Goal: Information Seeking & Learning: Compare options

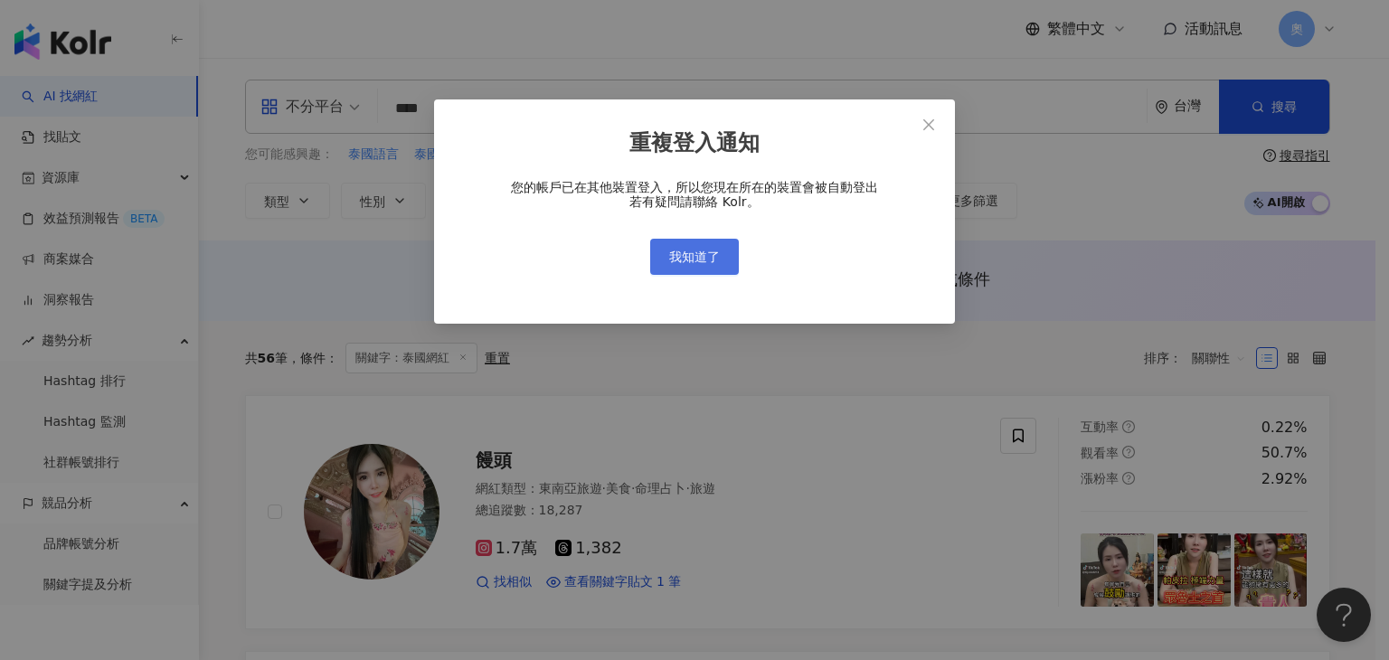
click at [691, 261] on span "我知道了" at bounding box center [694, 257] width 51 height 14
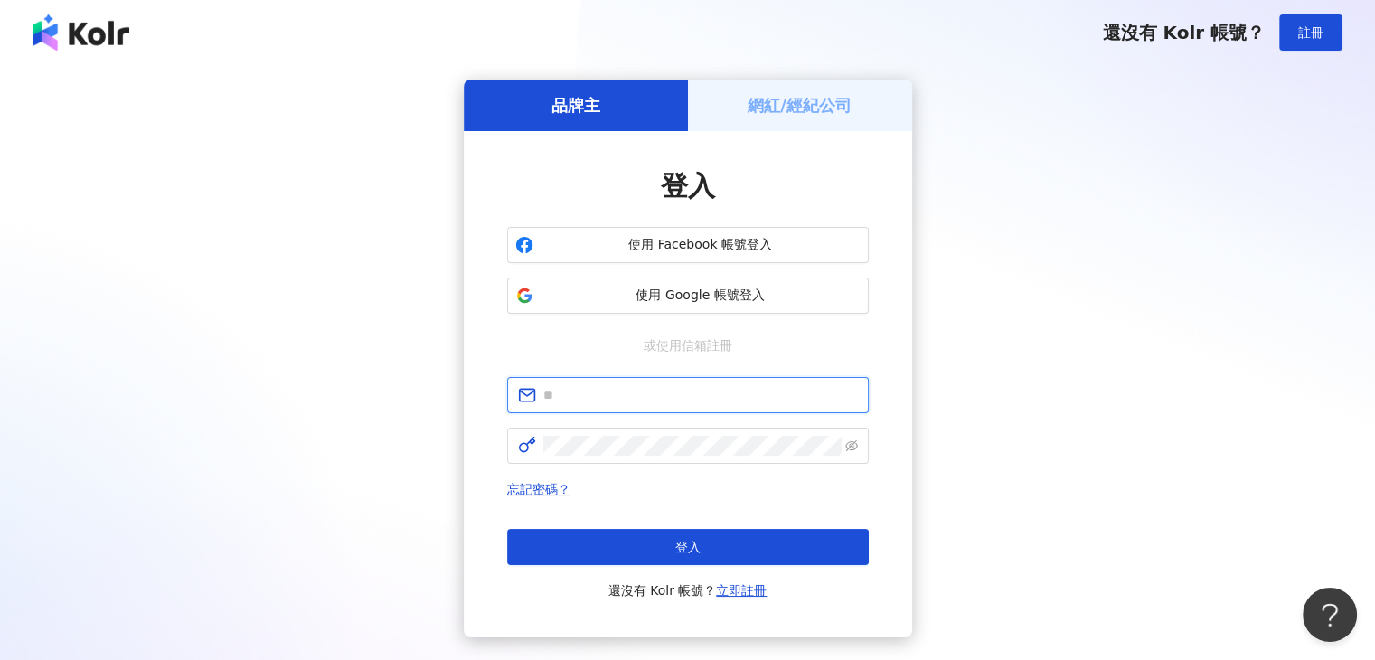
type input "**********"
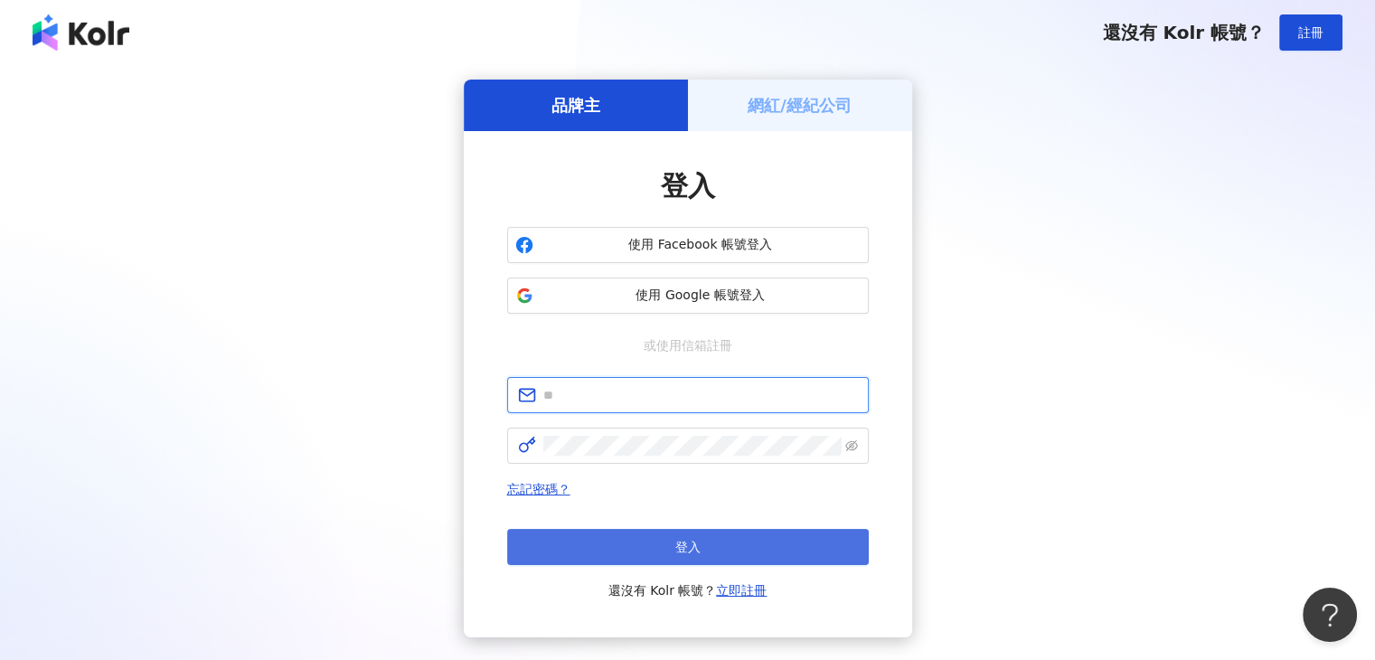
type input "**********"
click at [638, 544] on button "登入" at bounding box center [688, 547] width 362 height 36
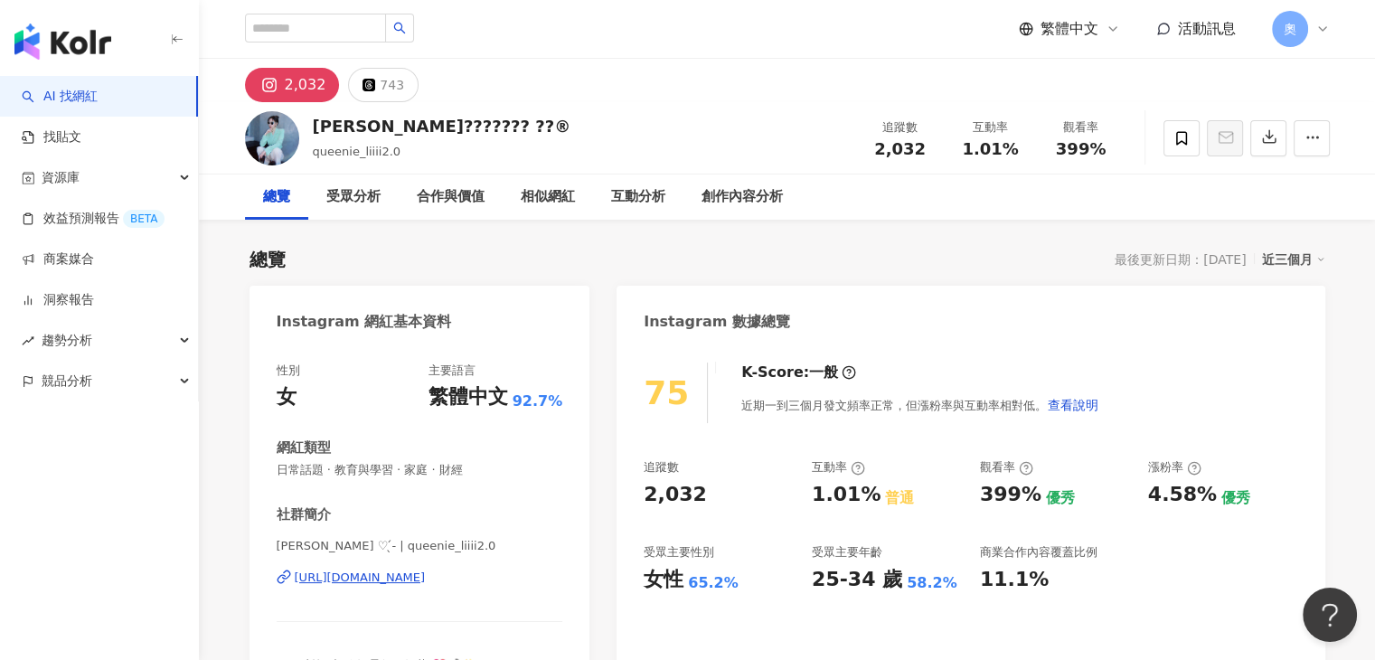
scroll to position [90, 0]
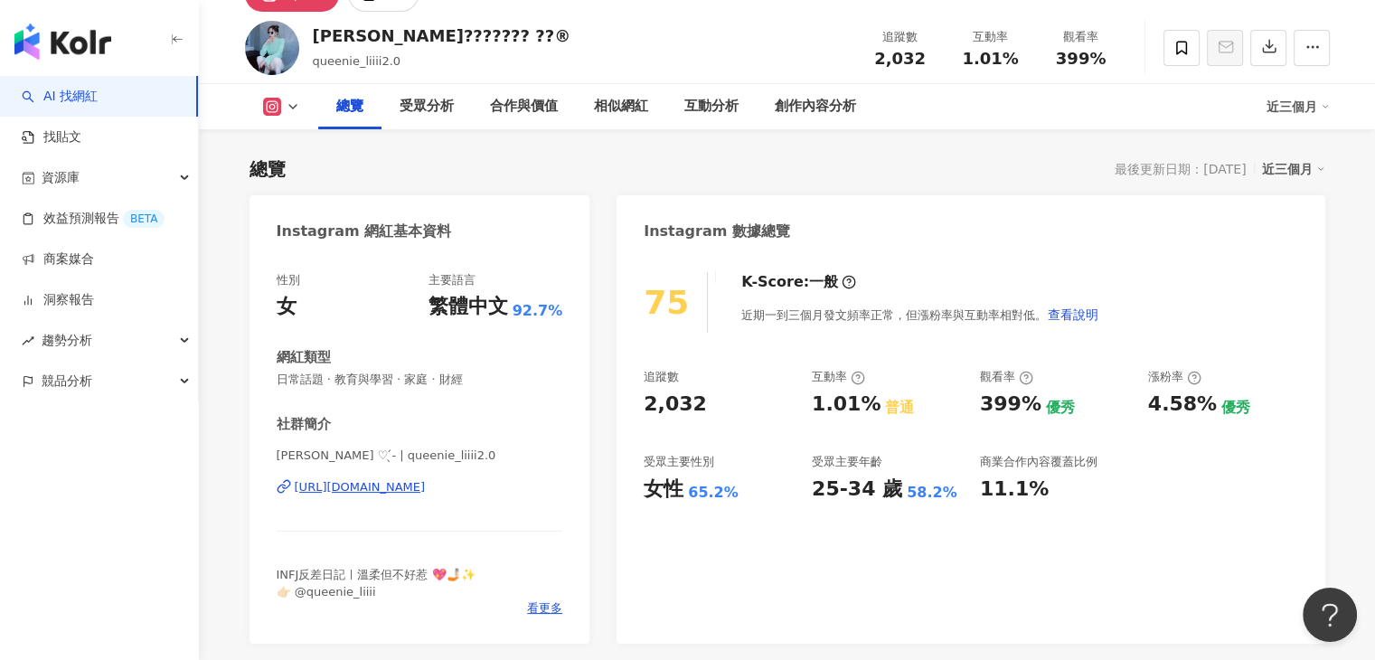
click at [421, 493] on div "https://www.instagram.com/queenie_liiii2.0/" at bounding box center [360, 487] width 131 height 16
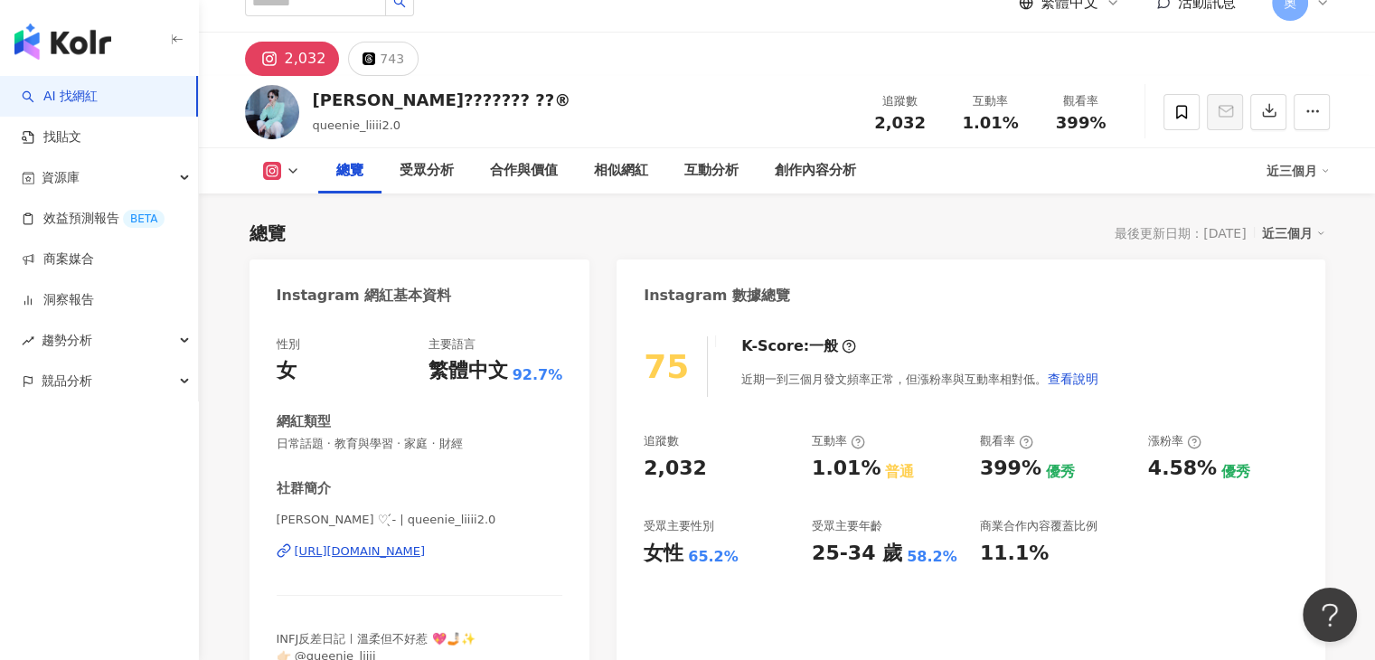
scroll to position [0, 0]
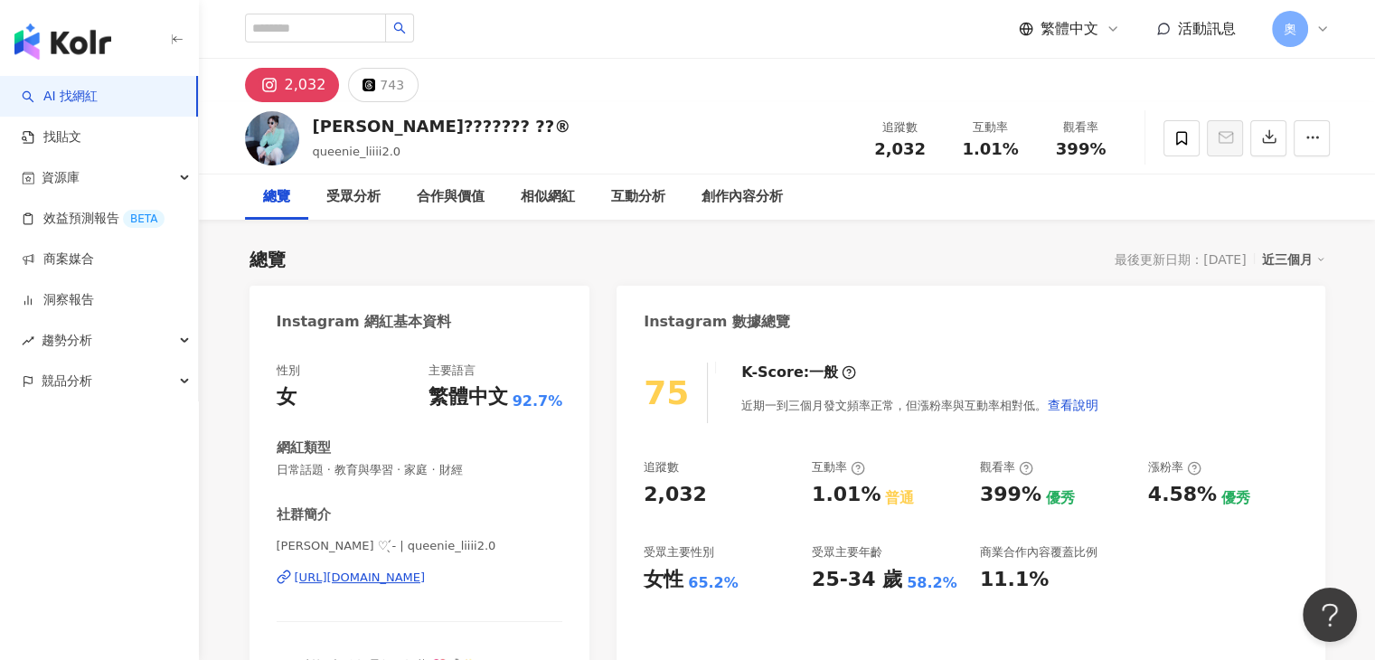
click at [105, 32] on img "button" at bounding box center [62, 42] width 97 height 36
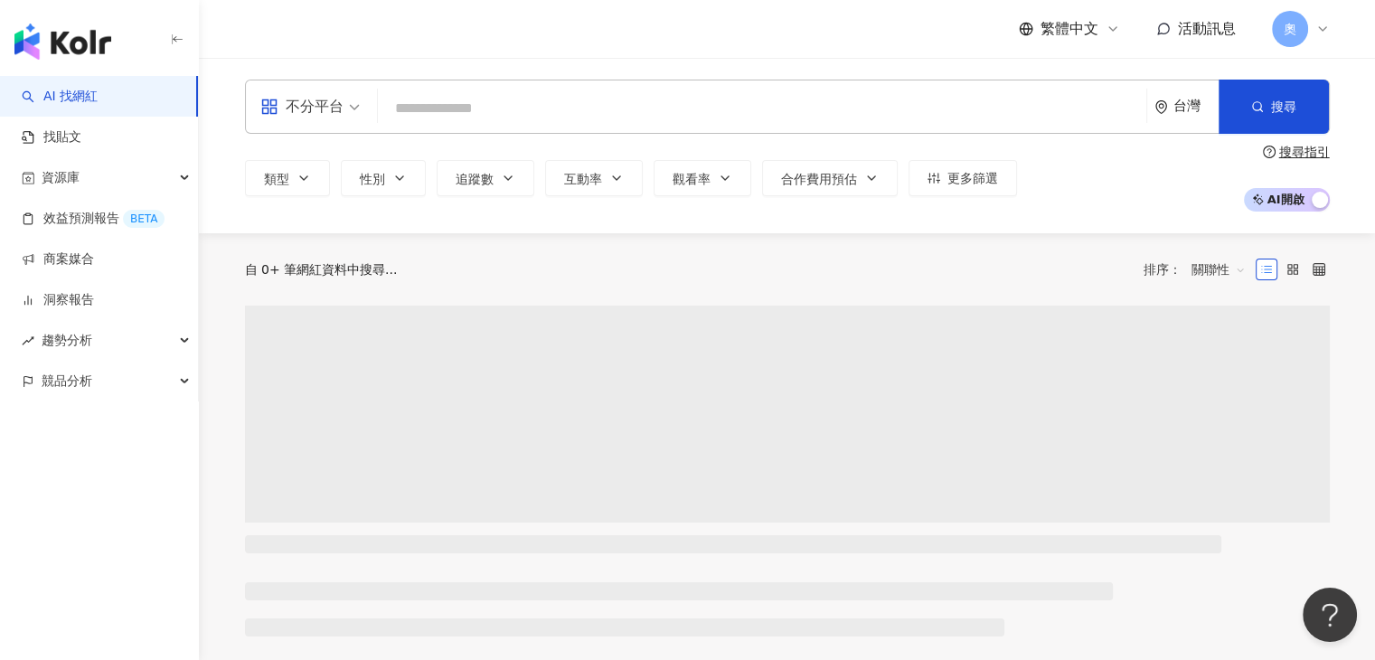
click at [458, 118] on input "search" at bounding box center [762, 108] width 754 height 34
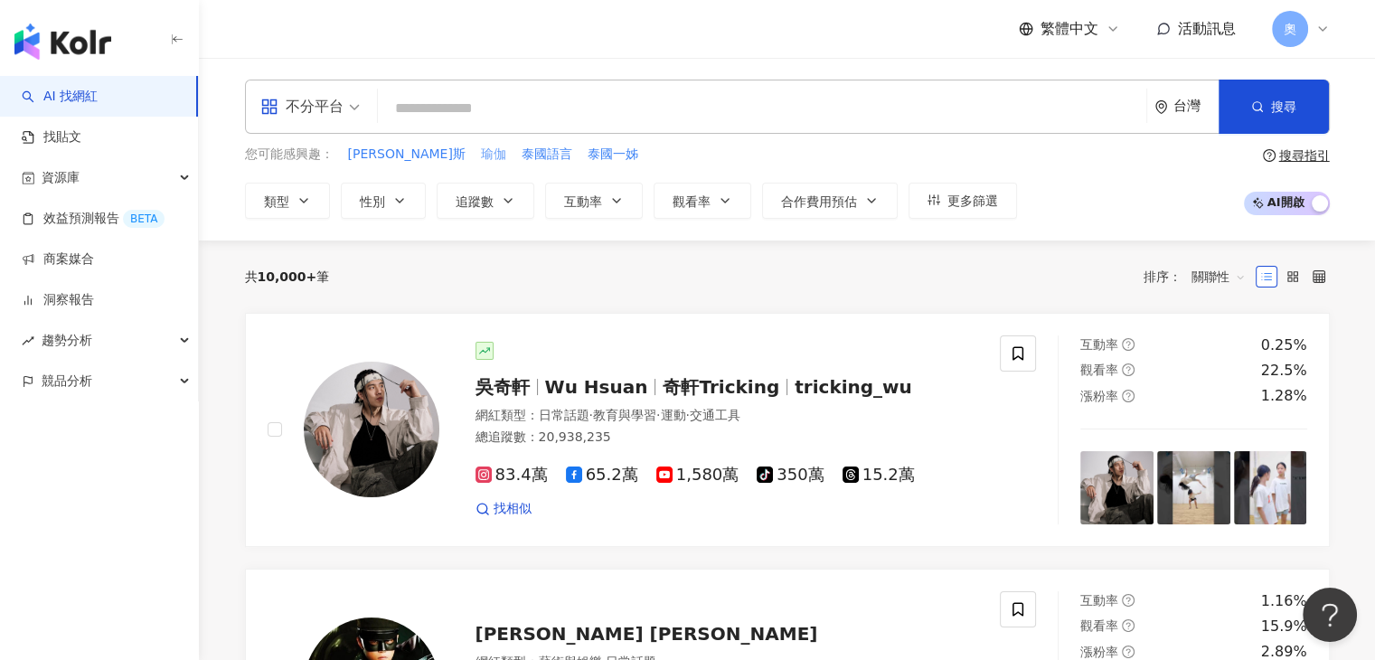
click at [481, 159] on span "瑜伽" at bounding box center [493, 155] width 25 height 18
type input "**"
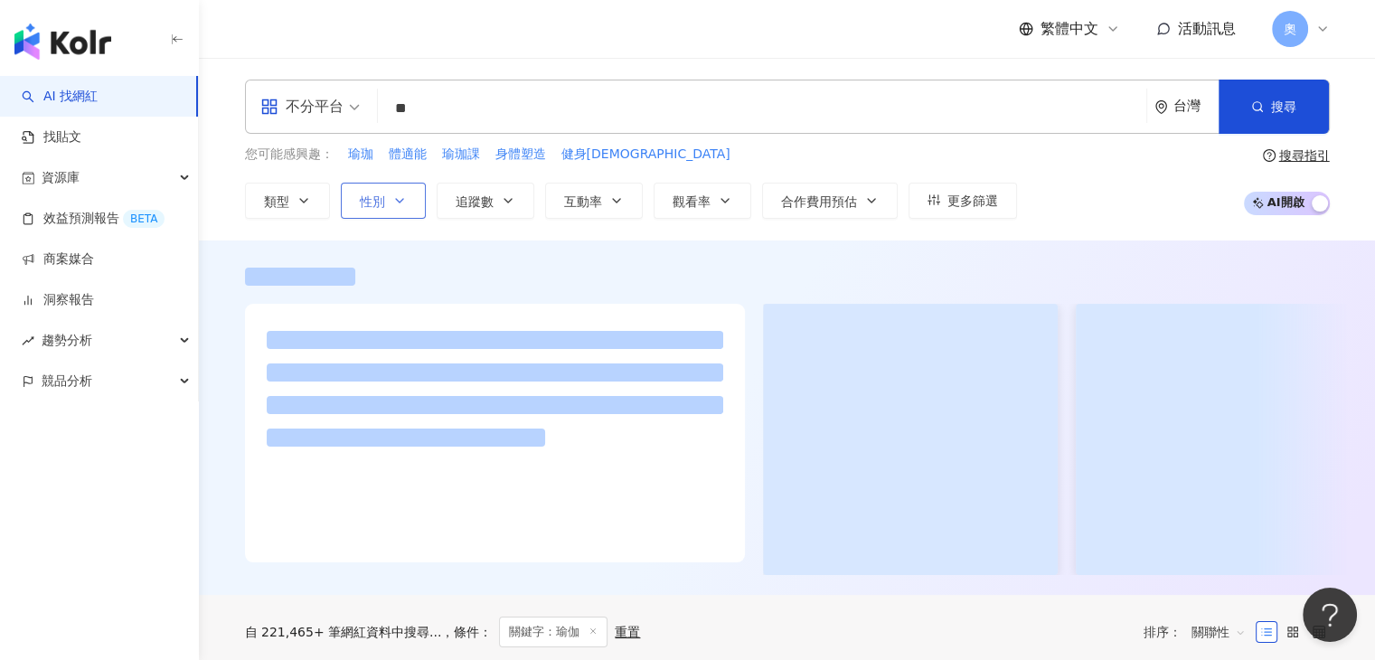
click at [389, 200] on button "性別" at bounding box center [383, 201] width 85 height 36
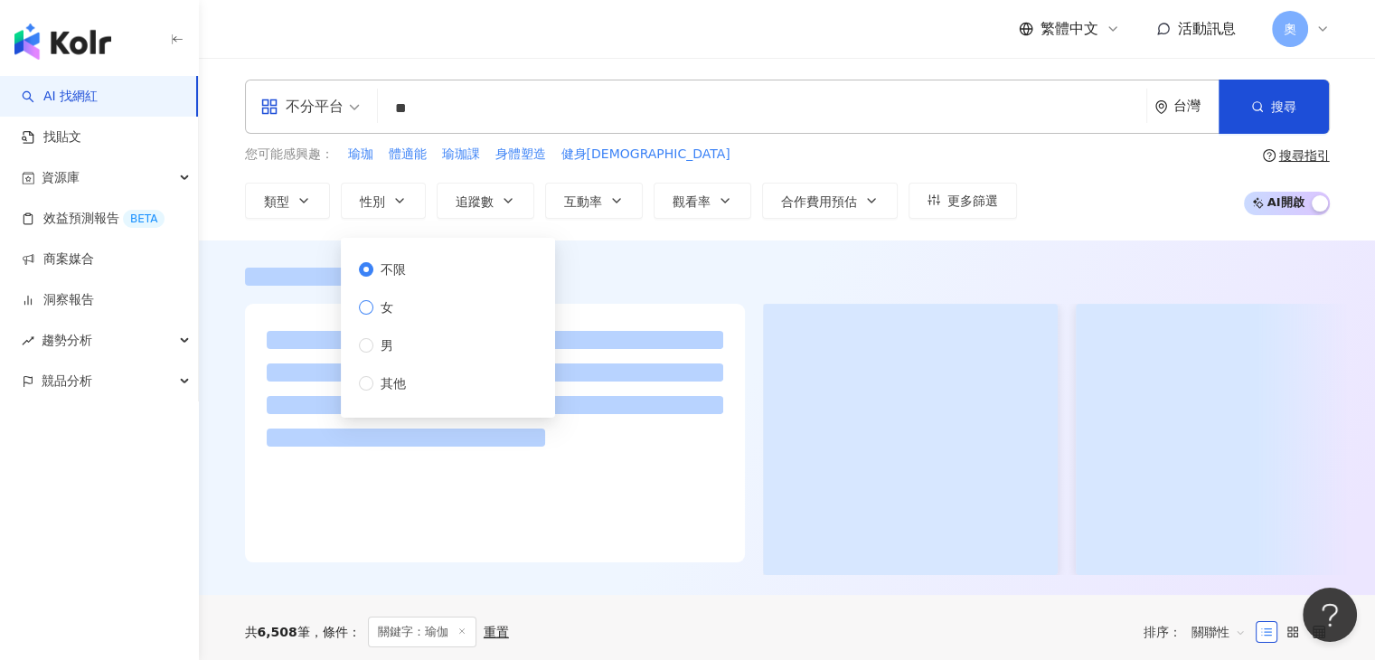
click at [389, 312] on span "女" at bounding box center [386, 308] width 27 height 20
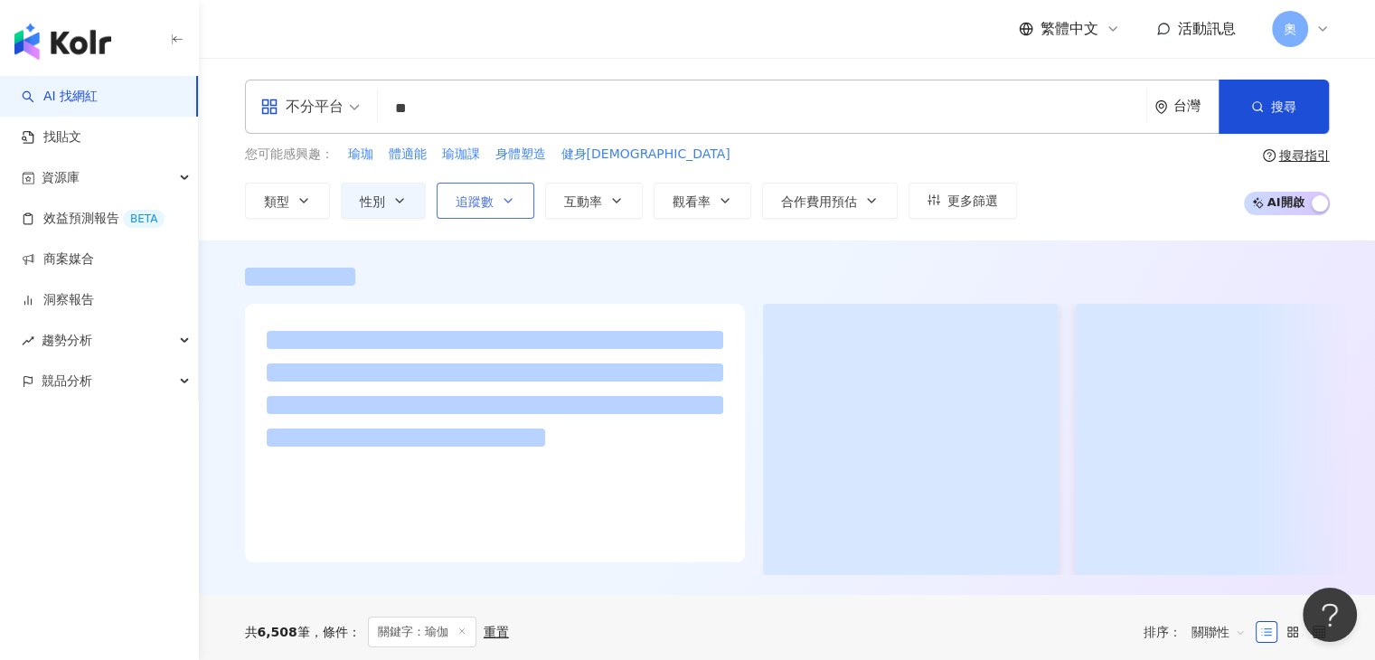
click at [503, 200] on icon "button" at bounding box center [508, 201] width 14 height 14
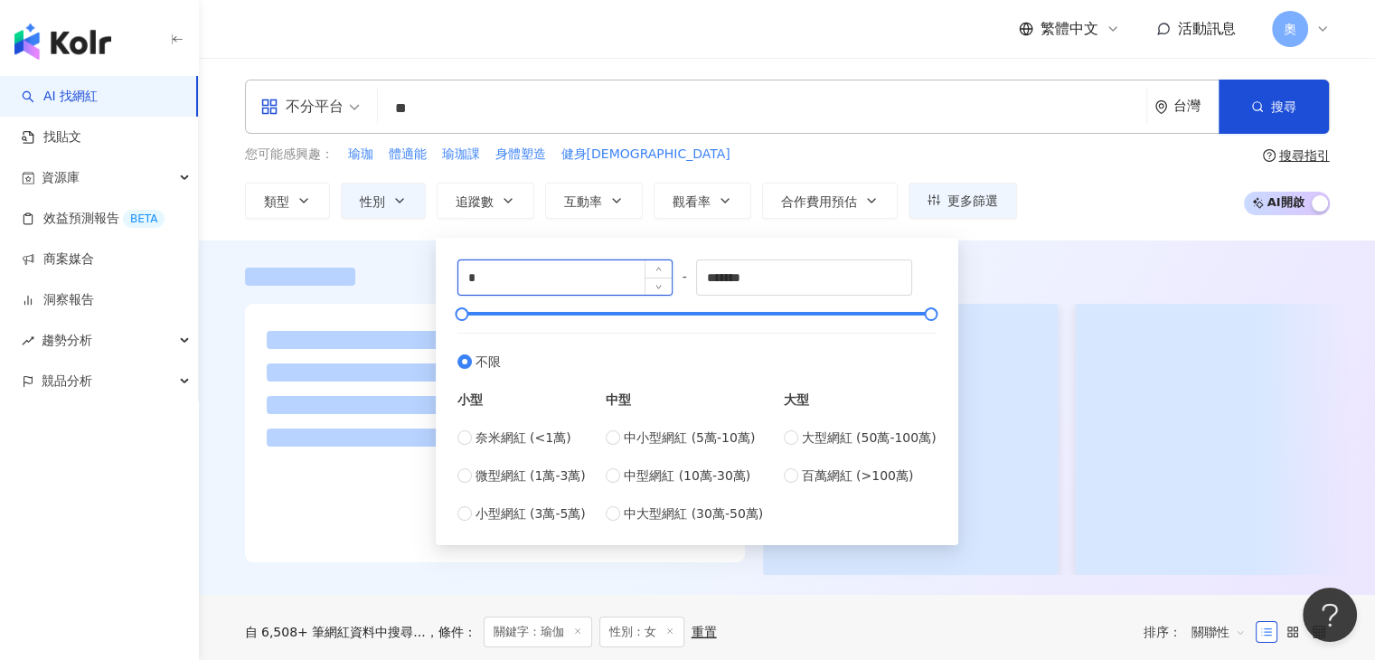
click at [525, 290] on input "*" at bounding box center [565, 277] width 214 height 34
type input "*****"
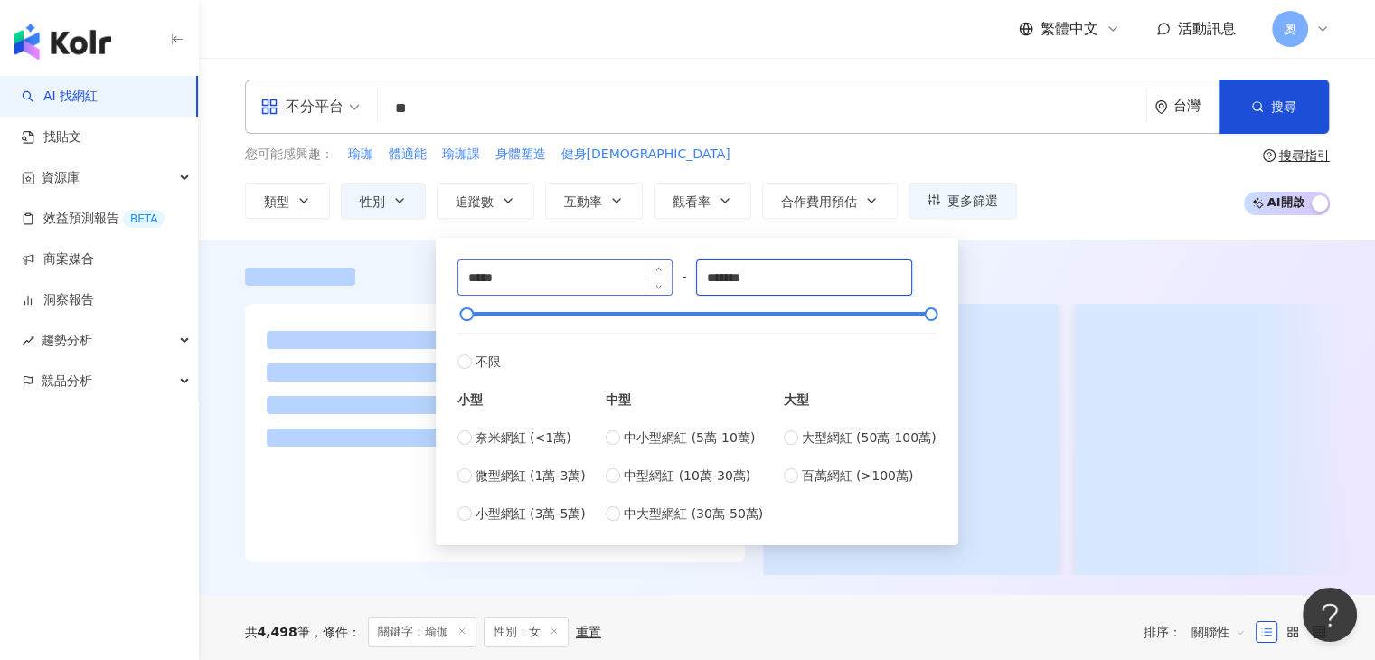
click at [637, 273] on div "***** - ******* 不限 小型 奈米網紅 (<1萬) 微型網紅 (1萬-3萬) 小型網紅 (3萬-5萬) 中型 中小型網紅 (5萬-10萬) 中型…" at bounding box center [697, 392] width 479 height 264
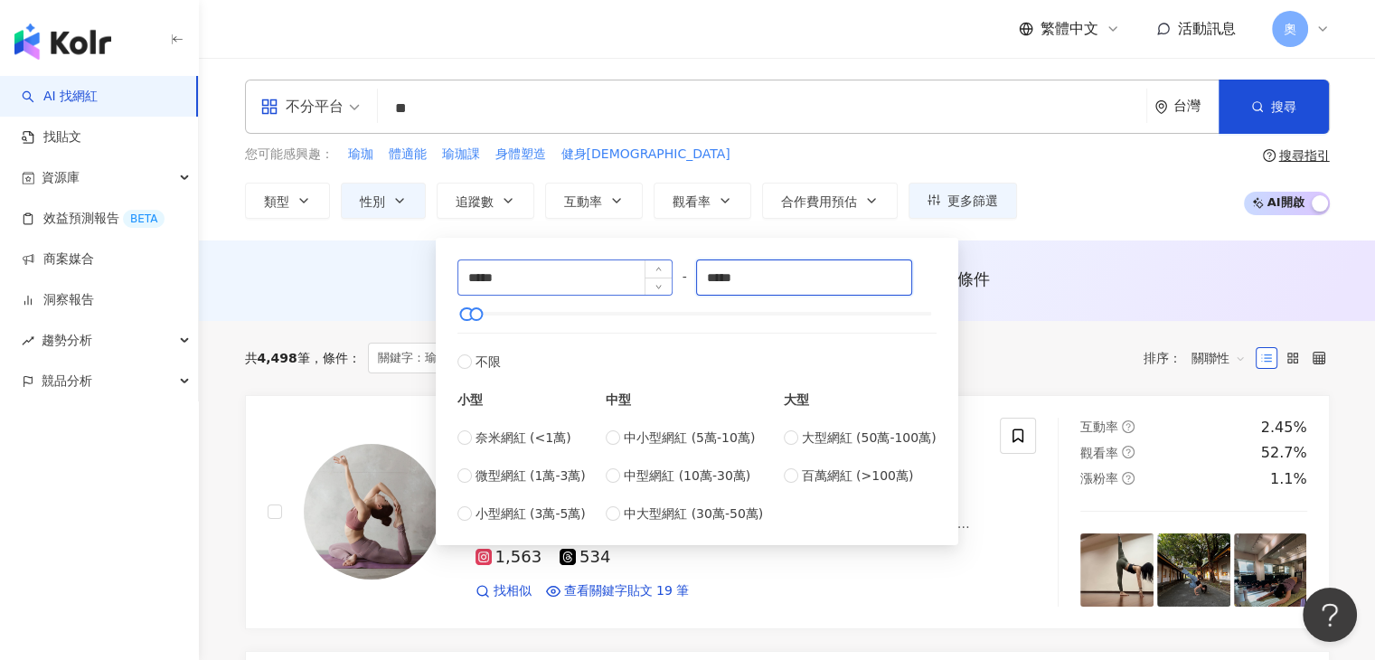
type input "*****"
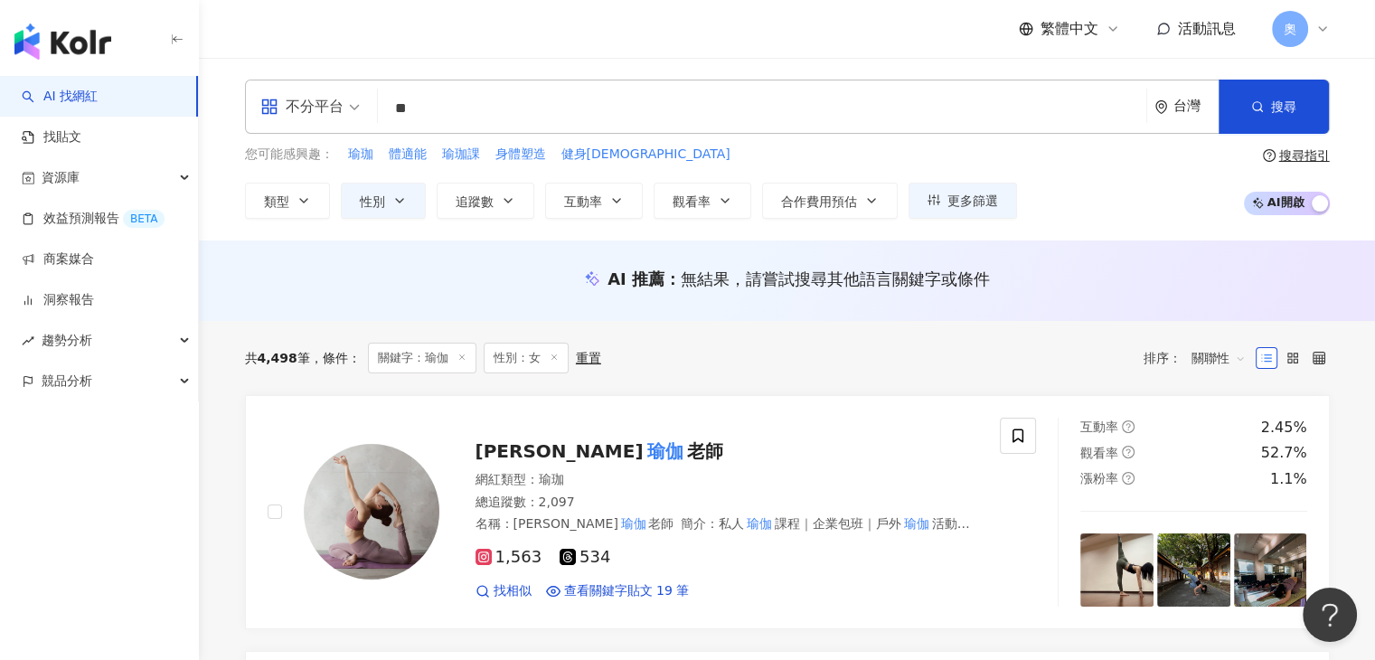
click at [379, 274] on div "AI 推薦 ： 無結果，請嘗試搜尋其他語言關鍵字或條件" at bounding box center [787, 279] width 1085 height 23
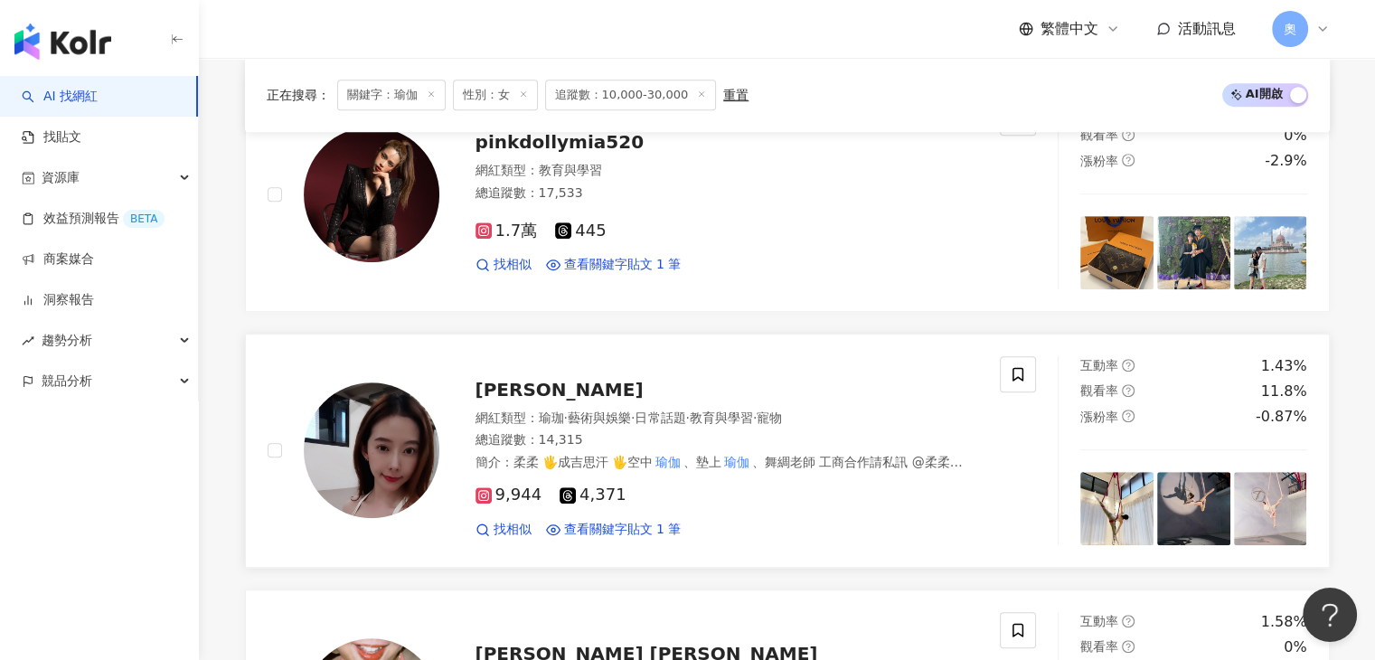
scroll to position [1085, 0]
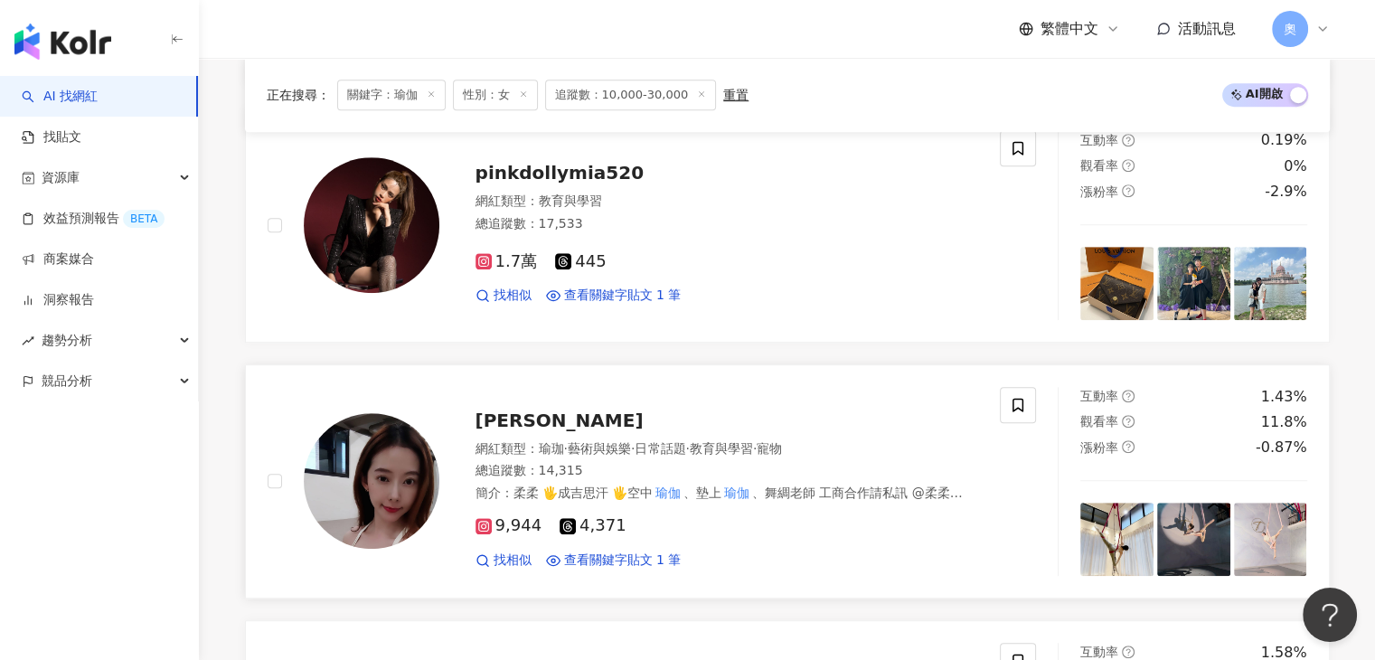
click at [506, 421] on span "[PERSON_NAME]" at bounding box center [560, 421] width 168 height 22
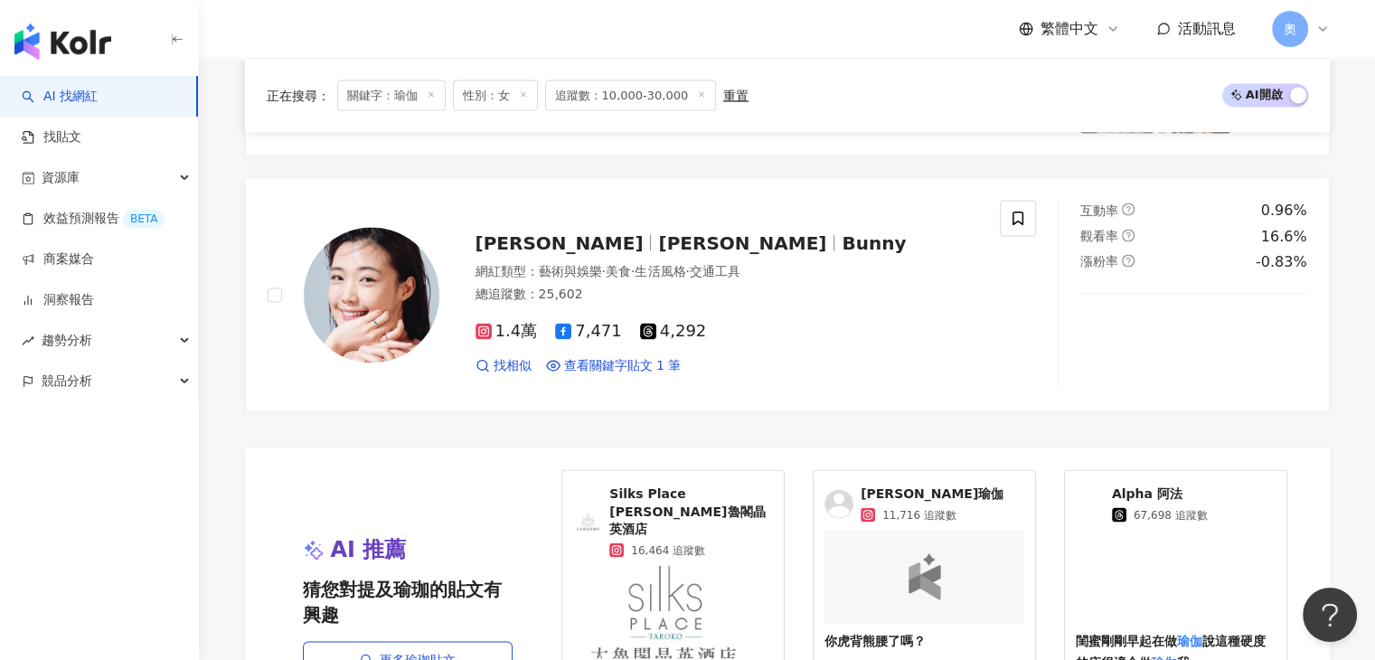
scroll to position [3411, 0]
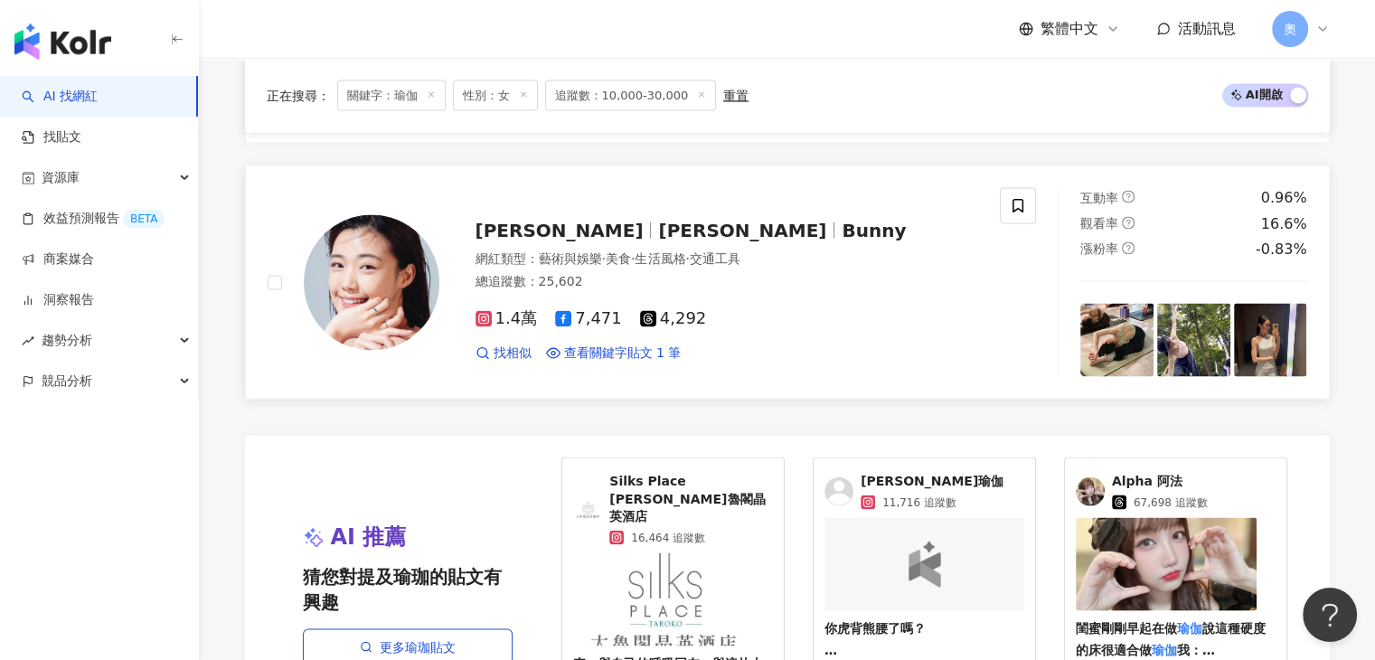
click at [658, 219] on span "金鍾玉" at bounding box center [742, 230] width 168 height 22
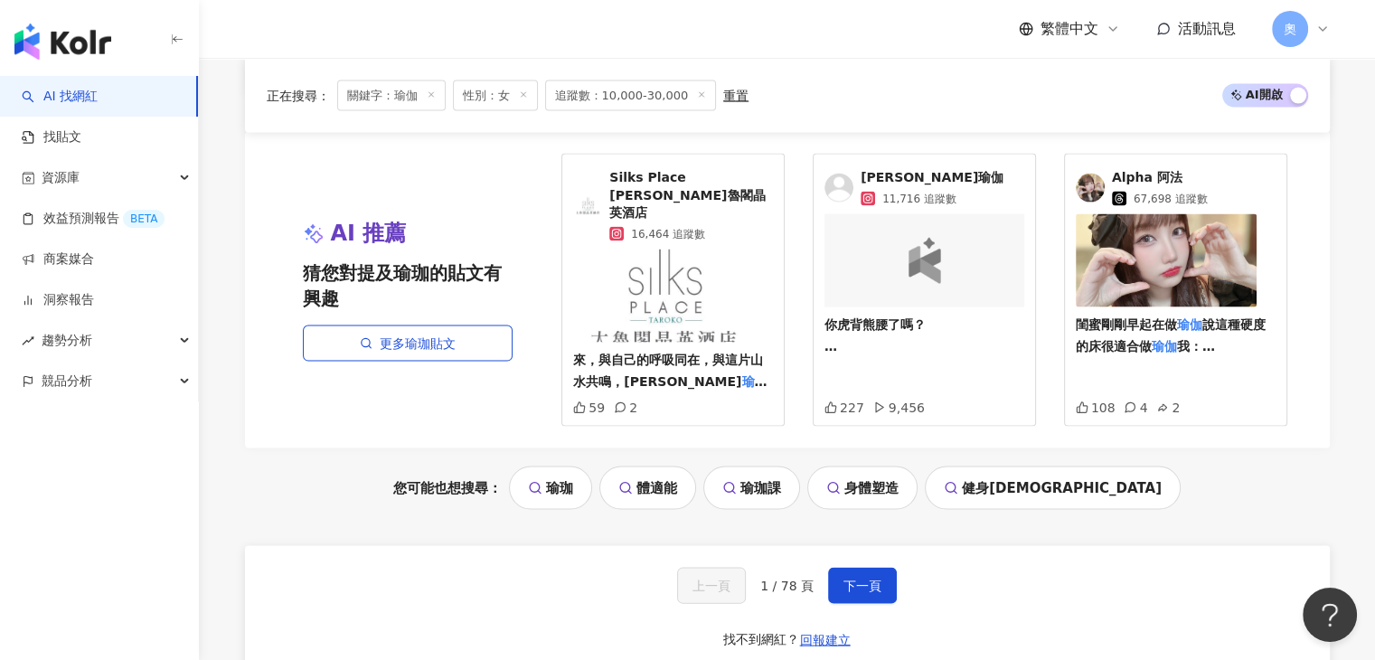
scroll to position [3954, 0]
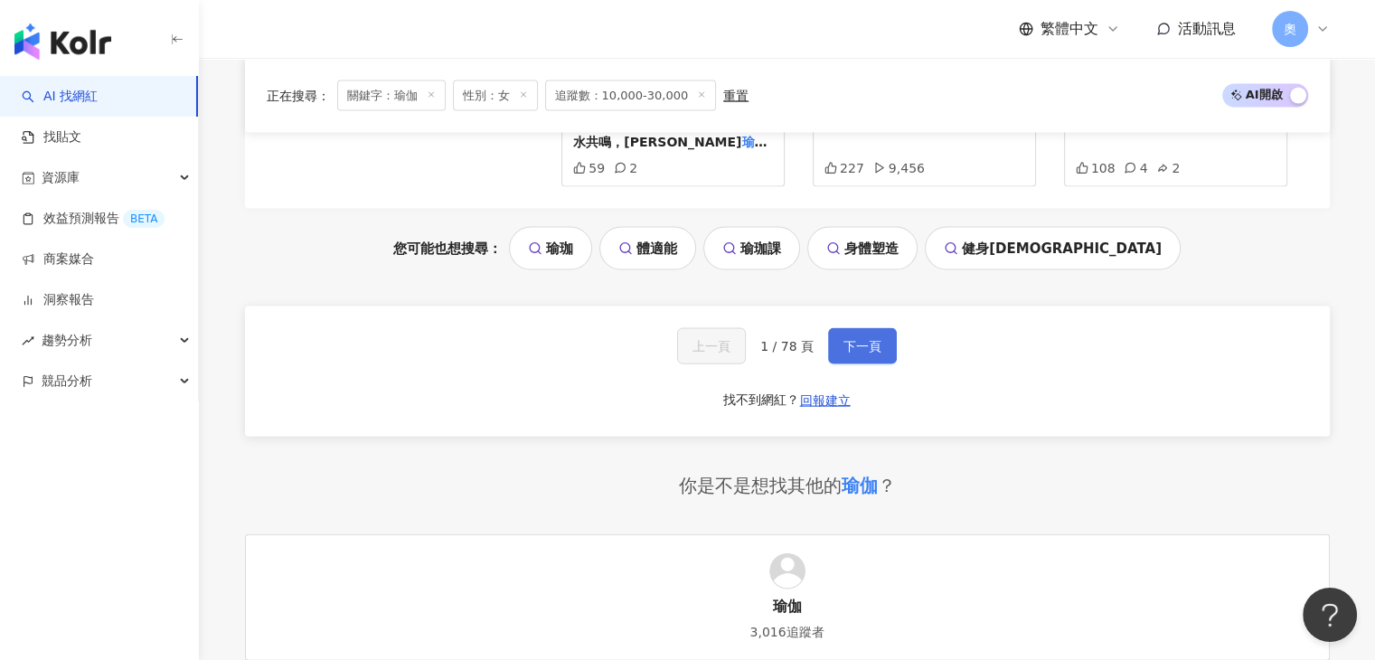
click at [861, 339] on span "下一頁" at bounding box center [863, 346] width 38 height 14
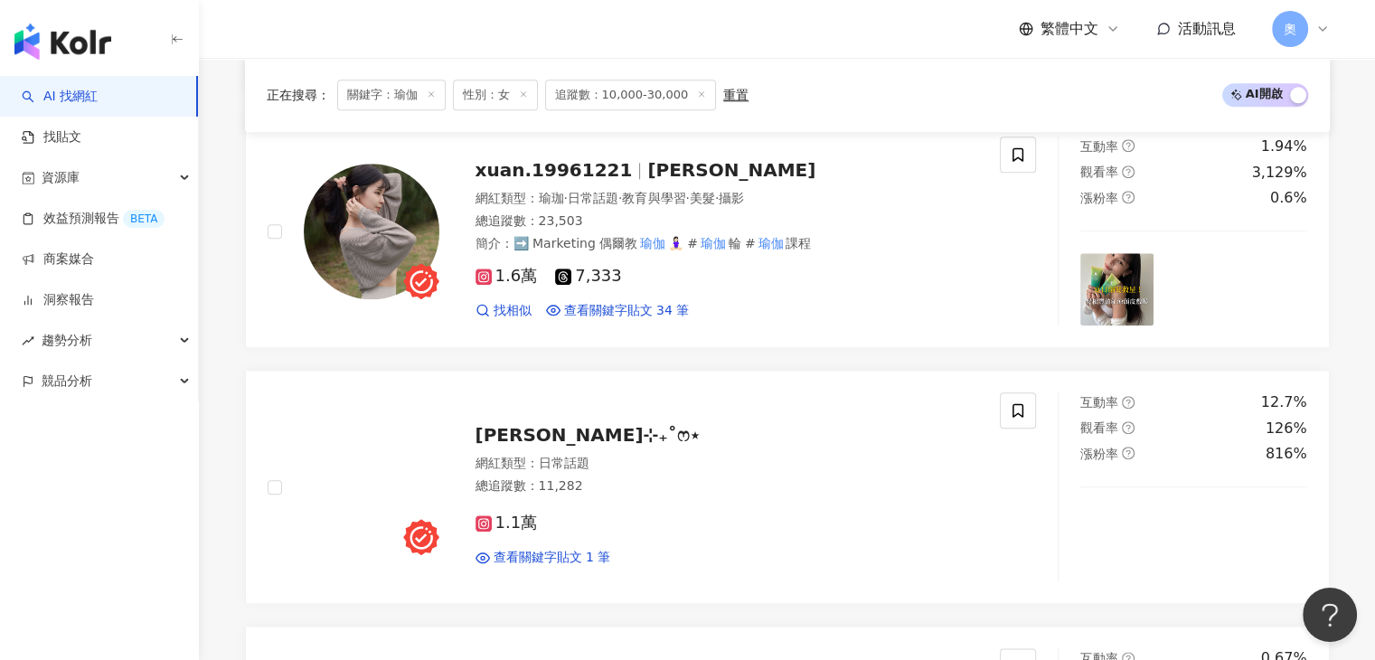
scroll to position [3988, 0]
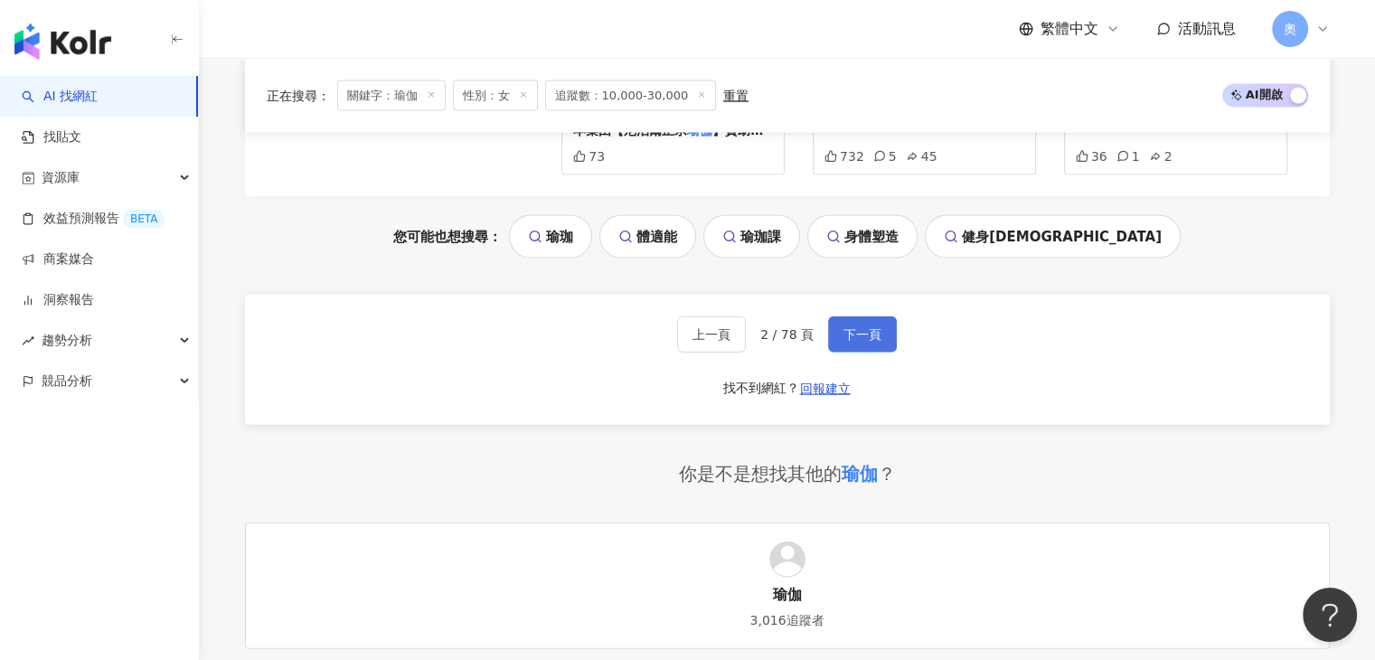
click at [868, 327] on span "下一頁" at bounding box center [863, 334] width 38 height 14
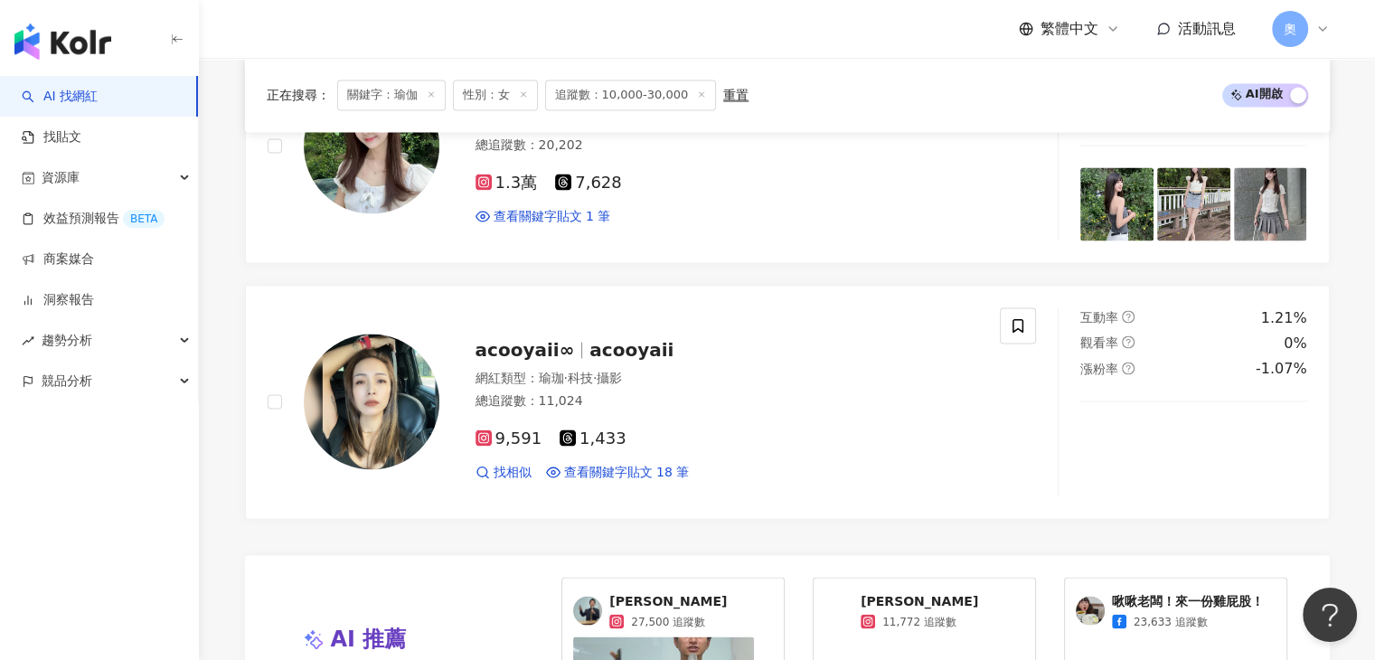
scroll to position [3212, 0]
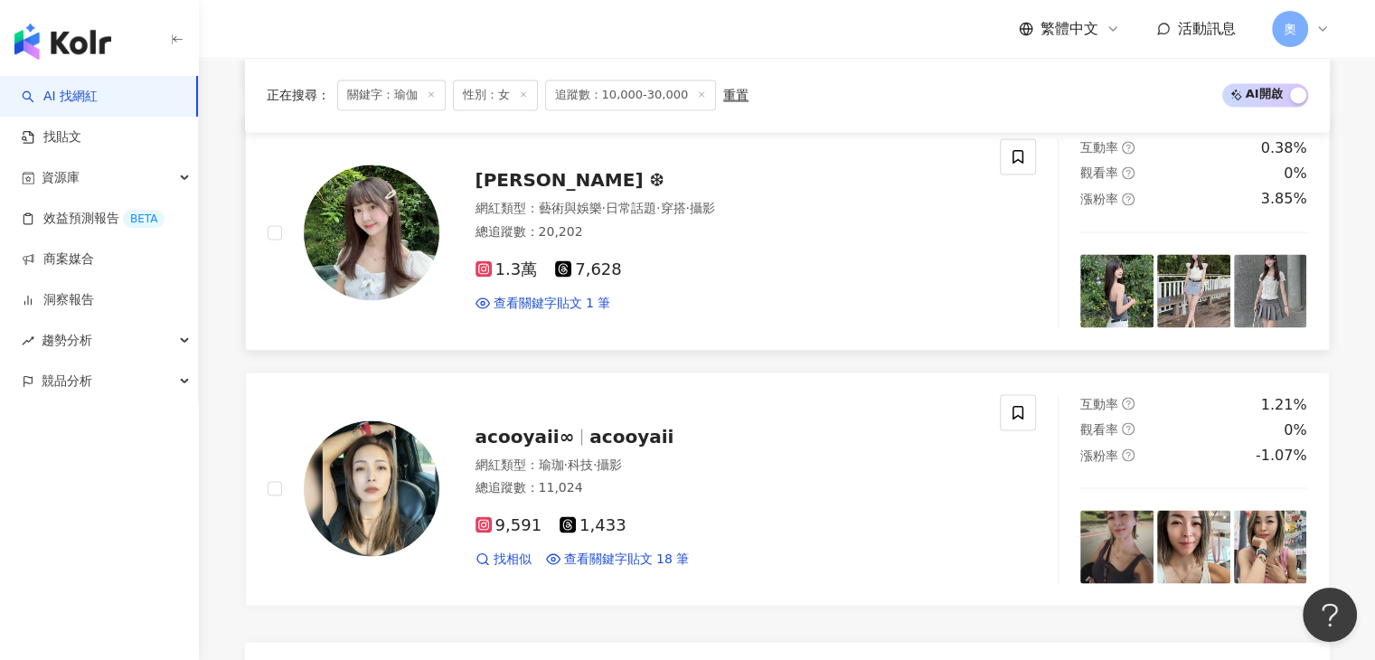
click at [478, 169] on span "黛比 ❆" at bounding box center [571, 180] width 190 height 22
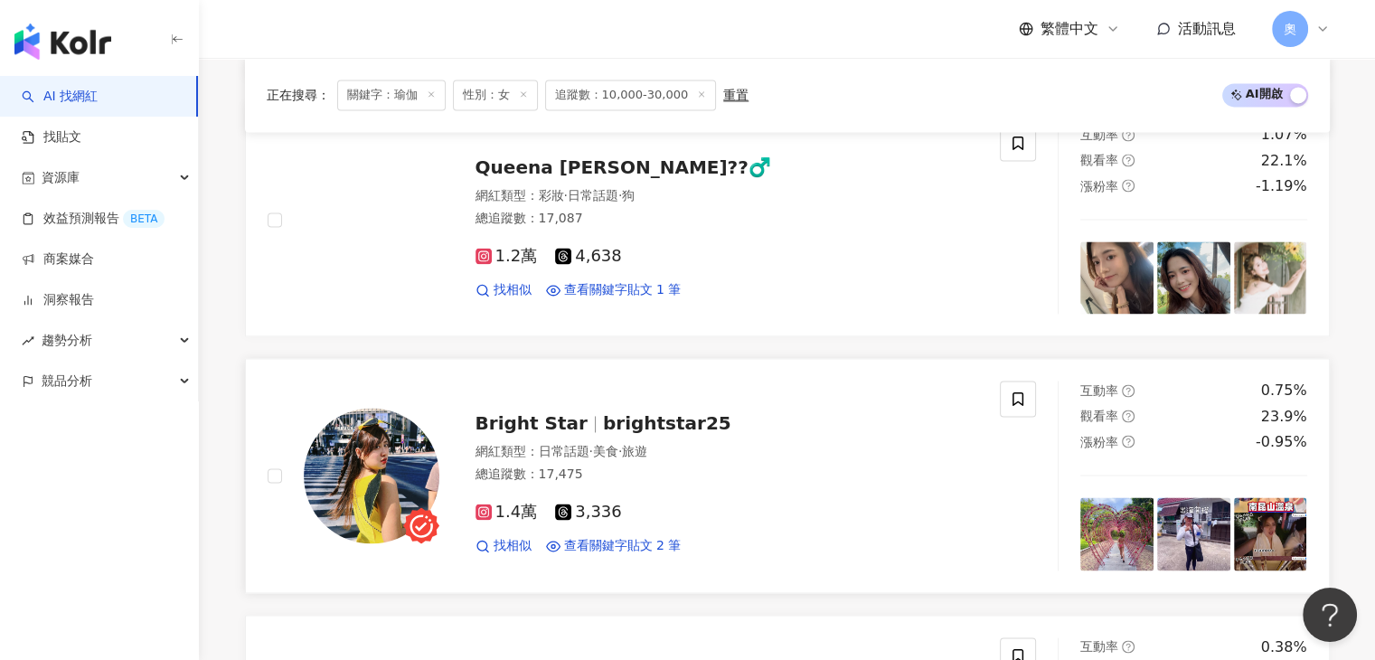
scroll to position [2579, 0]
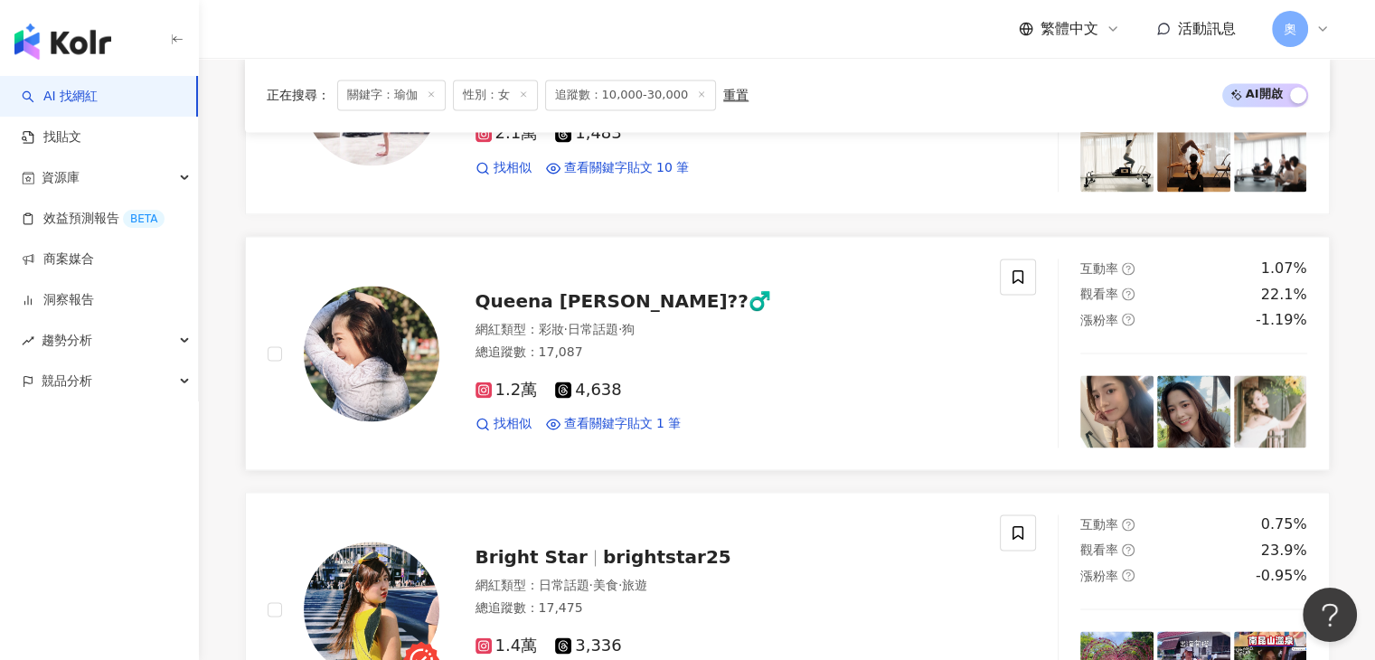
click at [535, 290] on span "Queena 吳瑜珊??‍♂️" at bounding box center [624, 301] width 296 height 22
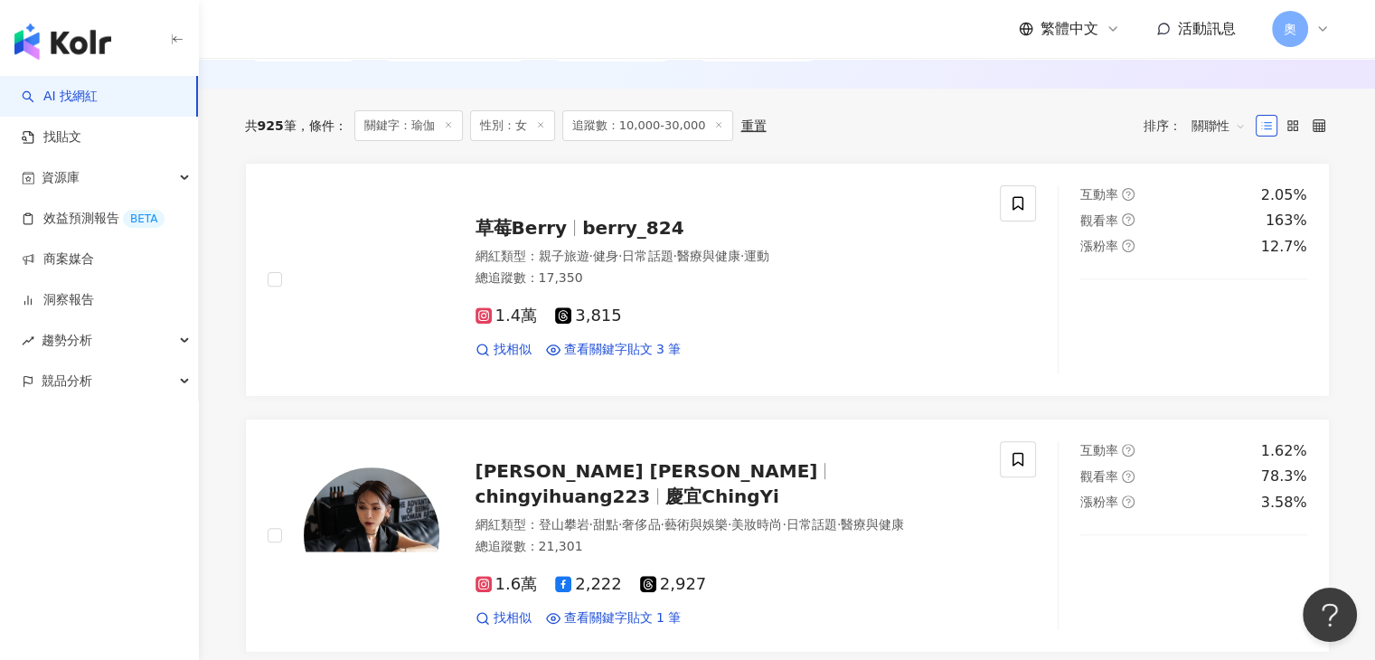
scroll to position [499, 0]
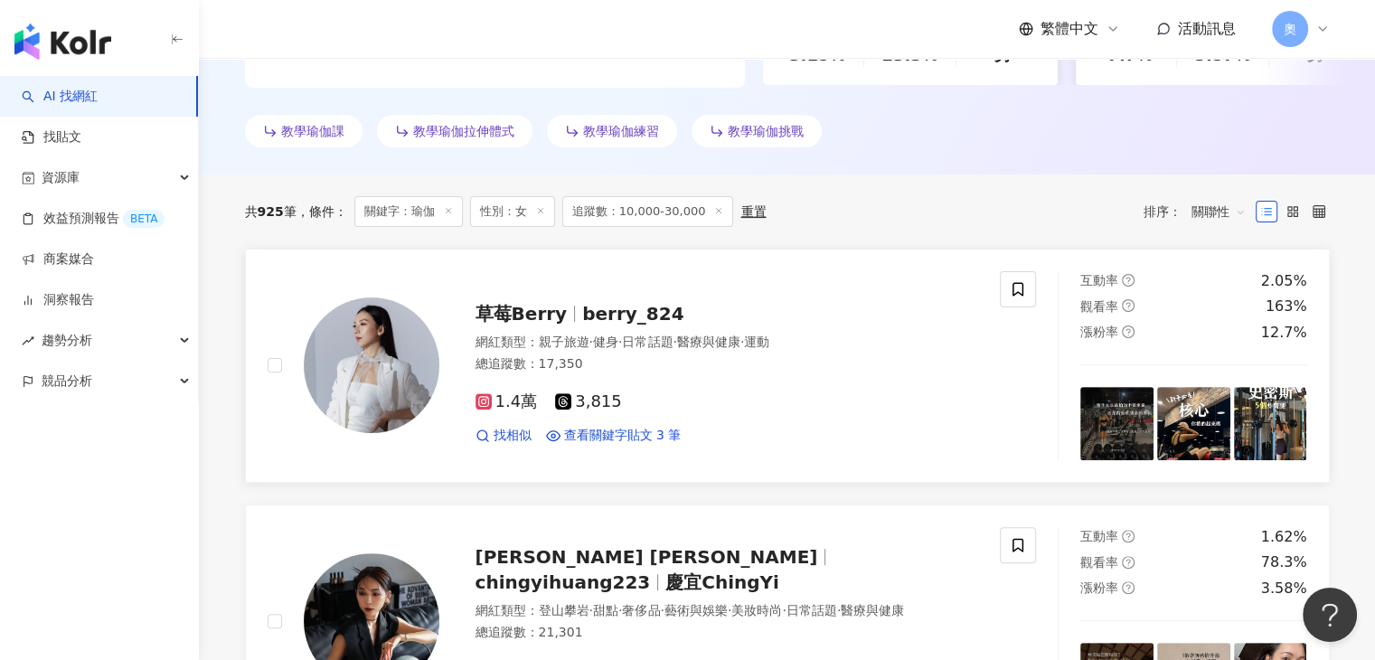
click at [562, 326] on div "草莓Berry berry_824 網紅類型 ： 親子旅遊 · 健身 · 日常話題 · 醫療與健康 · 運動 總追蹤數 ： 17,350 1.4萬 3,815…" at bounding box center [710, 366] width 540 height 158
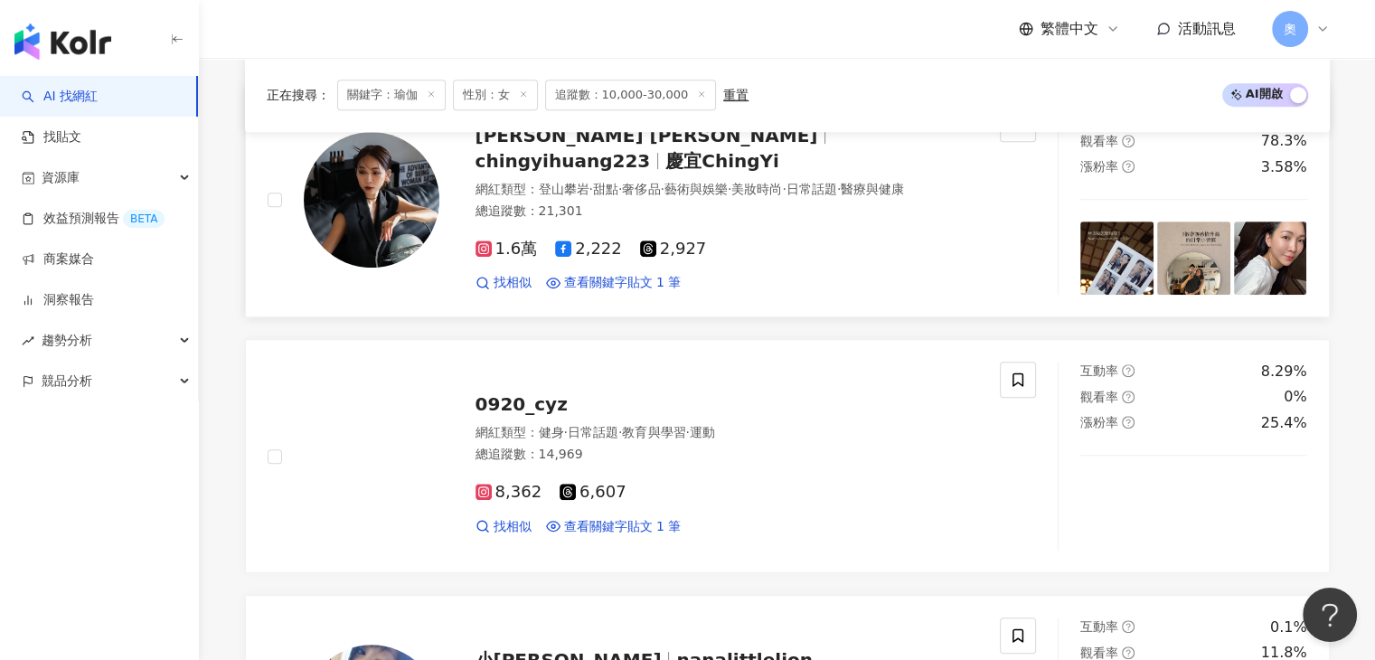
scroll to position [951, 0]
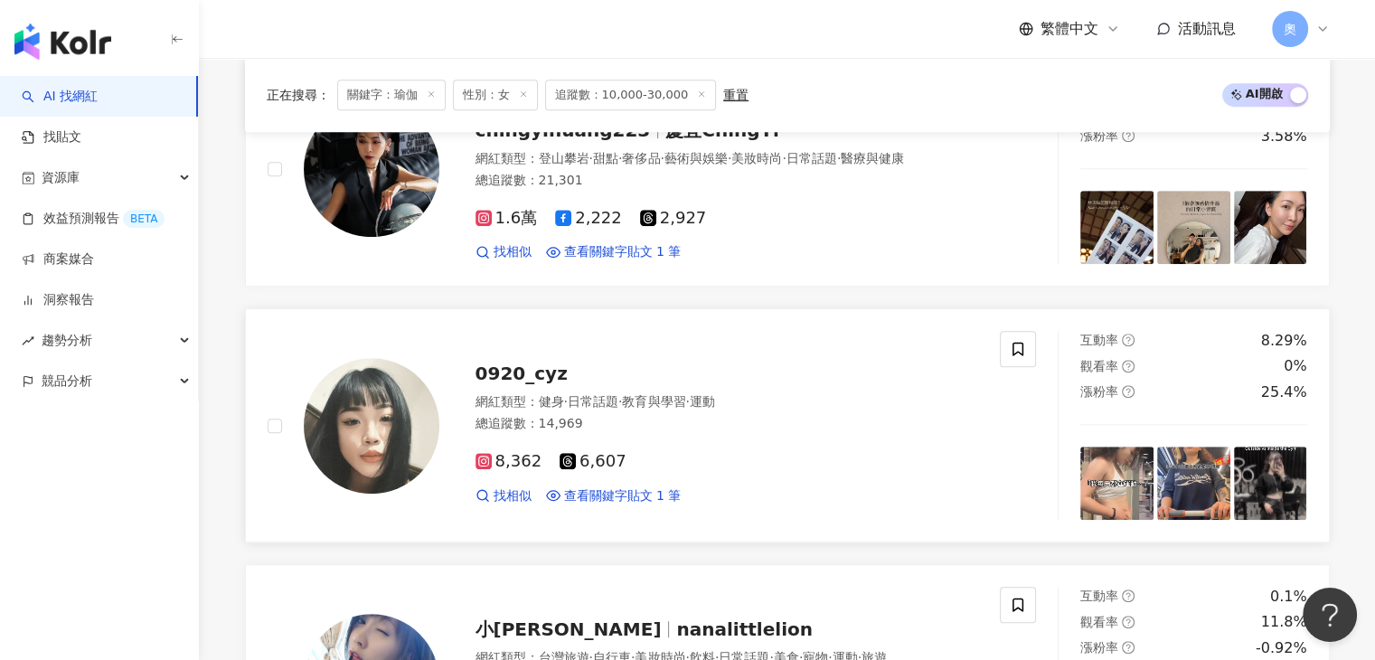
click at [529, 378] on span "0920_cyz" at bounding box center [522, 374] width 92 height 22
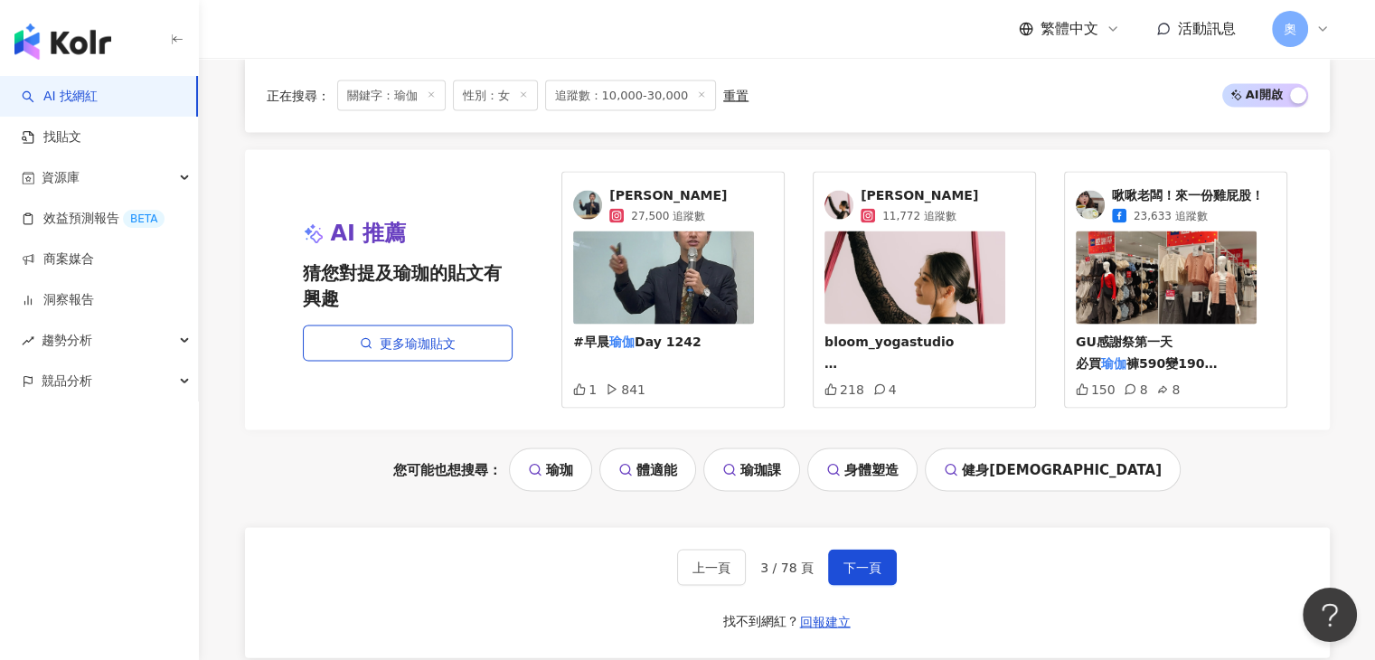
scroll to position [3936, 0]
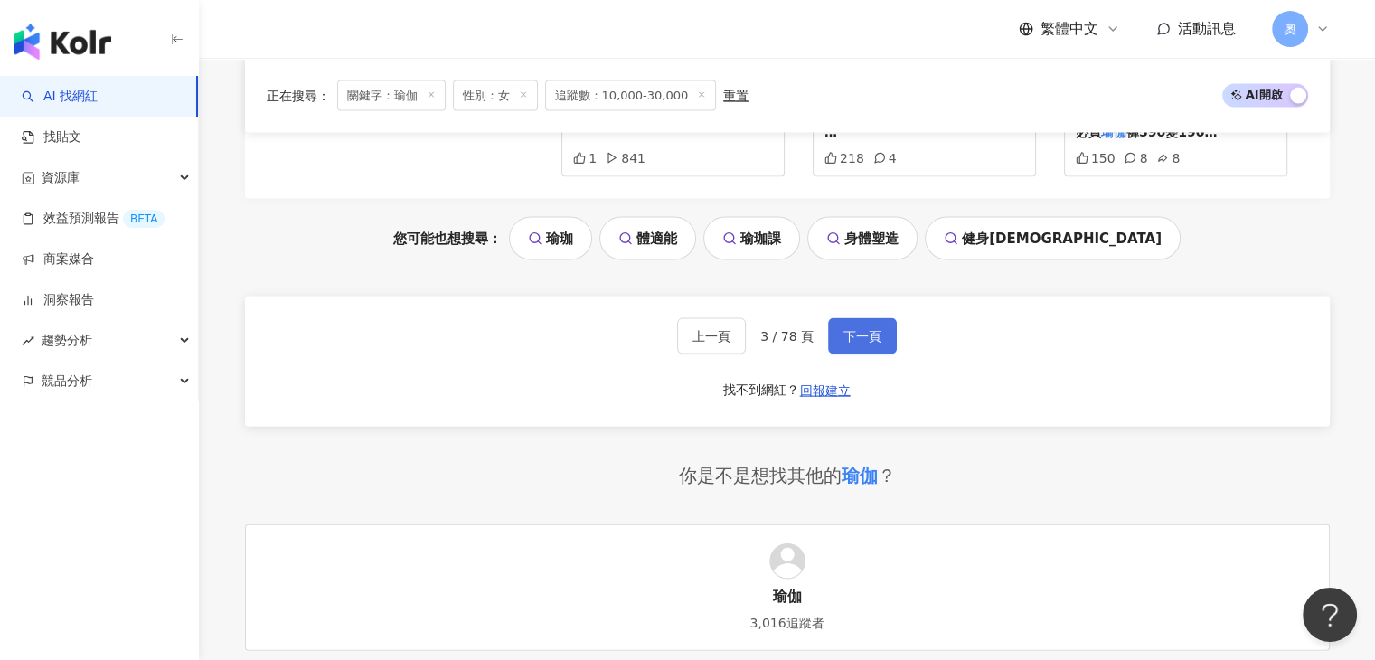
click at [857, 329] on span "下一頁" at bounding box center [863, 336] width 38 height 14
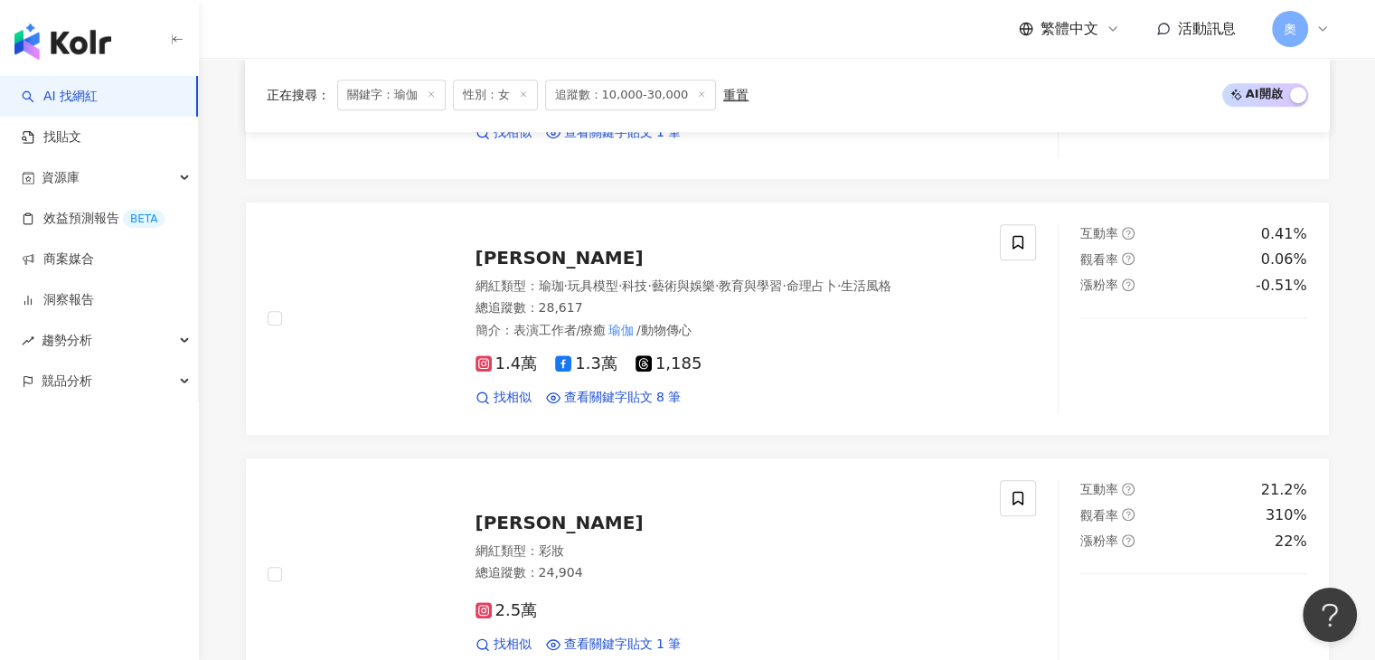
scroll to position [1467, 0]
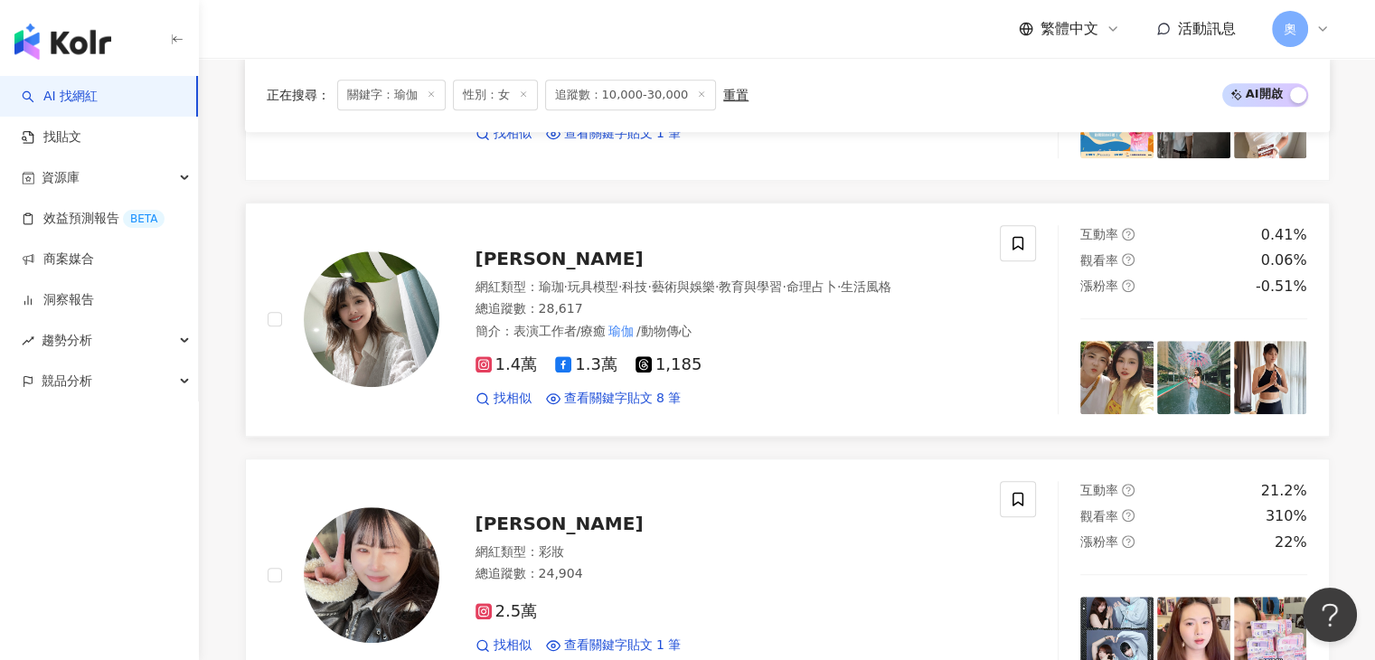
click at [514, 260] on span "[PERSON_NAME]" at bounding box center [560, 259] width 168 height 22
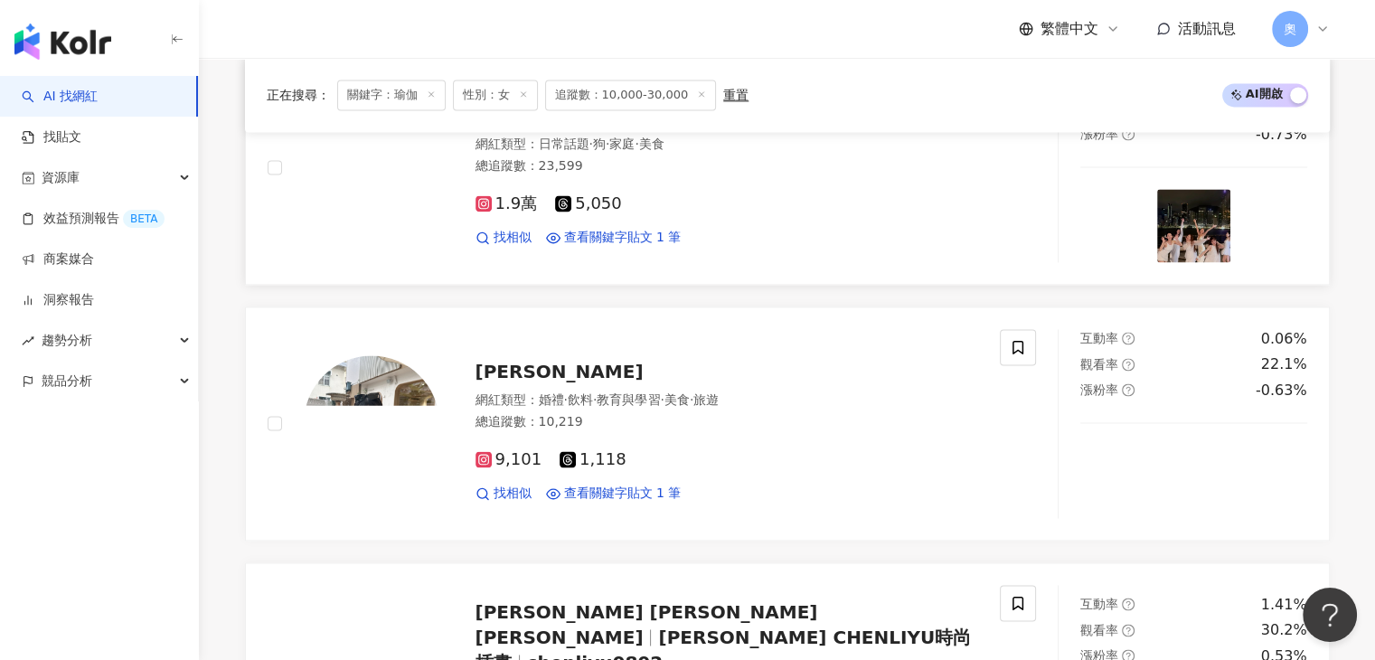
scroll to position [2552, 0]
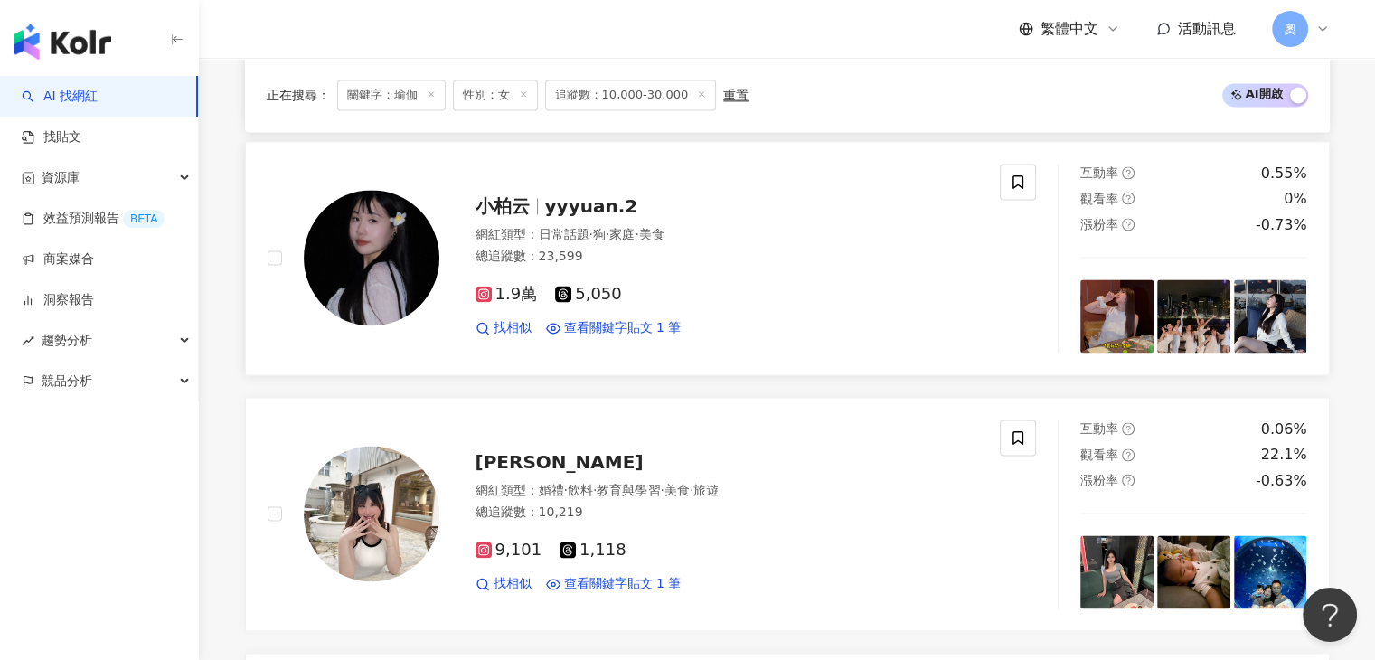
click at [561, 204] on span "yyyuan.2" at bounding box center [591, 206] width 93 height 22
click at [555, 459] on span "michelle_yunhan" at bounding box center [560, 462] width 168 height 22
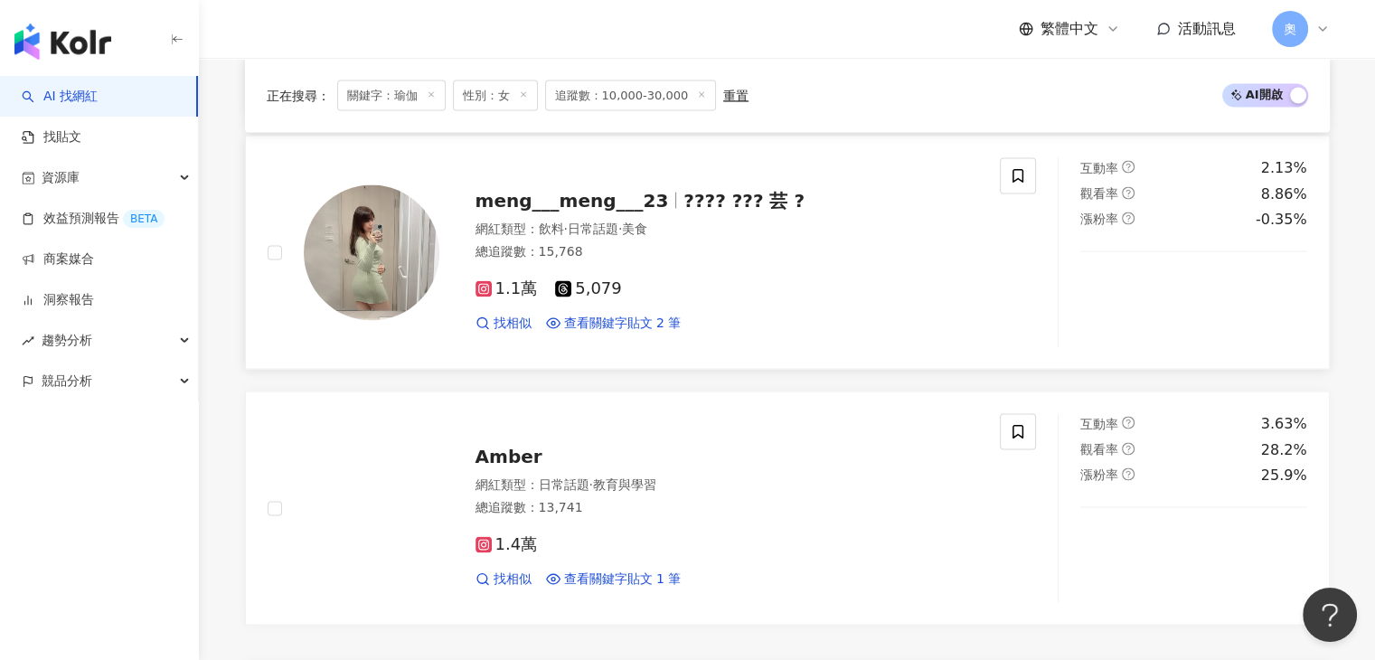
scroll to position [3456, 0]
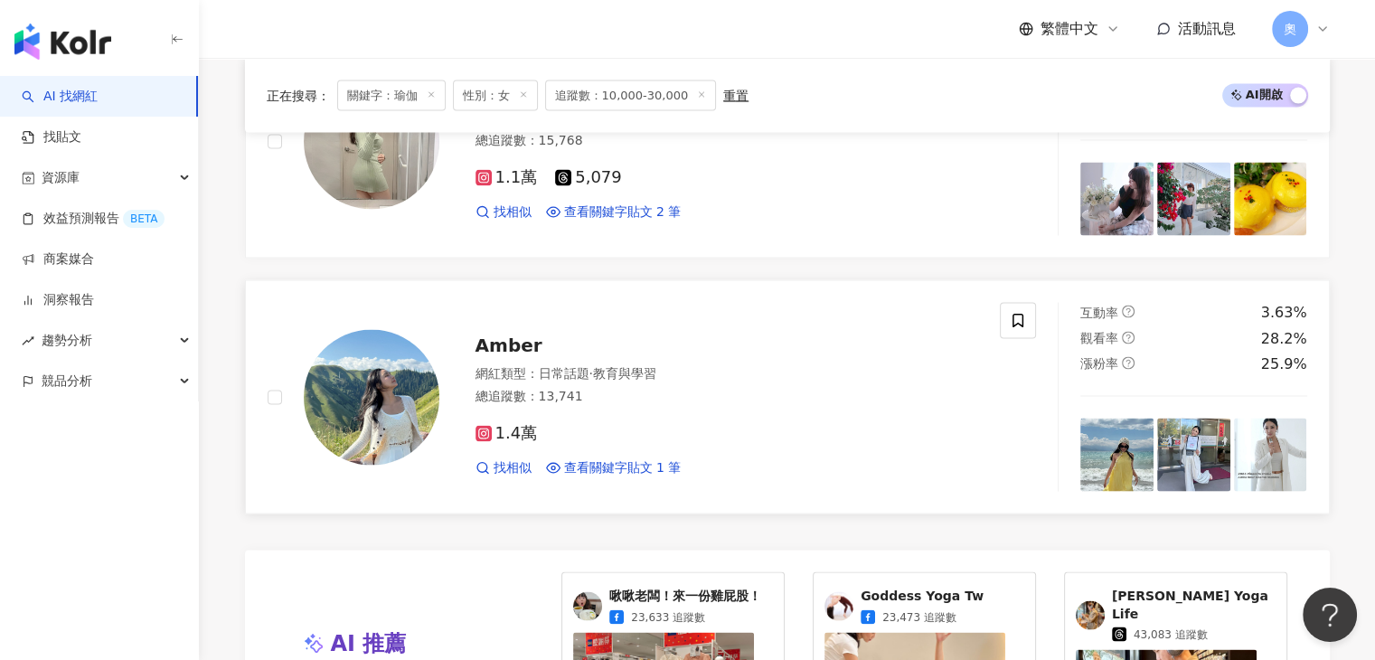
click at [496, 335] on span "Amber" at bounding box center [509, 346] width 67 height 22
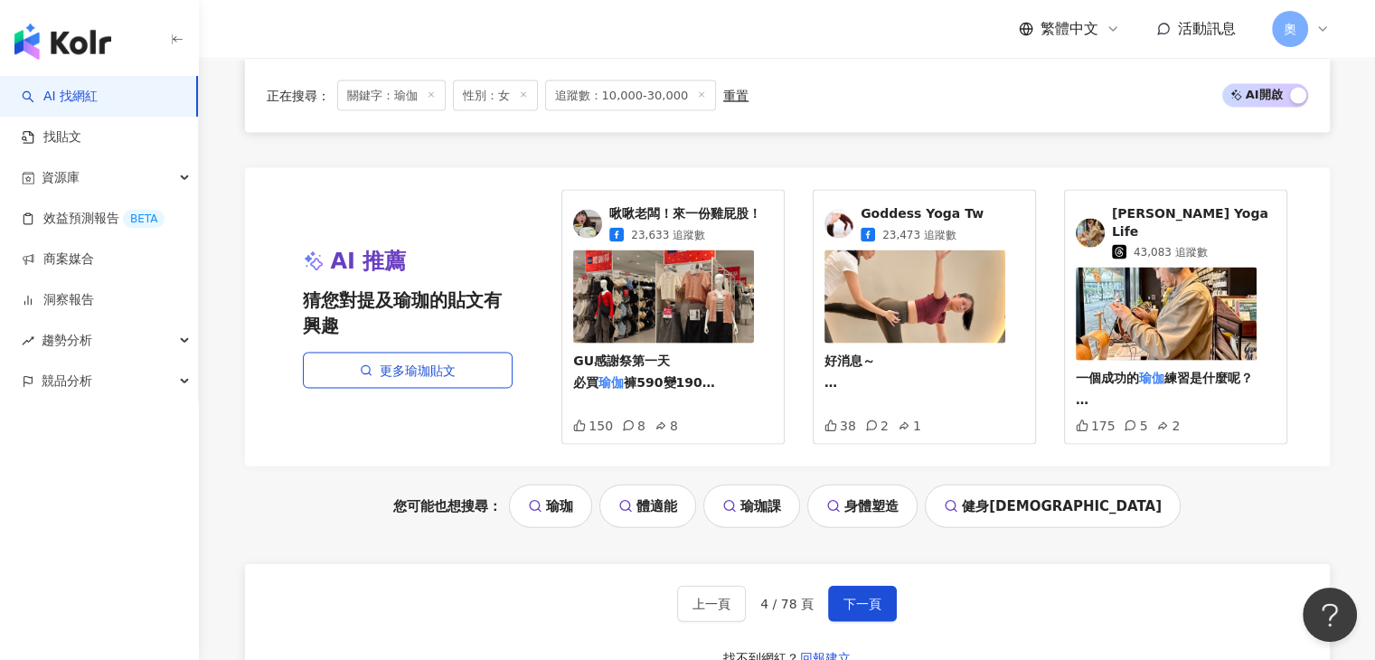
scroll to position [4089, 0]
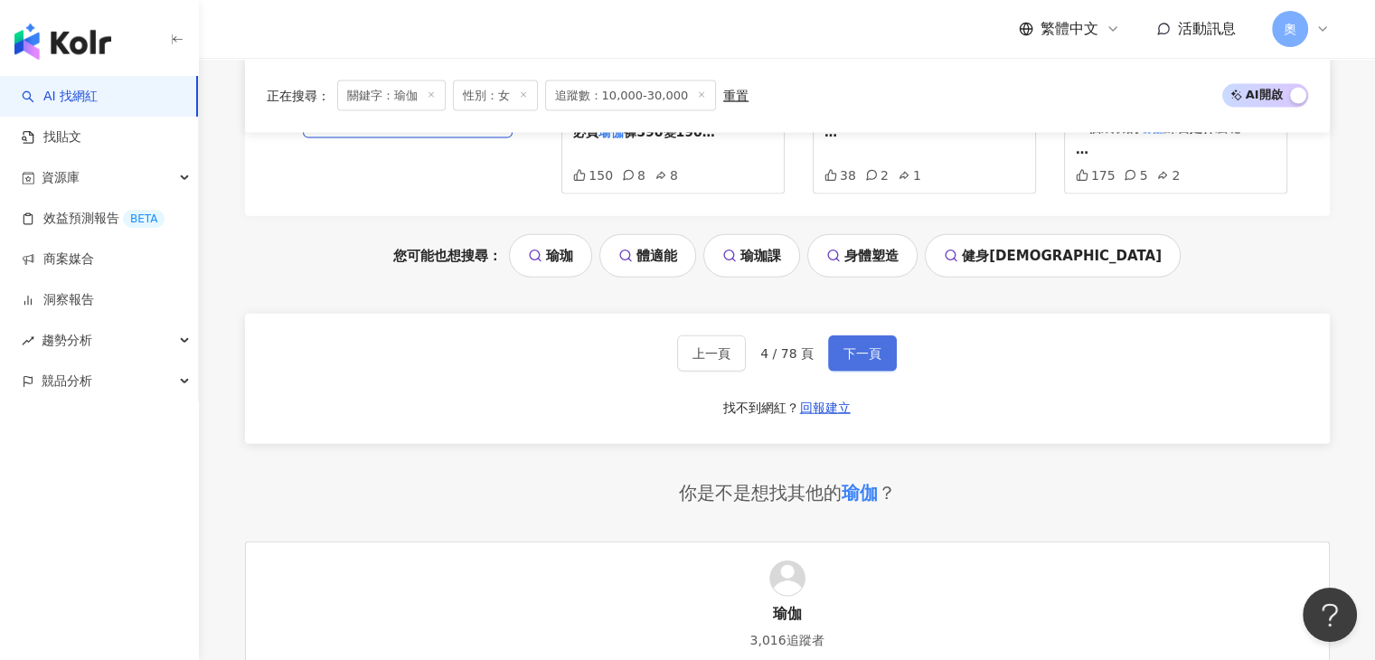
click at [852, 336] on button "下一頁" at bounding box center [862, 354] width 69 height 36
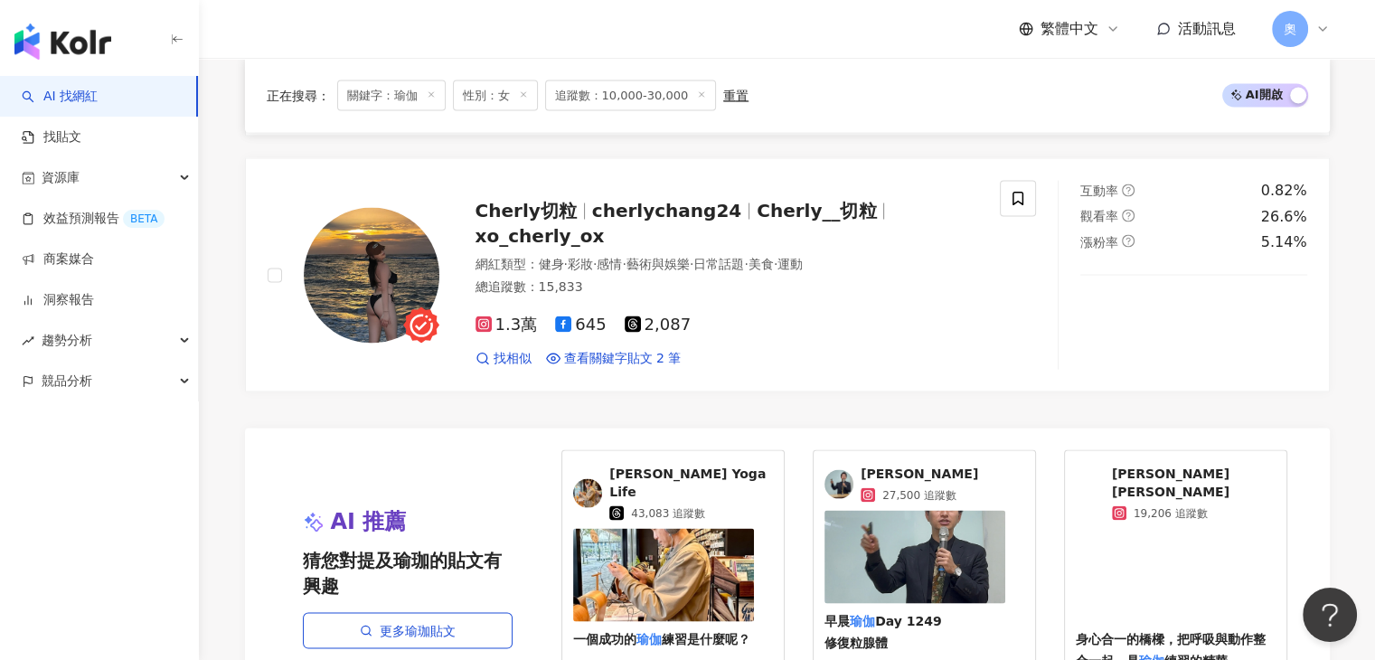
scroll to position [3307, 0]
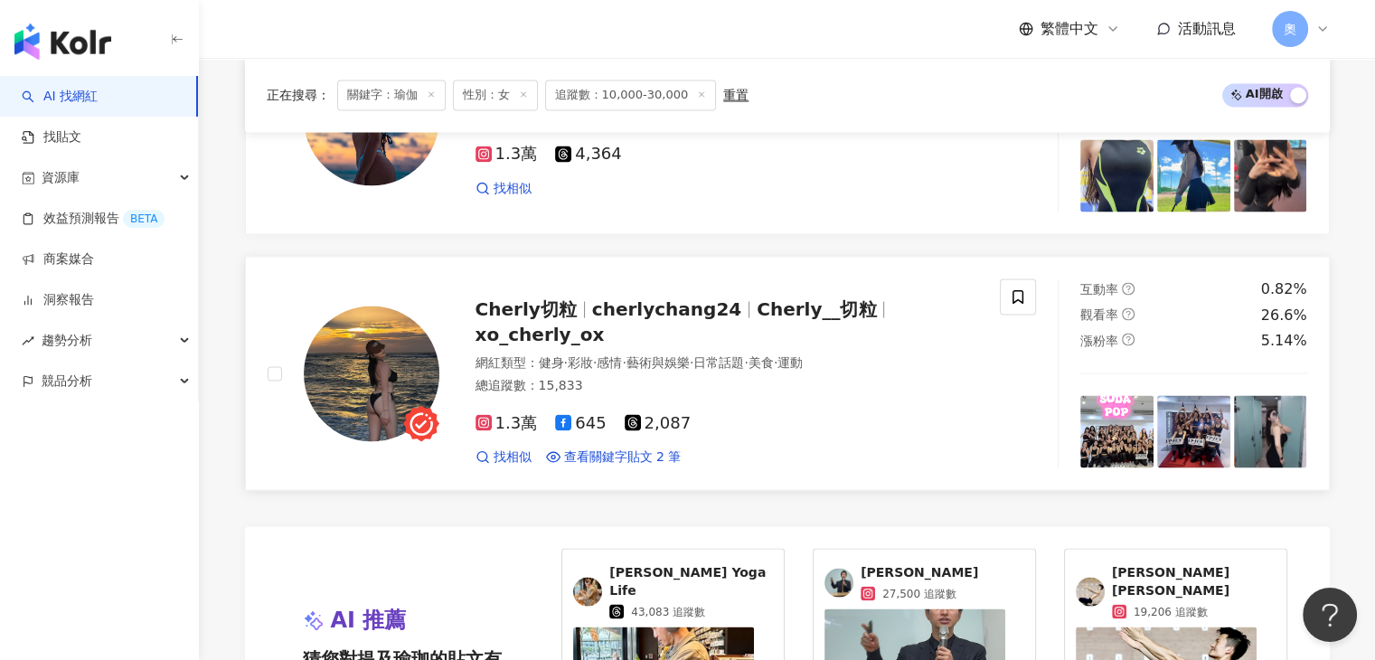
click at [821, 319] on span "Cherly__切粒" at bounding box center [816, 309] width 119 height 22
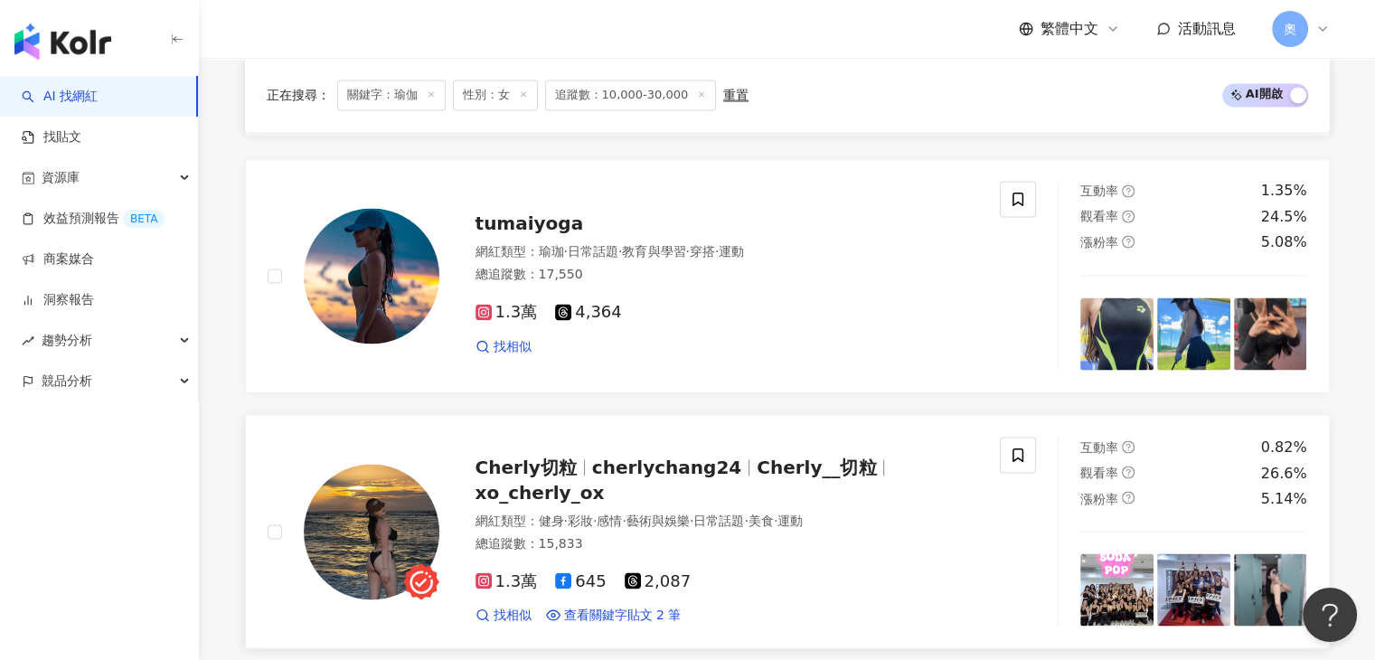
scroll to position [3126, 0]
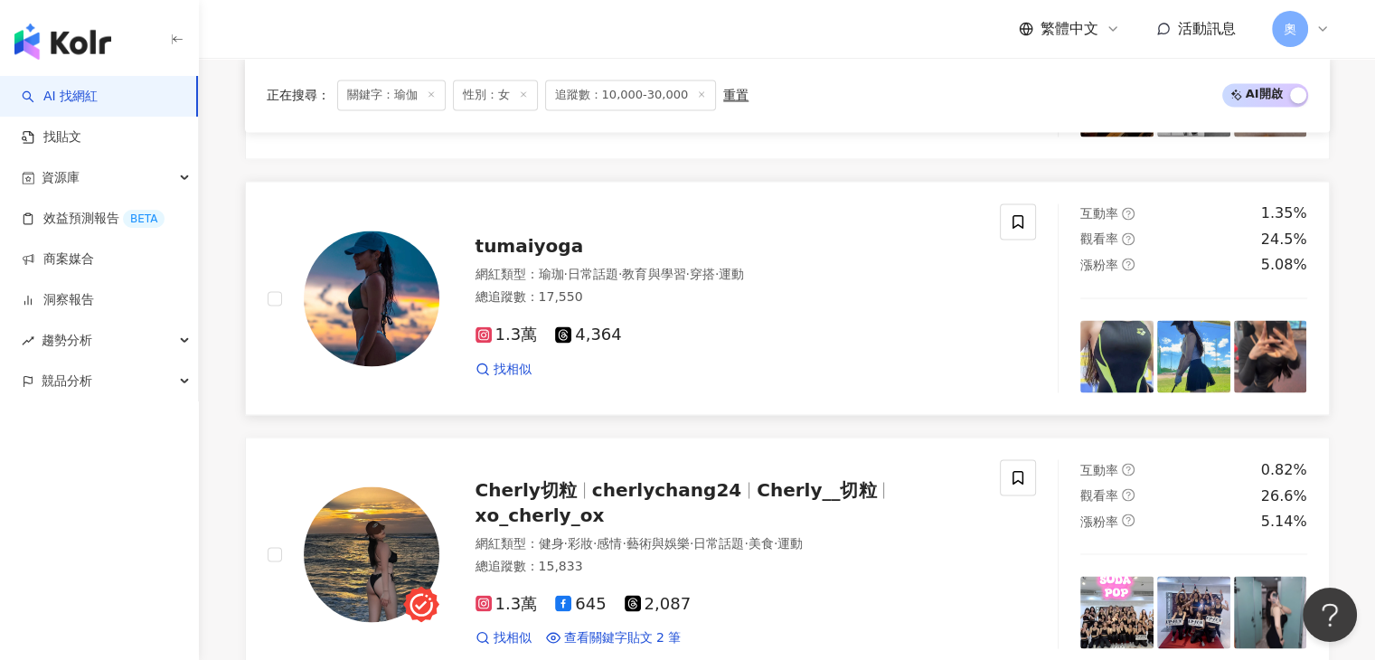
click at [541, 255] on span "tumaiyoga" at bounding box center [530, 246] width 109 height 22
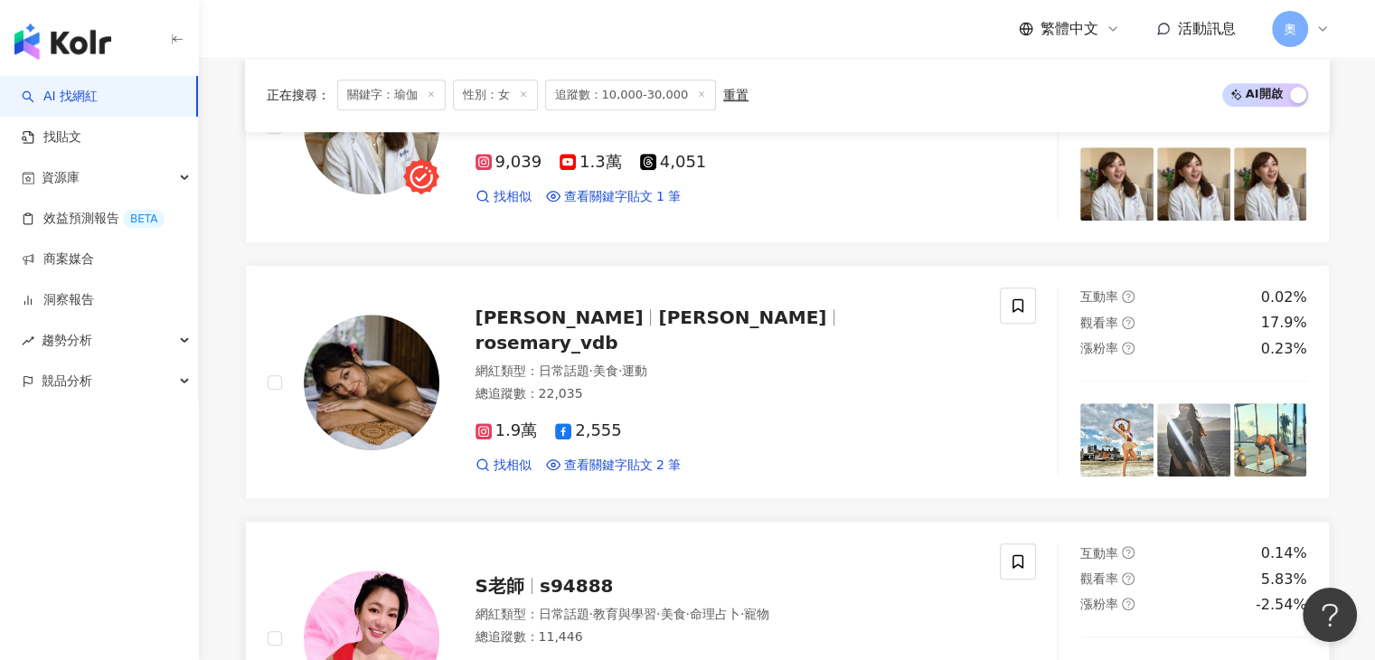
scroll to position [1498, 0]
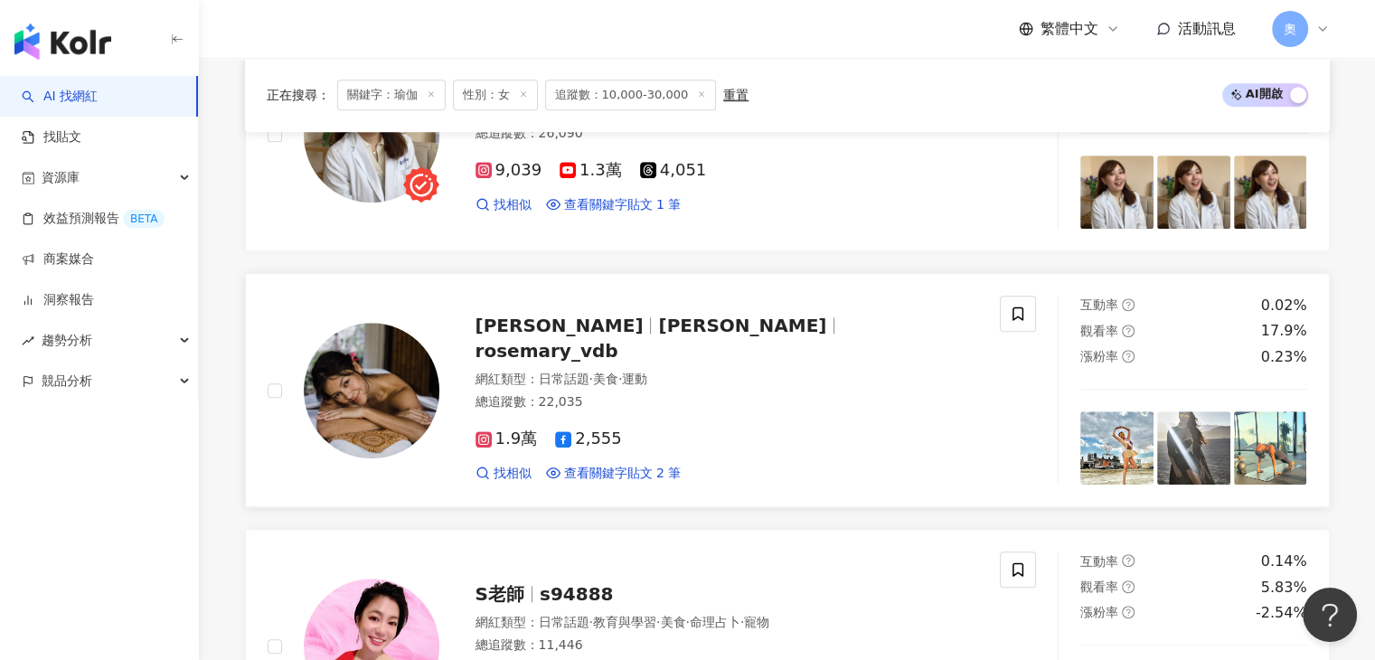
click at [756, 334] on span "虹萱" at bounding box center [742, 326] width 168 height 22
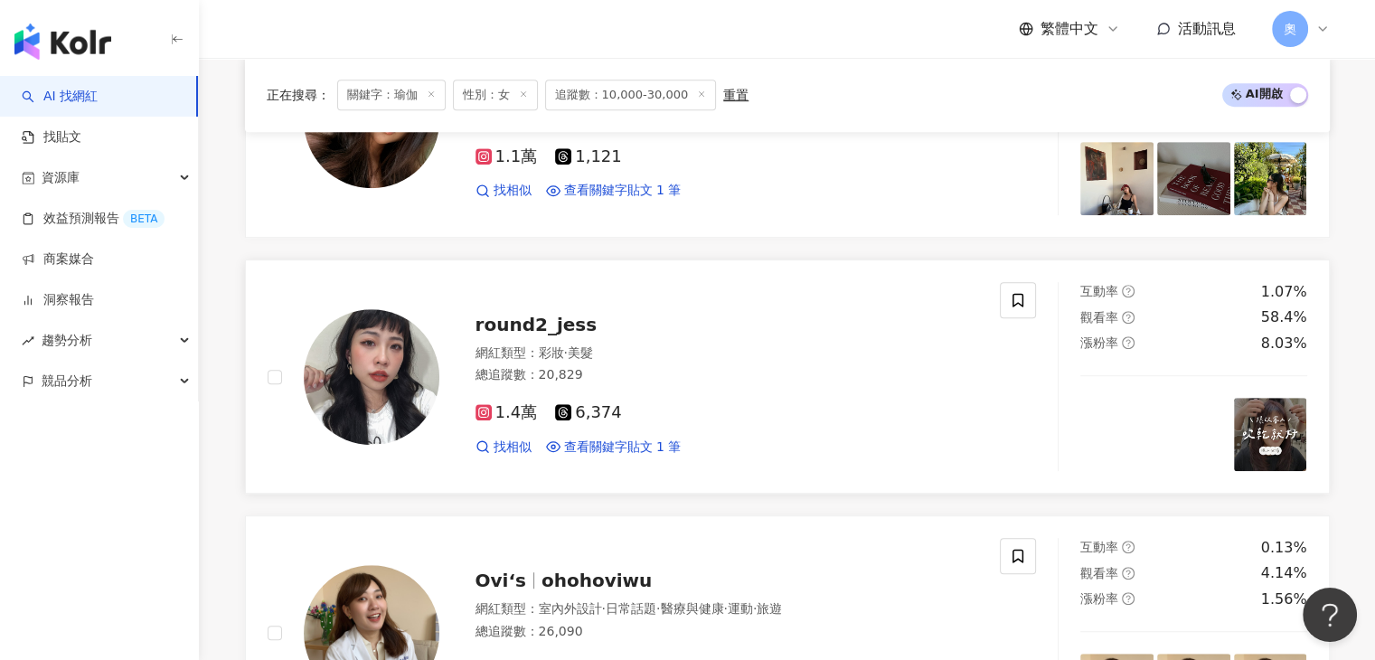
scroll to position [1227, 0]
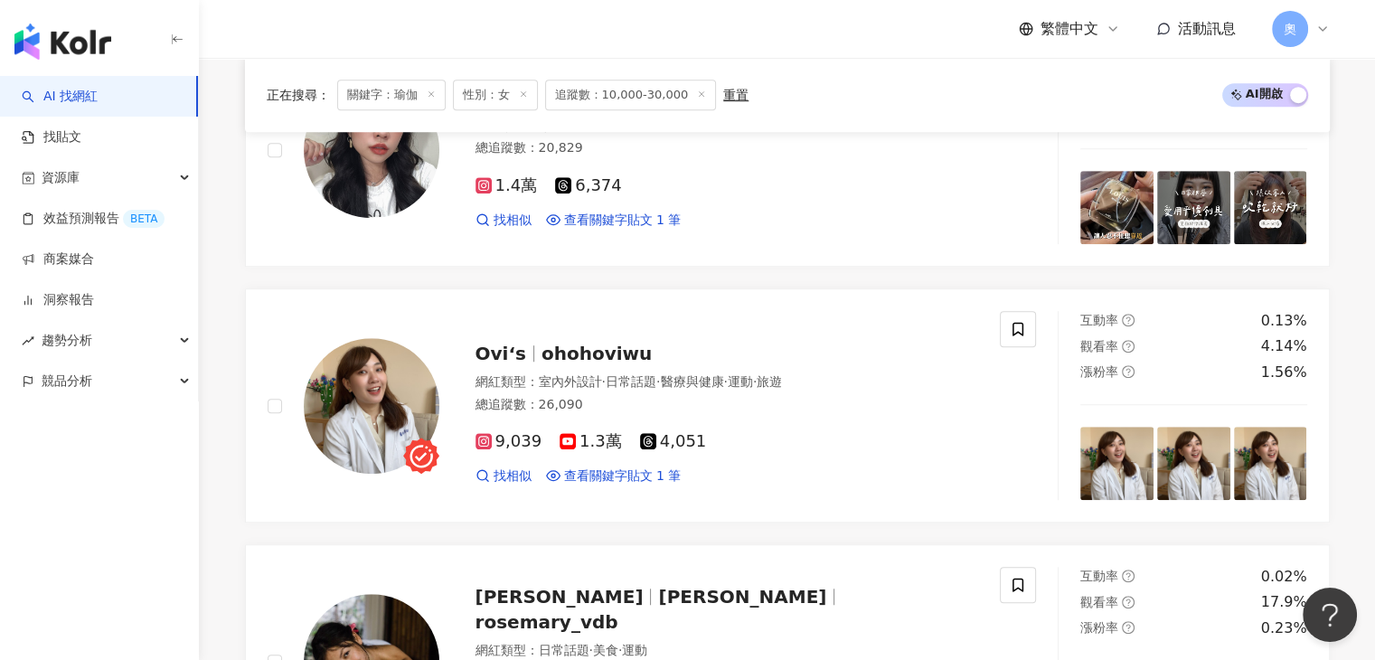
click at [0, 527] on div "AI 找網紅 找貼文 資源庫 效益預測報告 BETA 商案媒合 洞察報告 趨勢分析 競品分析" at bounding box center [99, 368] width 199 height 584
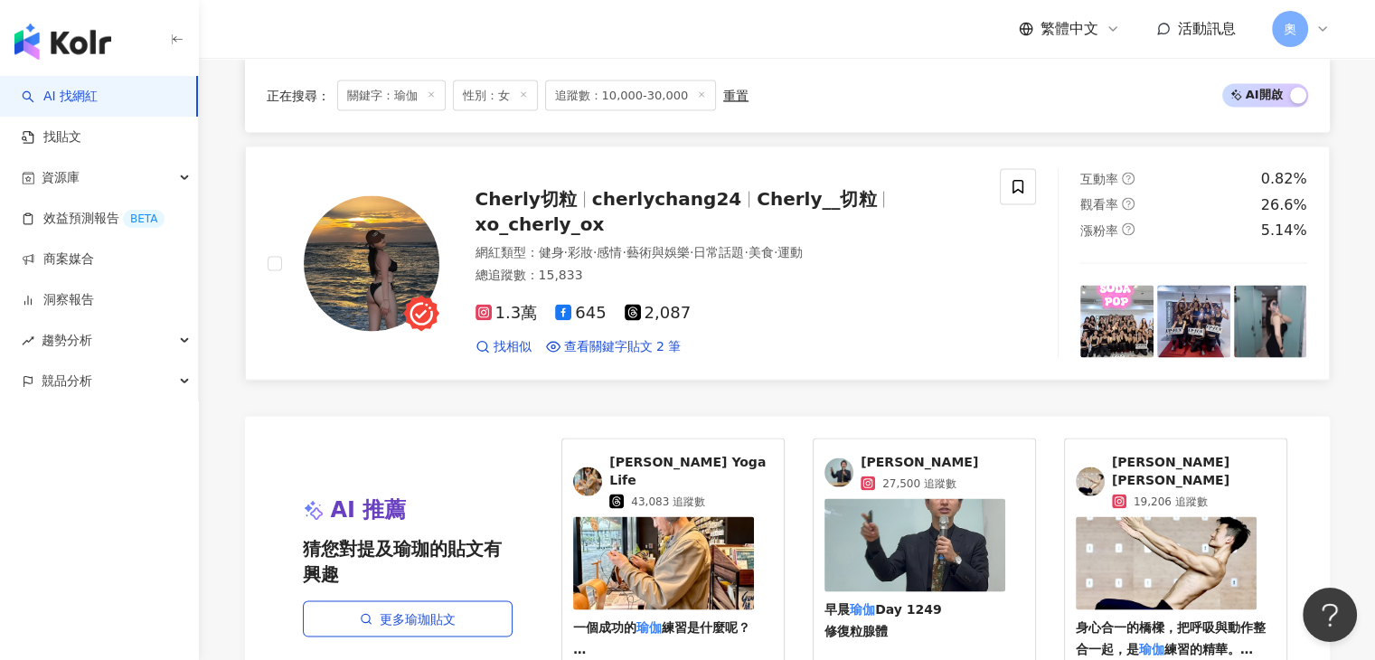
scroll to position [3669, 0]
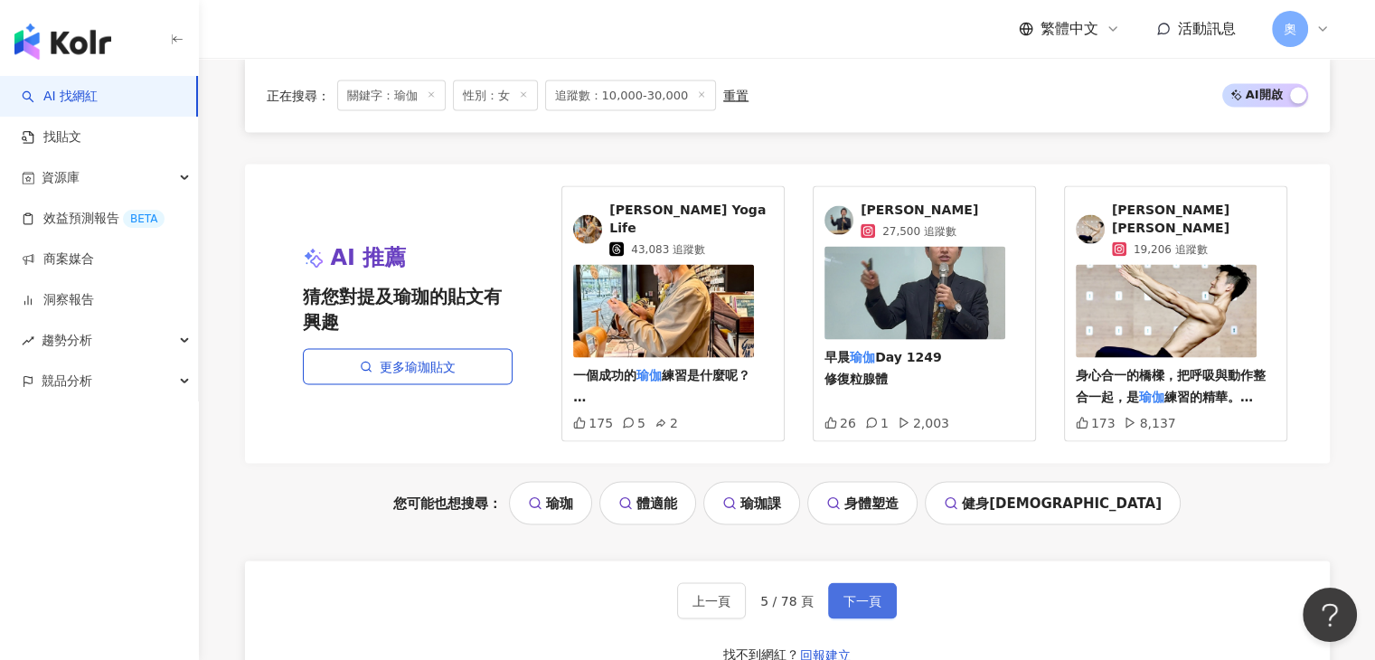
click at [876, 594] on span "下一頁" at bounding box center [863, 601] width 38 height 14
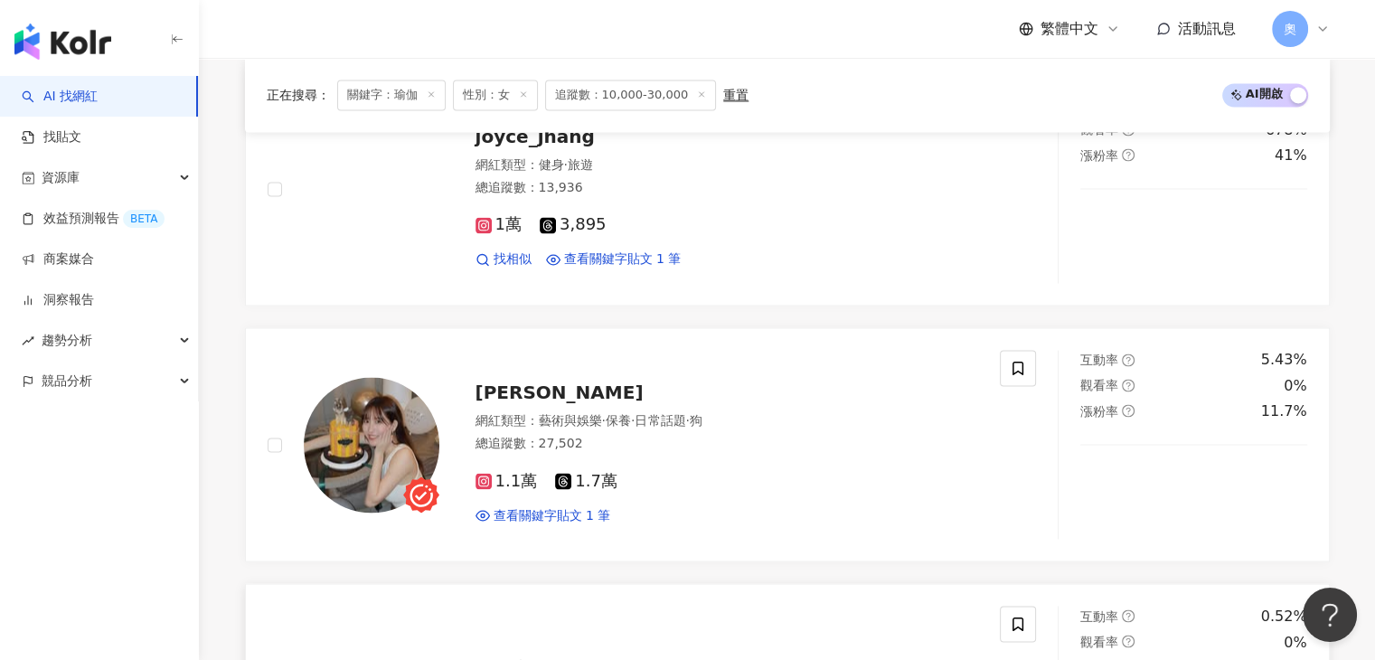
scroll to position [2889, 0]
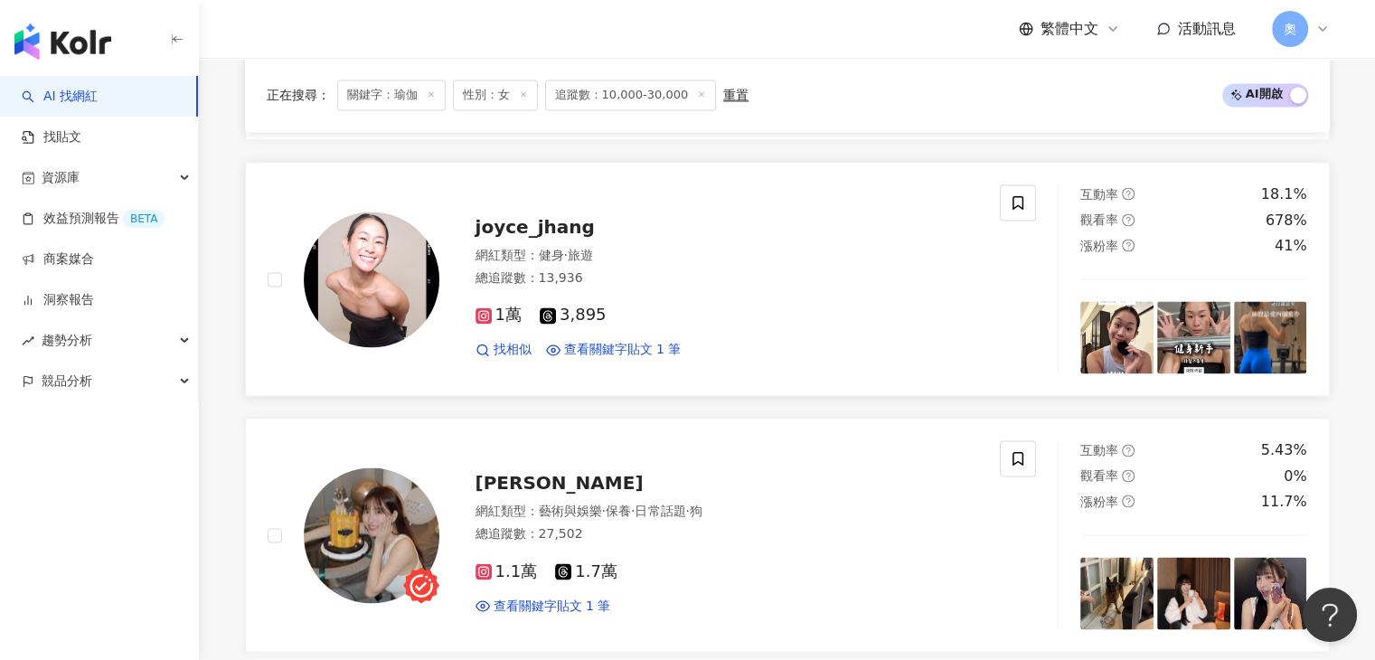
click at [557, 223] on span "joyce_jhang" at bounding box center [535, 227] width 119 height 22
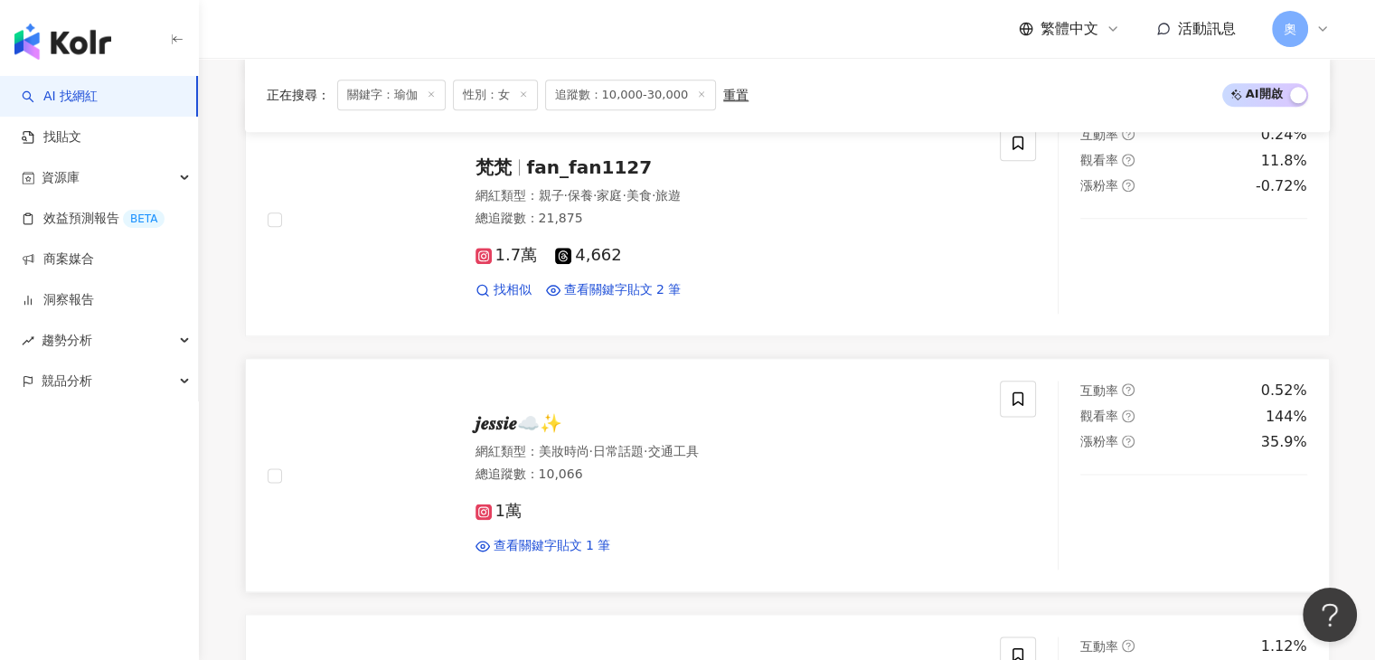
scroll to position [2166, 0]
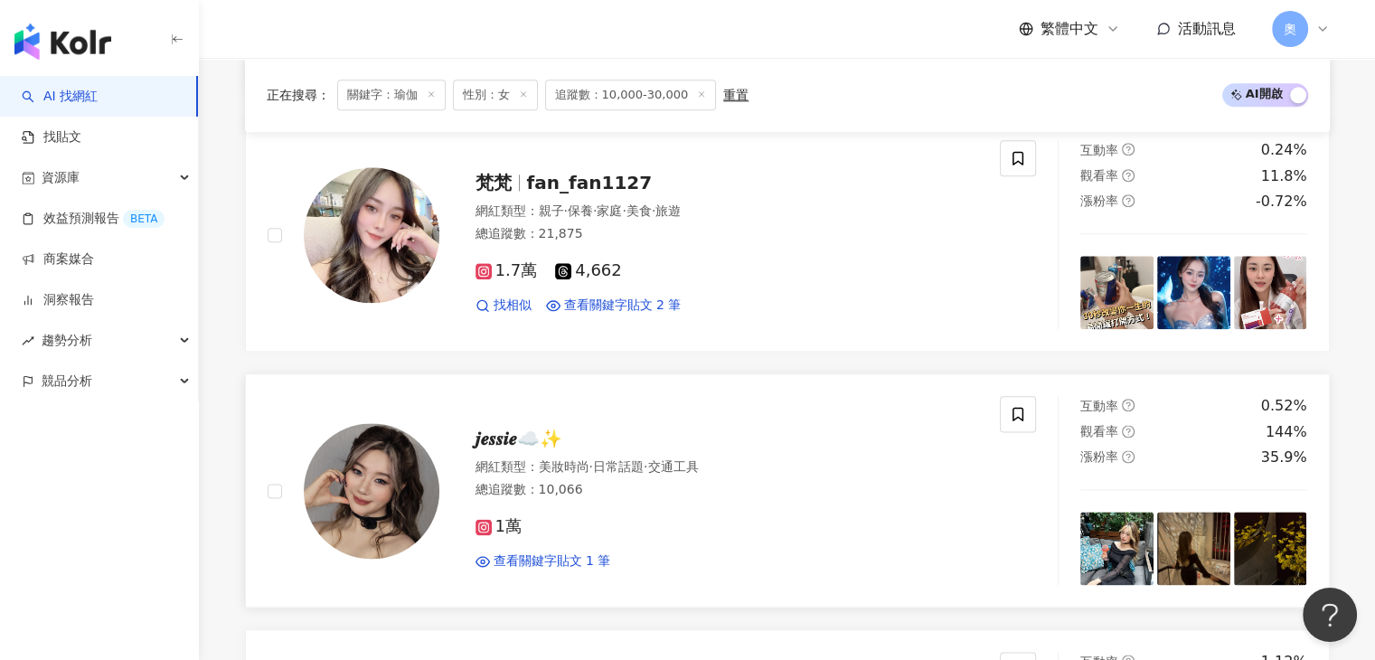
click at [506, 440] on span "𝒋𝒆𝒔𝒔𝒊𝒆☁️✨" at bounding box center [519, 439] width 87 height 22
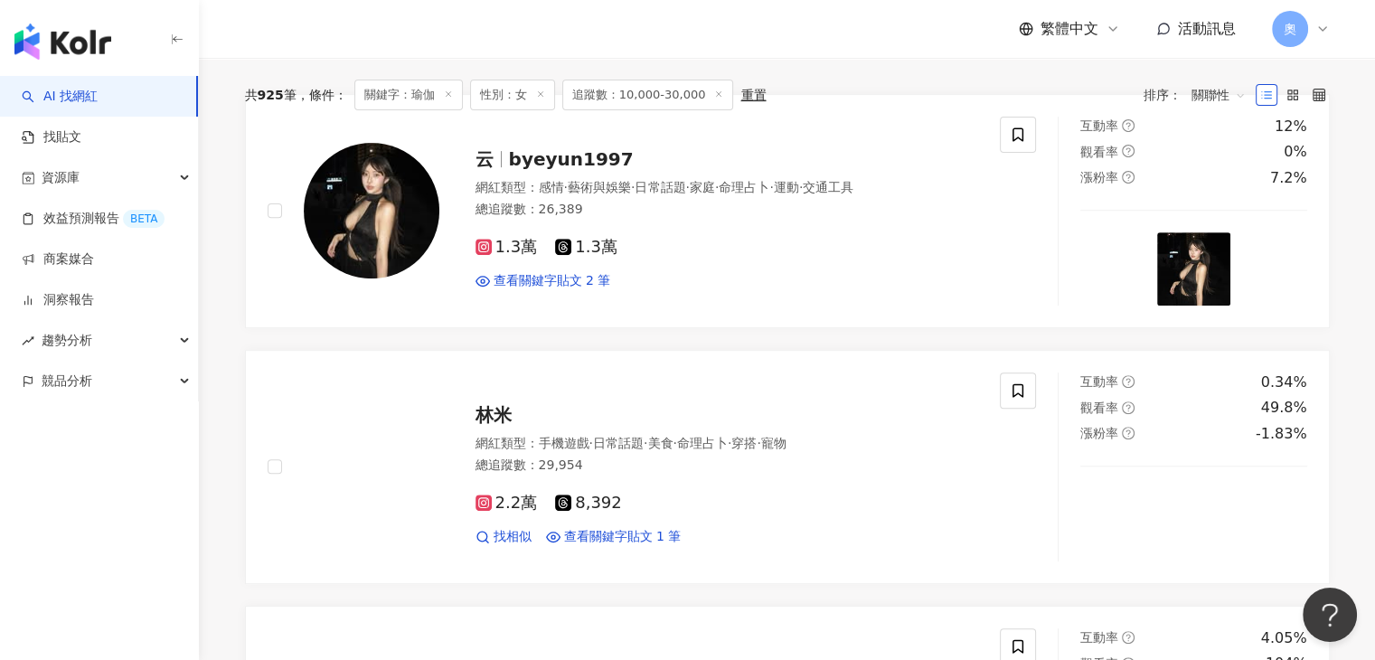
scroll to position [448, 0]
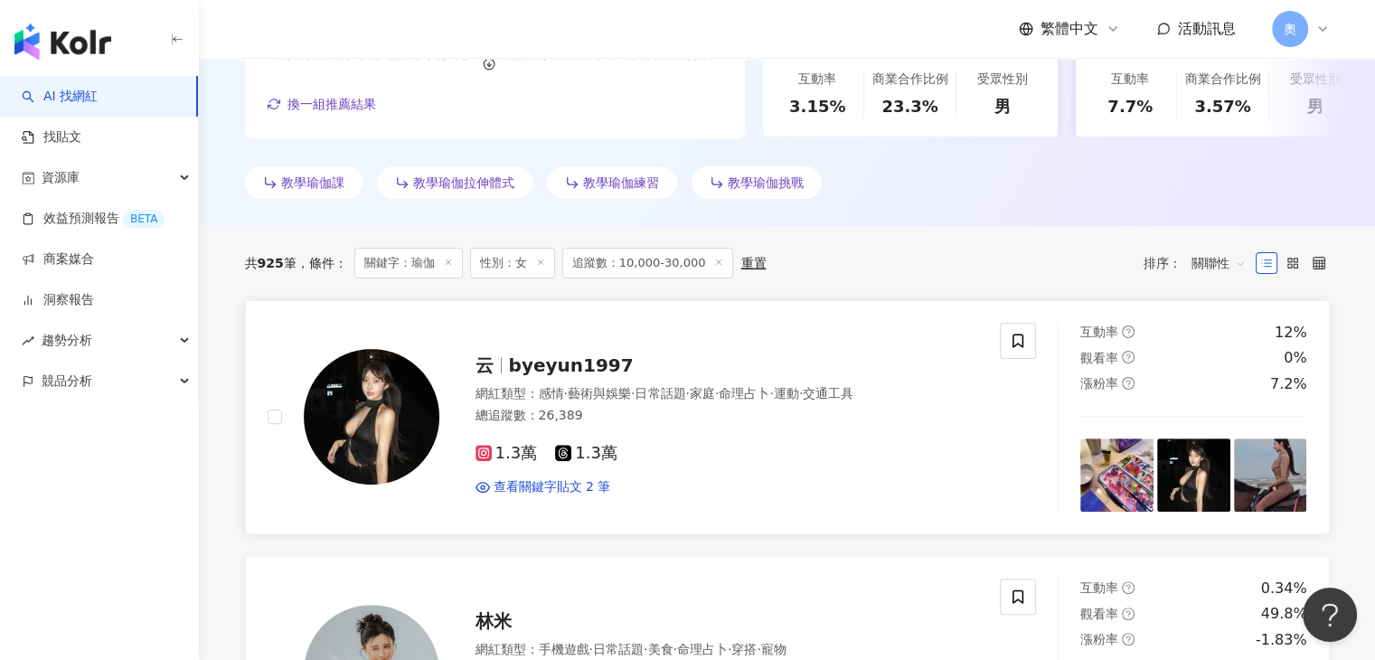
click at [572, 363] on span "byeyun1997" at bounding box center [571, 365] width 125 height 22
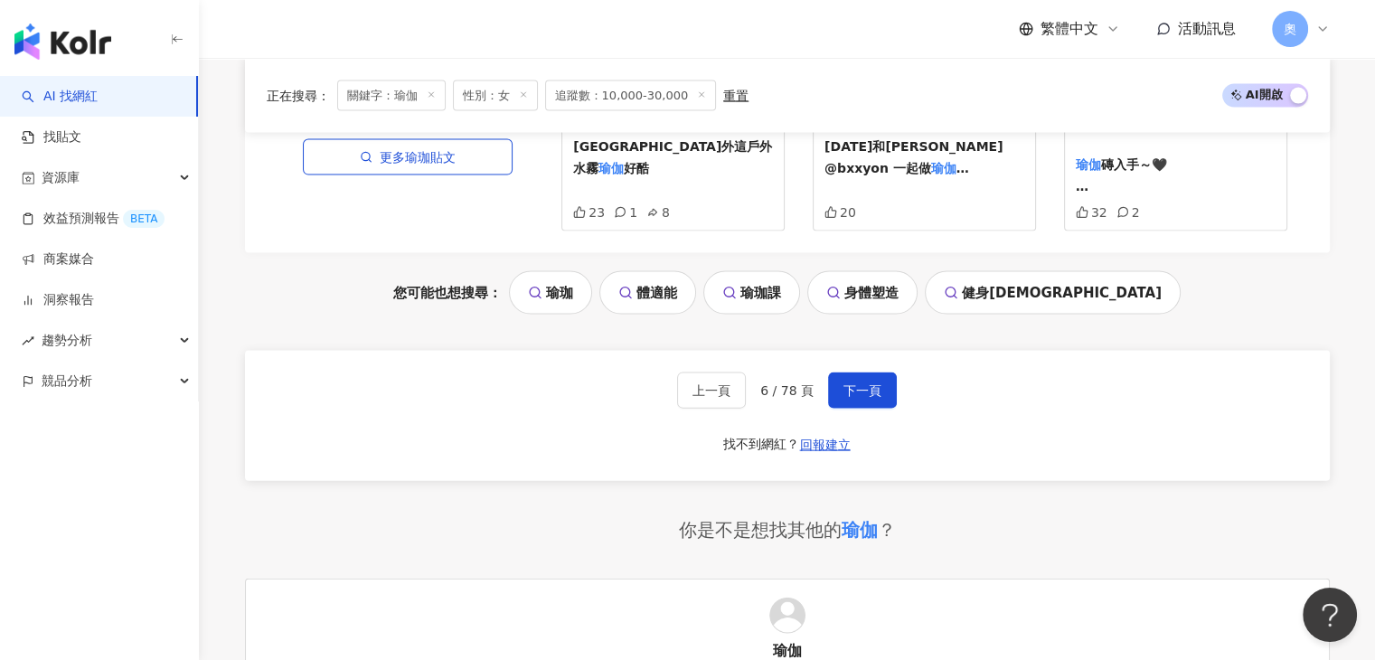
scroll to position [3923, 0]
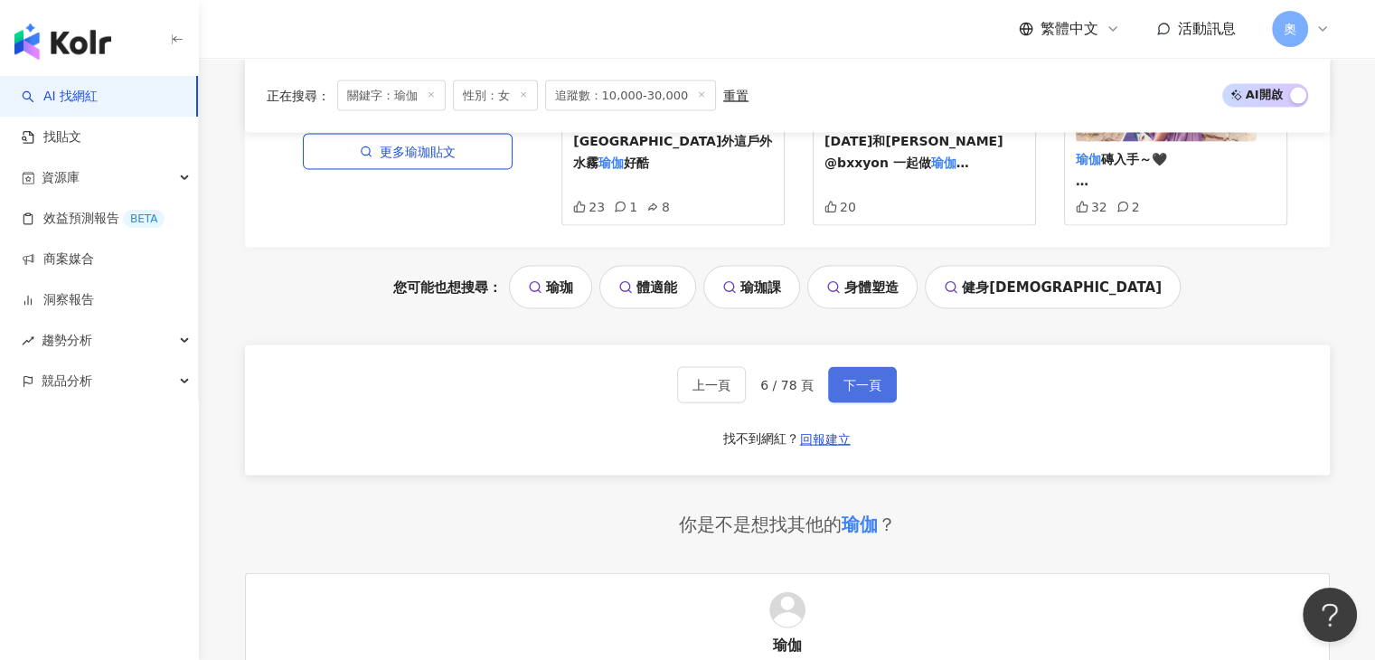
click at [863, 378] on span "下一頁" at bounding box center [863, 385] width 38 height 14
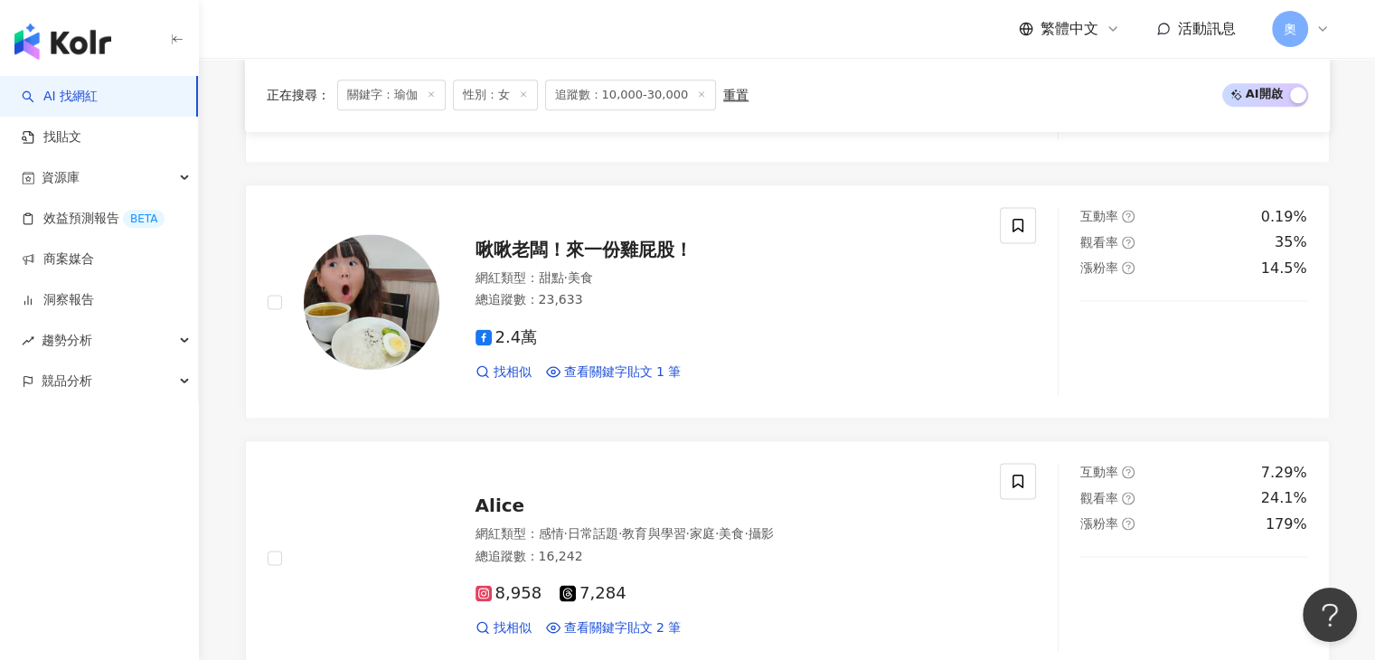
scroll to position [2348, 0]
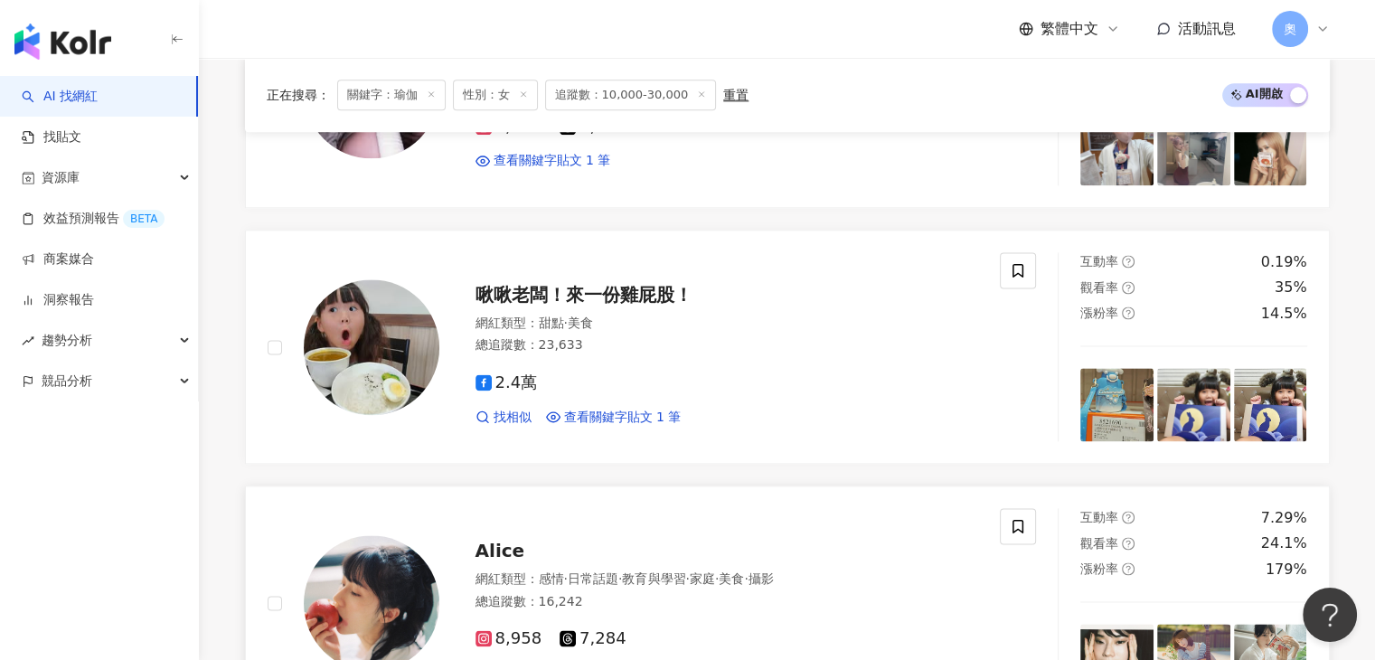
click at [497, 540] on span "Alice" at bounding box center [501, 551] width 50 height 22
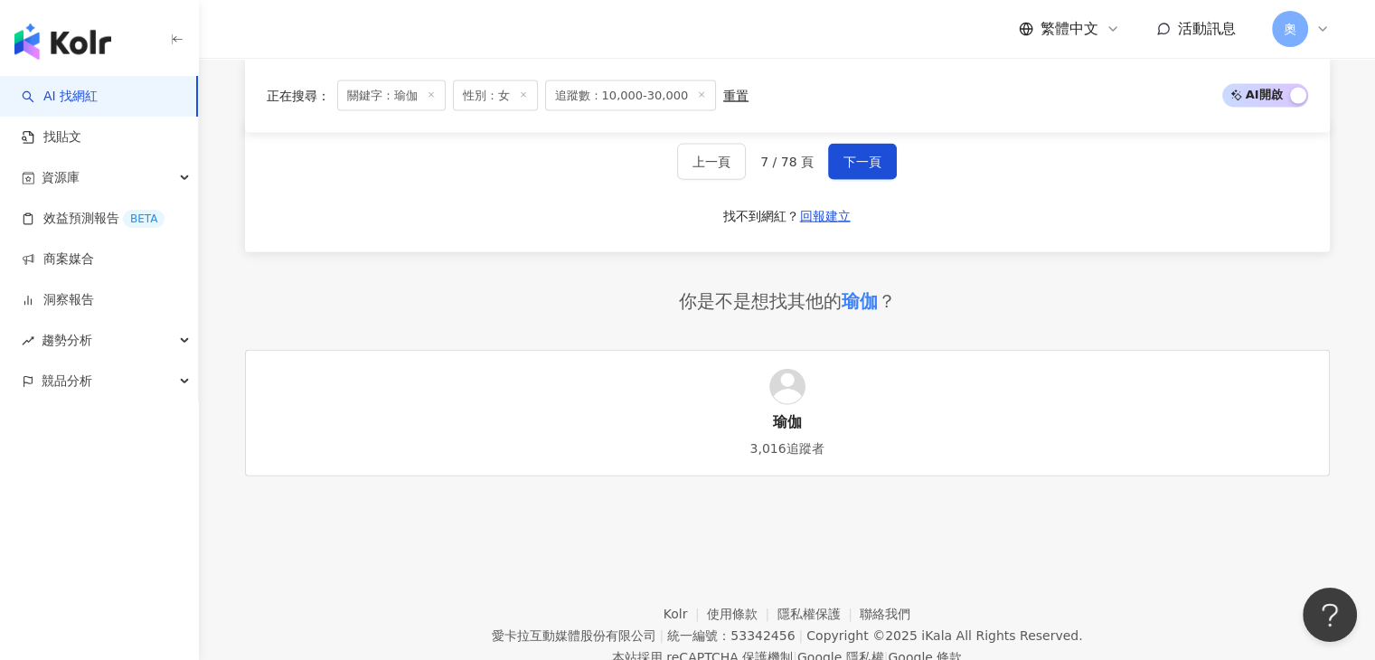
scroll to position [3965, 0]
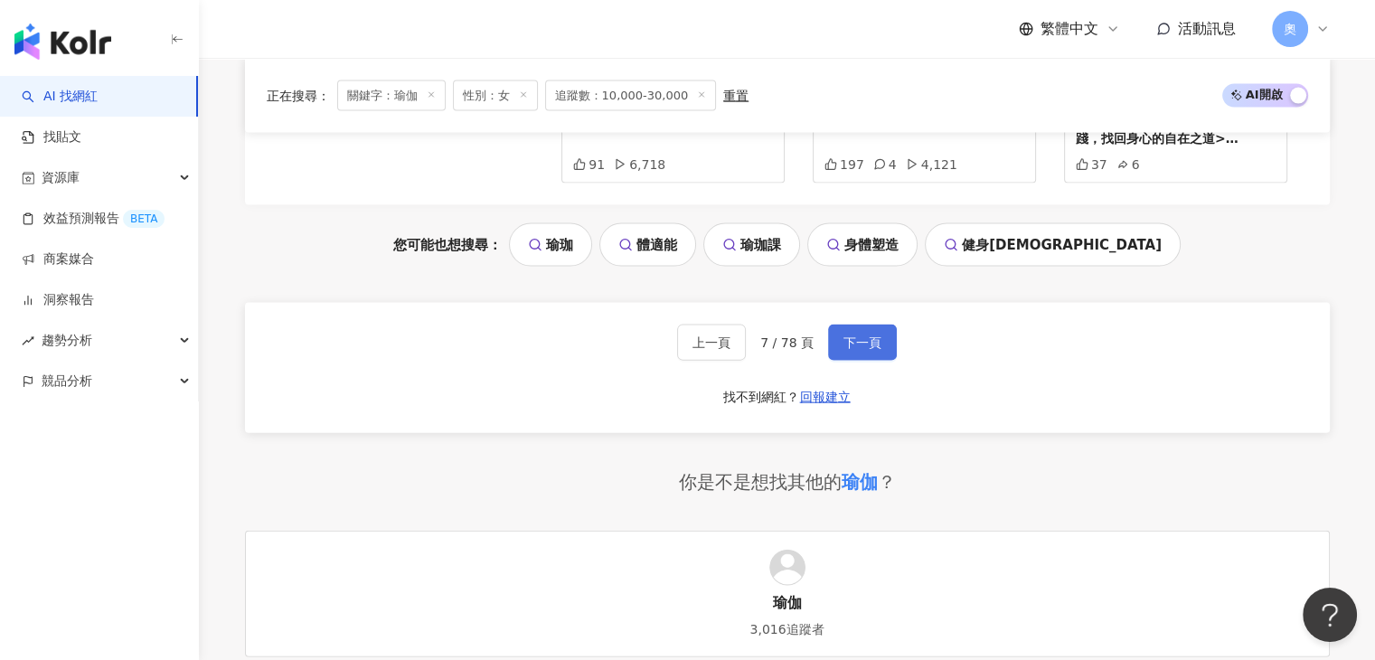
click at [869, 336] on span "下一頁" at bounding box center [863, 343] width 38 height 14
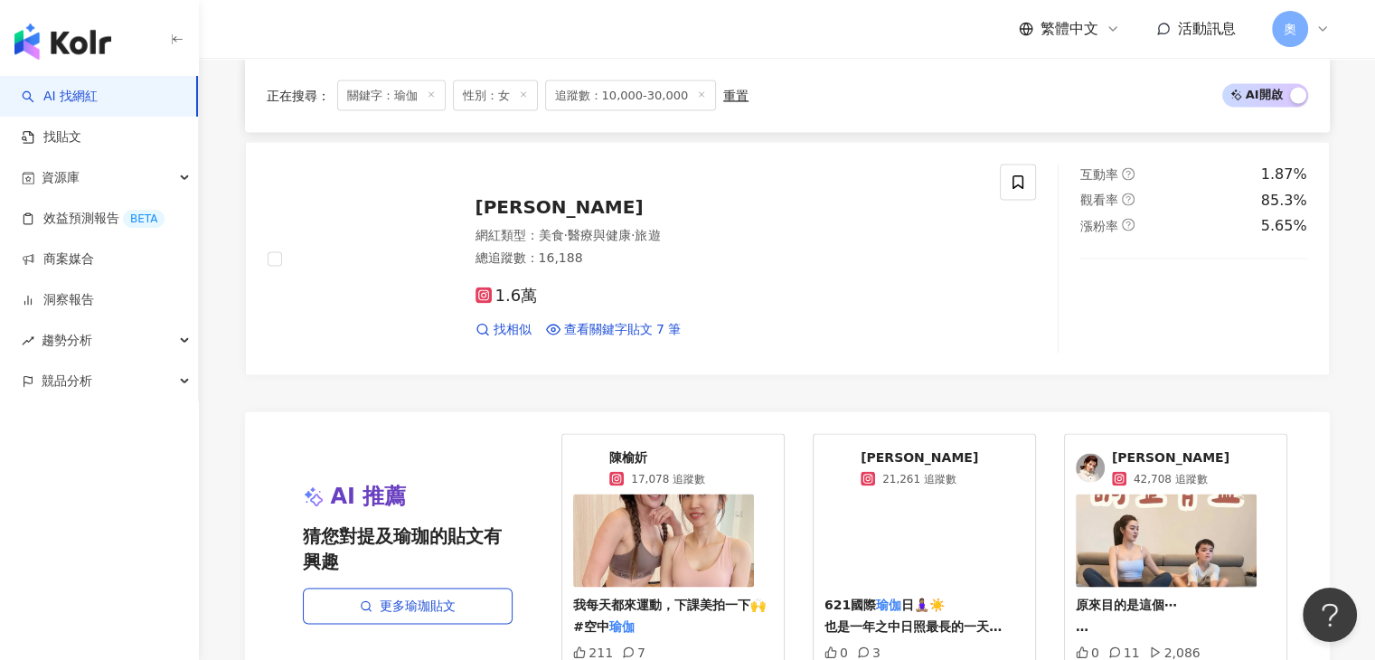
scroll to position [3332, 0]
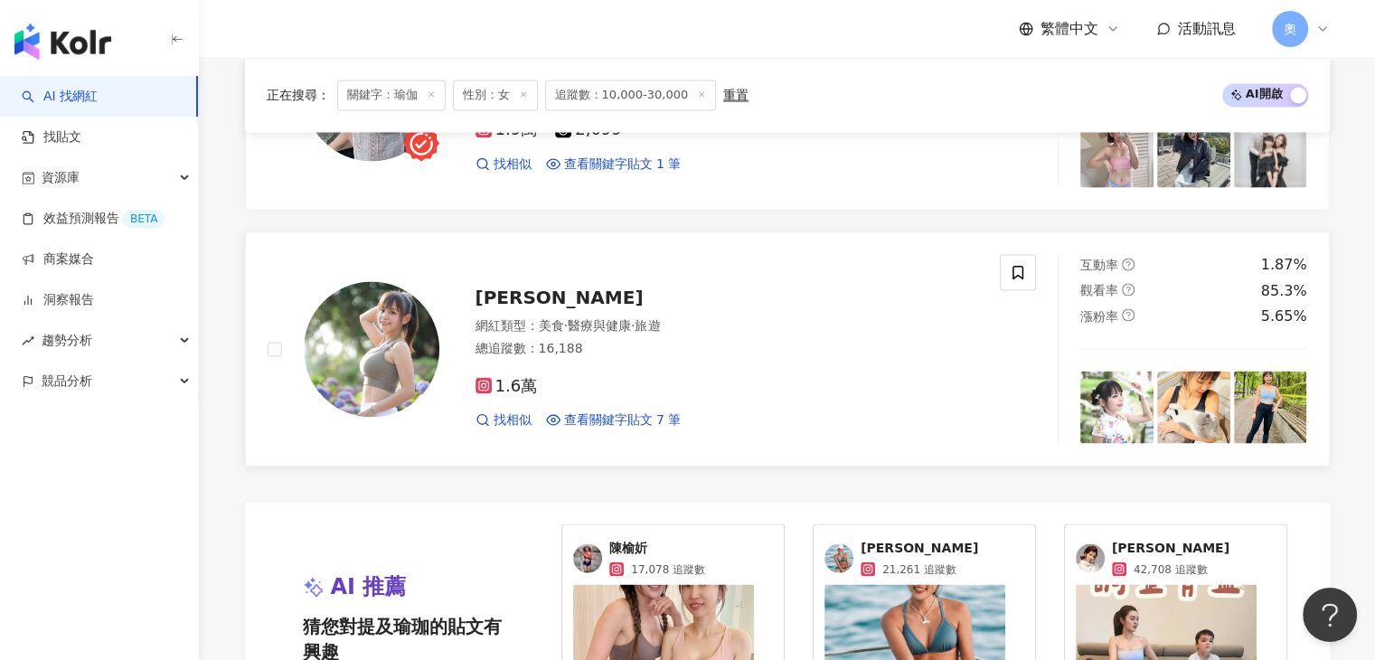
click at [495, 290] on span "邵卉琪" at bounding box center [560, 297] width 168 height 22
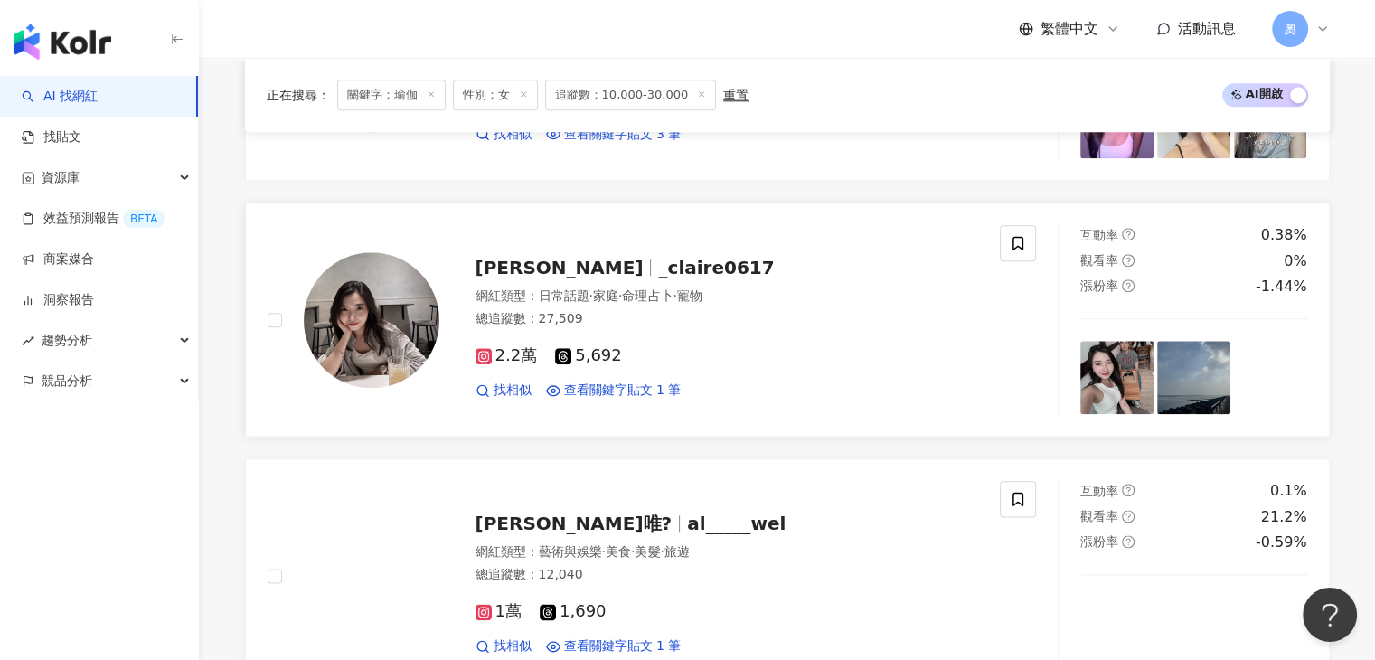
scroll to position [2156, 0]
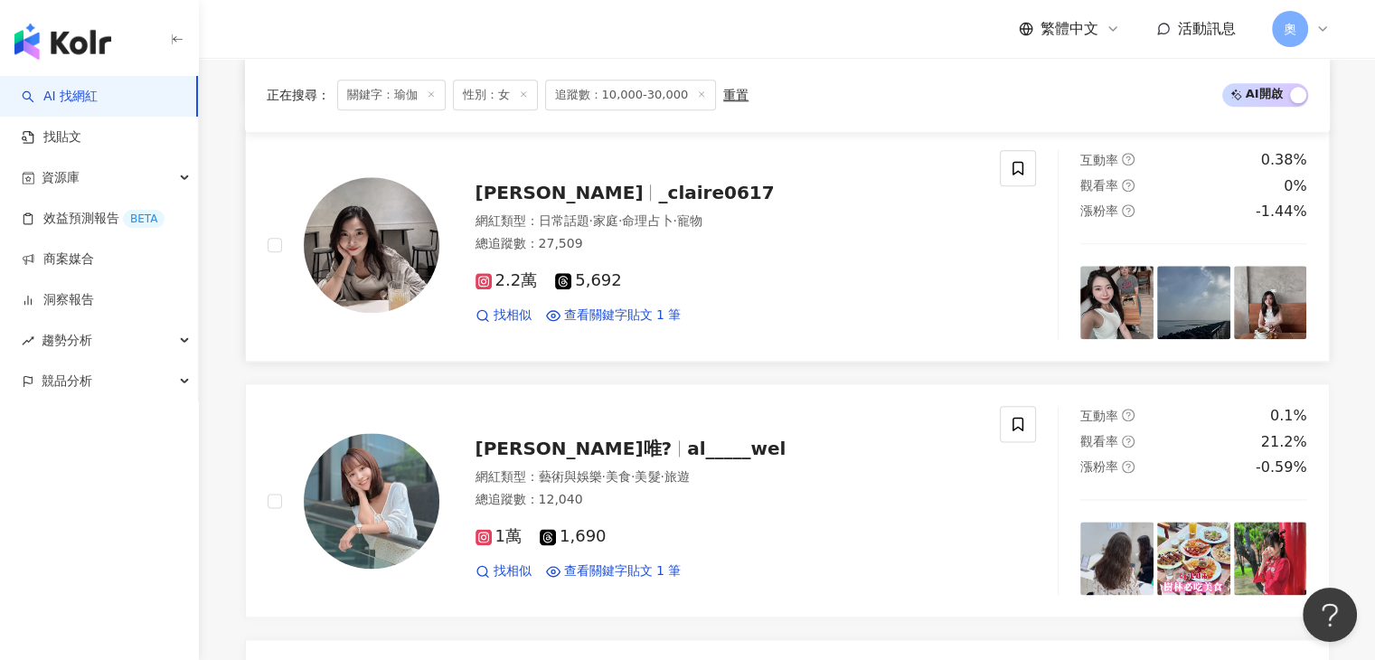
click at [658, 184] on span "_claire0617" at bounding box center [716, 193] width 116 height 22
click at [380, 94] on span "關鍵字：瑜伽" at bounding box center [391, 95] width 109 height 31
click at [414, 89] on span "關鍵字：瑜伽" at bounding box center [391, 95] width 109 height 31
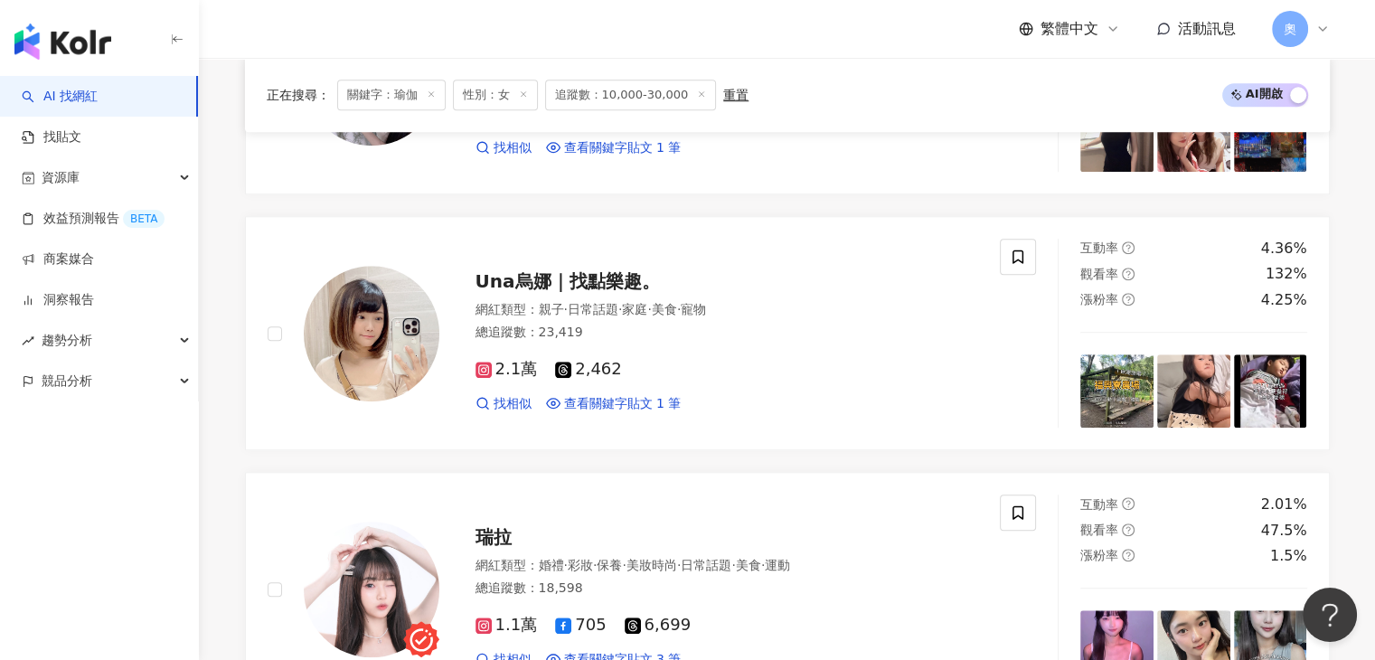
scroll to position [0, 0]
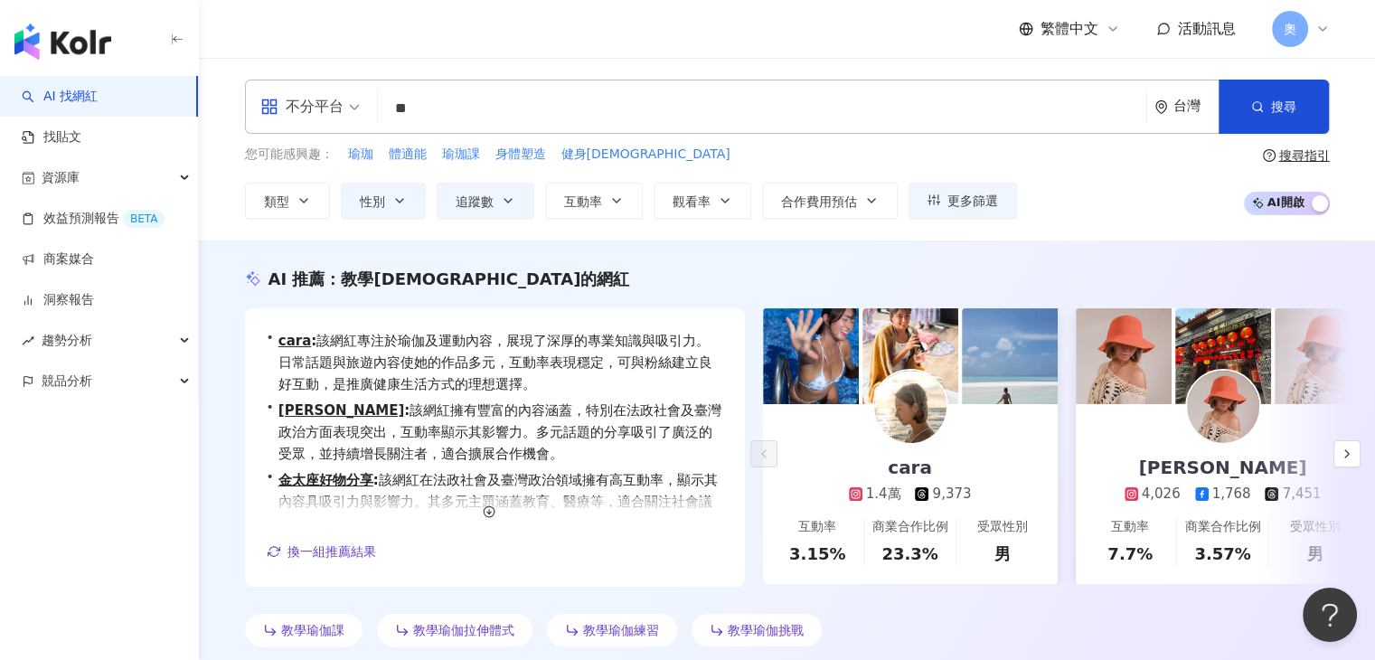
click at [488, 108] on input "**" at bounding box center [762, 108] width 754 height 34
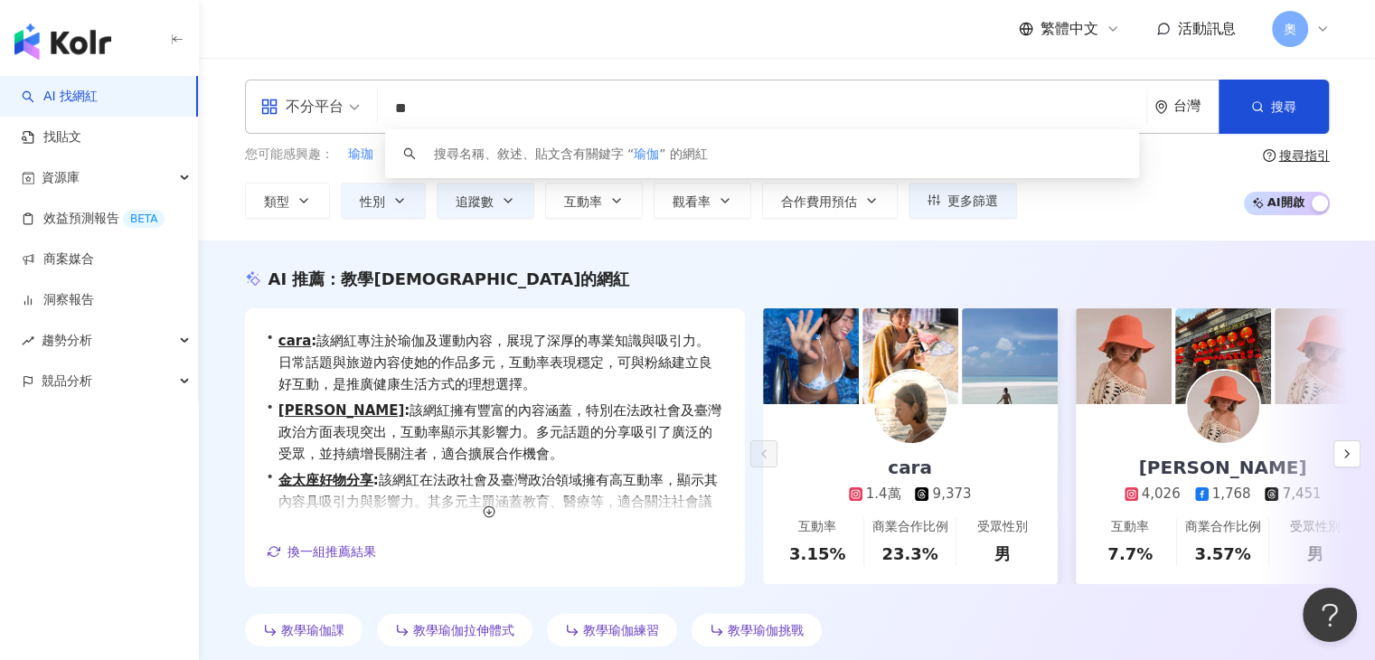
type input "*"
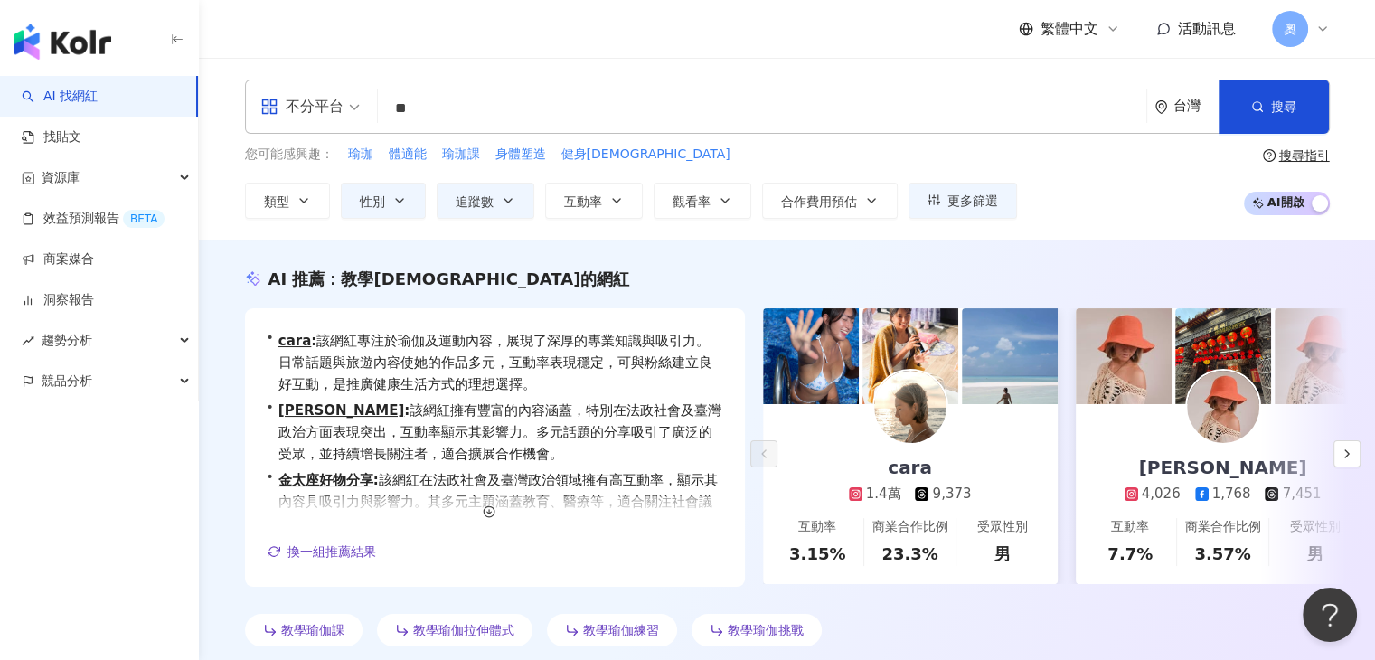
type input "*"
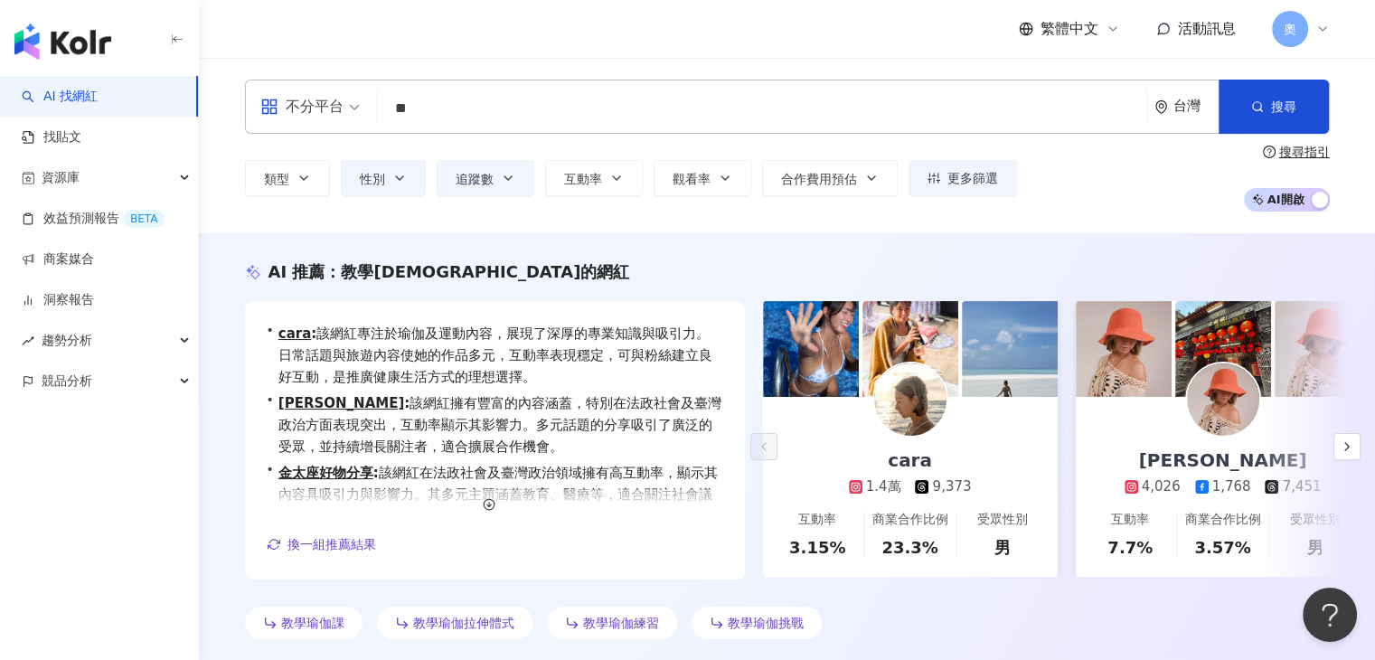
type input "*"
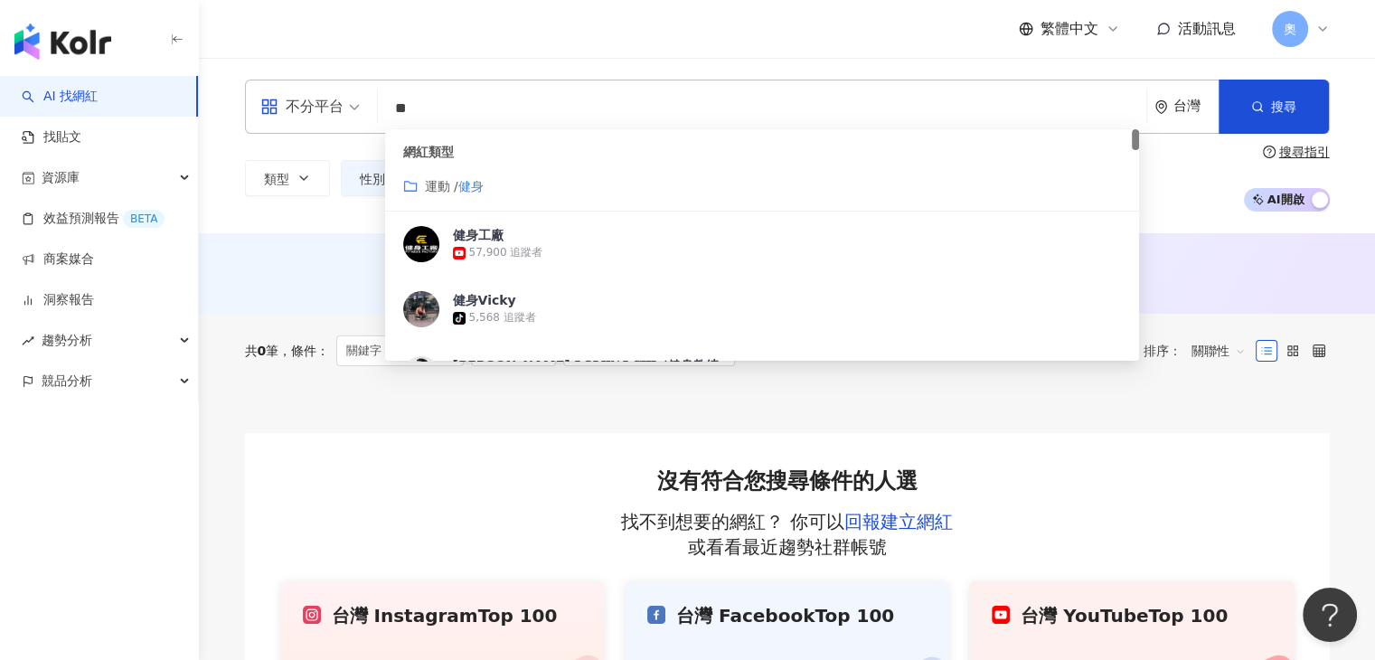
type input "**"
click at [312, 223] on div "不分平台 ** 台灣 搜尋 customizedTag e8ab8bb9-943f-4fac-90bd-dad025b75b63 網紅類型 運動 / 健身 健…" at bounding box center [787, 145] width 1177 height 175
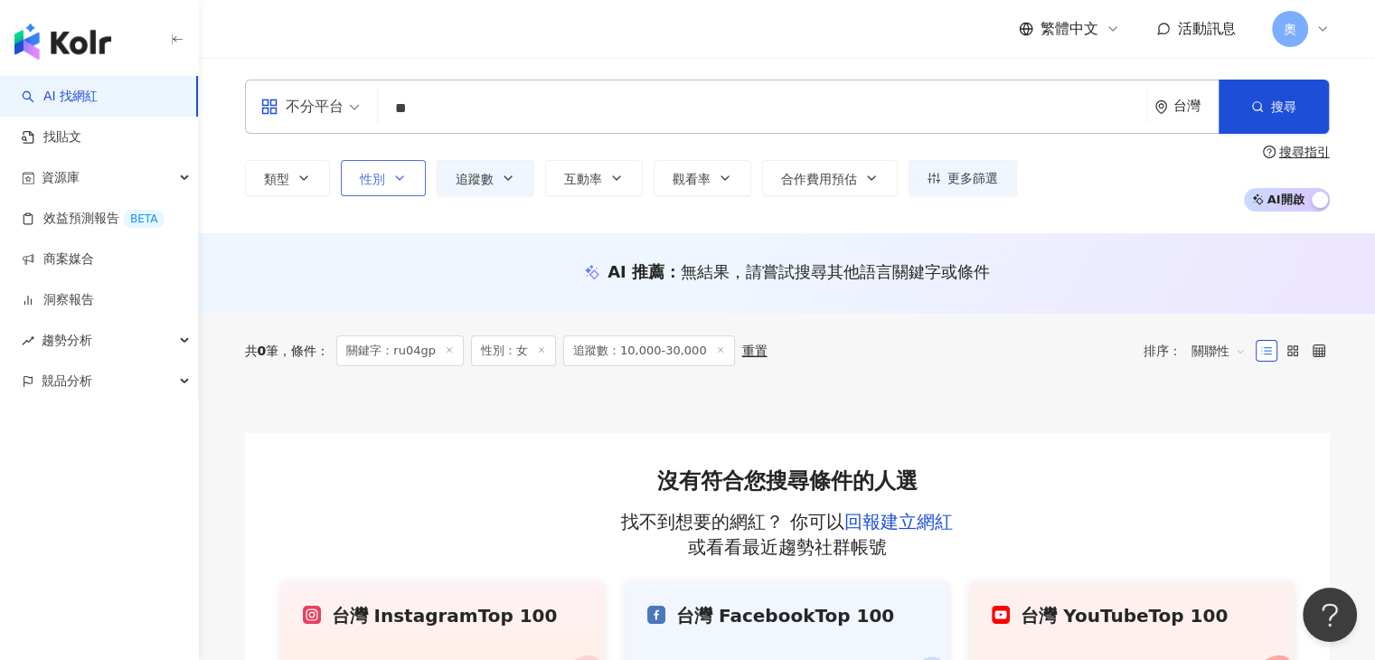
click at [385, 186] on button "性別" at bounding box center [383, 178] width 85 height 36
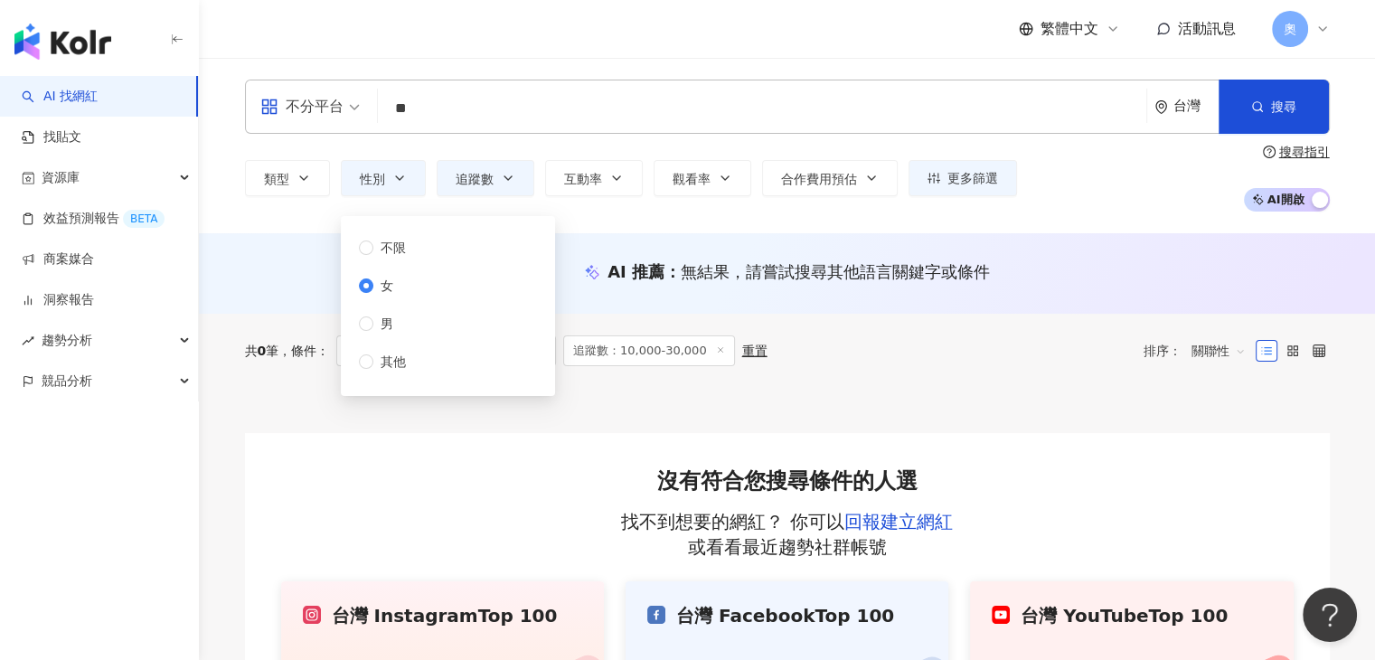
click at [388, 289] on span "女" at bounding box center [386, 286] width 27 height 20
click at [507, 169] on button "追蹤數" at bounding box center [486, 178] width 98 height 36
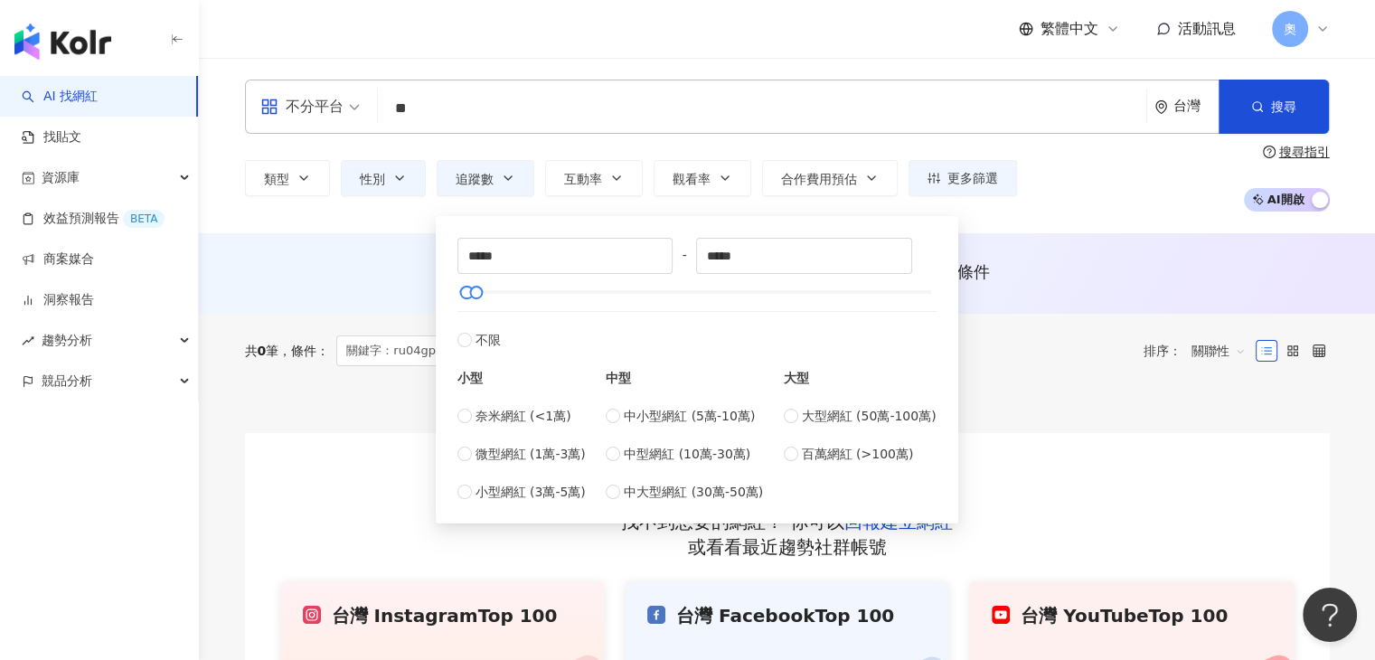
click at [294, 273] on div "AI 推薦 ： 無結果，請嘗試搜尋其他語言關鍵字或條件" at bounding box center [787, 271] width 1085 height 23
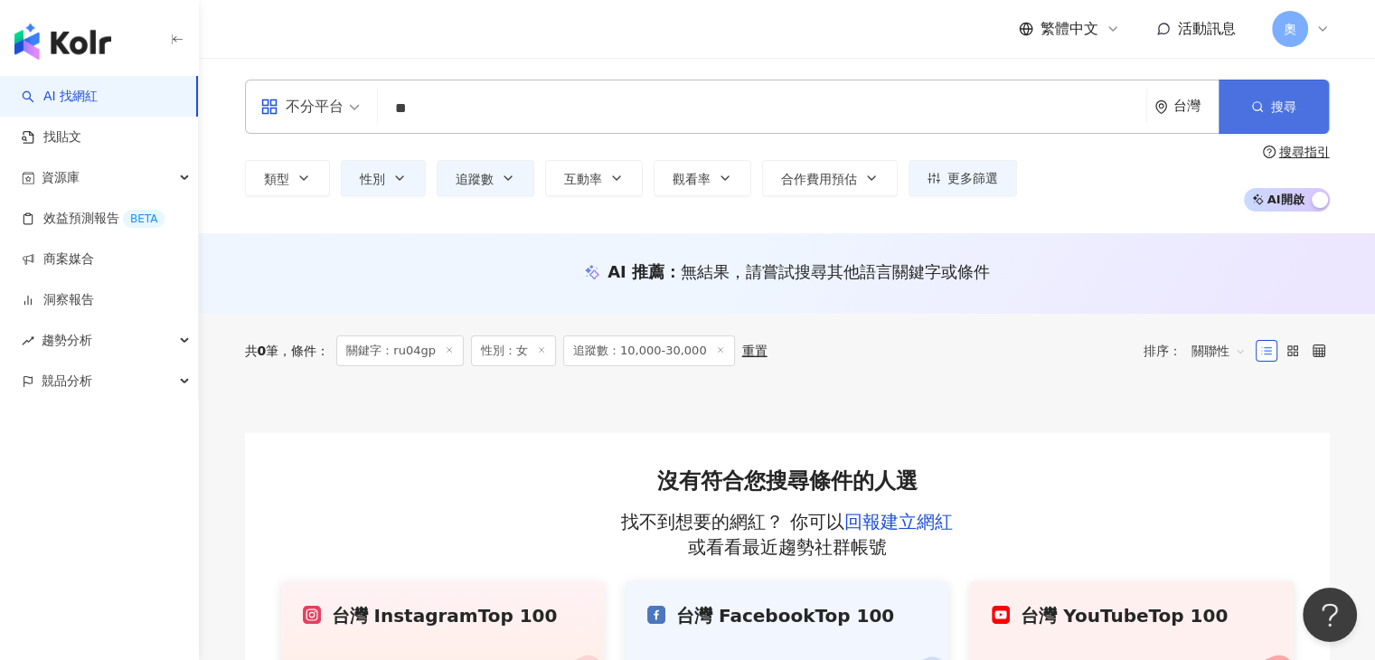
click at [1287, 104] on span "搜尋" at bounding box center [1283, 106] width 25 height 14
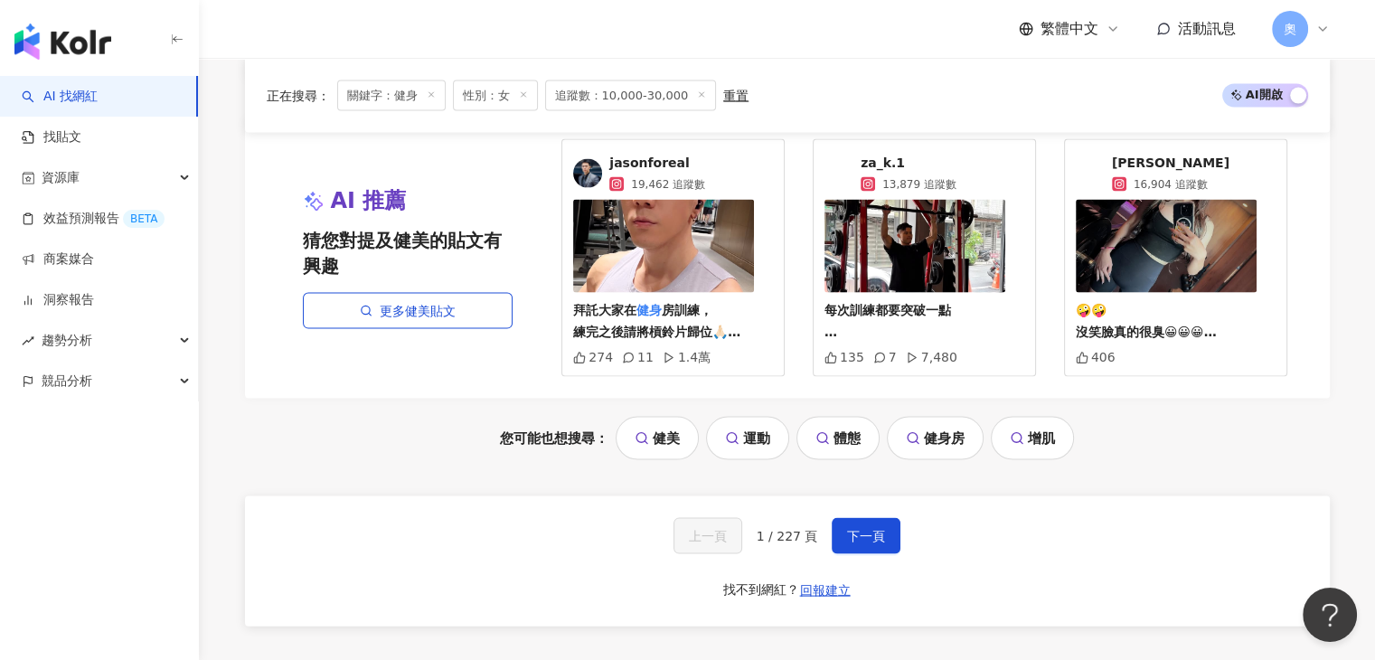
scroll to position [3889, 0]
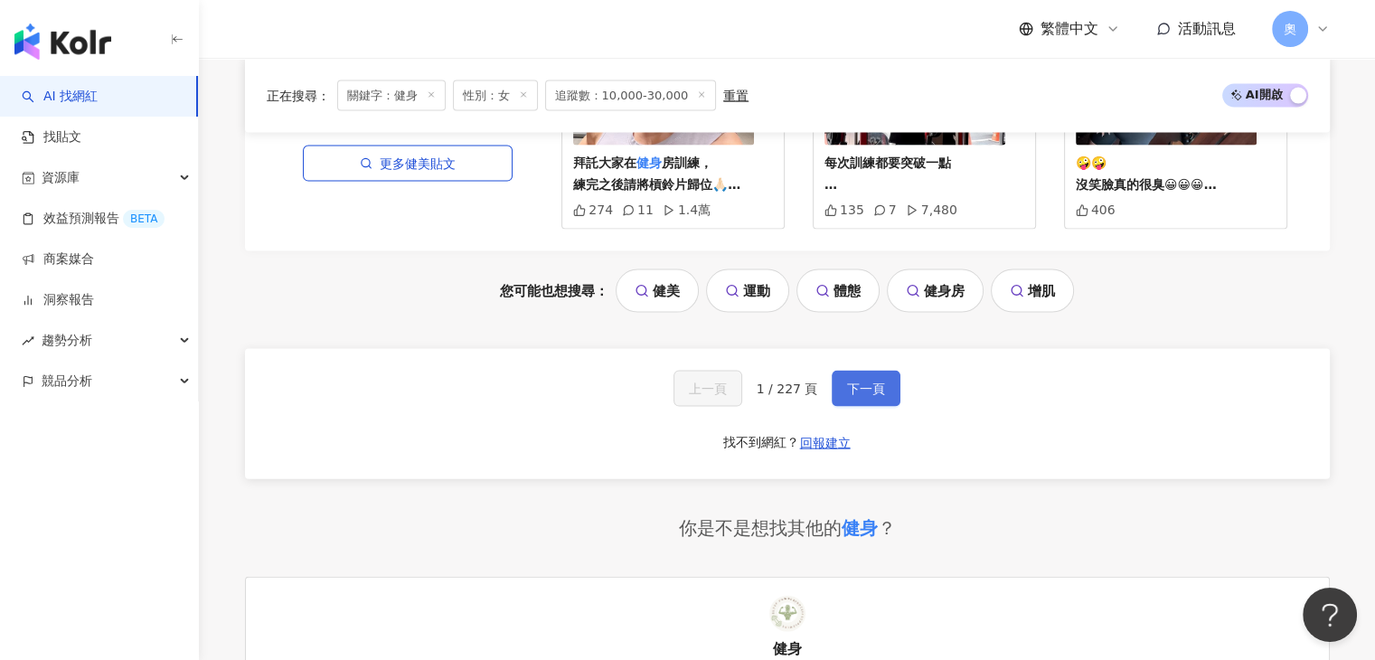
click at [858, 382] on span "下一頁" at bounding box center [866, 389] width 38 height 14
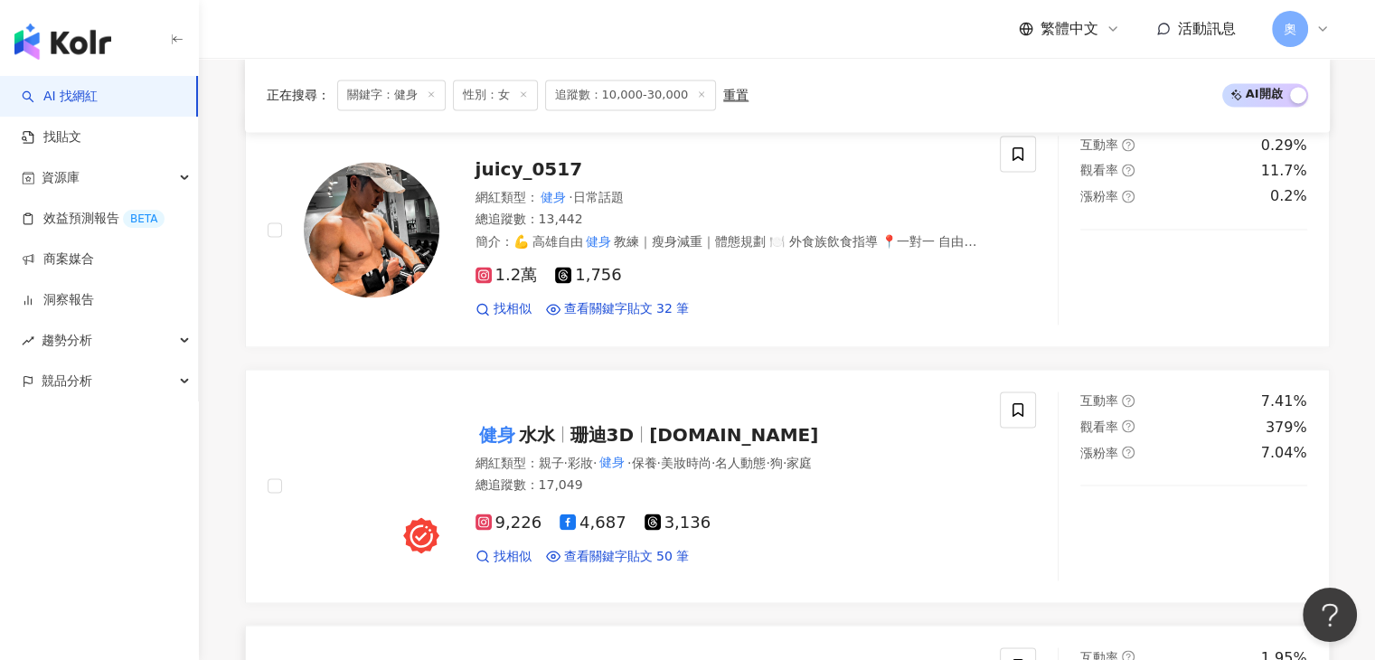
scroll to position [3001, 0]
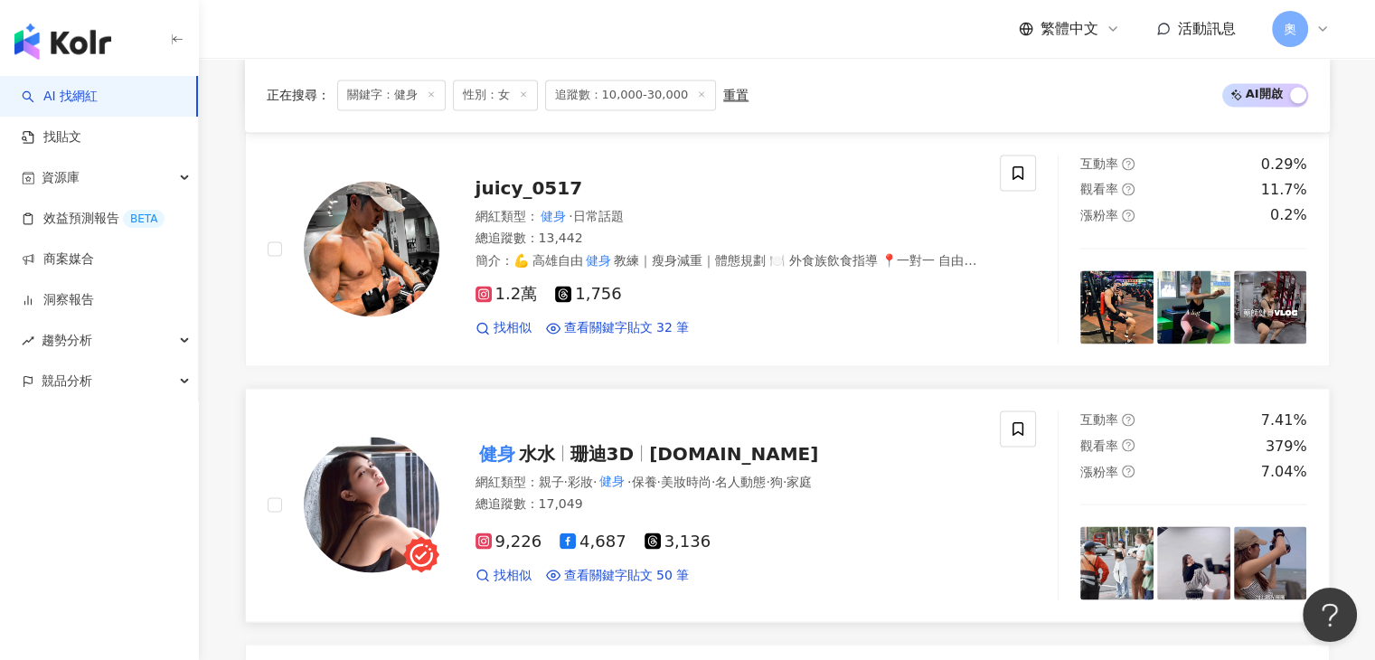
click at [666, 442] on span "3.d.love" at bounding box center [733, 453] width 169 height 22
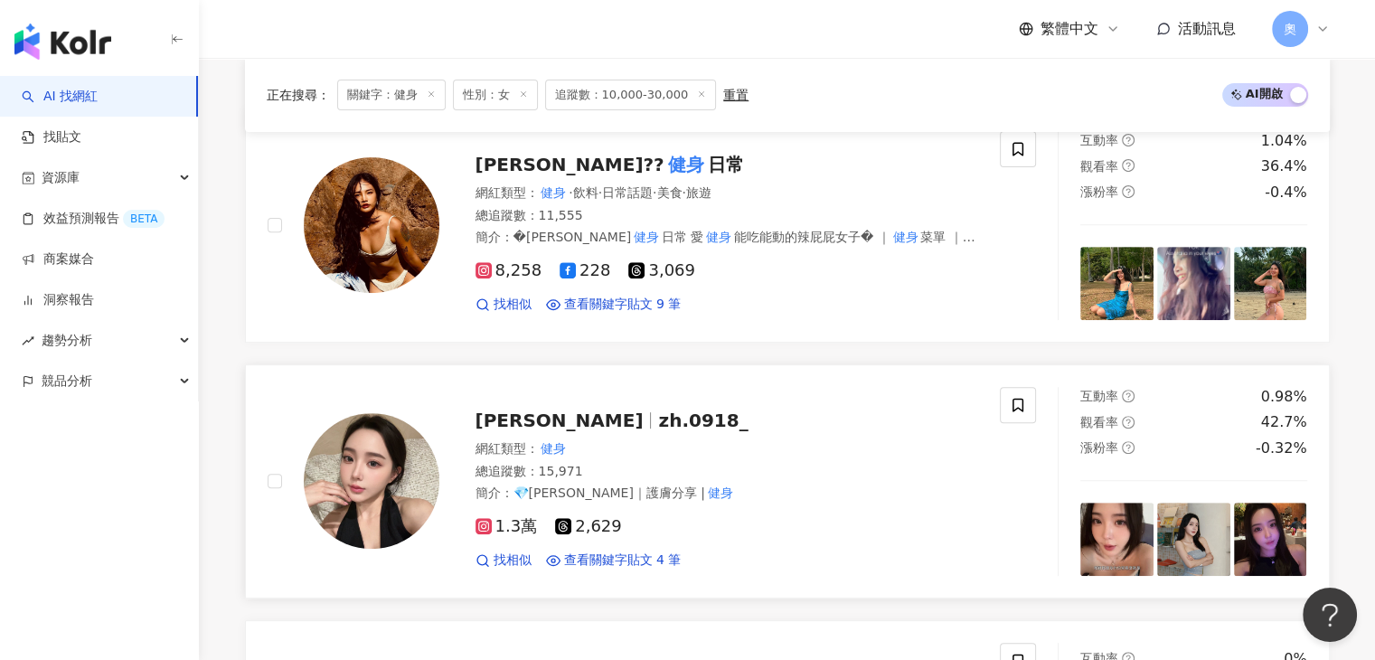
scroll to position [740, 0]
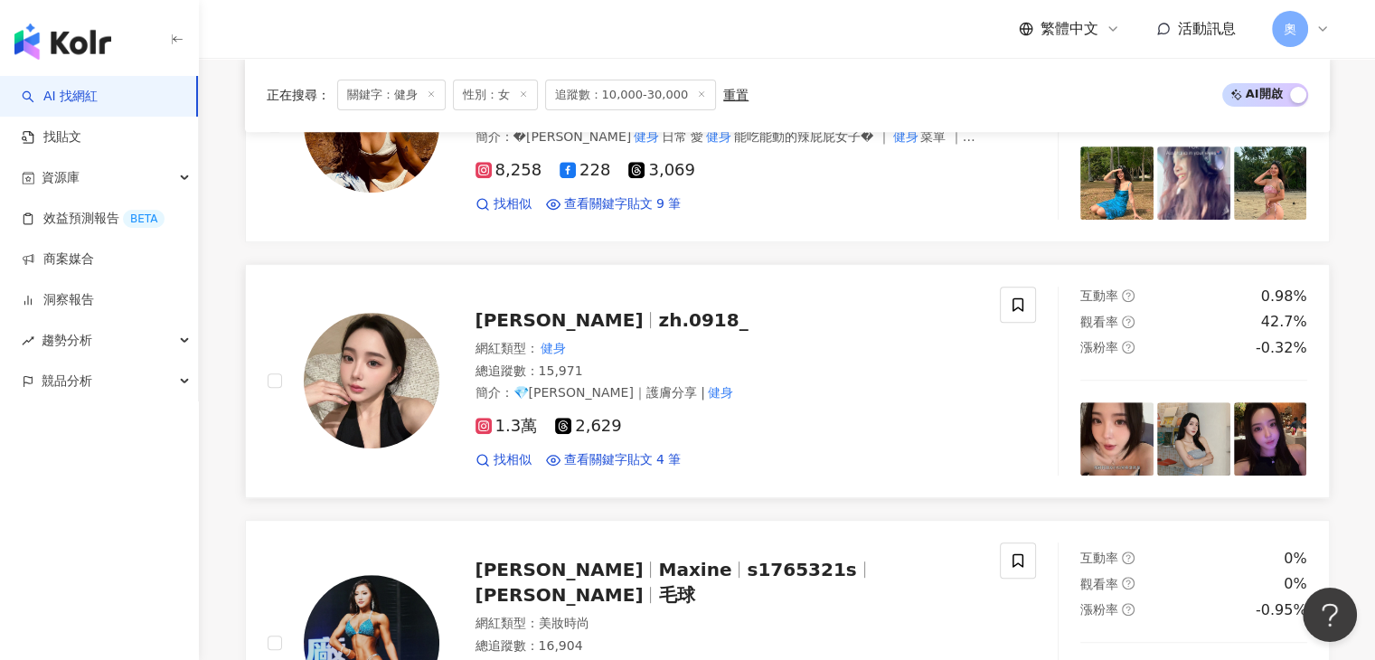
click at [658, 324] on span "zh.0918_" at bounding box center [703, 320] width 90 height 22
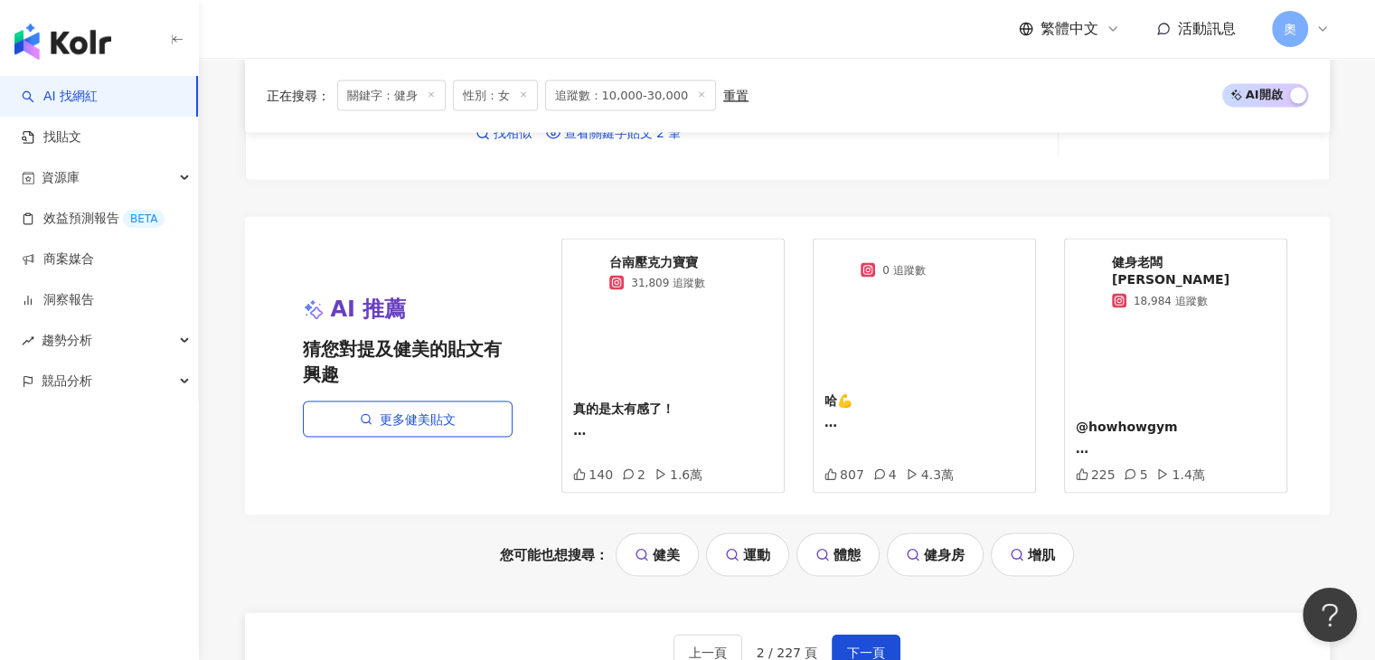
scroll to position [3905, 0]
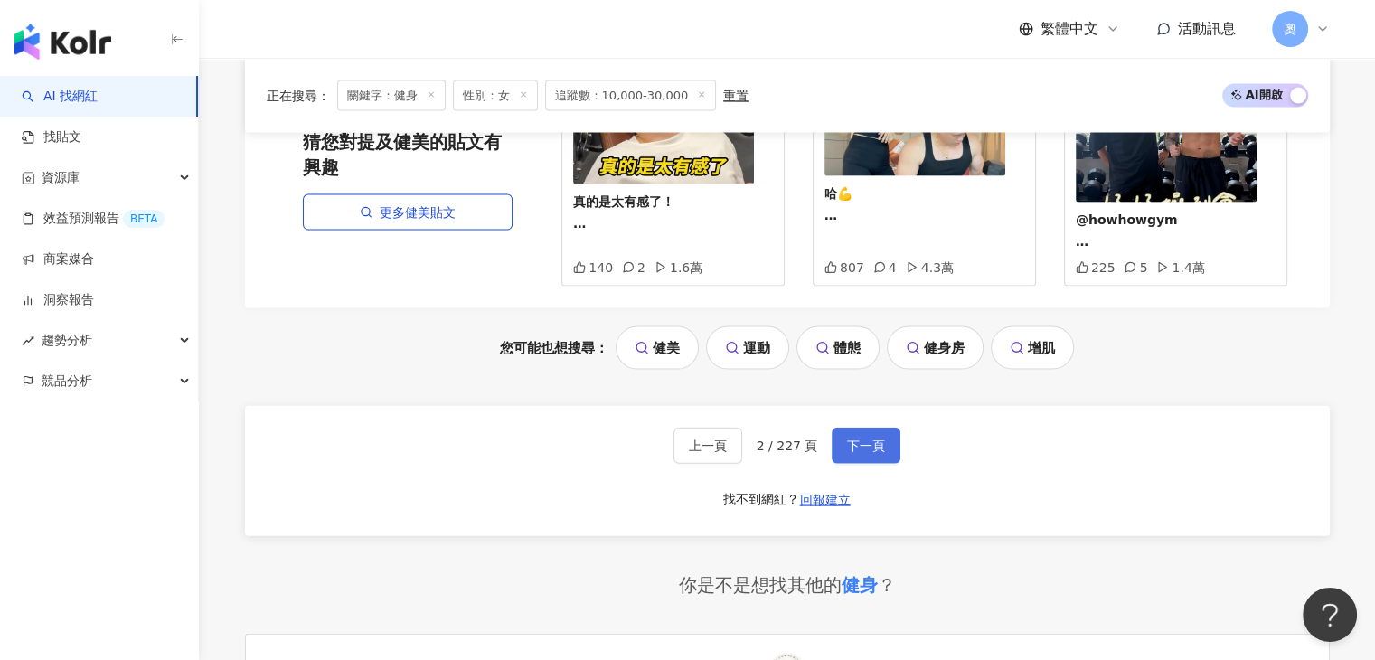
click at [871, 439] on span "下一頁" at bounding box center [866, 446] width 38 height 14
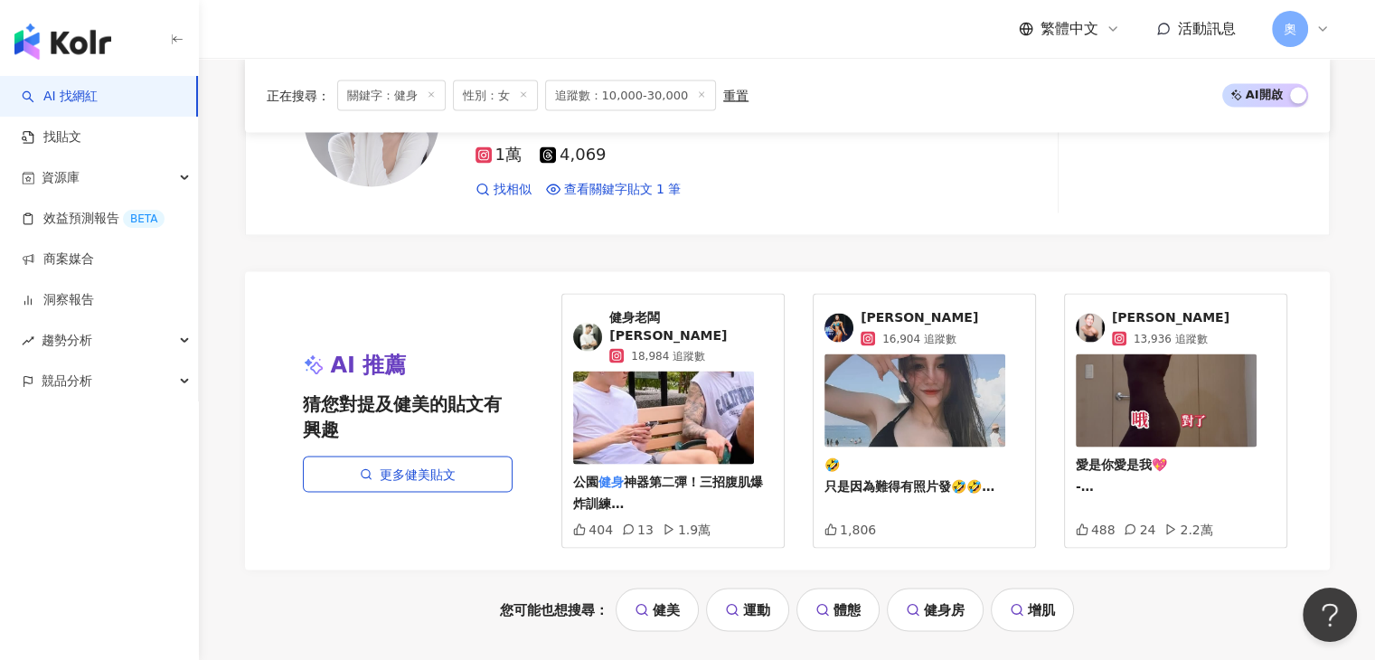
scroll to position [3798, 0]
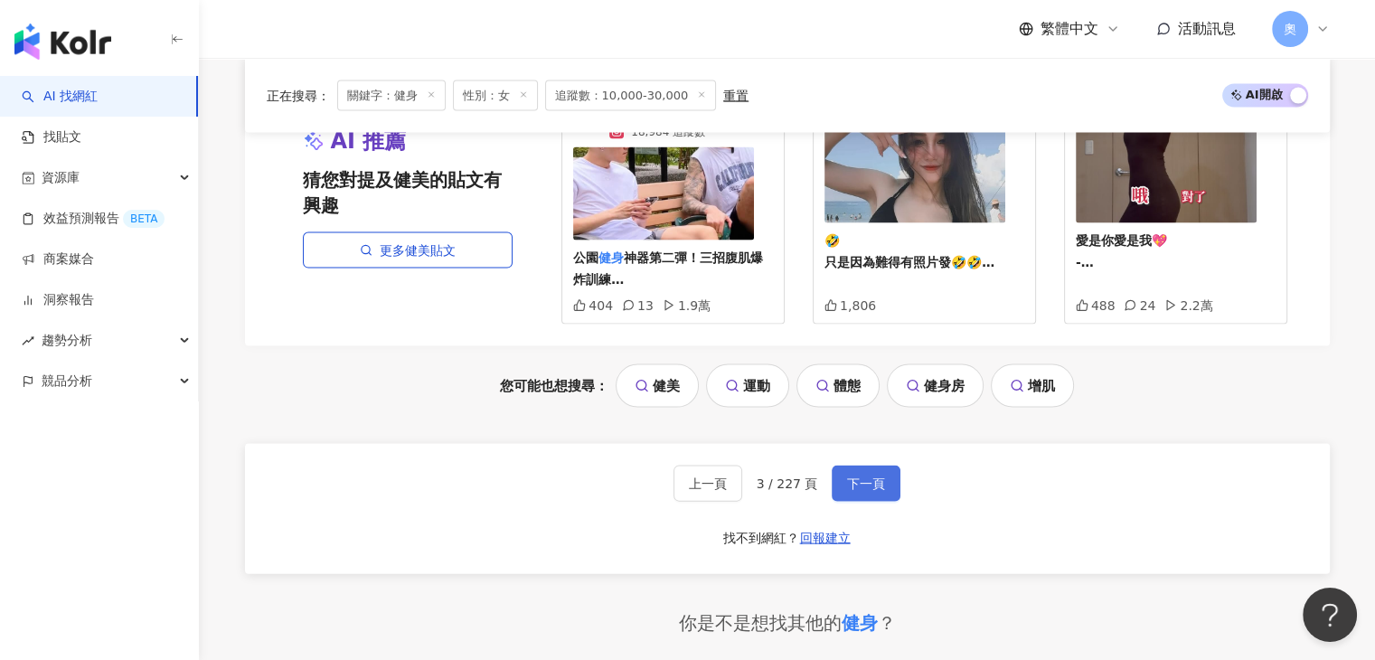
click at [872, 477] on span "下一頁" at bounding box center [866, 484] width 38 height 14
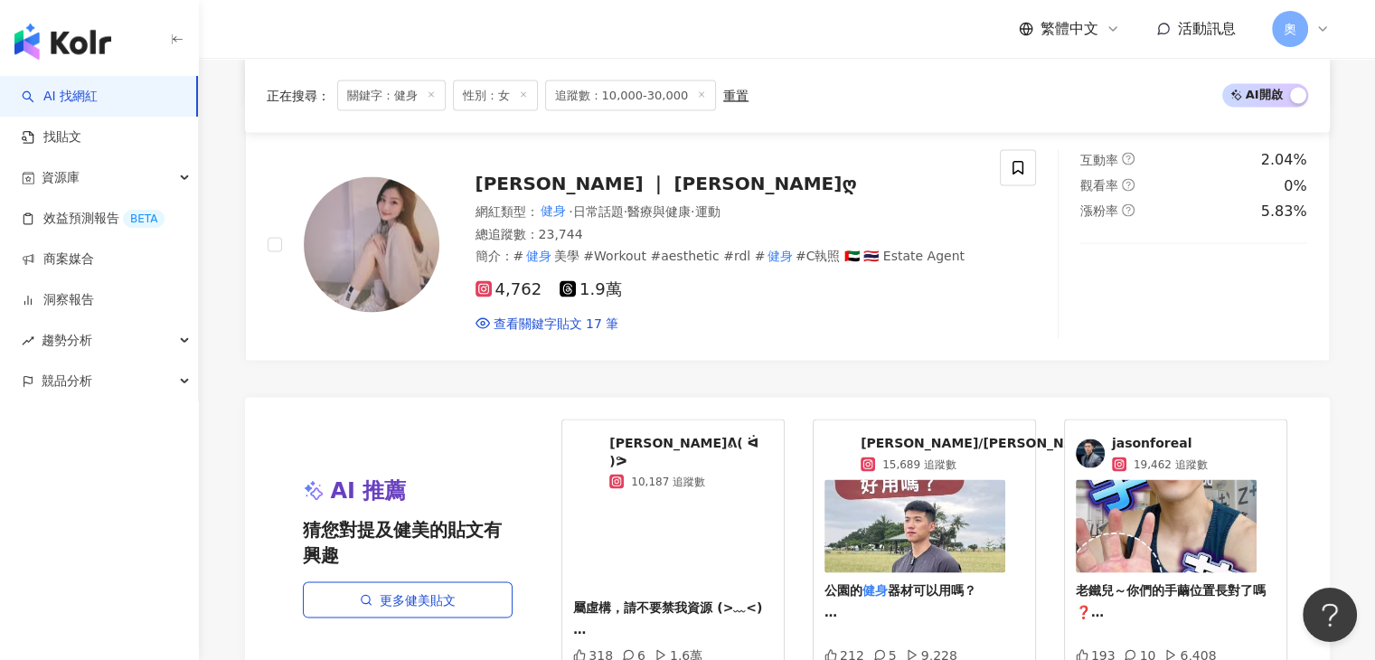
scroll to position [3358, 0]
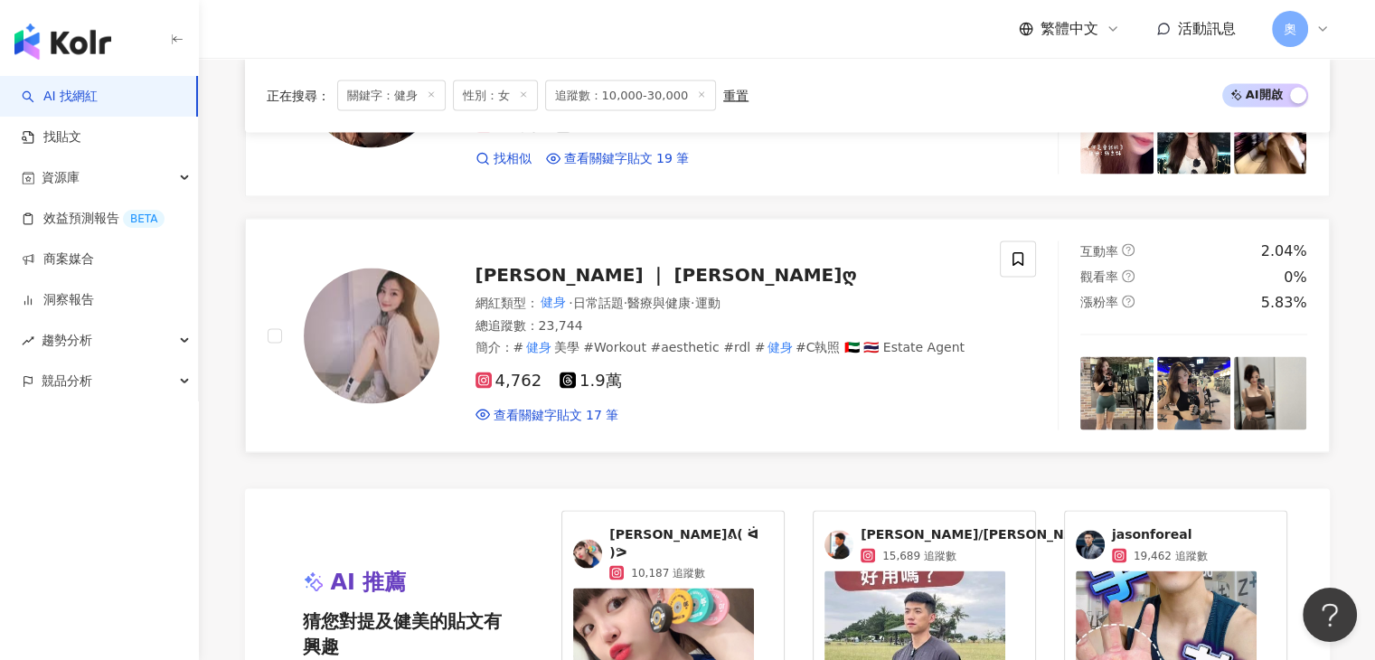
click at [566, 274] on span "Alina Lin ｜ 艾ღ" at bounding box center [667, 274] width 382 height 22
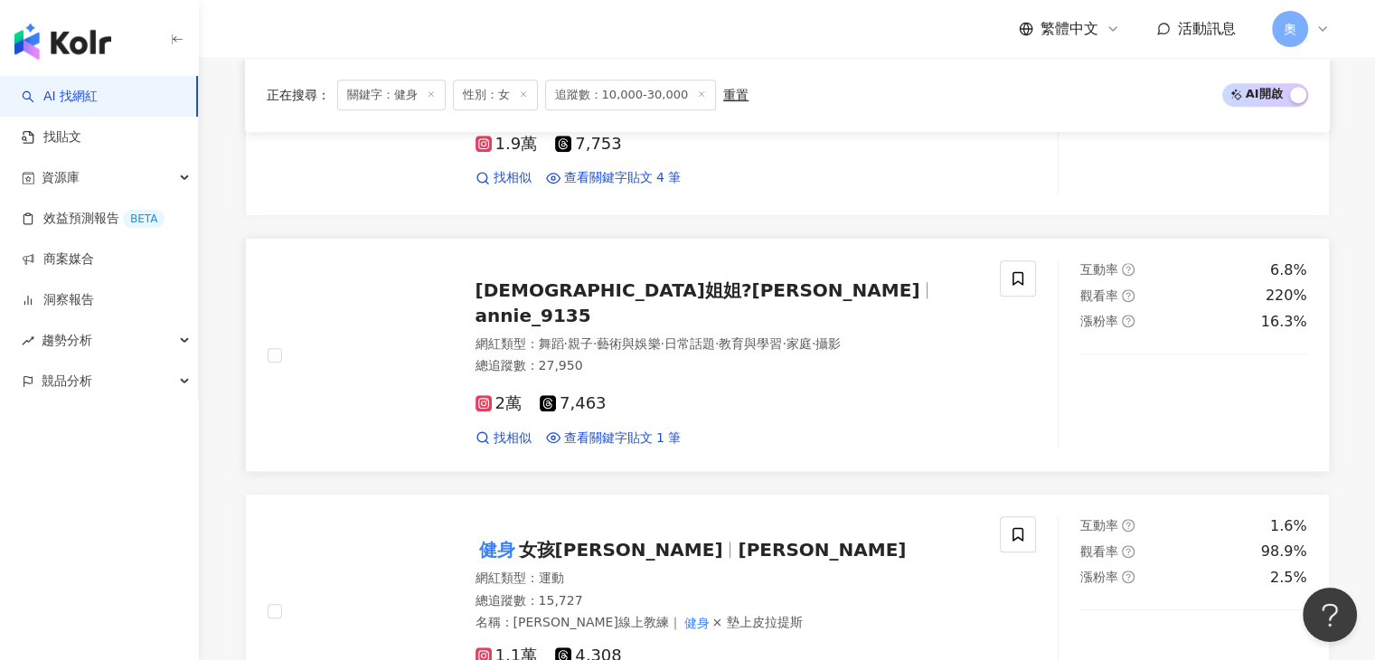
scroll to position [826, 0]
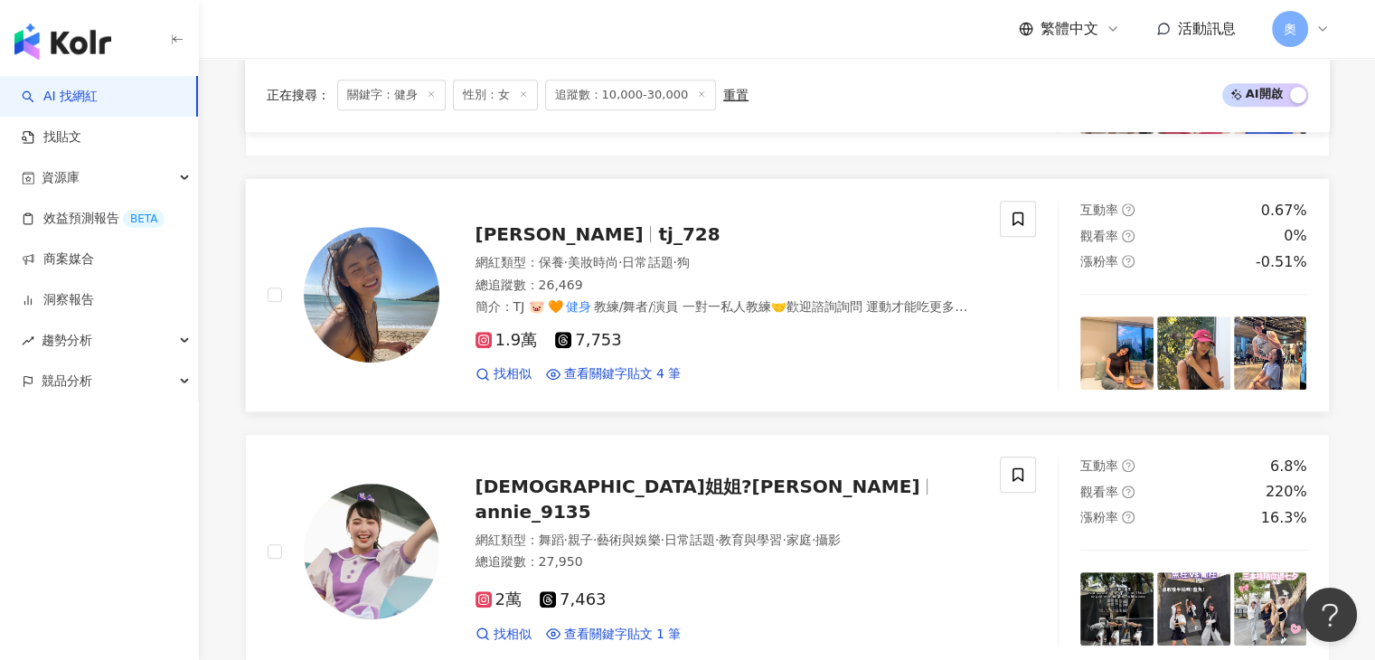
click at [543, 233] on span "黃育憬" at bounding box center [568, 234] width 184 height 22
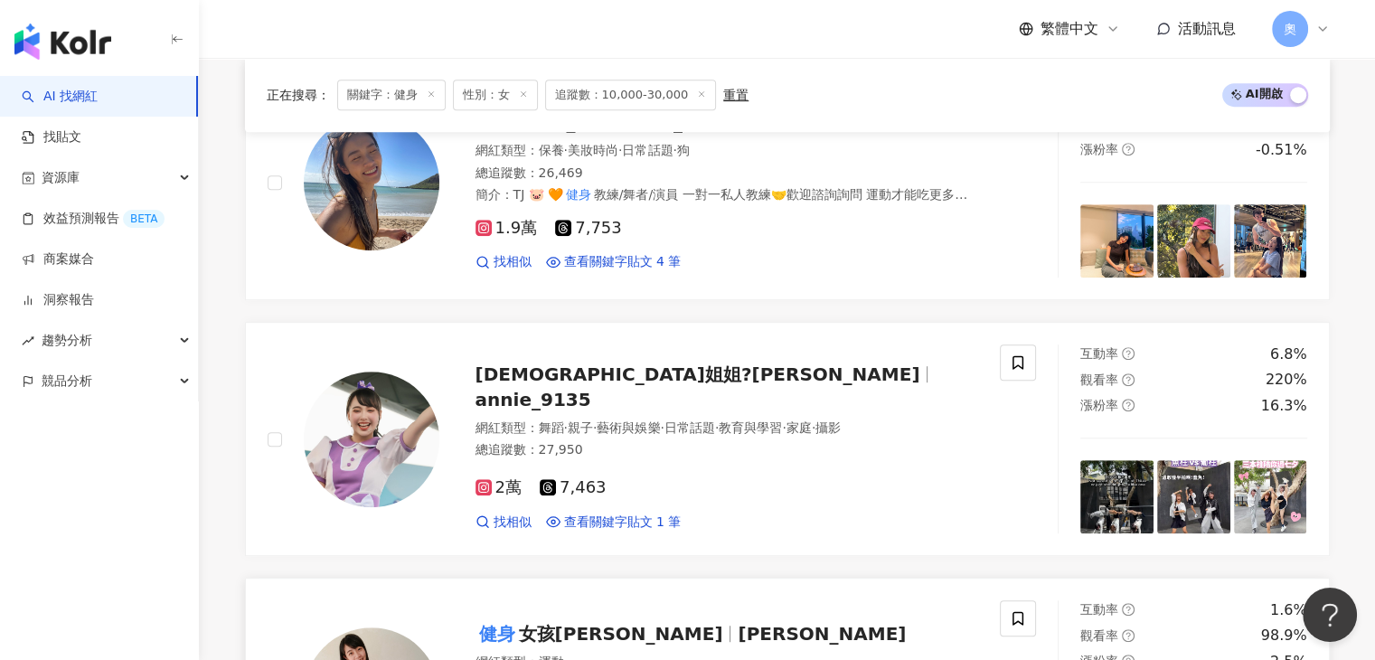
scroll to position [1187, 0]
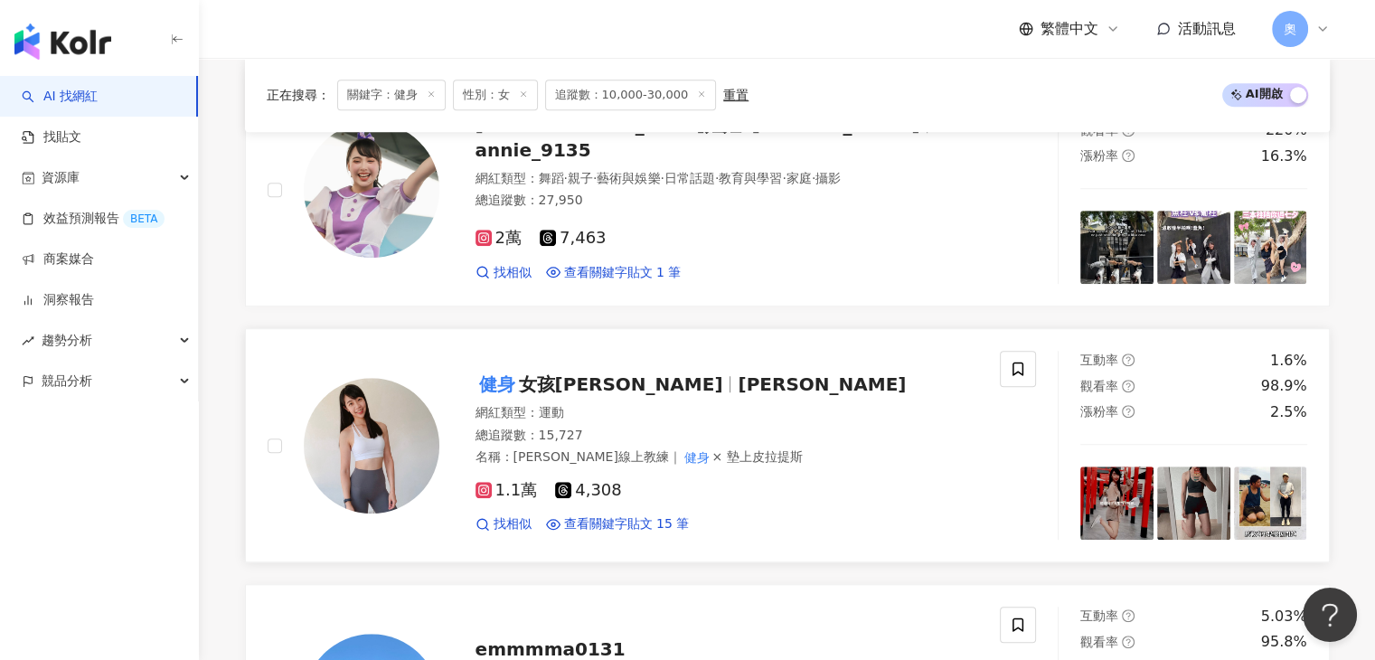
click at [626, 388] on span "健身 女孩Wendy" at bounding box center [607, 384] width 263 height 22
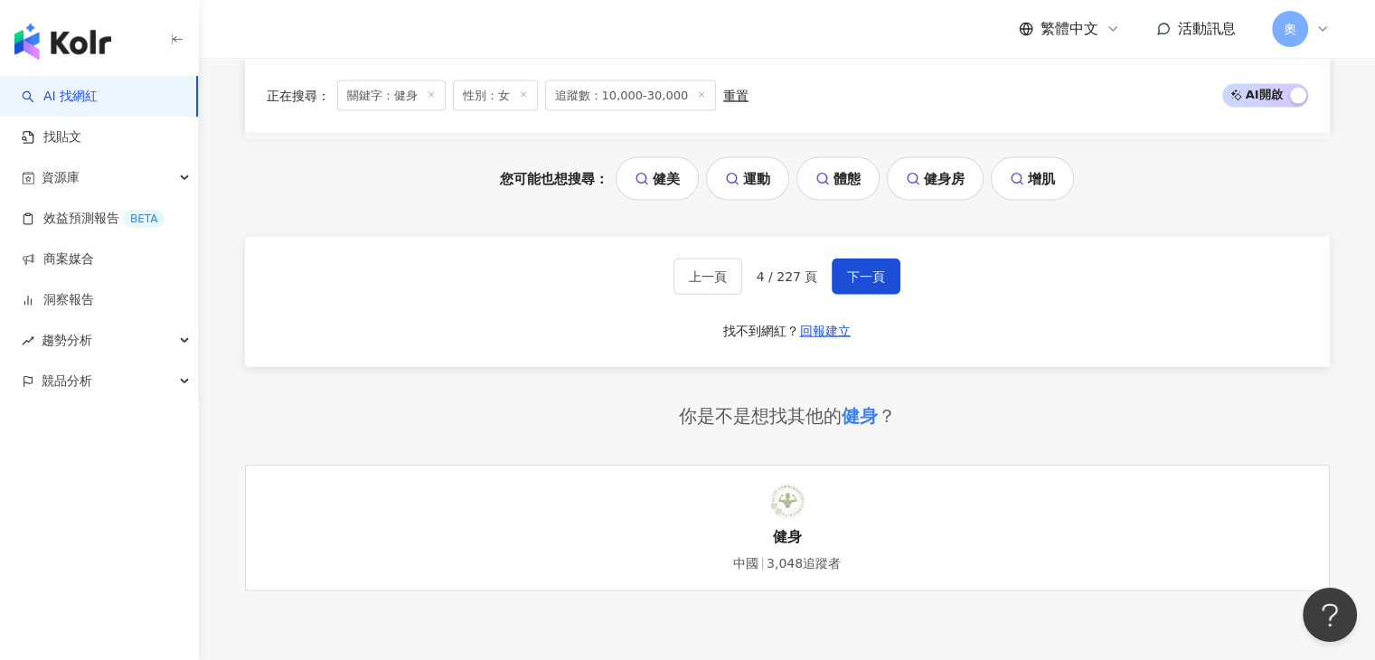
scroll to position [3900, 0]
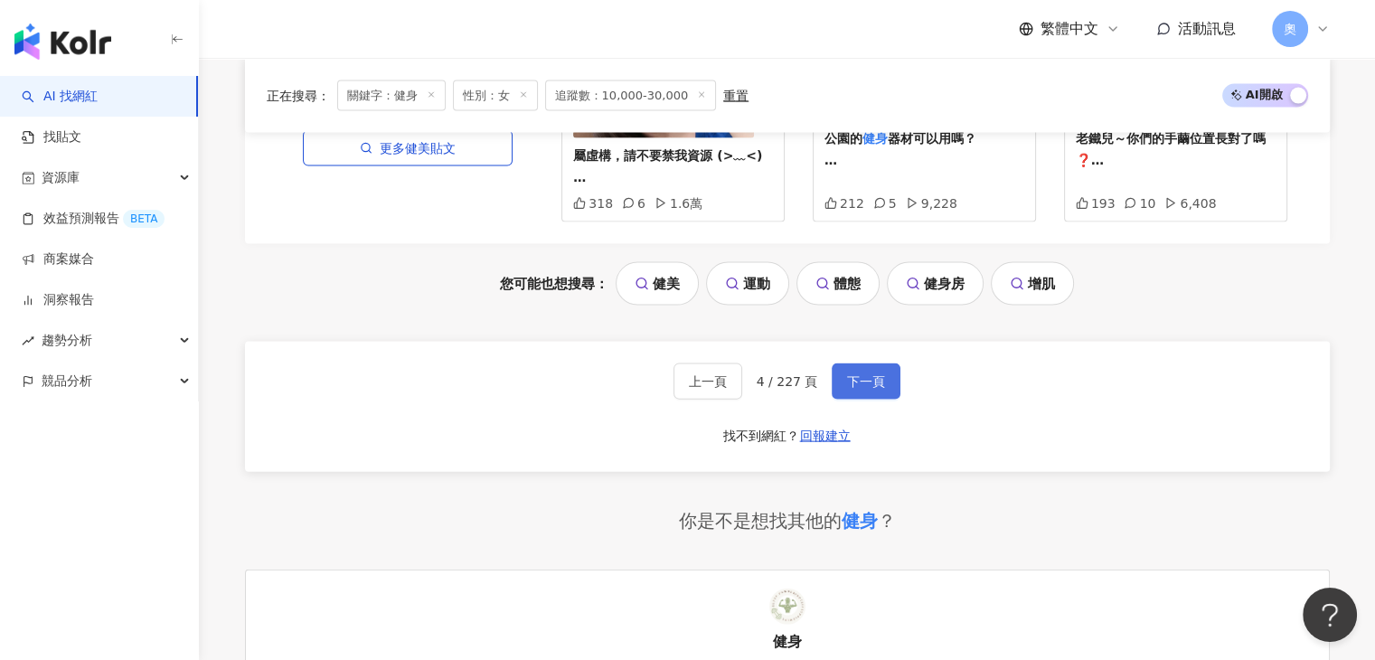
click at [863, 374] on span "下一頁" at bounding box center [866, 381] width 38 height 14
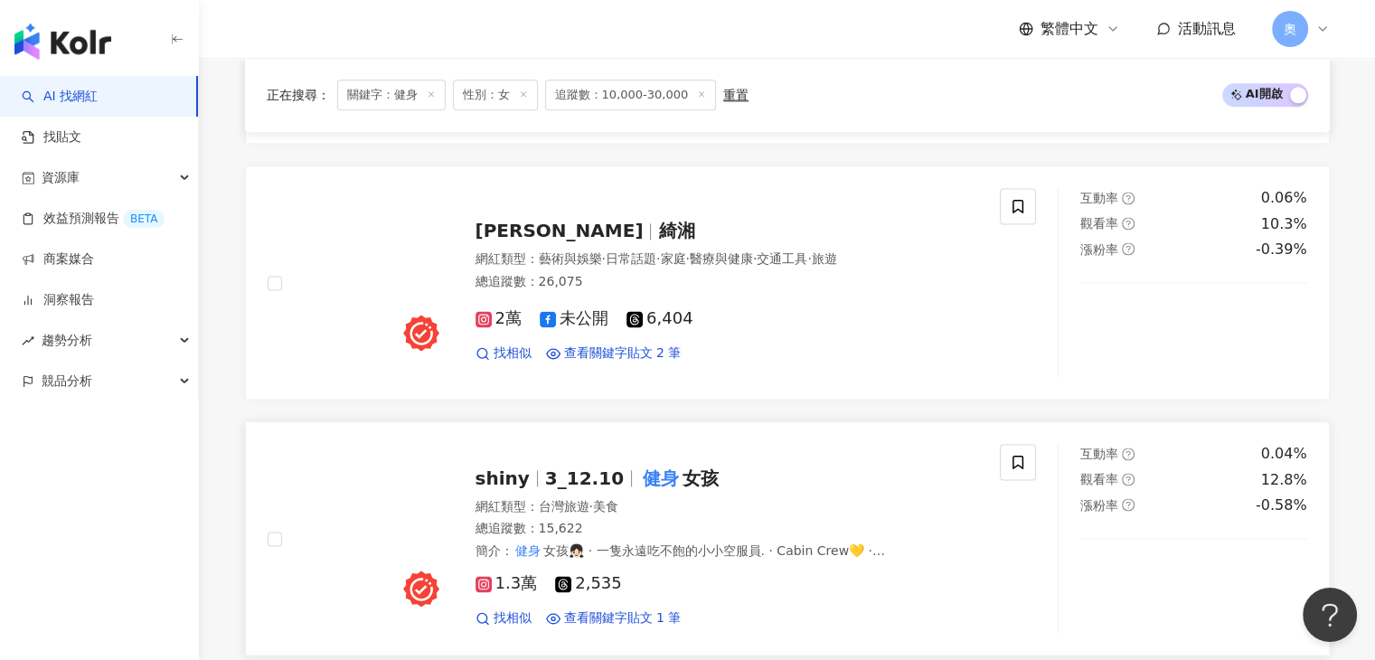
scroll to position [2368, 0]
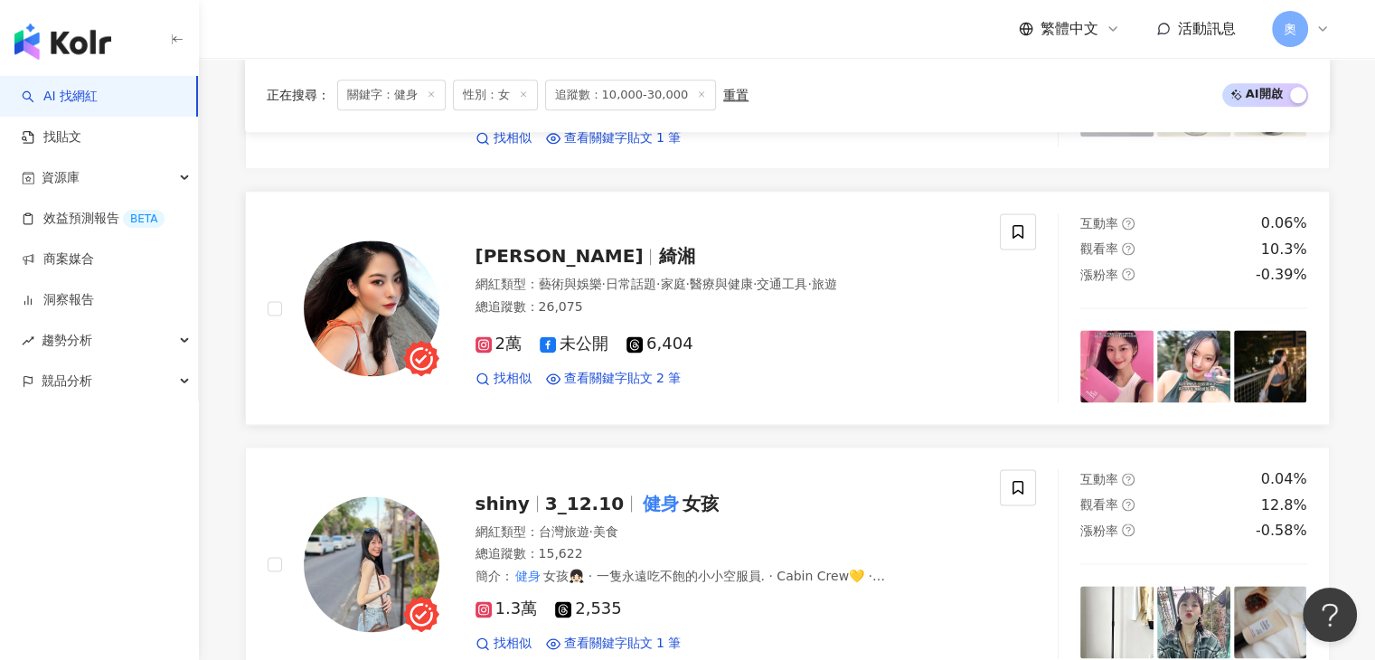
click at [579, 244] on div "Chi hsiang 綺湘 網紅類型 ： 藝術與娛樂 · 日常話題 · 家庭 · 醫療與健康 · 交通工具 · 旅遊 總追蹤數 ： 26,075 2萬 未公開…" at bounding box center [710, 308] width 540 height 158
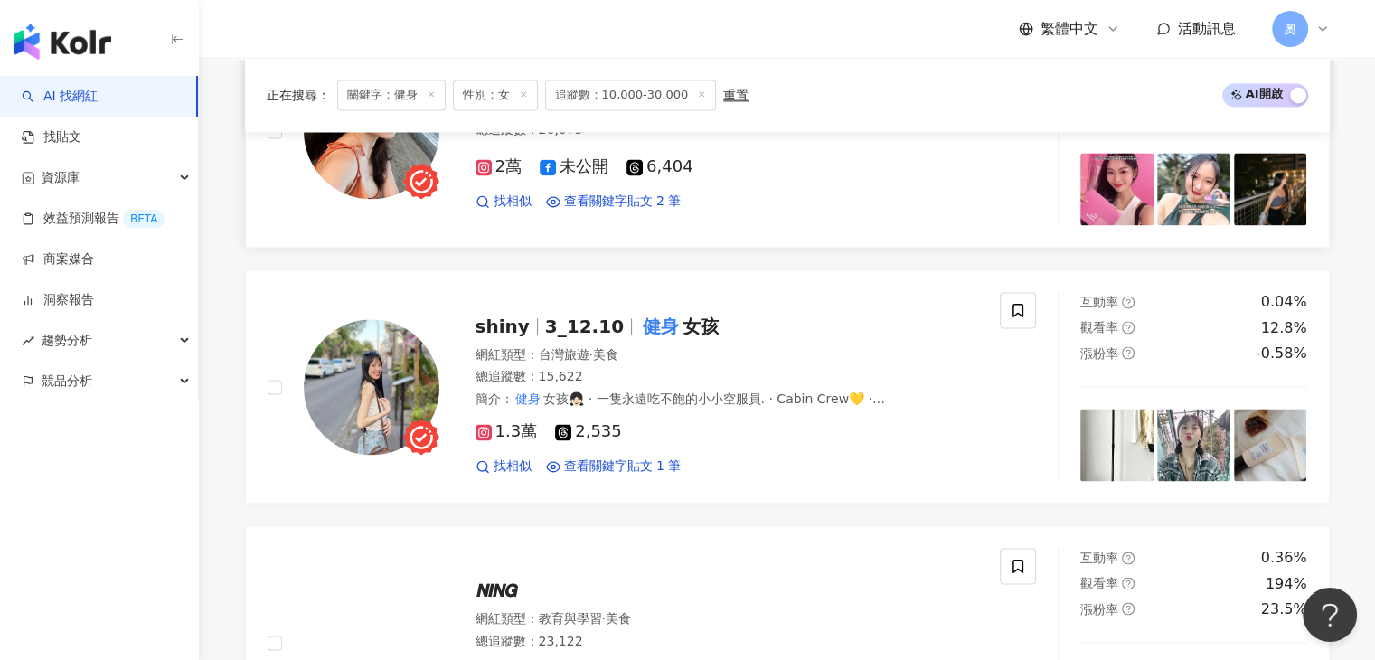
scroll to position [2549, 0]
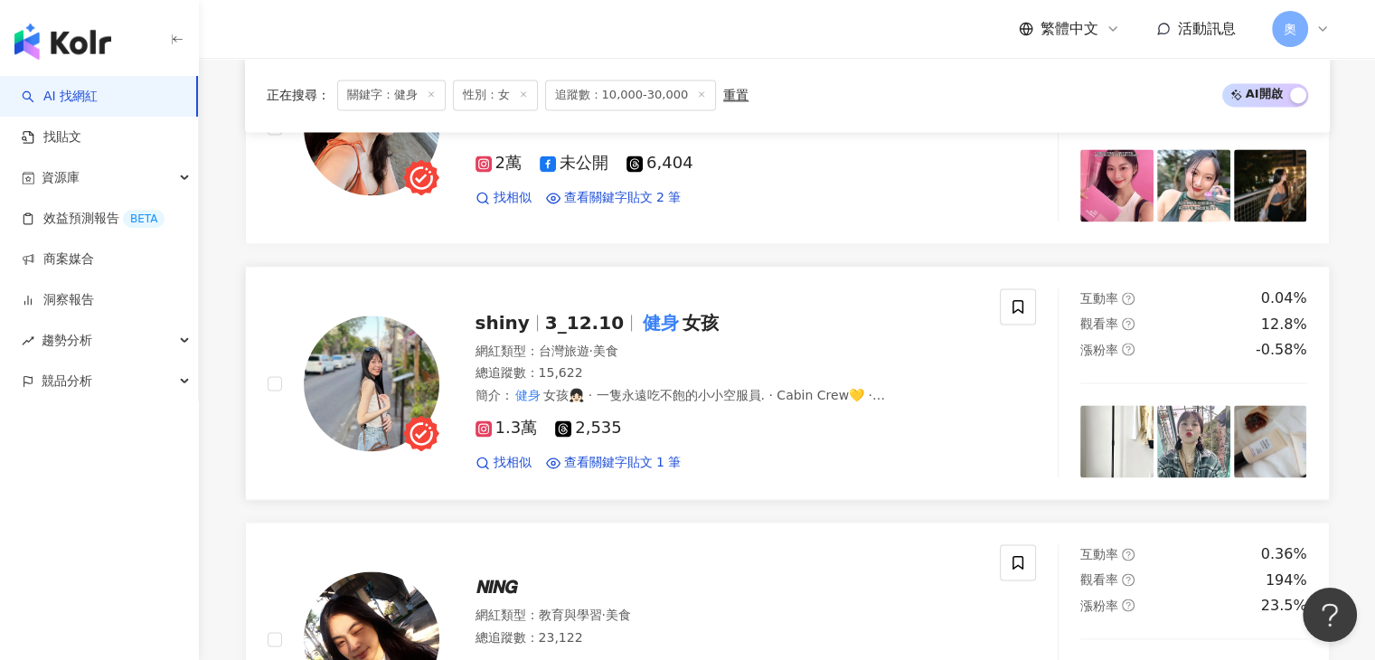
click at [590, 312] on span "3_12.10" at bounding box center [584, 323] width 79 height 22
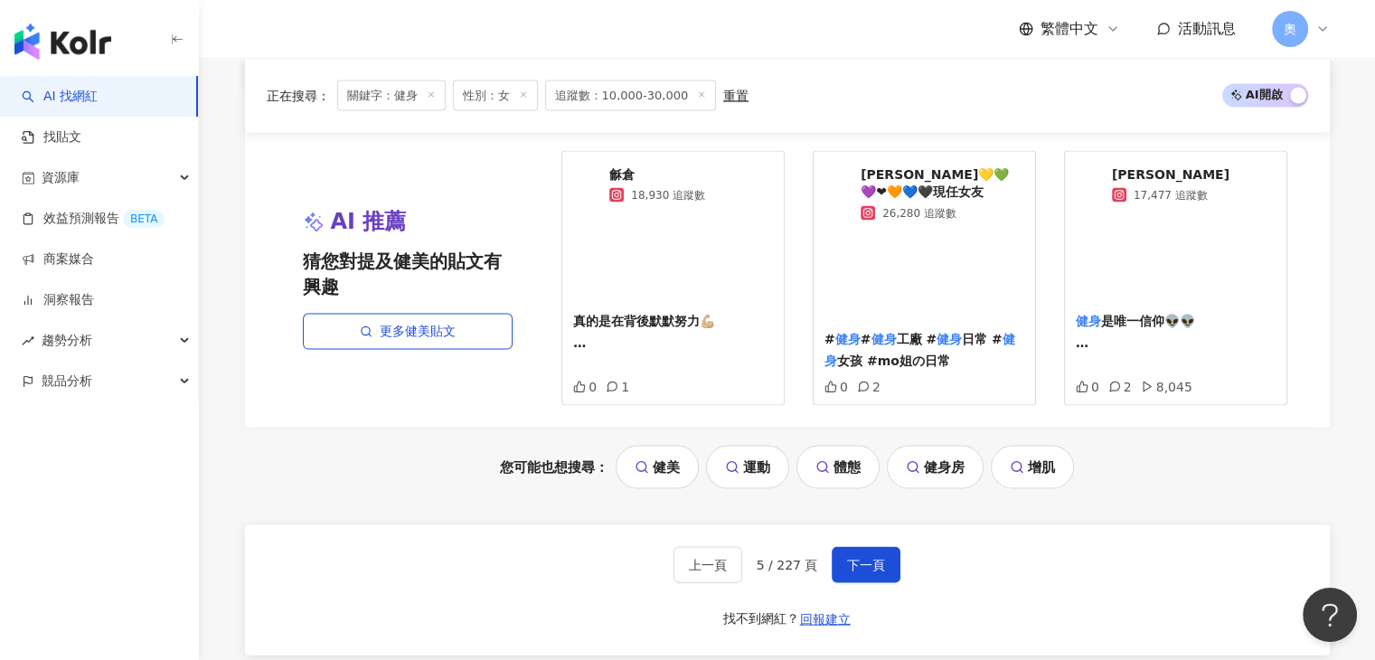
scroll to position [3996, 0]
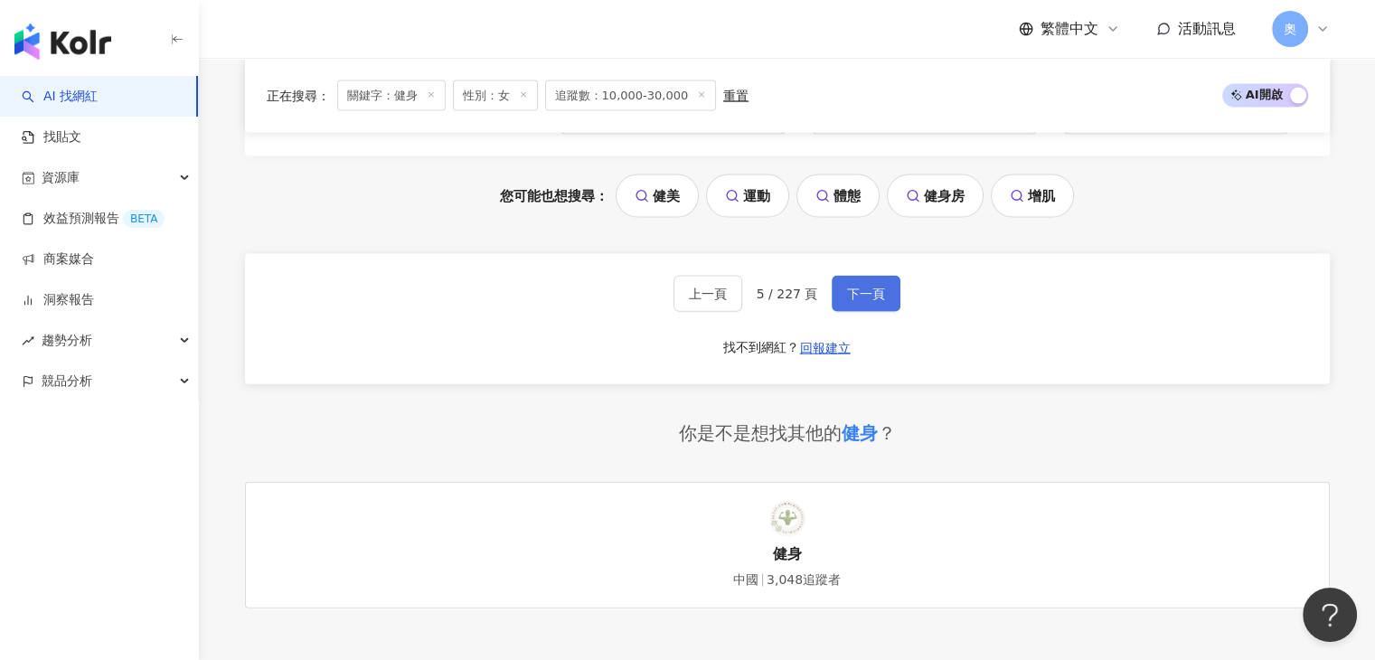
click at [874, 287] on span "下一頁" at bounding box center [866, 294] width 38 height 14
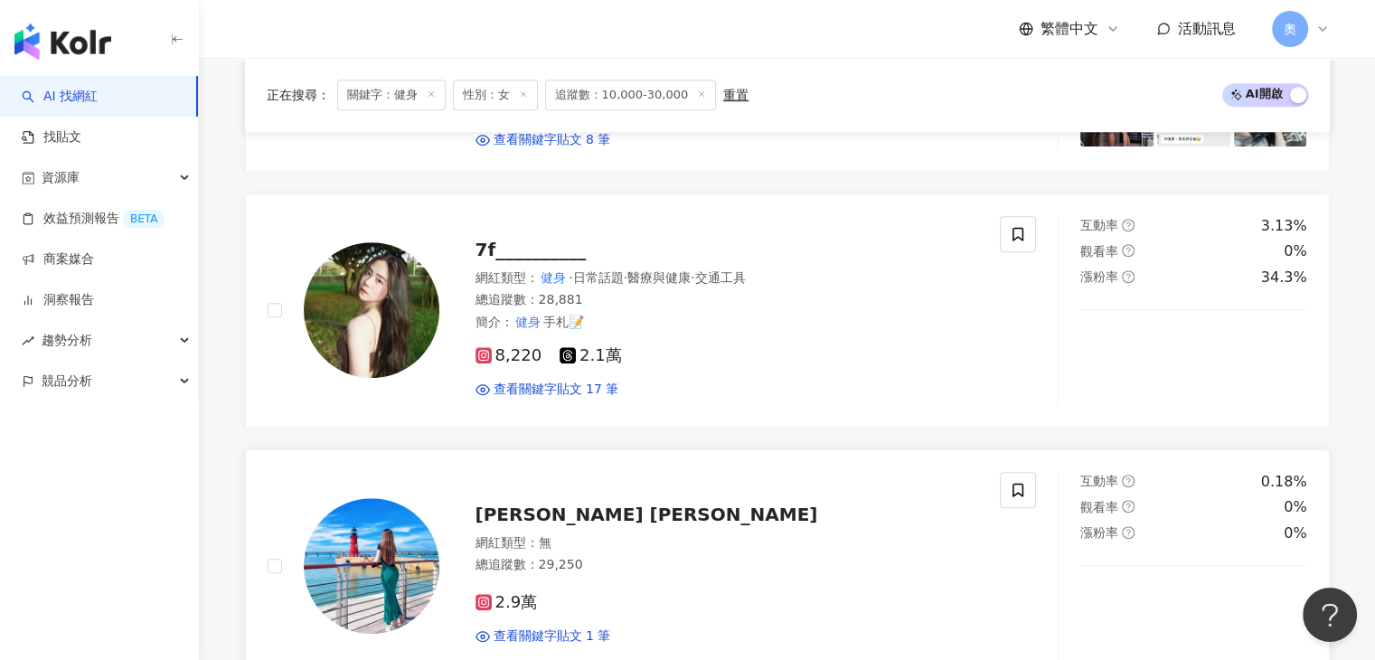
scroll to position [871, 0]
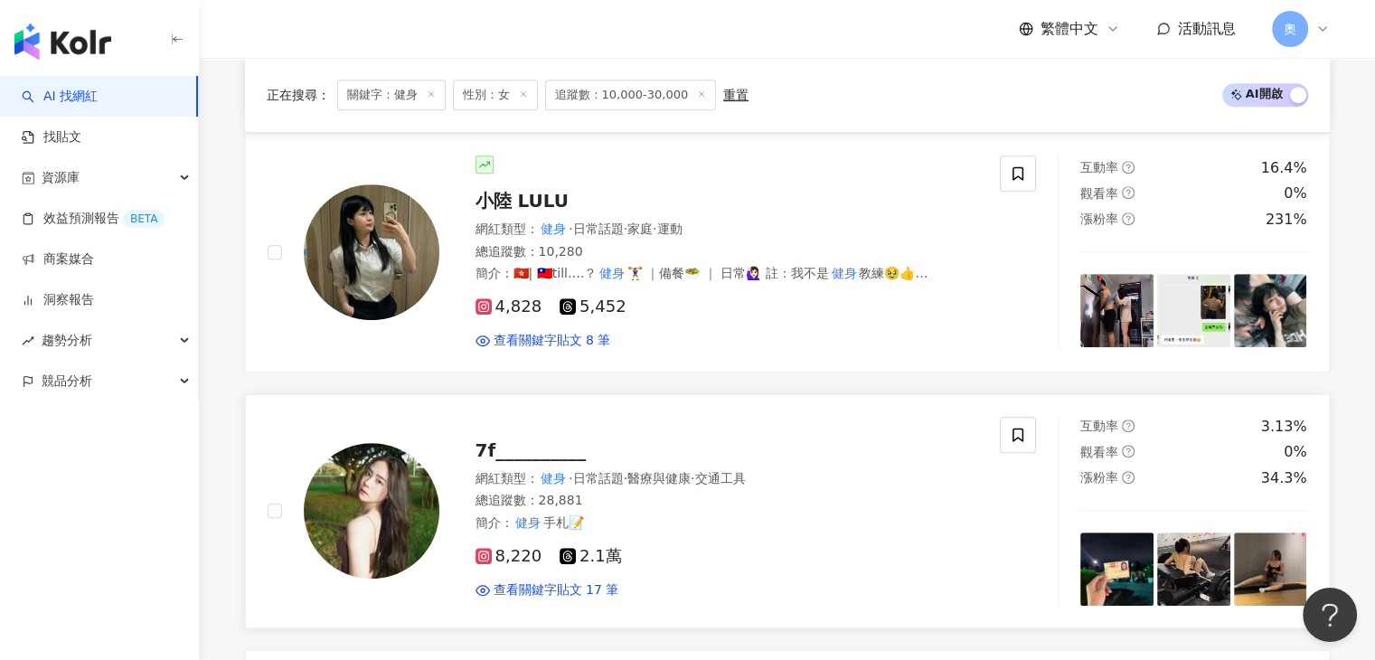
click at [528, 440] on span "7f__________" at bounding box center [531, 451] width 111 height 22
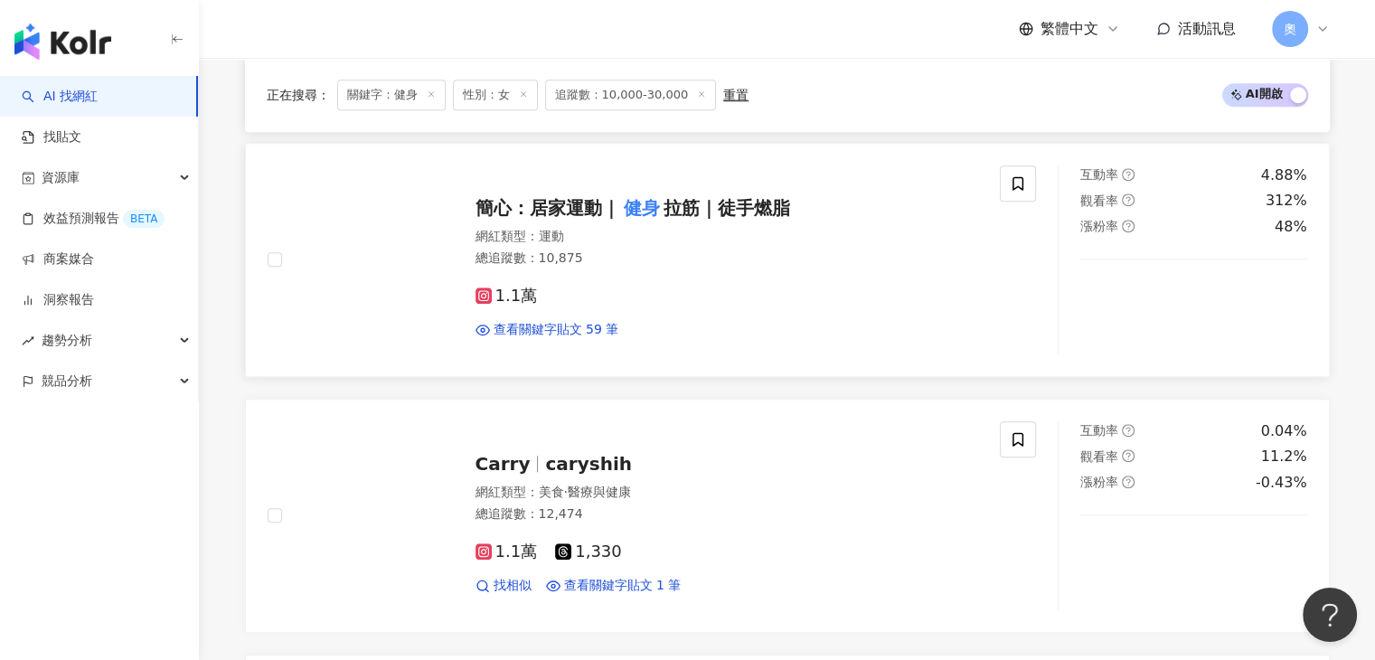
scroll to position [1685, 0]
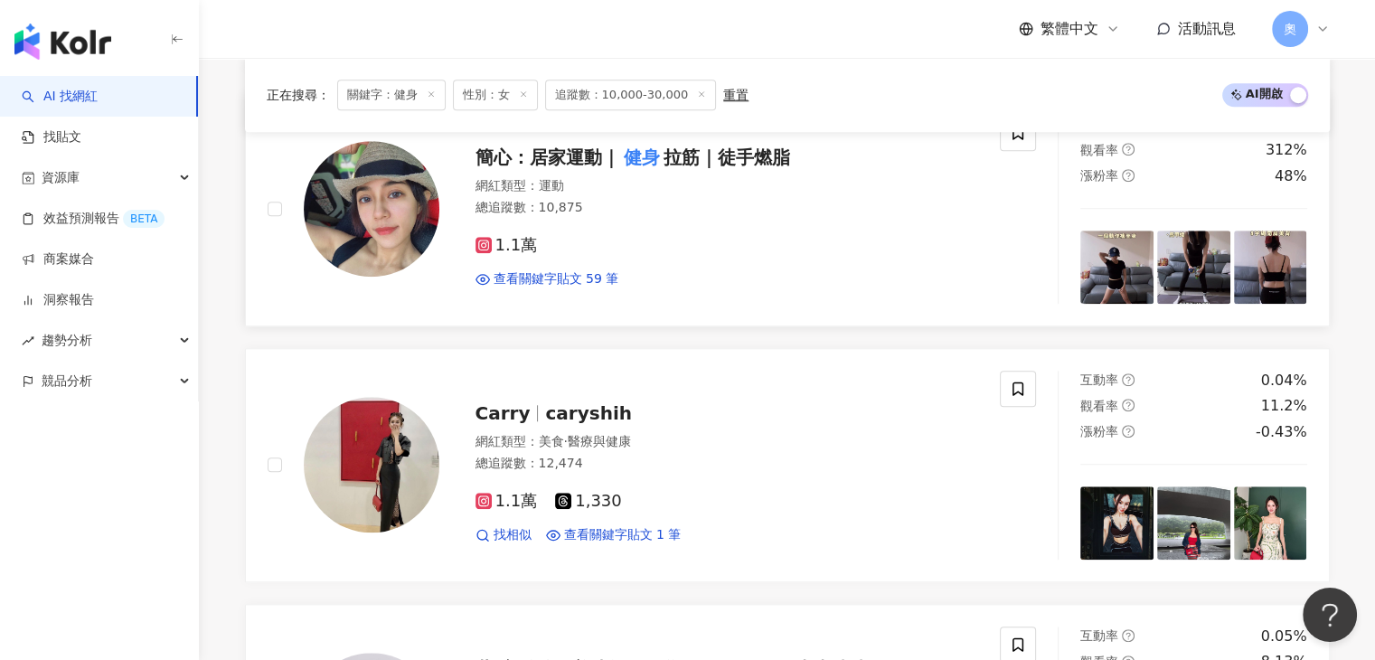
click at [704, 154] on span "拉筋｜徒手燃脂" at bounding box center [727, 158] width 127 height 22
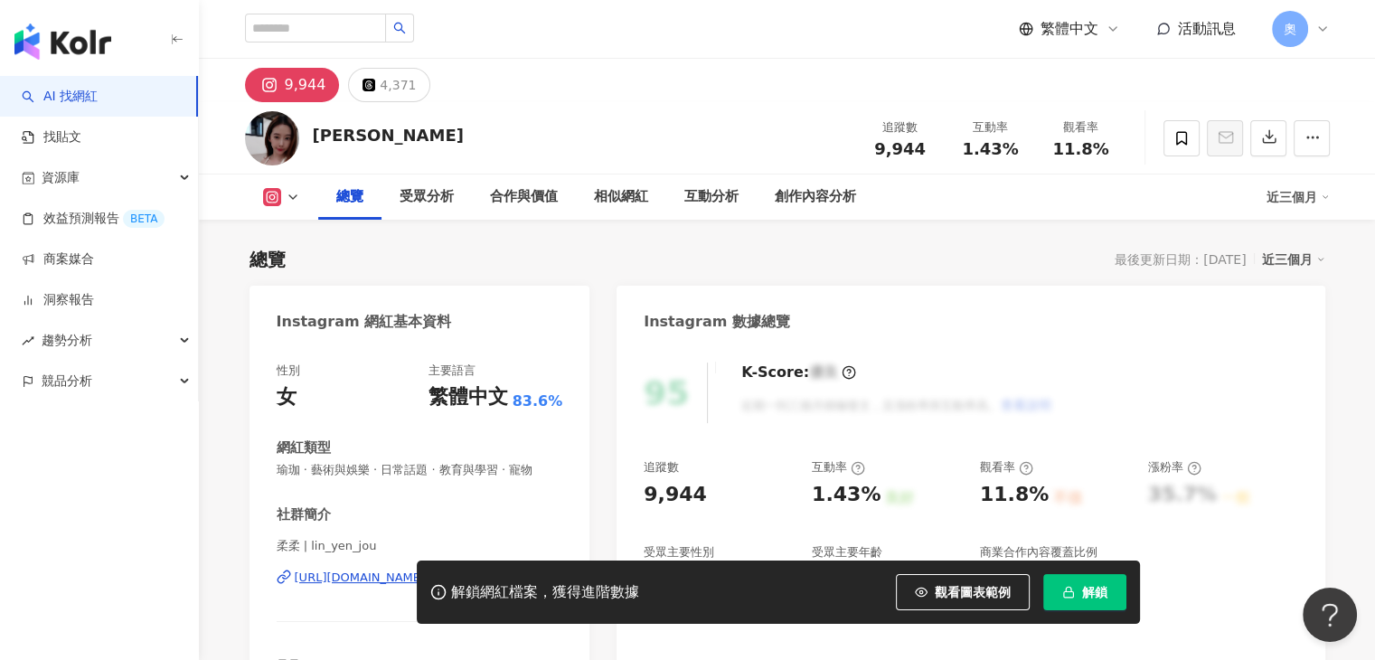
scroll to position [181, 0]
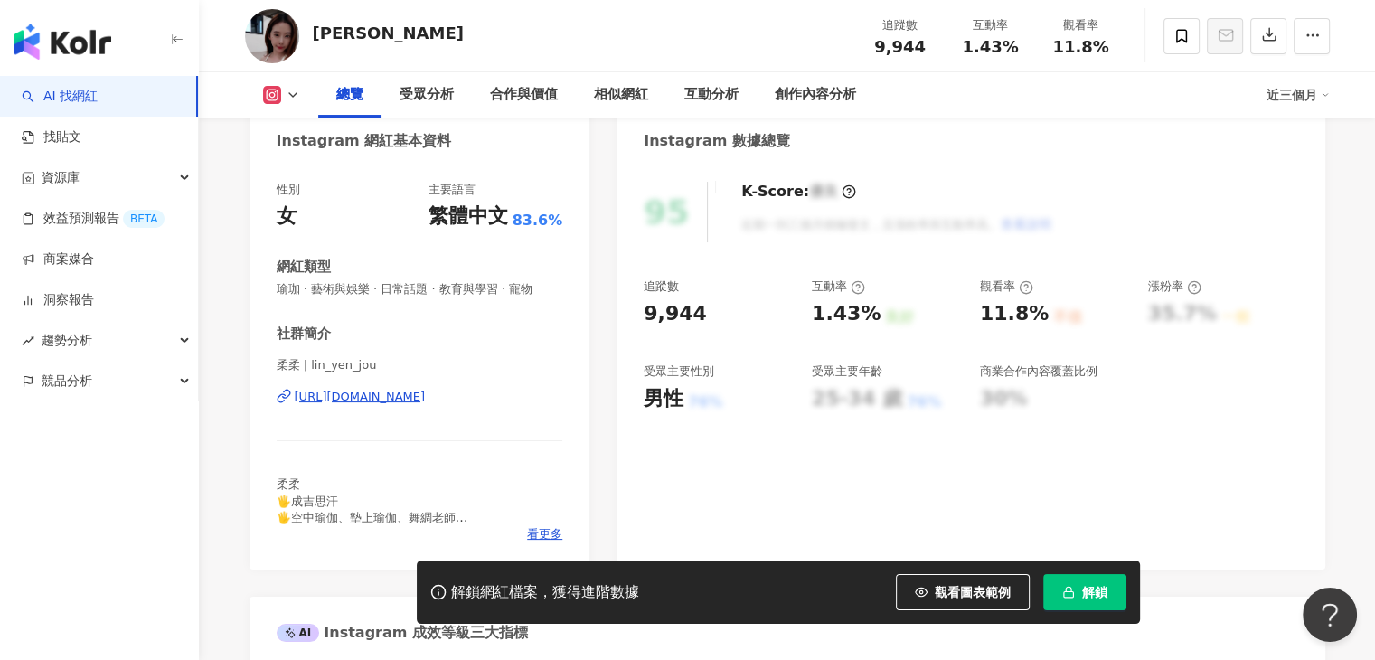
click at [426, 398] on div "https://www.instagram.com/lin_yen_jou/" at bounding box center [360, 397] width 131 height 16
click at [401, 404] on div "https://www.instagram.com/lin_yen_jou/" at bounding box center [360, 397] width 131 height 16
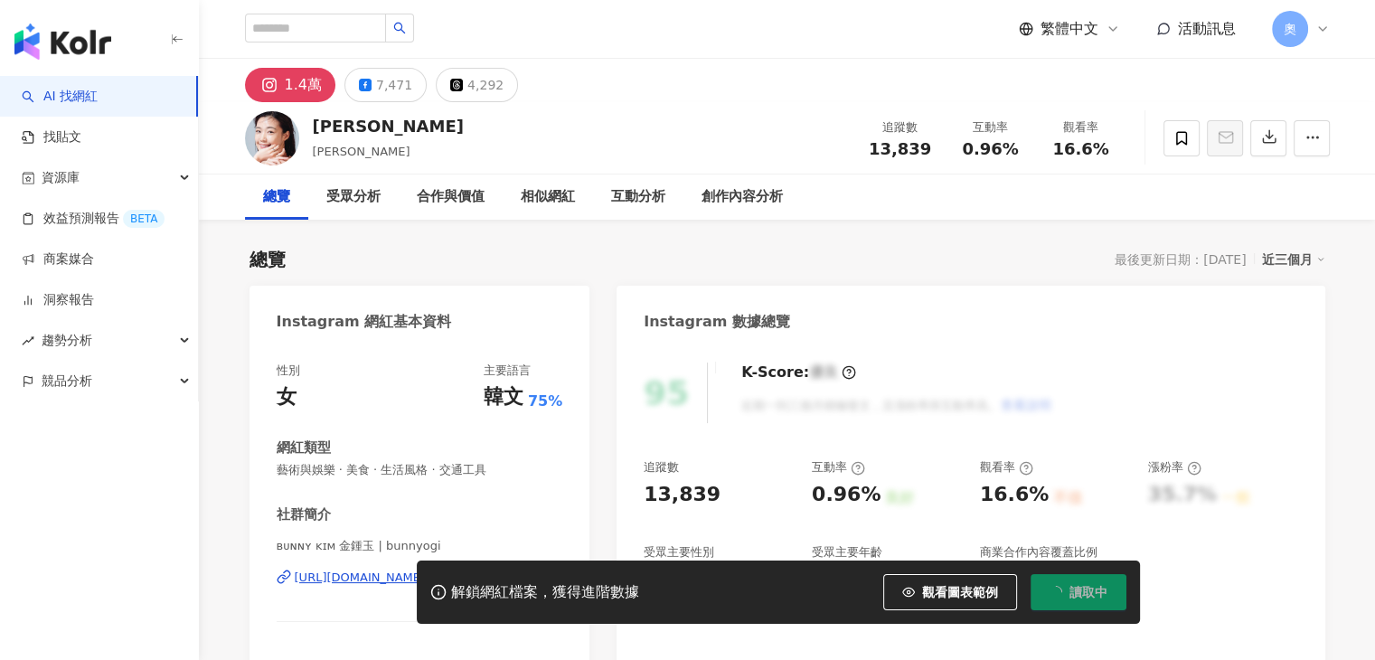
scroll to position [90, 0]
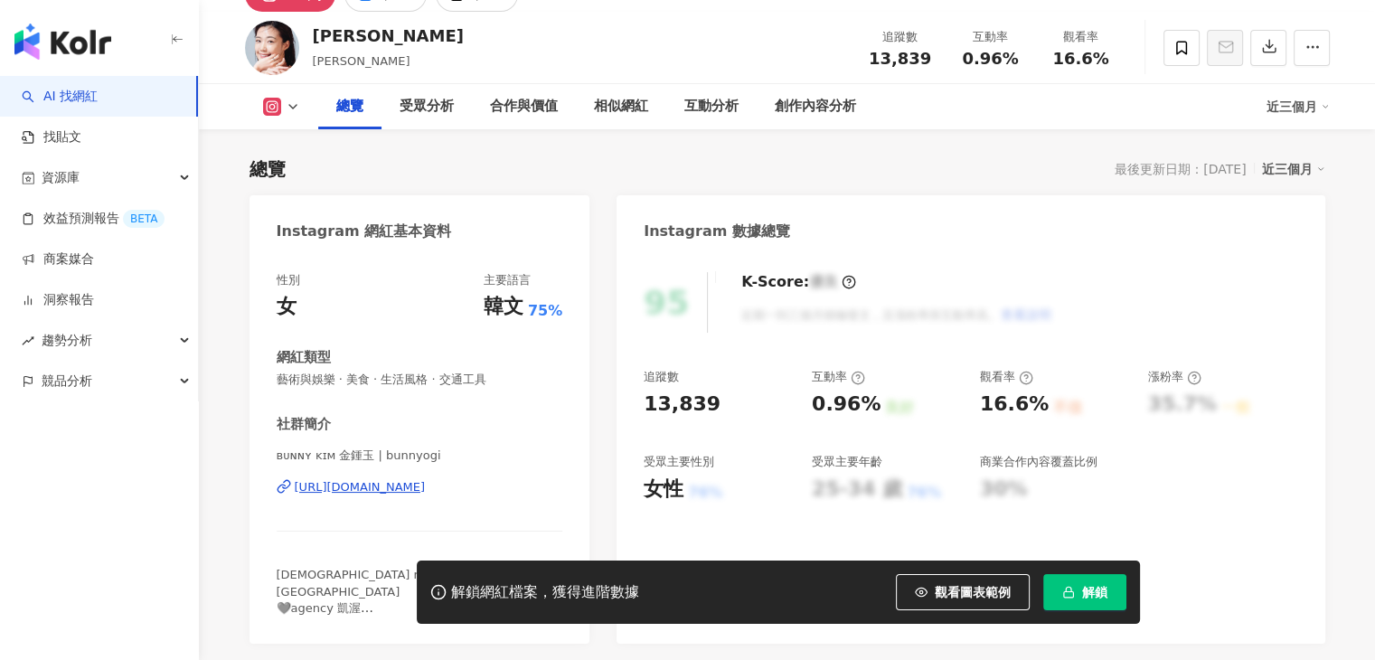
click at [369, 488] on div "https://www.instagram.com/bunnyogi/" at bounding box center [360, 487] width 131 height 16
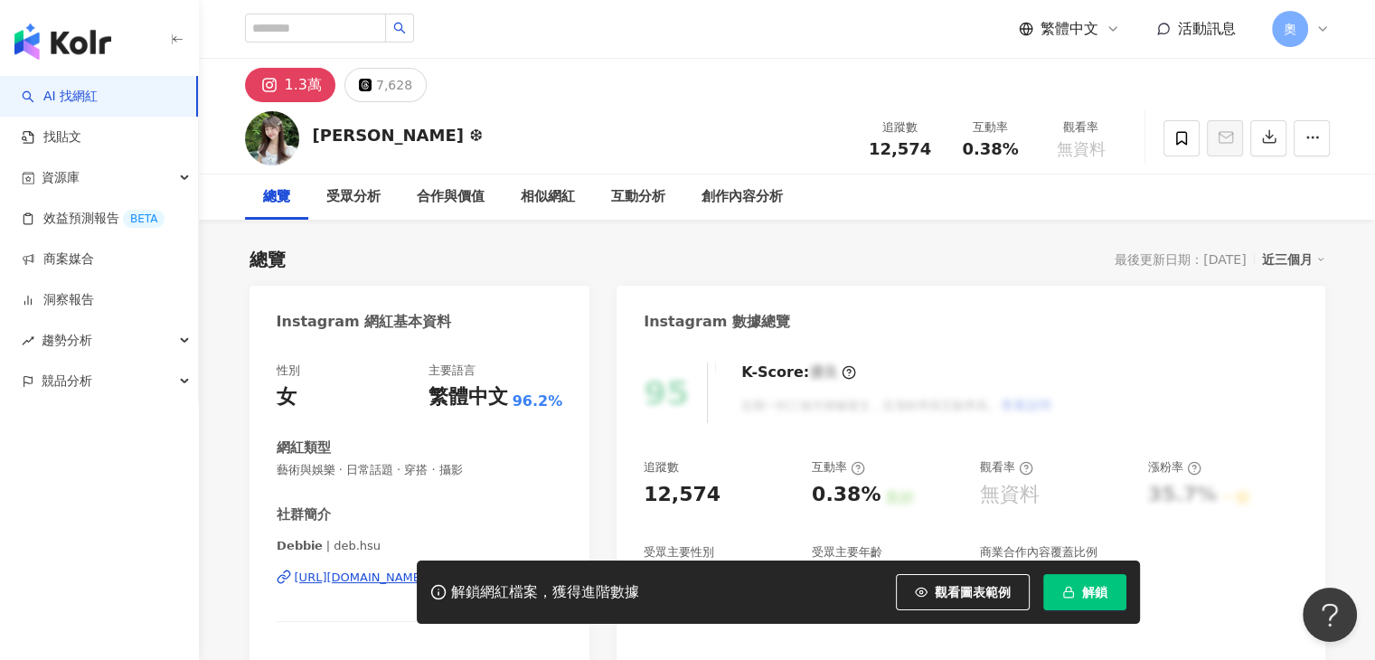
click at [459, 570] on div "https://www.instagram.com/deb.hsu/" at bounding box center [409, 578] width 229 height 16
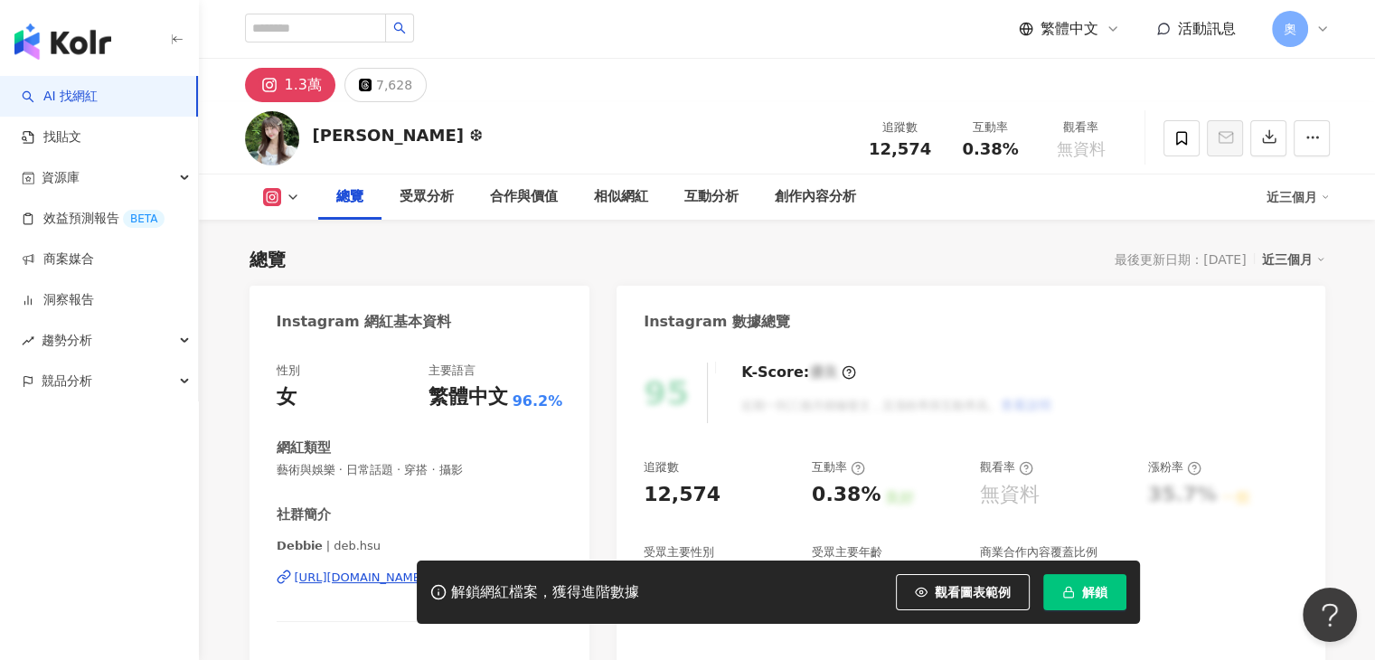
scroll to position [181, 0]
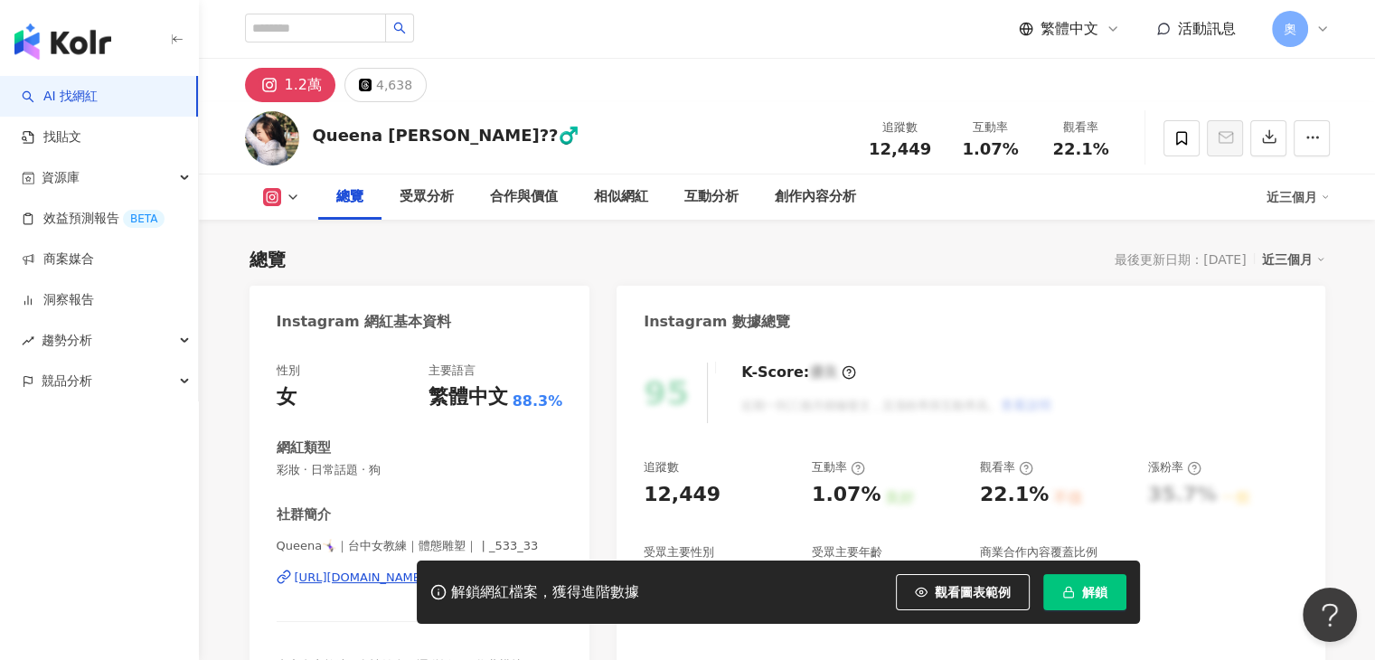
scroll to position [181, 0]
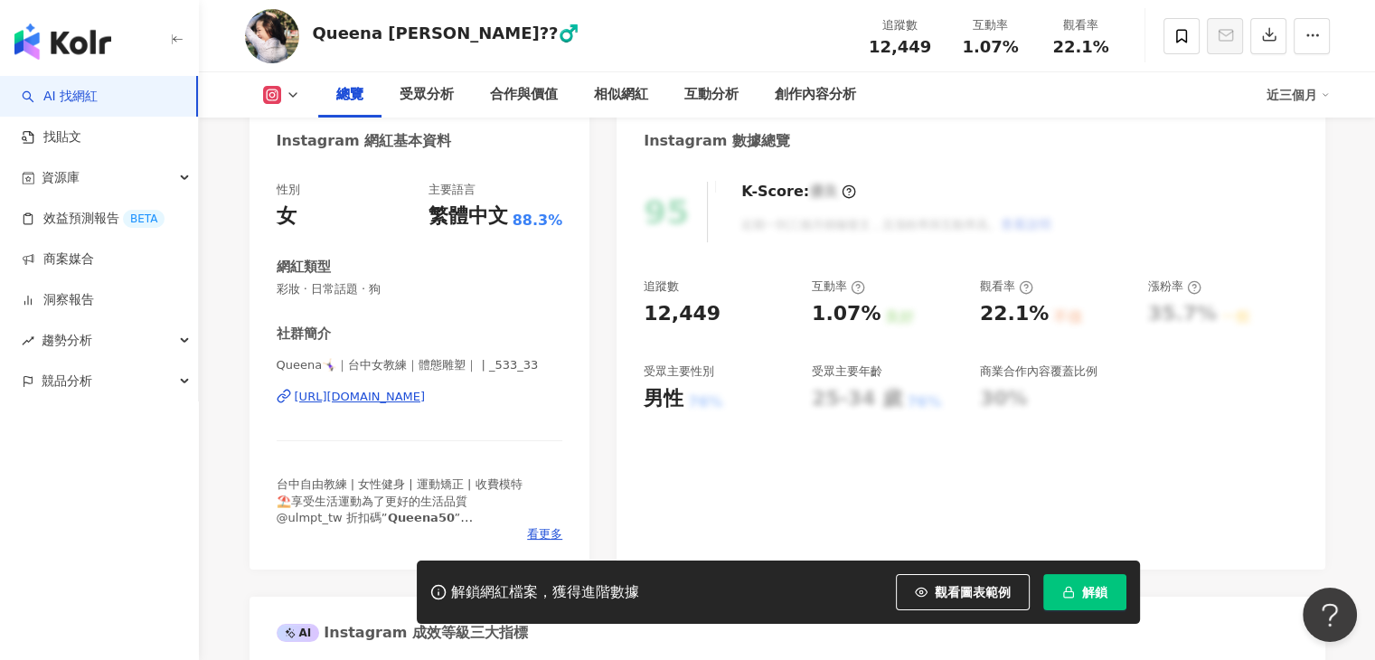
click at [421, 397] on div "https://www.instagram.com/_533_33/" at bounding box center [360, 397] width 131 height 16
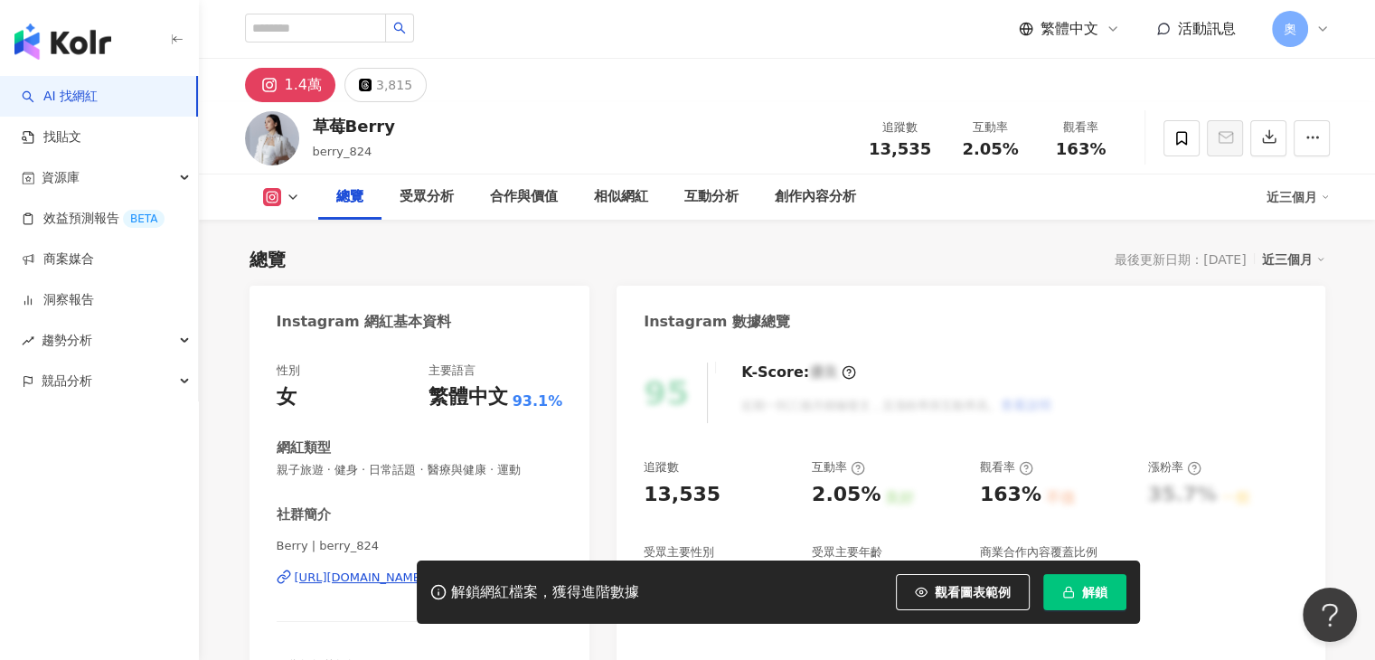
scroll to position [181, 0]
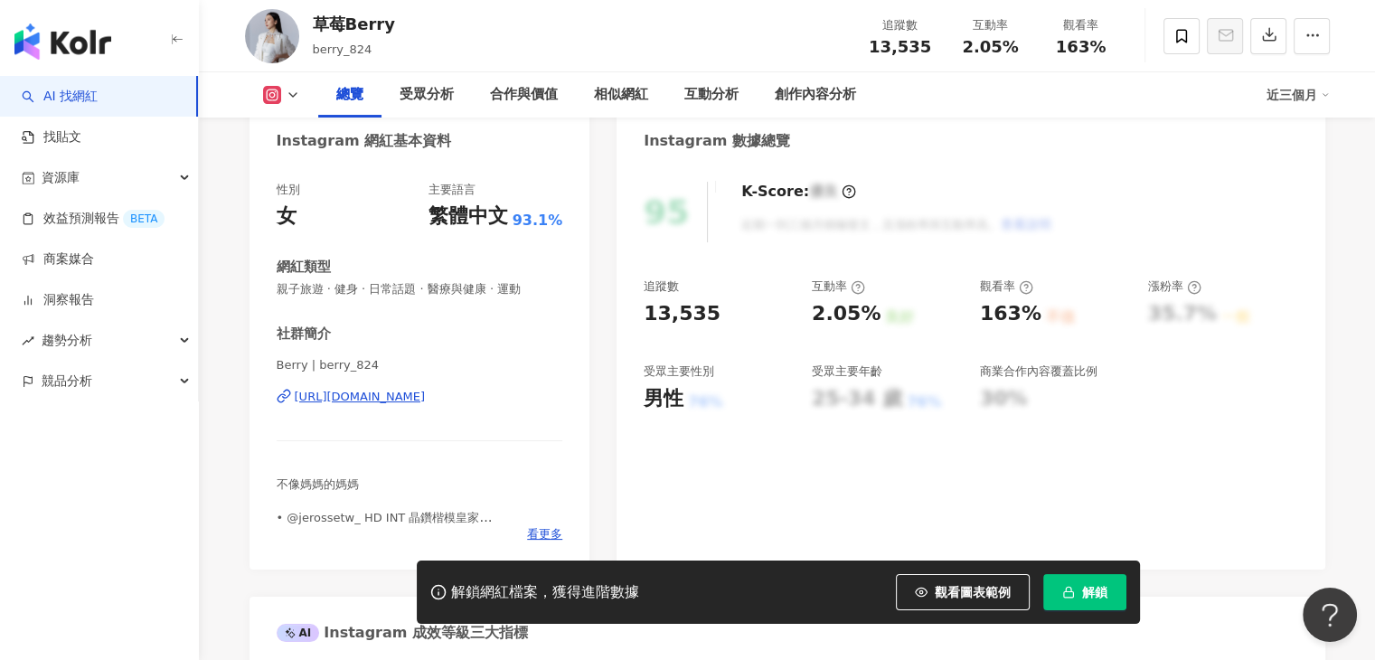
click at [426, 392] on div "[URL][DOMAIN_NAME]" at bounding box center [360, 397] width 131 height 16
click at [426, 400] on div "[URL][DOMAIN_NAME]" at bounding box center [360, 397] width 131 height 16
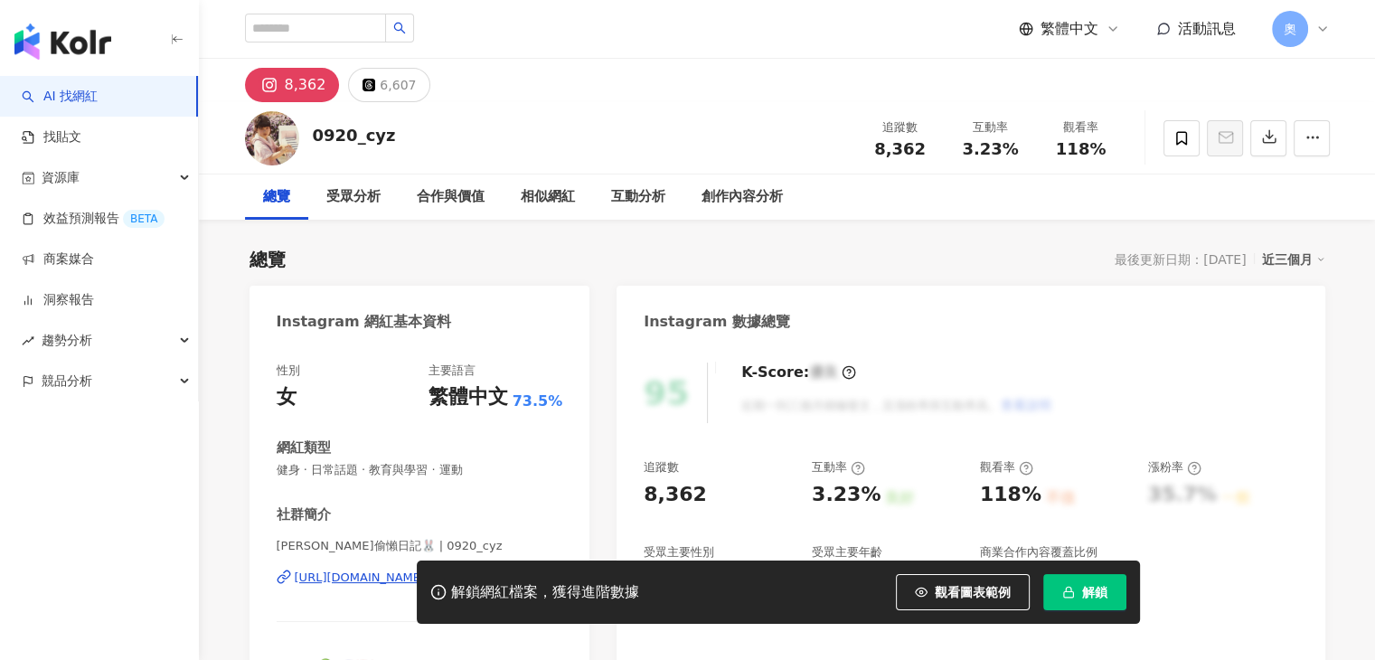
click at [426, 570] on div "[URL][DOMAIN_NAME]" at bounding box center [360, 578] width 131 height 16
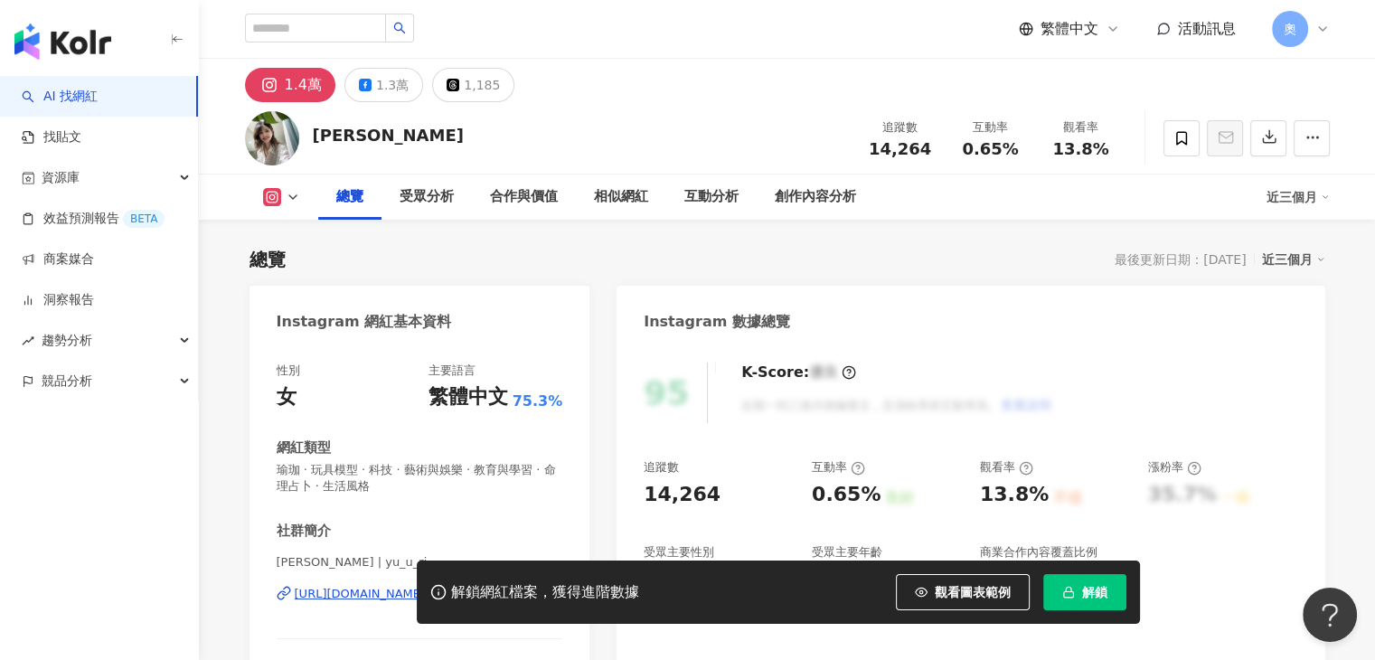
click at [426, 586] on div "[URL][DOMAIN_NAME]" at bounding box center [360, 594] width 131 height 16
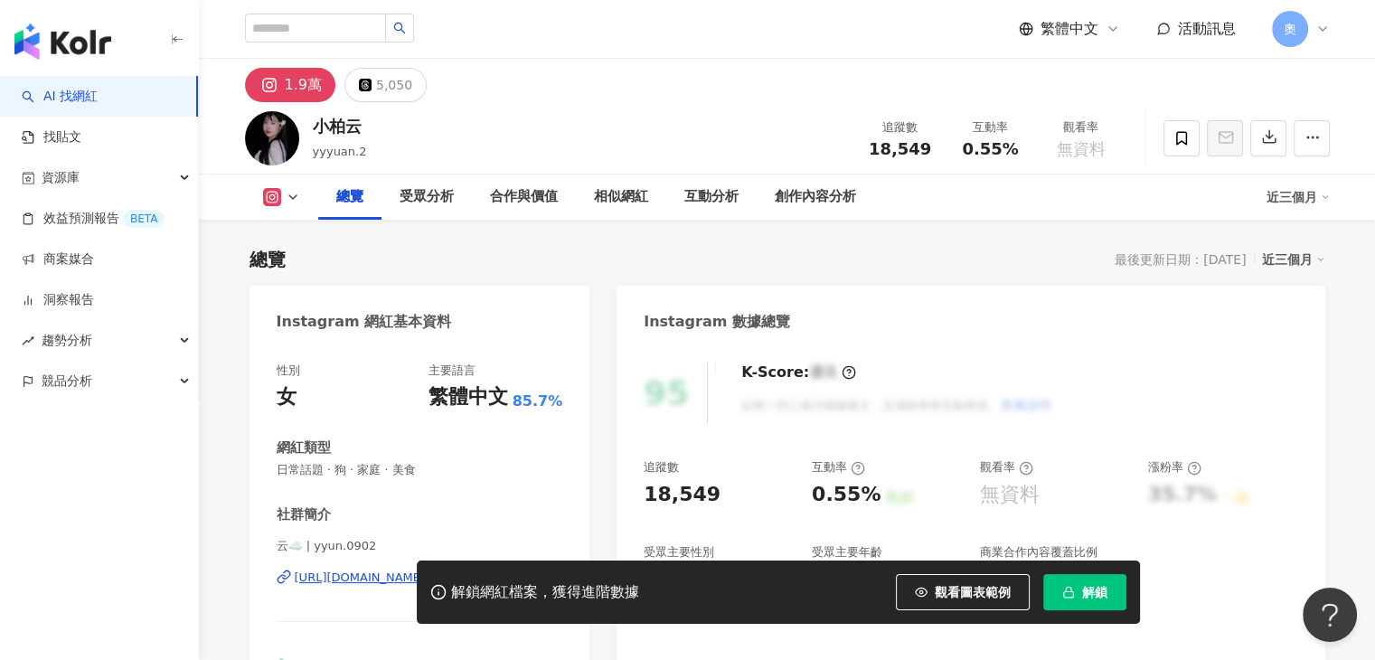
click at [426, 570] on div "[URL][DOMAIN_NAME]" at bounding box center [360, 578] width 131 height 16
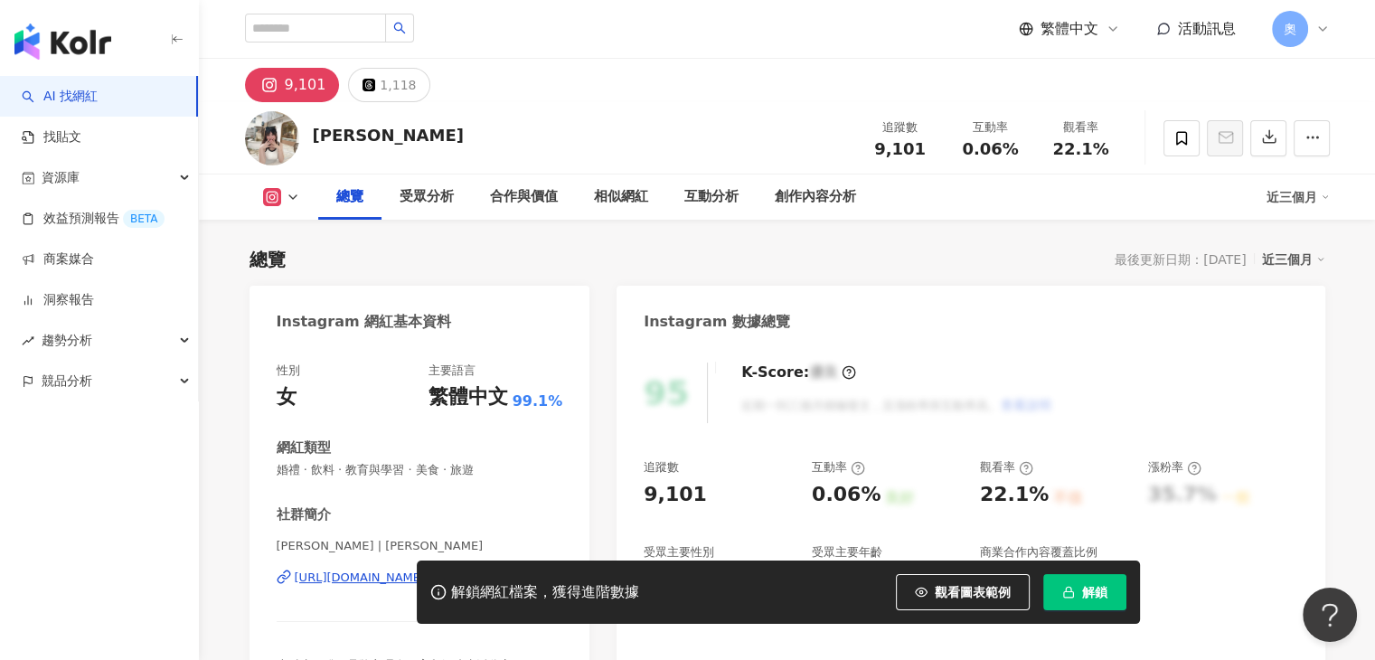
click at [426, 570] on div "[URL][DOMAIN_NAME]" at bounding box center [360, 578] width 131 height 16
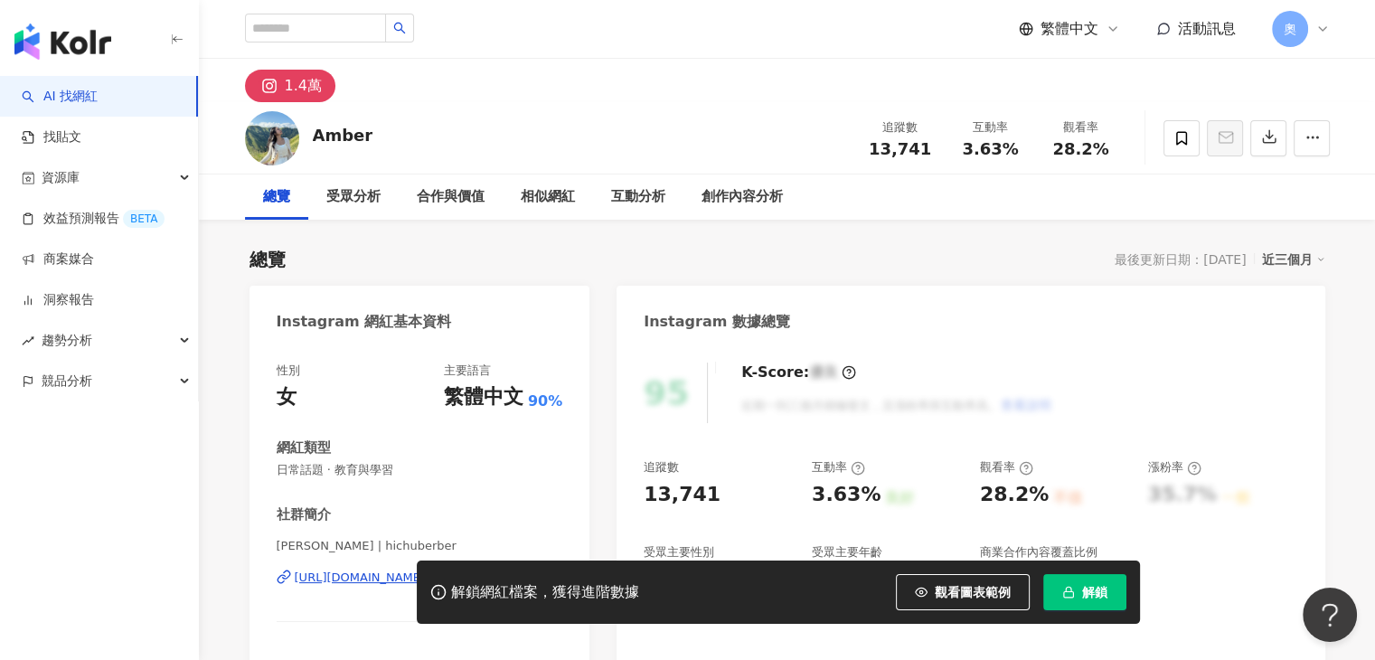
click at [426, 570] on div "https://www.instagram.com/hichuberber/" at bounding box center [360, 578] width 131 height 16
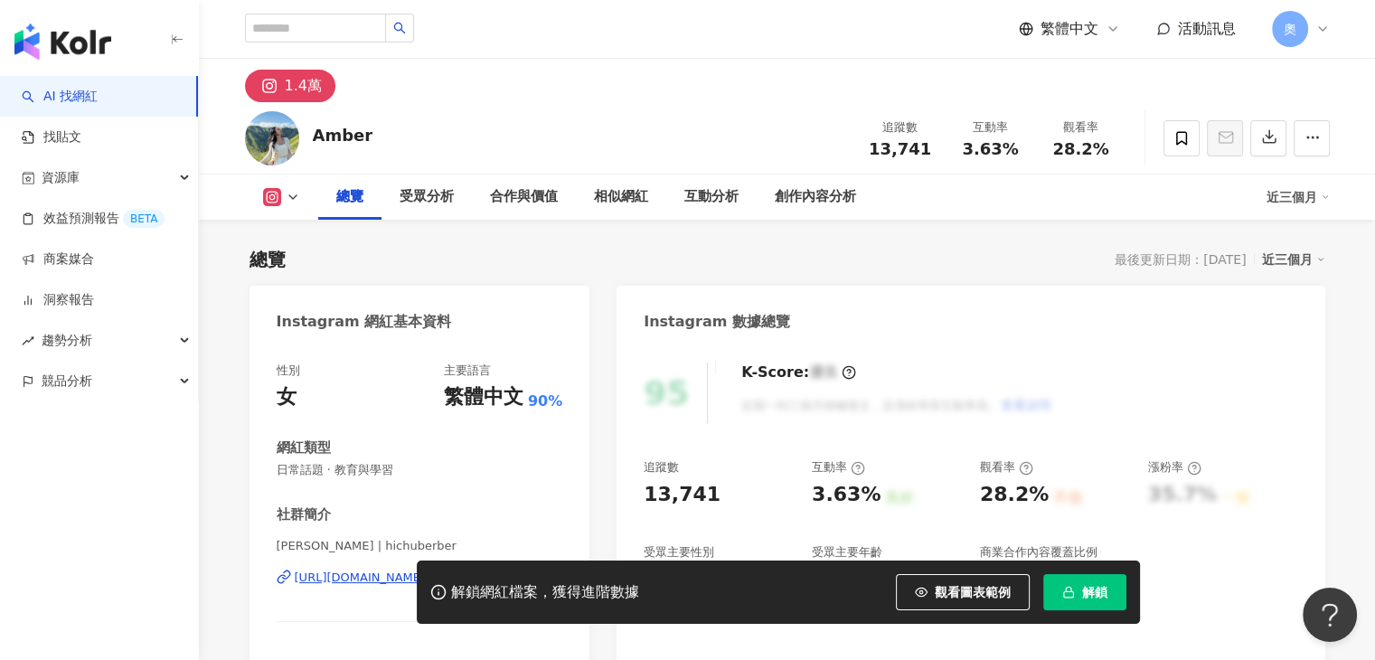
scroll to position [181, 0]
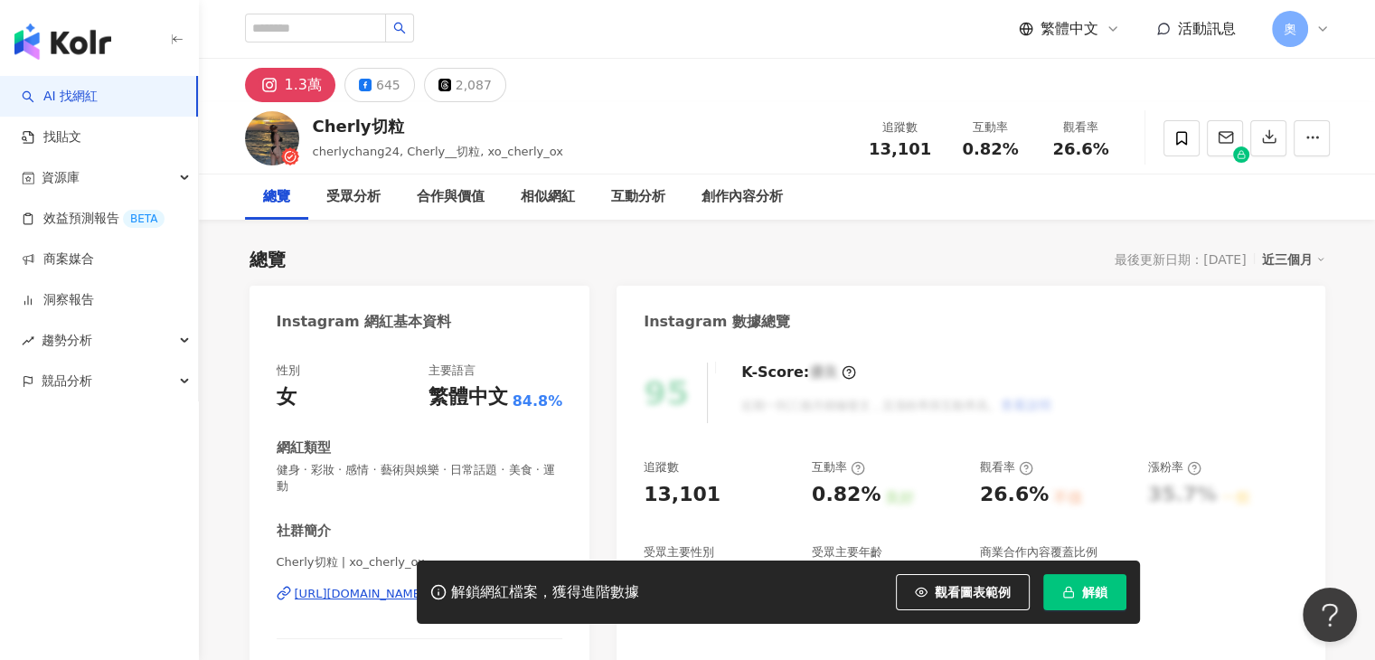
click at [426, 586] on div "https://www.instagram.com/xo_cherly_ox/" at bounding box center [360, 594] width 131 height 16
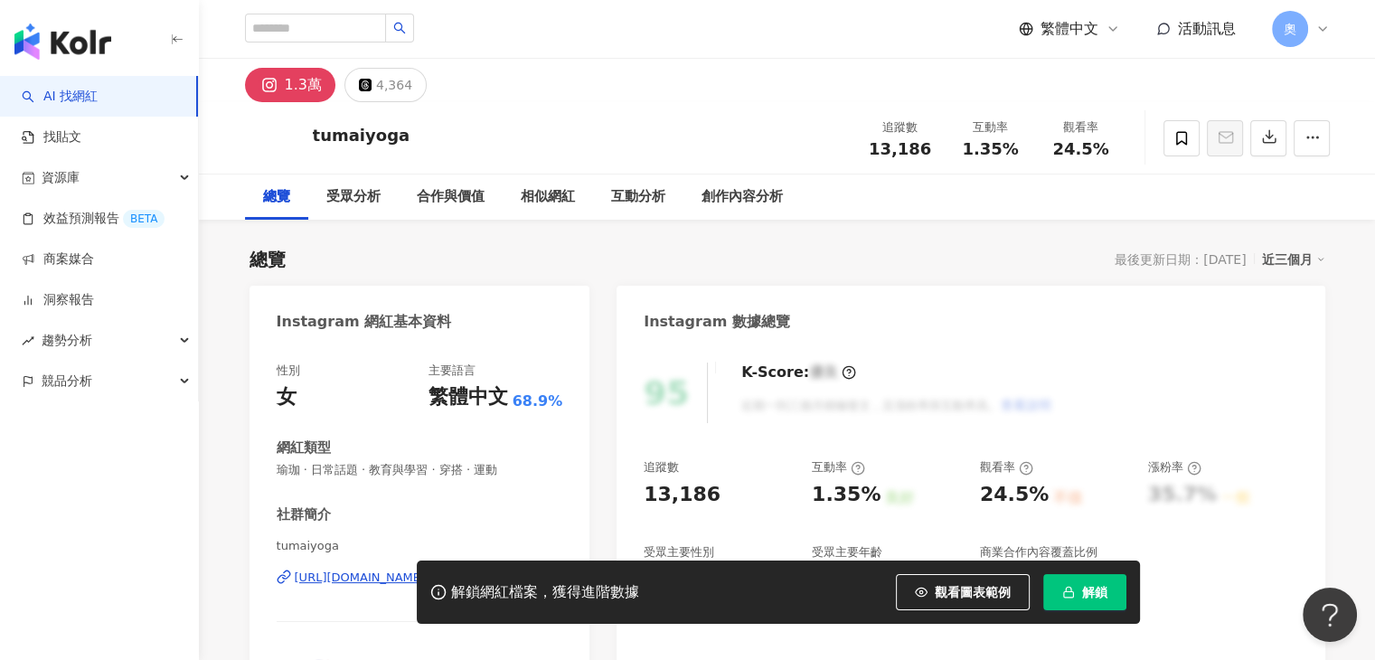
scroll to position [90, 0]
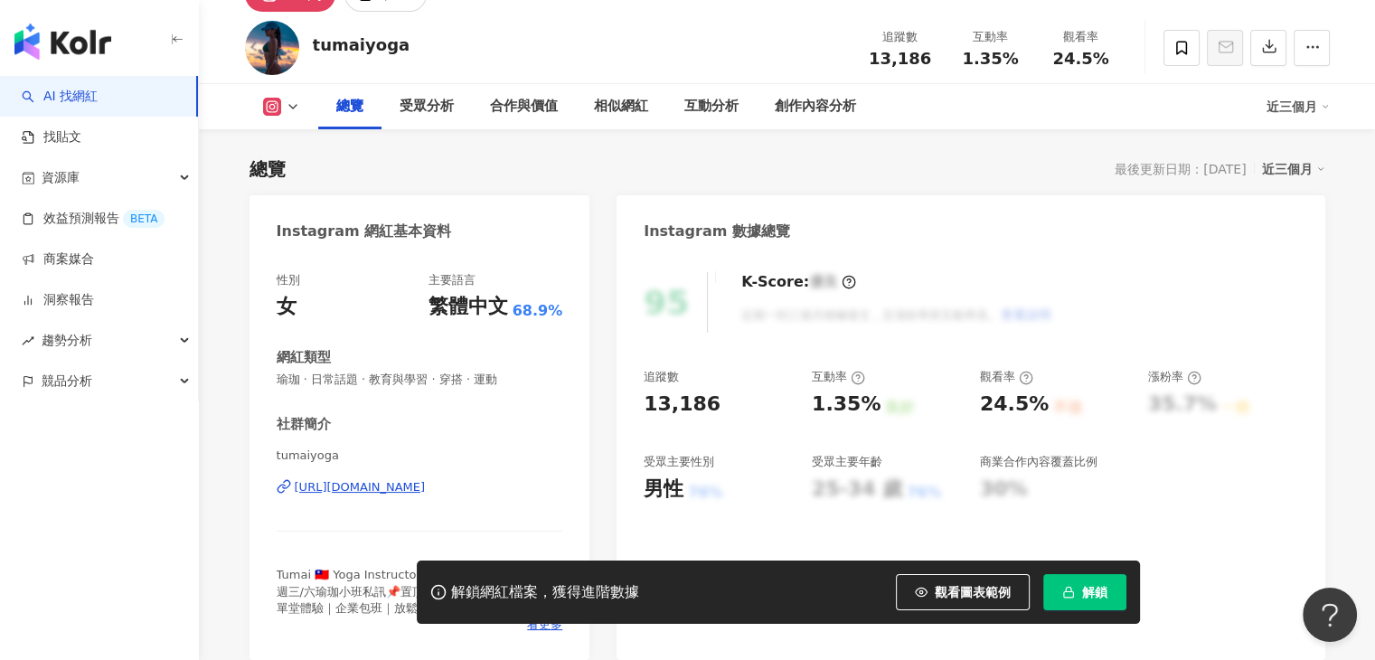
click at [426, 486] on div "[URL][DOMAIN_NAME]" at bounding box center [360, 487] width 131 height 16
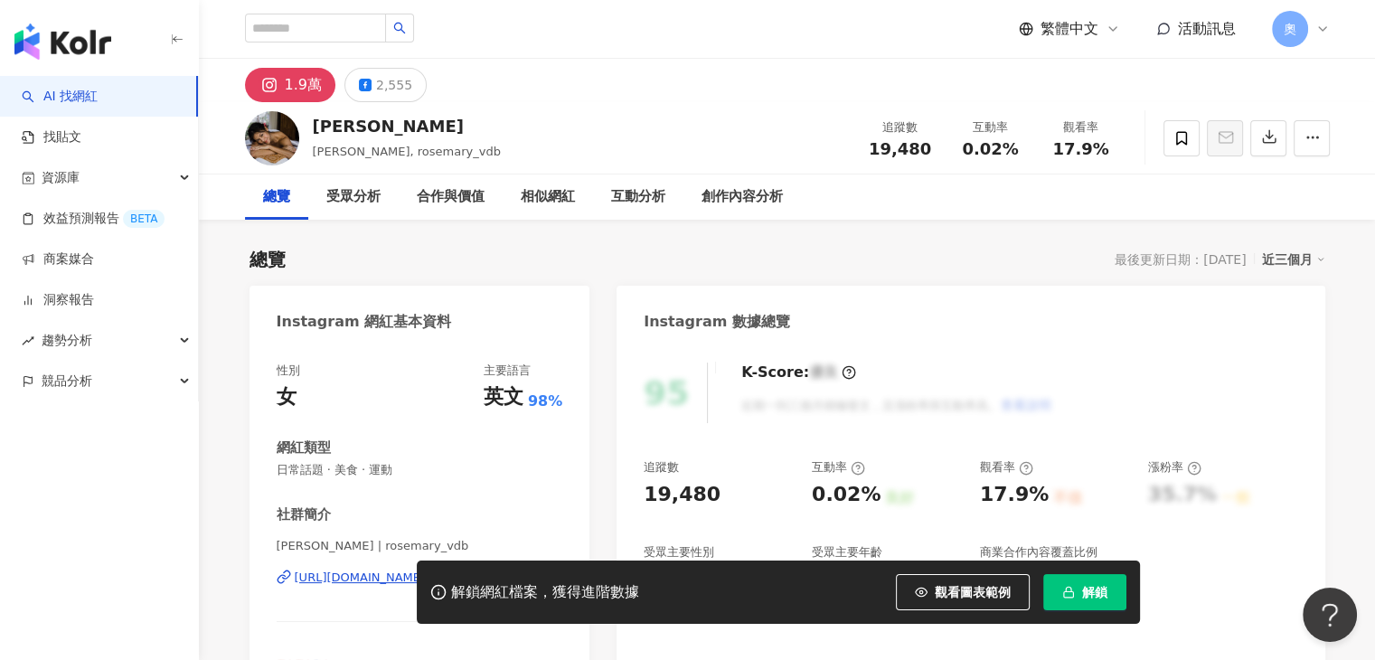
click at [467, 399] on div "性別 女 主要語言 英文 98%" at bounding box center [420, 387] width 287 height 49
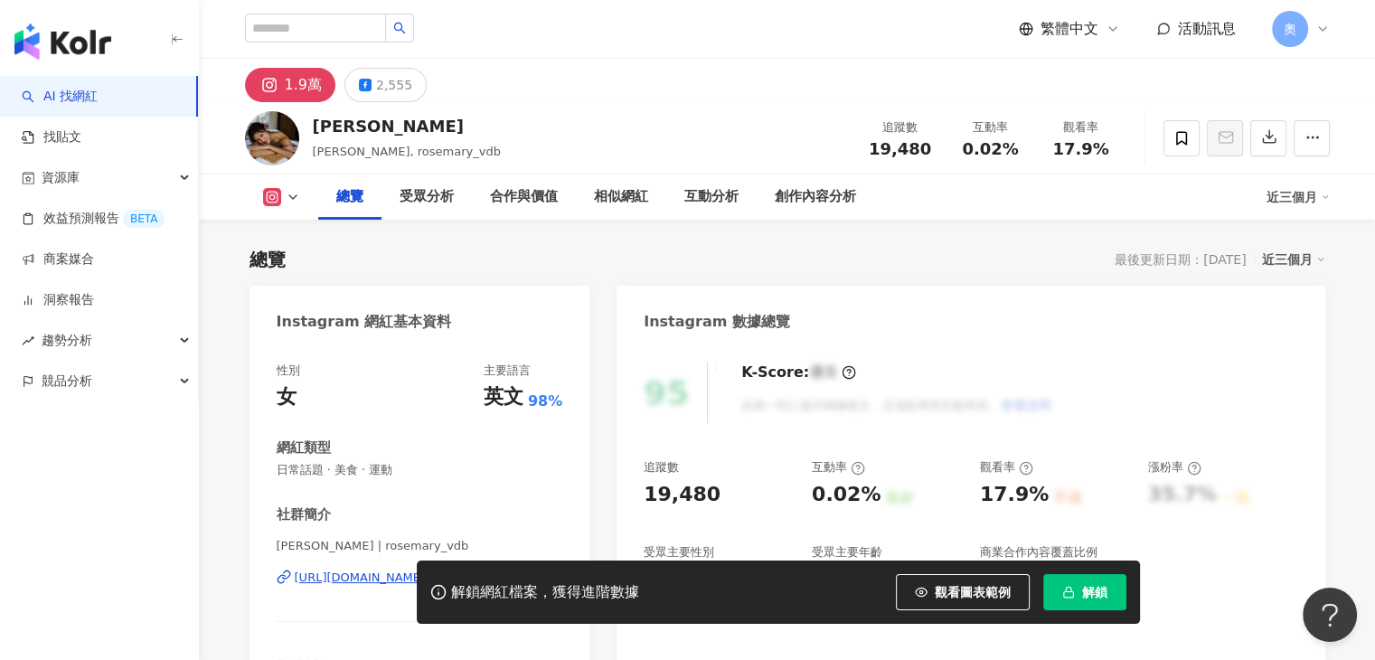
scroll to position [181, 0]
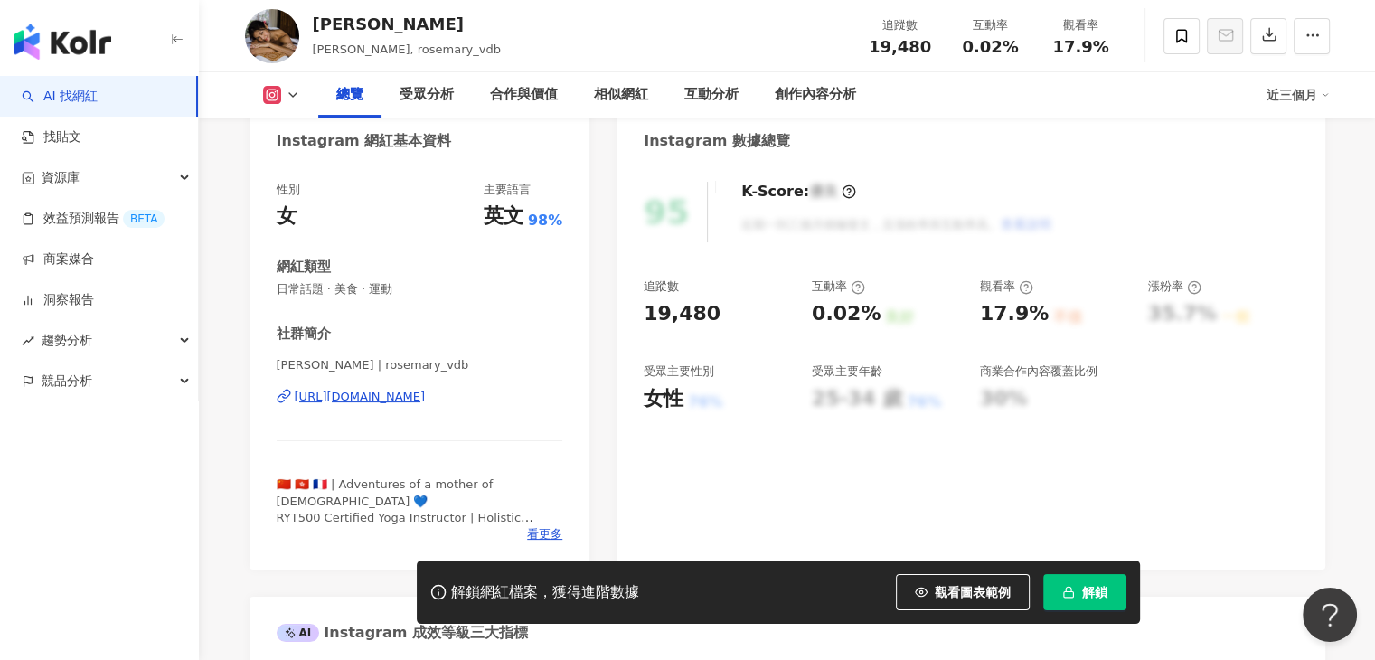
click at [426, 399] on div "https://www.instagram.com/rosemary_vdb/" at bounding box center [360, 397] width 131 height 16
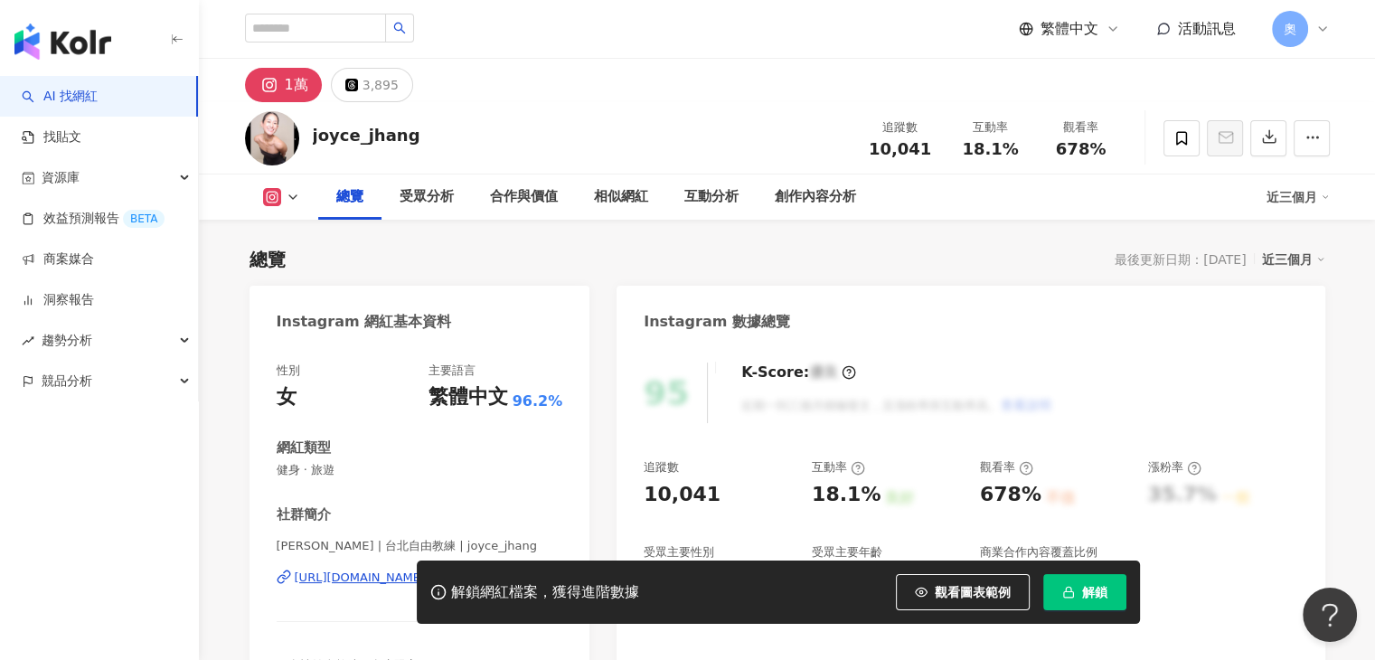
scroll to position [181, 0]
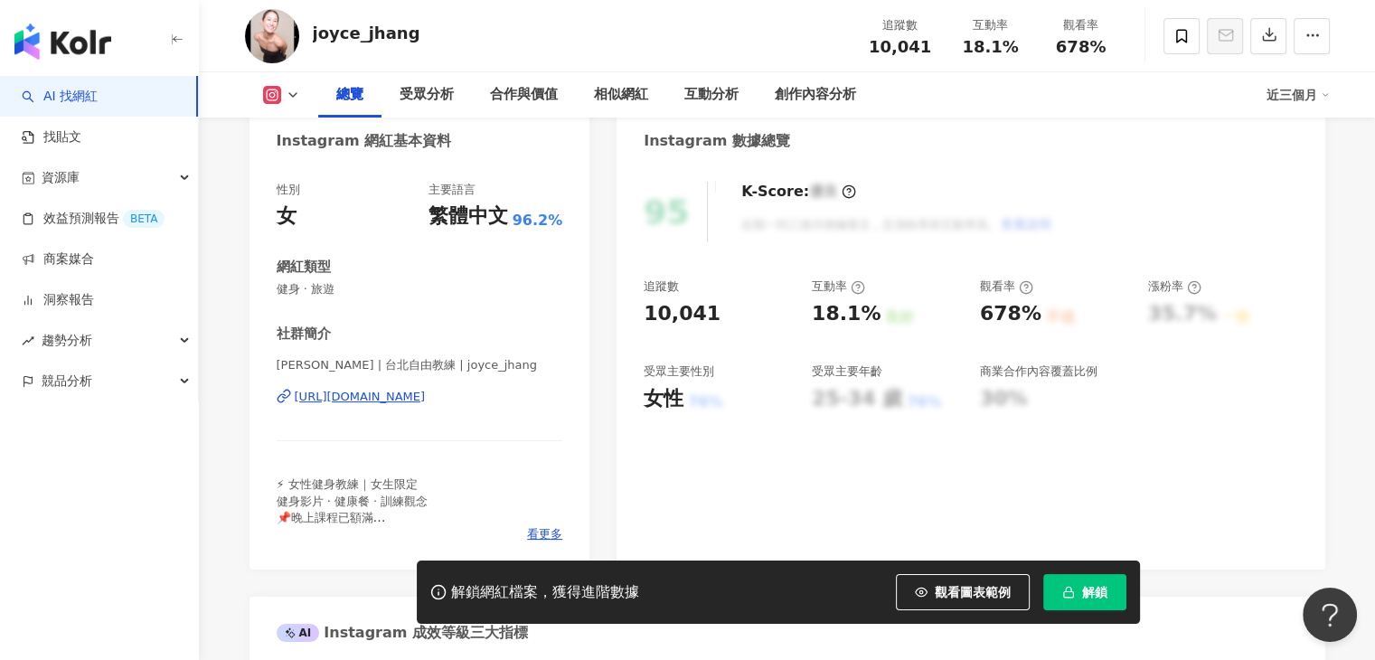
click at [426, 394] on div "[URL][DOMAIN_NAME]" at bounding box center [360, 397] width 131 height 16
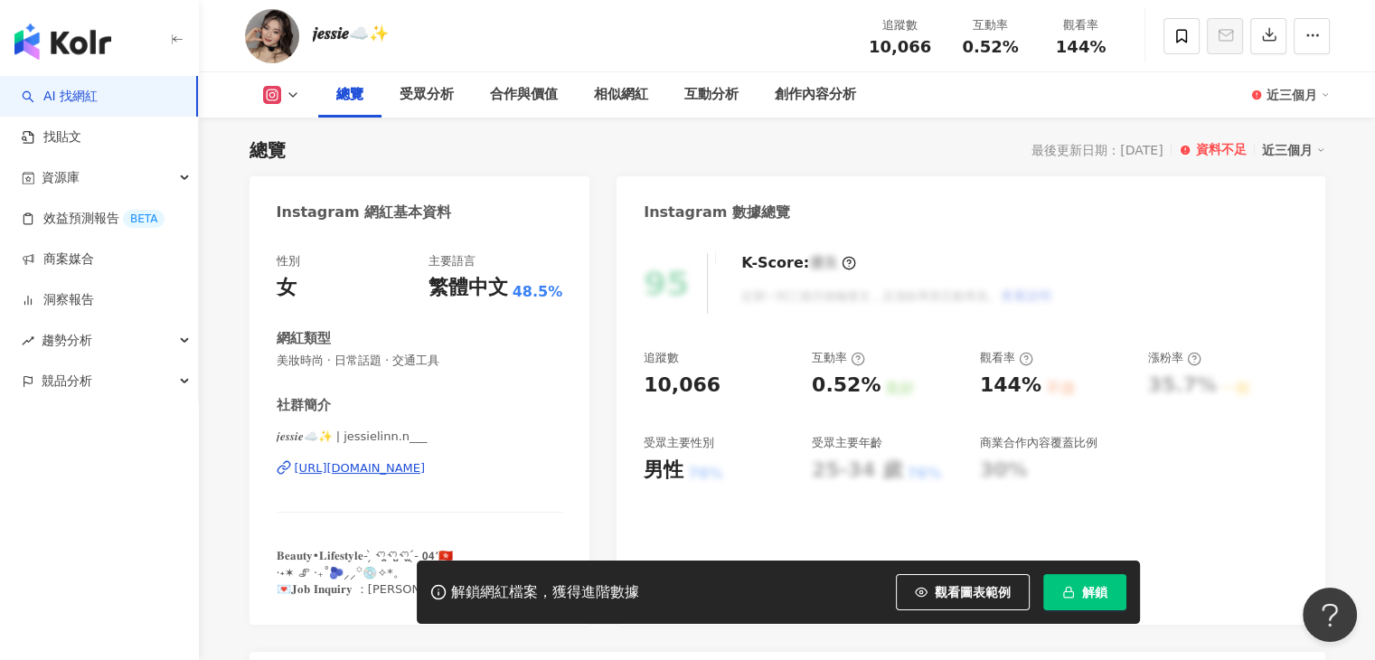
scroll to position [181, 0]
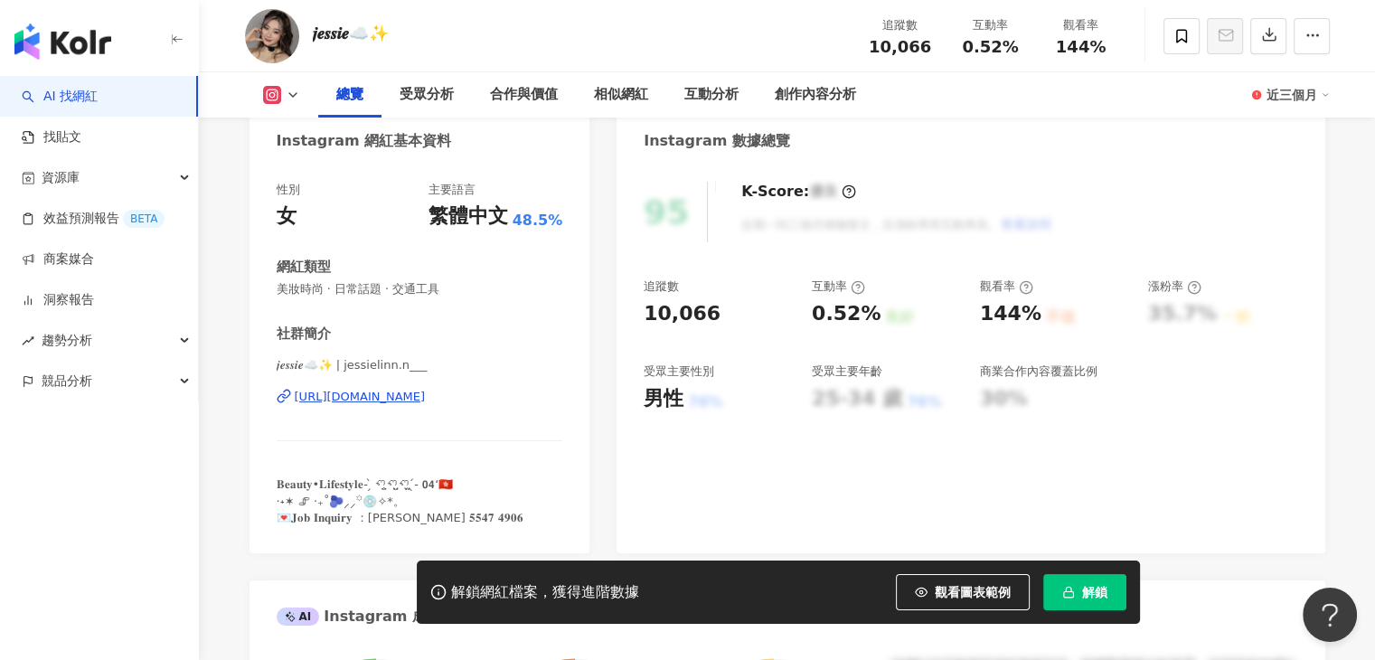
click at [426, 392] on div "[URL][DOMAIN_NAME]" at bounding box center [360, 397] width 131 height 16
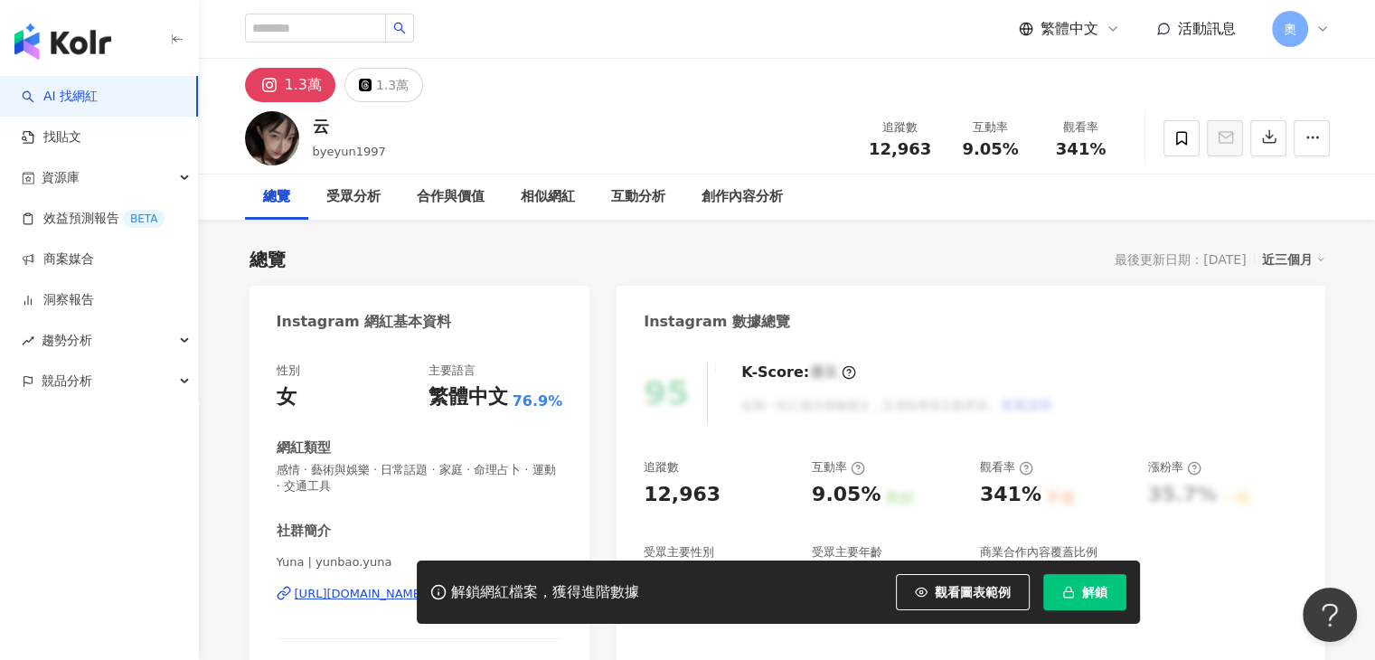
click at [512, 586] on div "https://www.instagram.com/yunbao.yuna/" at bounding box center [409, 594] width 229 height 16
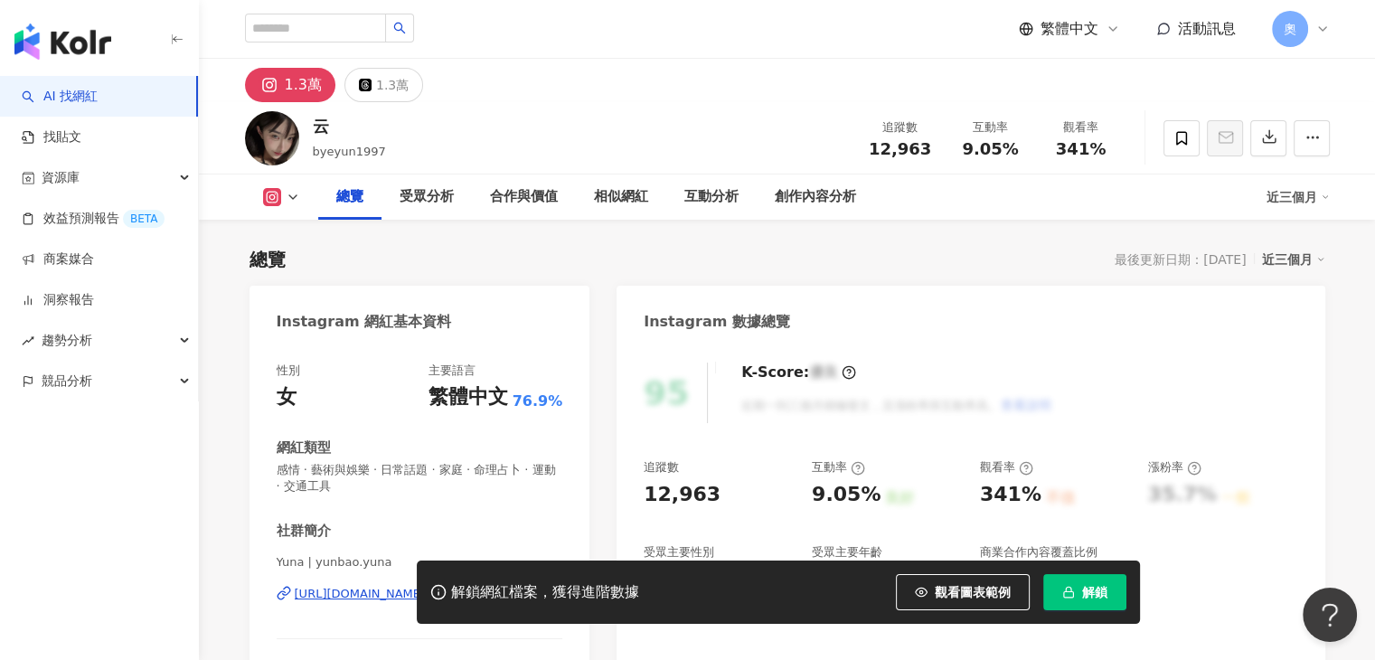
scroll to position [271, 0]
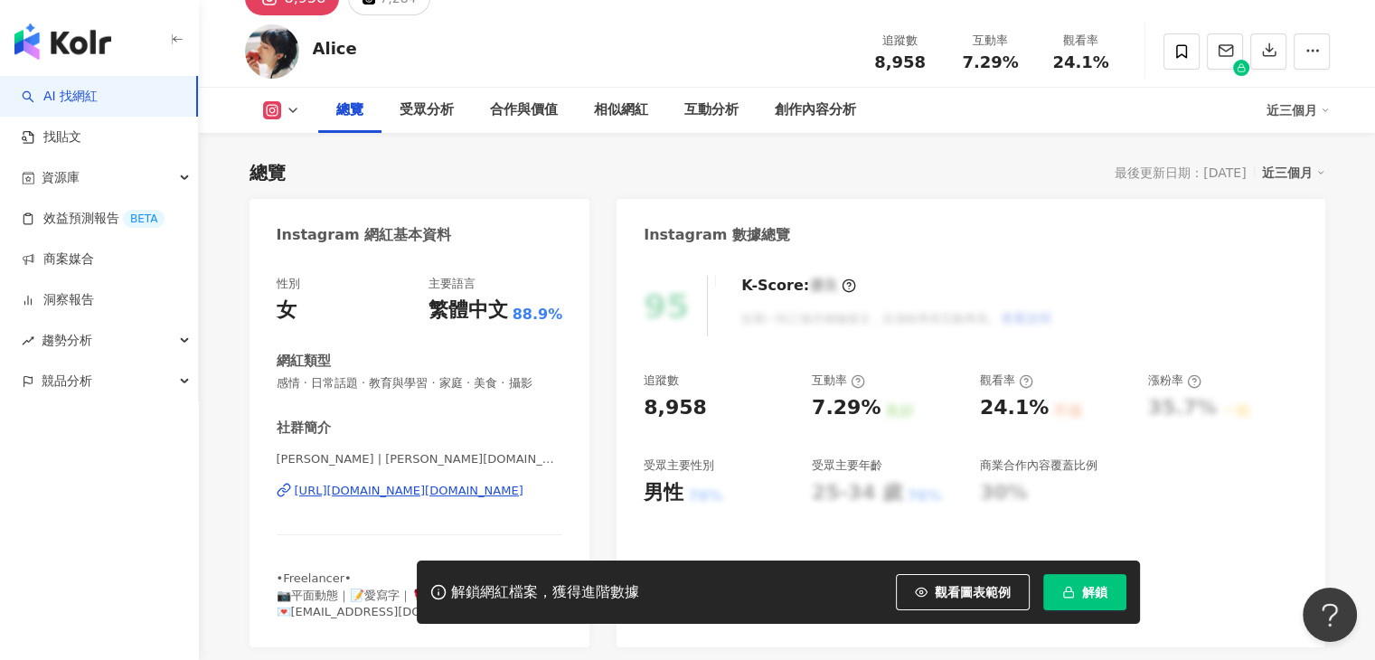
scroll to position [181, 0]
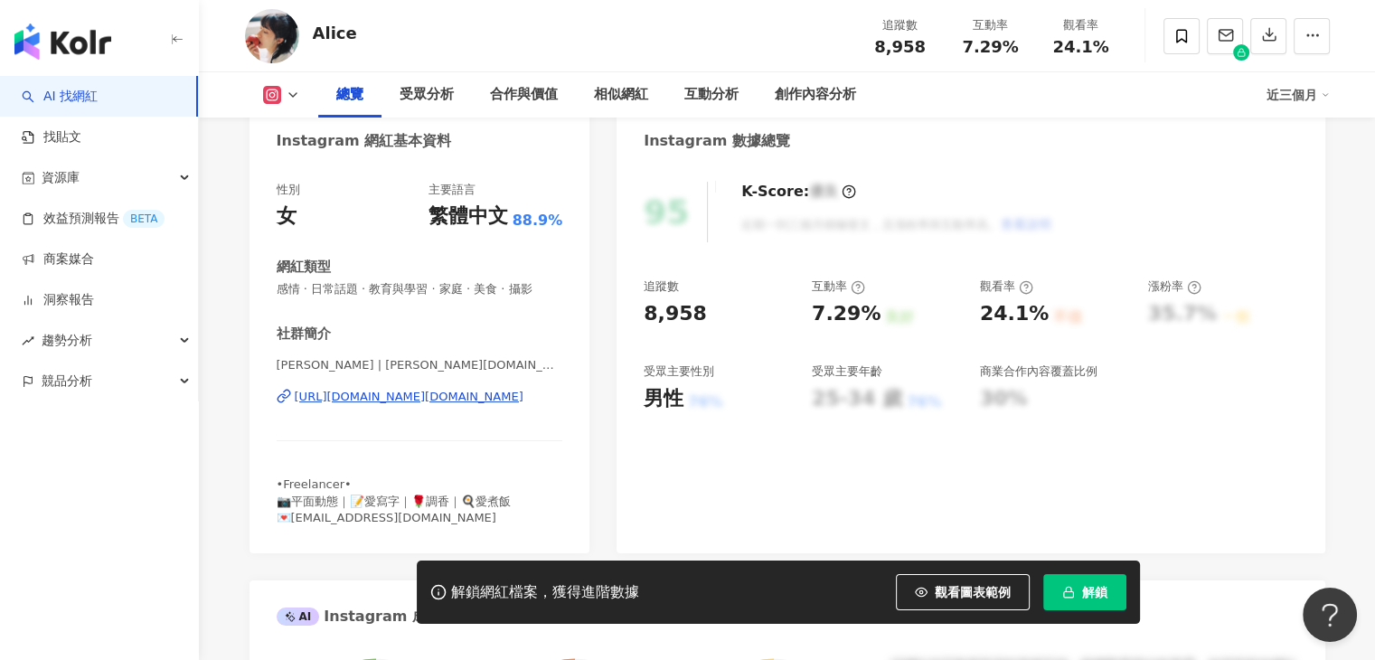
click at [468, 399] on div "https://www.instagram.com/alice.ch_16/" at bounding box center [409, 397] width 229 height 16
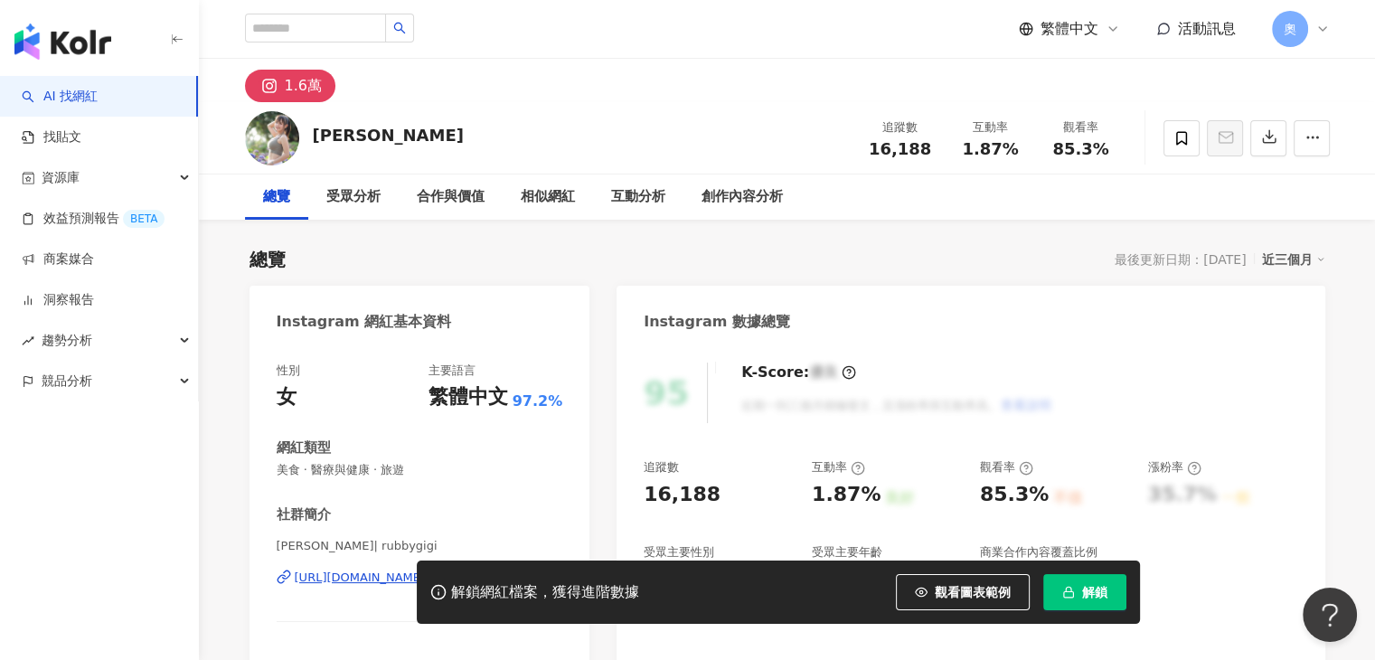
click at [346, 576] on div "解鎖網紅檔案，獲得進階數據 觀看圖表範例 解鎖" at bounding box center [687, 592] width 1375 height 63
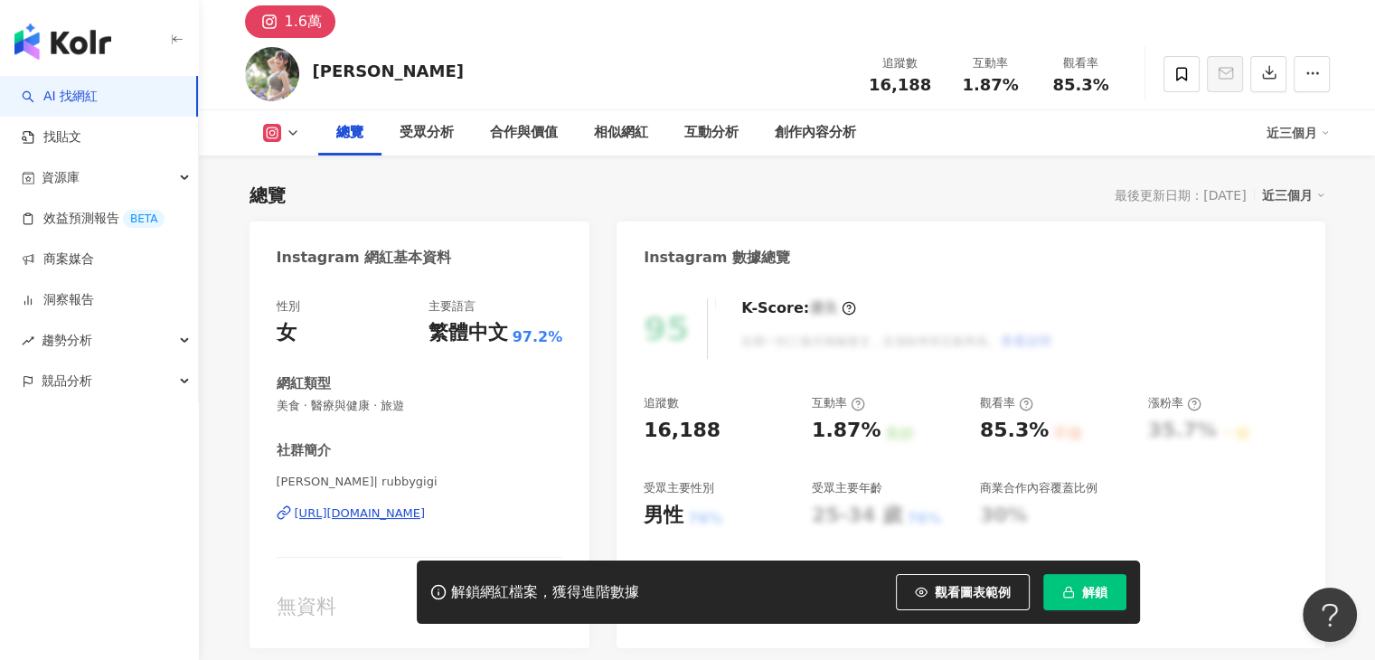
scroll to position [181, 0]
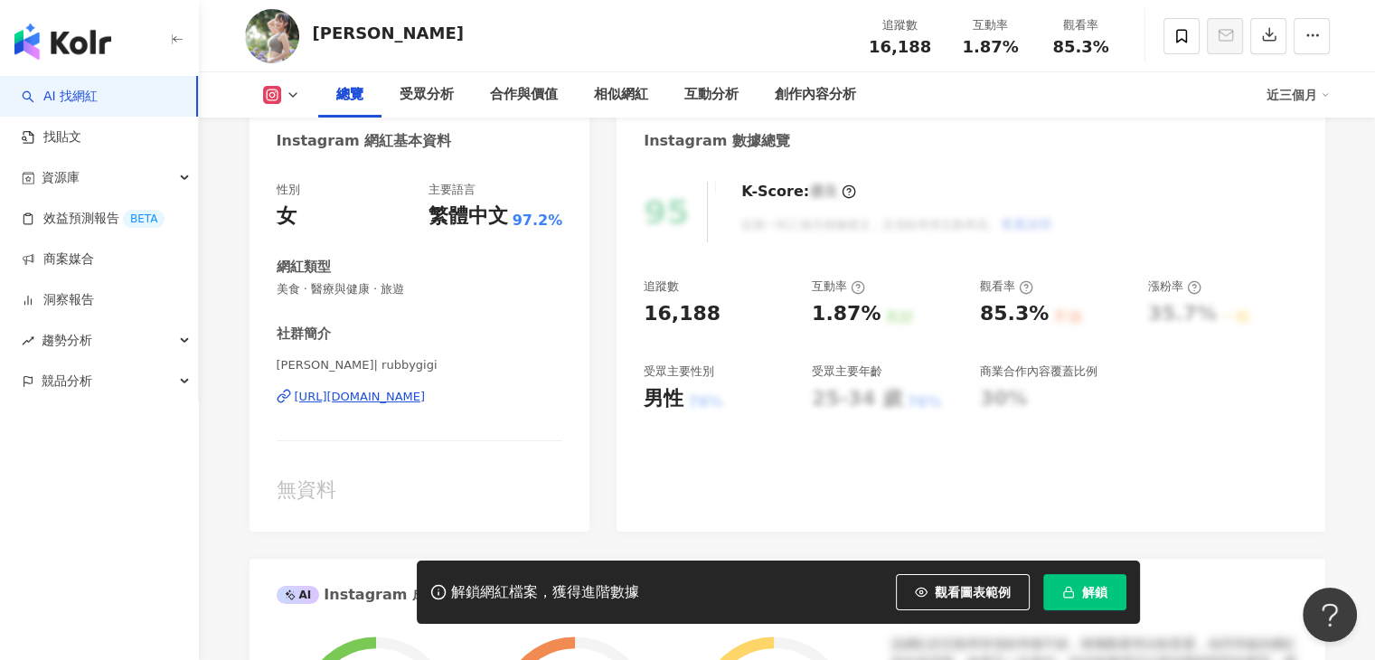
click at [416, 399] on div "[URL][DOMAIN_NAME]" at bounding box center [360, 397] width 131 height 16
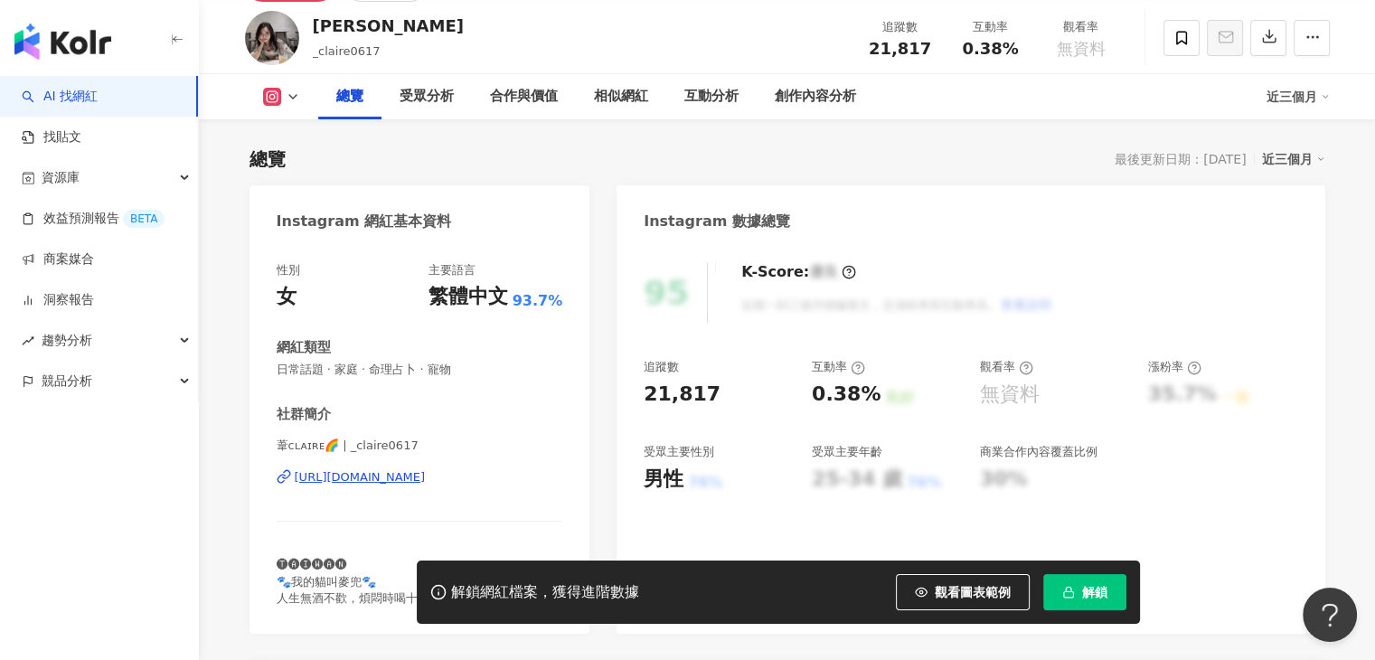
scroll to position [271, 0]
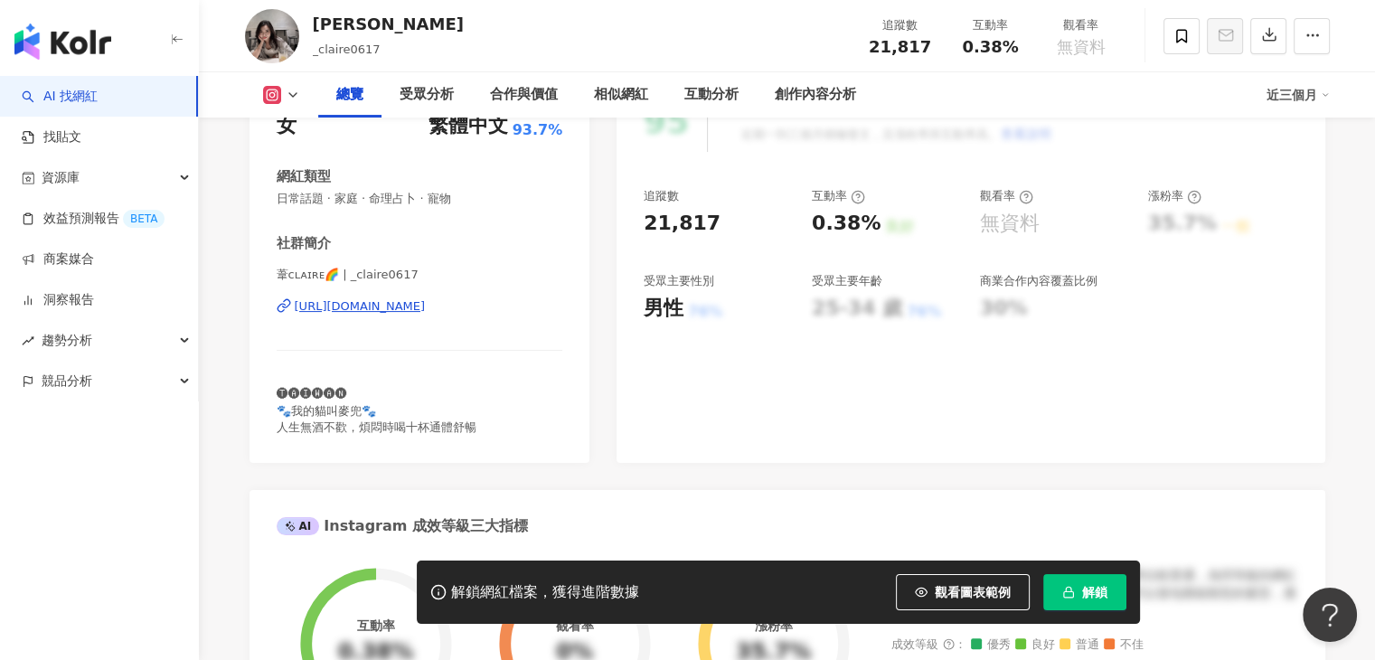
click at [411, 307] on div "[URL][DOMAIN_NAME]" at bounding box center [360, 306] width 131 height 16
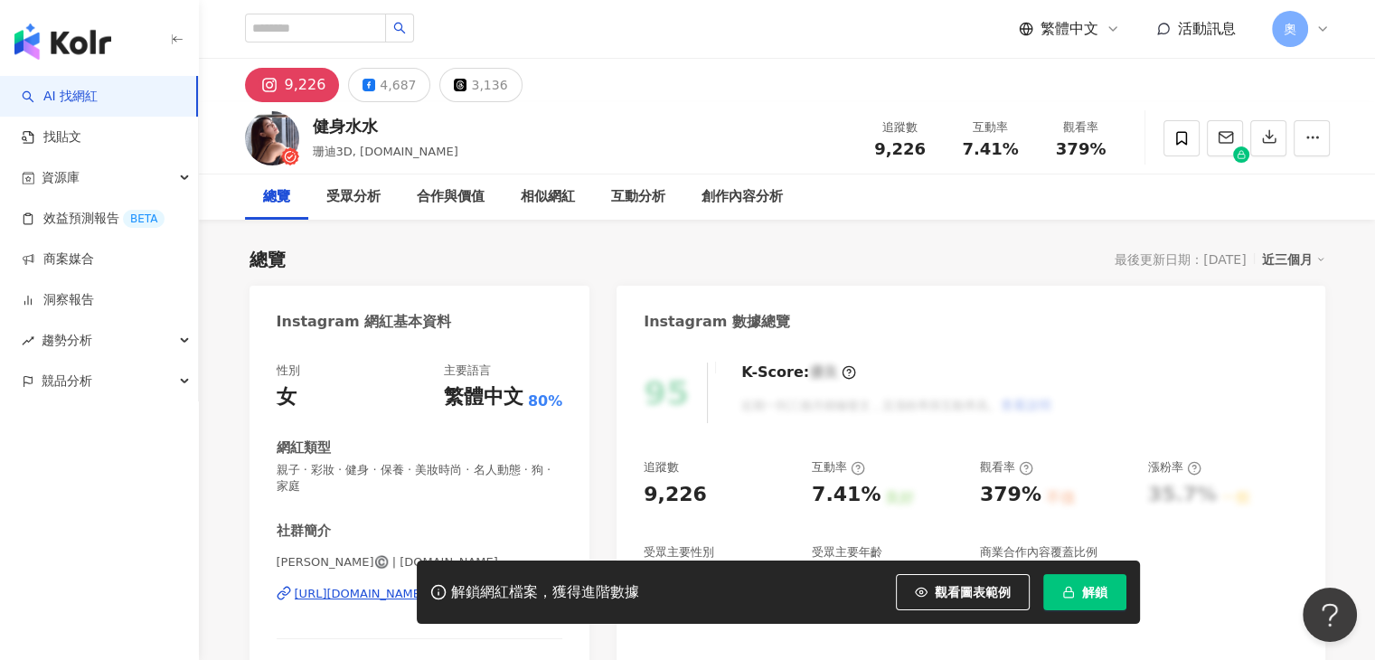
click at [452, 586] on div "https://www.instagram.com/3.d.love/" at bounding box center [409, 594] width 229 height 16
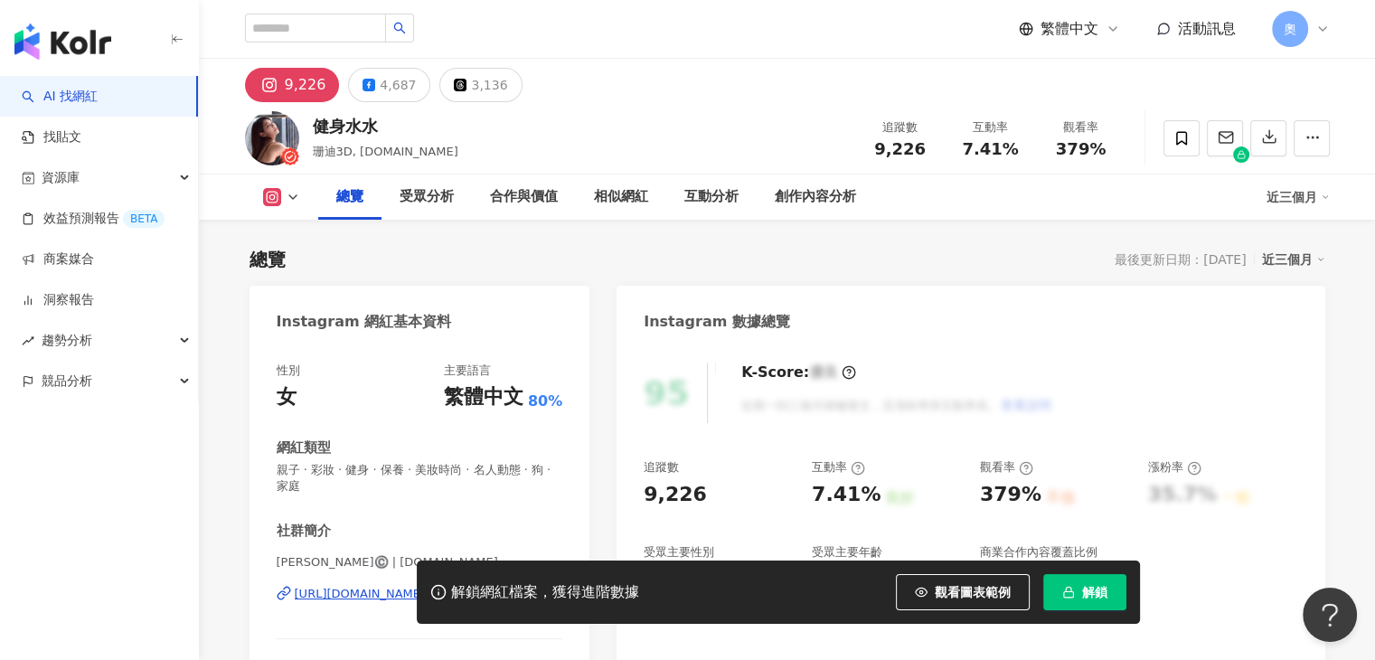
scroll to position [181, 0]
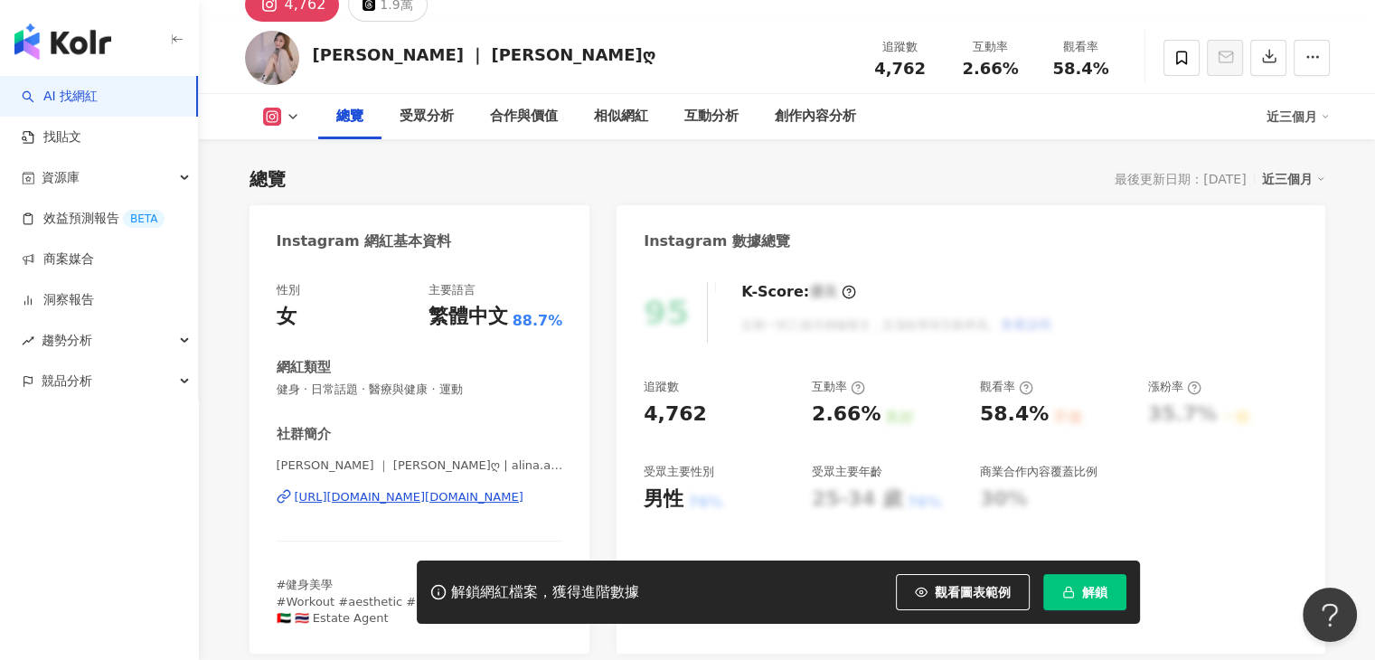
scroll to position [181, 0]
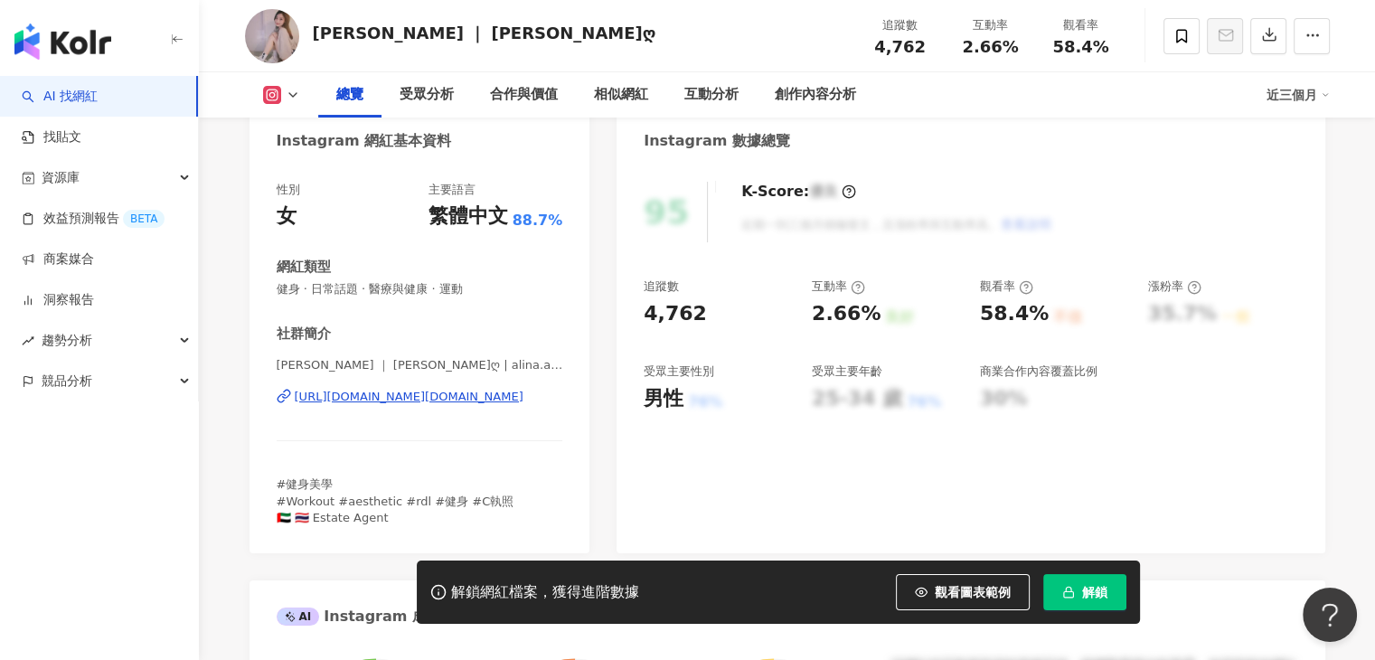
click at [430, 392] on div "[URL][DOMAIN_NAME][DOMAIN_NAME]" at bounding box center [409, 397] width 229 height 16
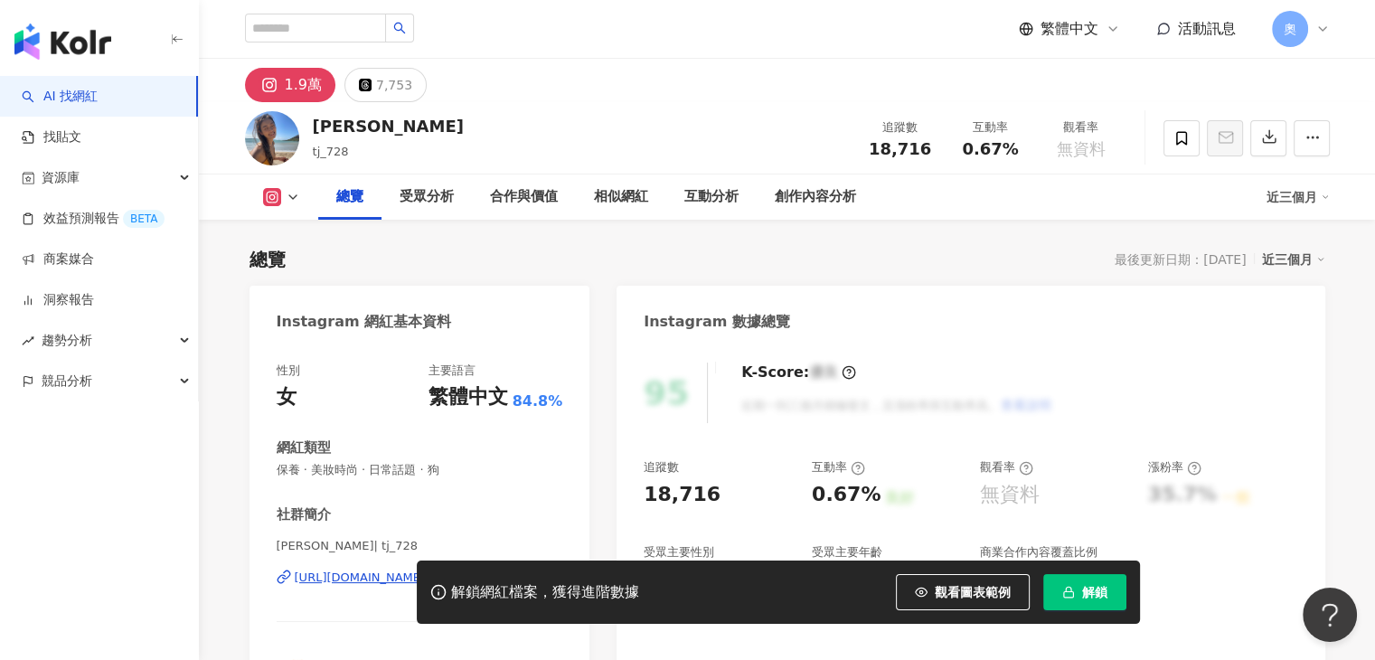
scroll to position [90, 0]
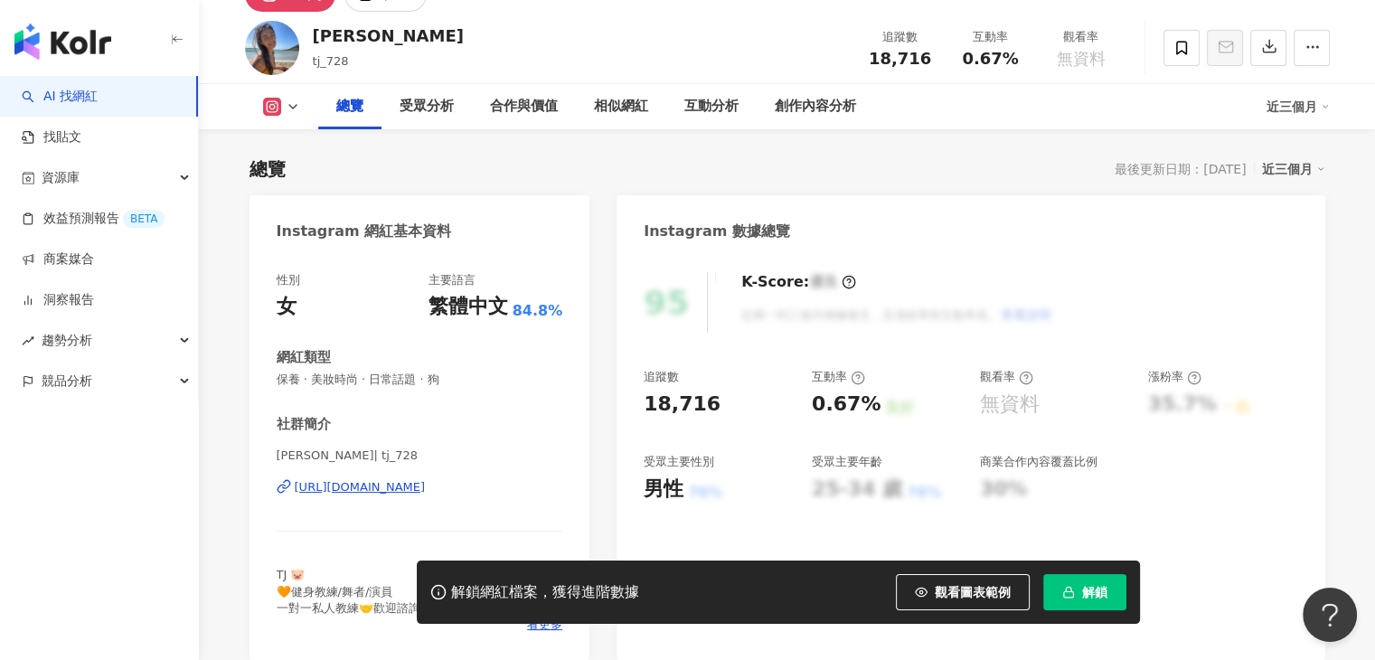
click at [426, 489] on div "https://www.instagram.com/tj_728/" at bounding box center [360, 487] width 131 height 16
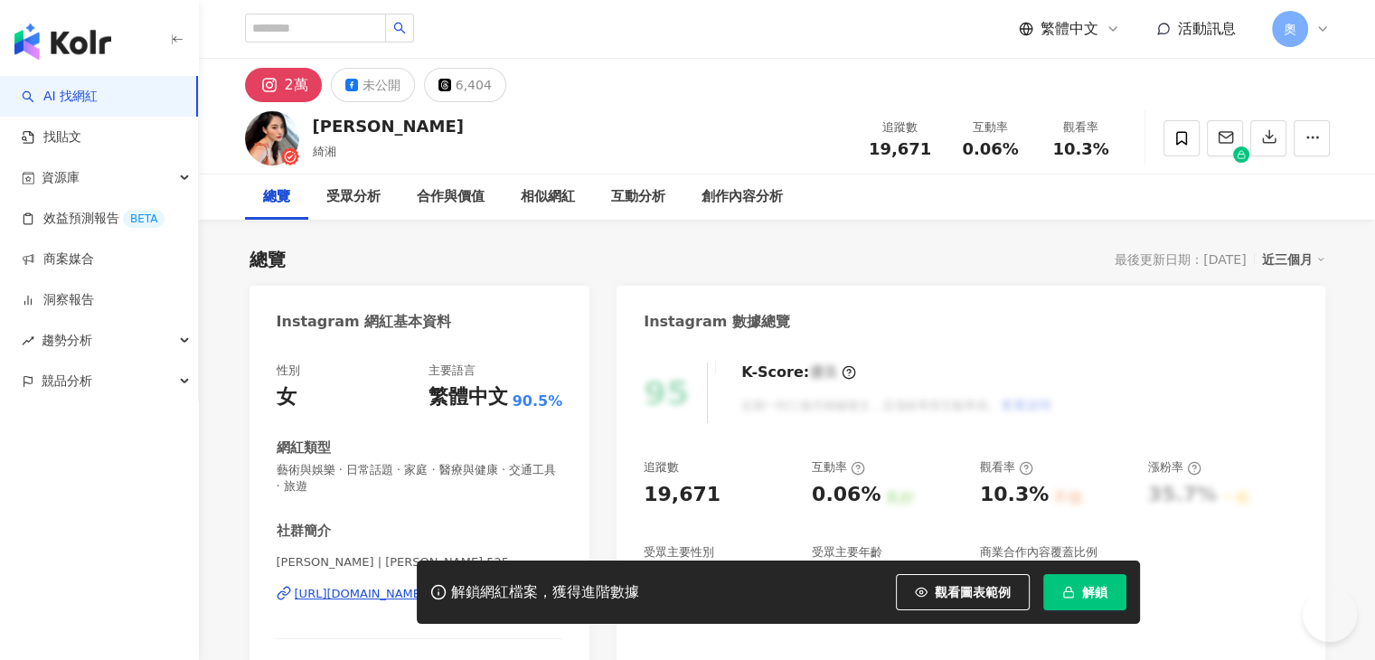
click at [426, 586] on div "https://www.instagram.com/hsiang.525/" at bounding box center [360, 594] width 131 height 16
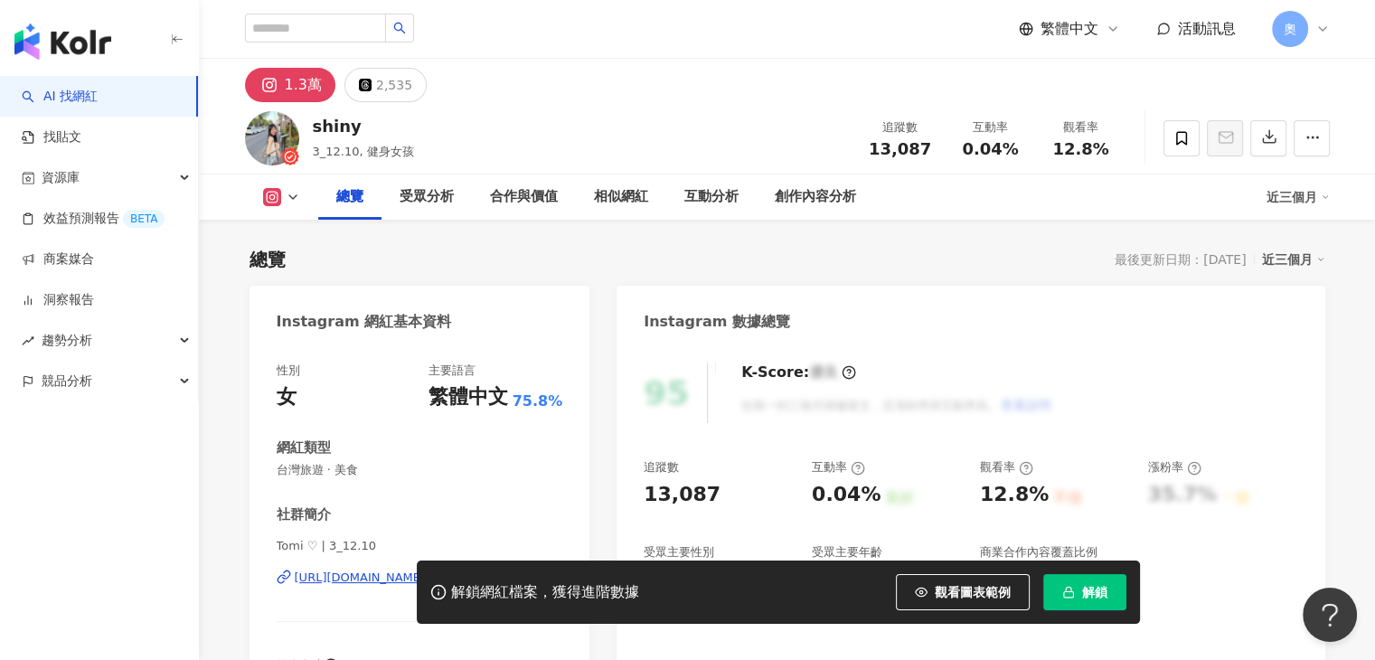
click at [426, 570] on div "[URL][DOMAIN_NAME]" at bounding box center [360, 578] width 131 height 16
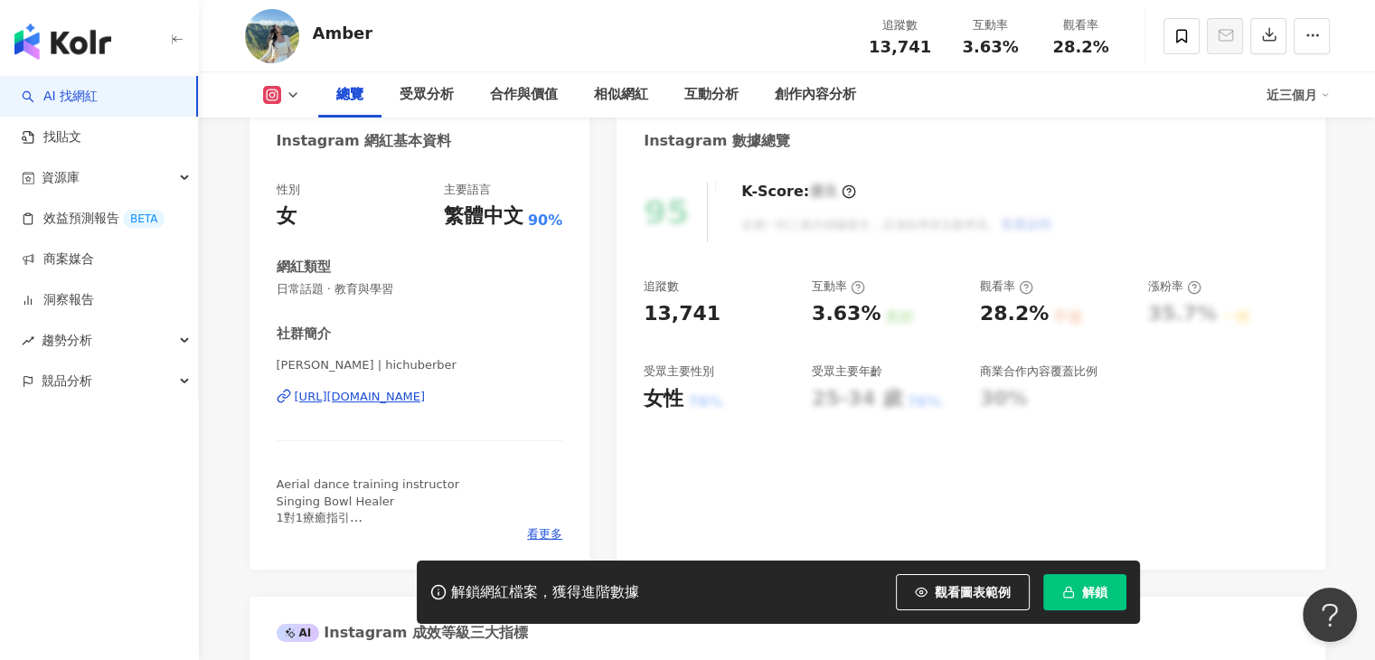
scroll to position [181, 0]
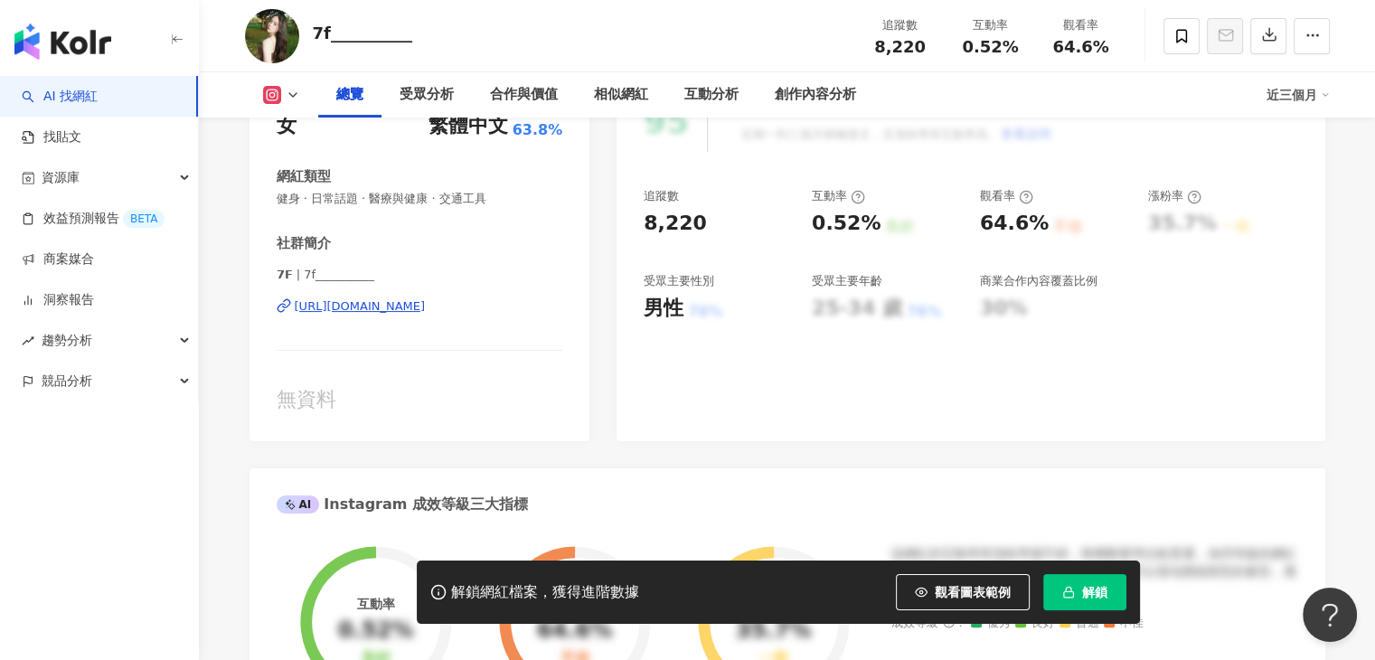
click at [426, 307] on div "https://www.instagram.com/7f__________/" at bounding box center [360, 306] width 131 height 16
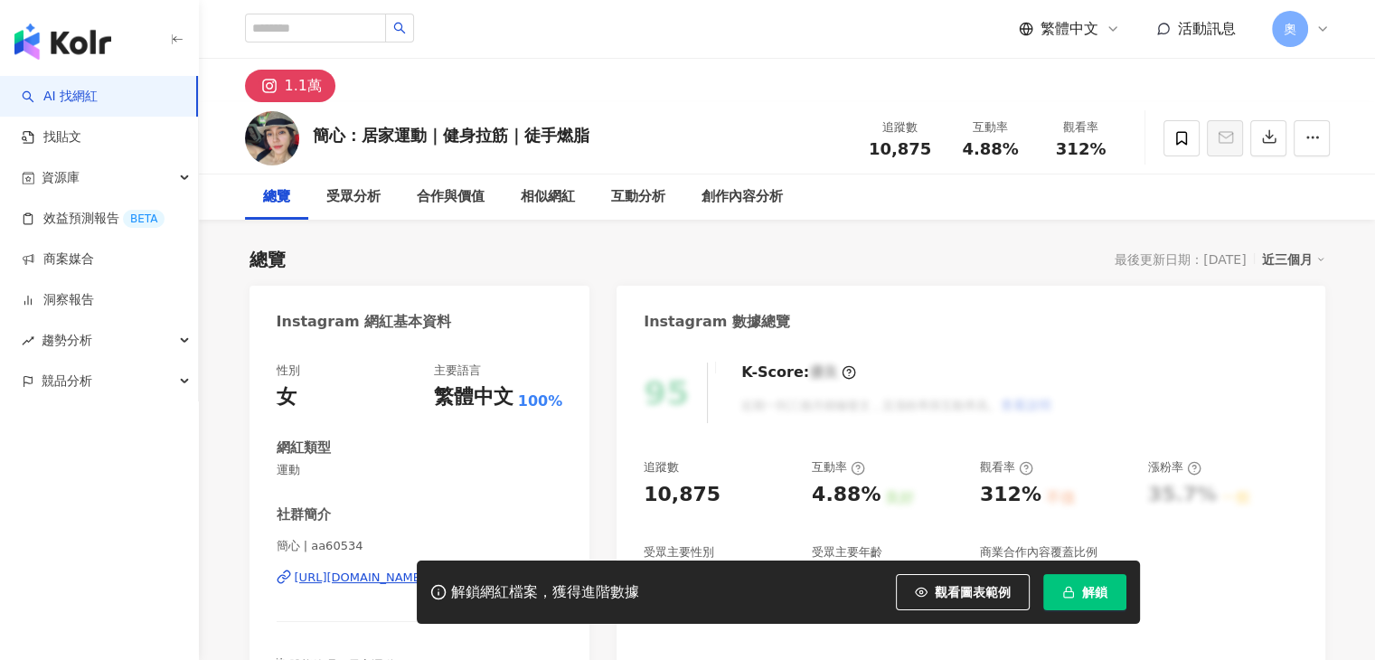
click at [426, 570] on div "[URL][DOMAIN_NAME]" at bounding box center [360, 578] width 131 height 16
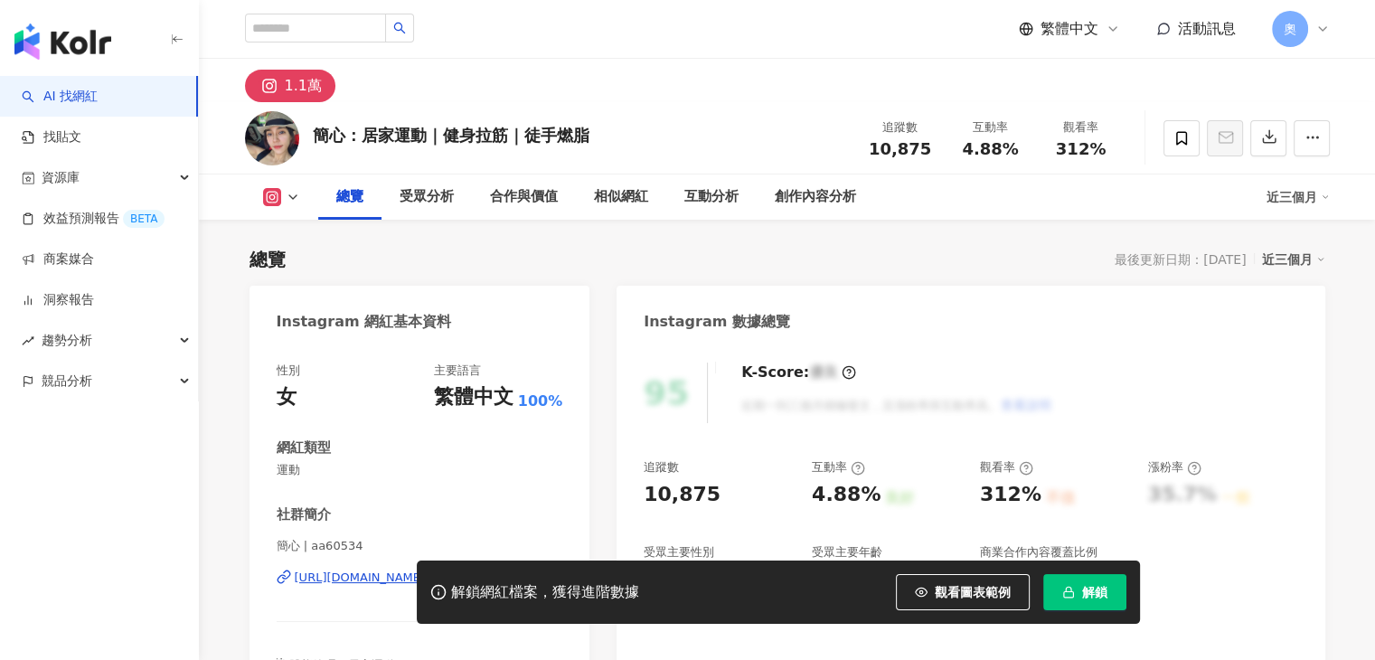
scroll to position [181, 0]
